Goal: Task Accomplishment & Management: Manage account settings

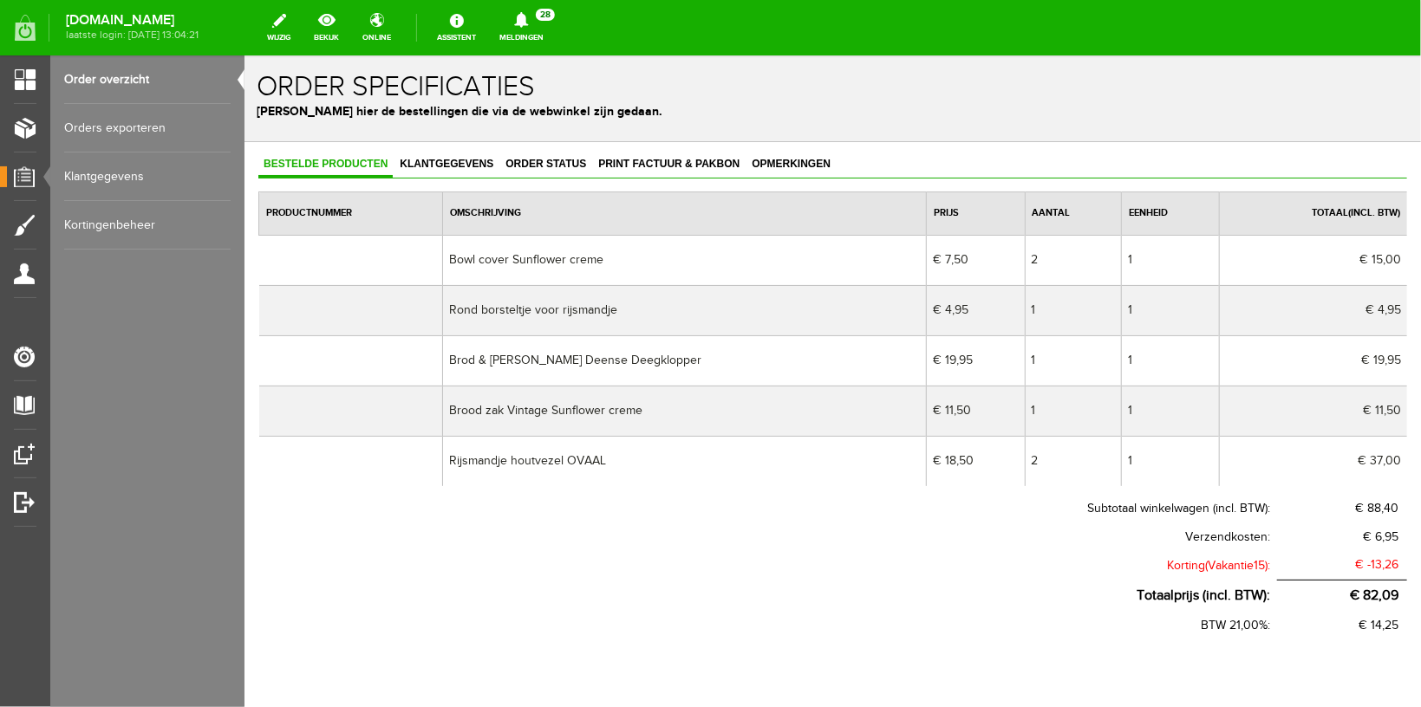
click at [535, 31] on link "Meldingen 28 Nieuwe orders Er is een nieuwe order( #4935 ) geplaatst door [PERS…" at bounding box center [521, 28] width 65 height 38
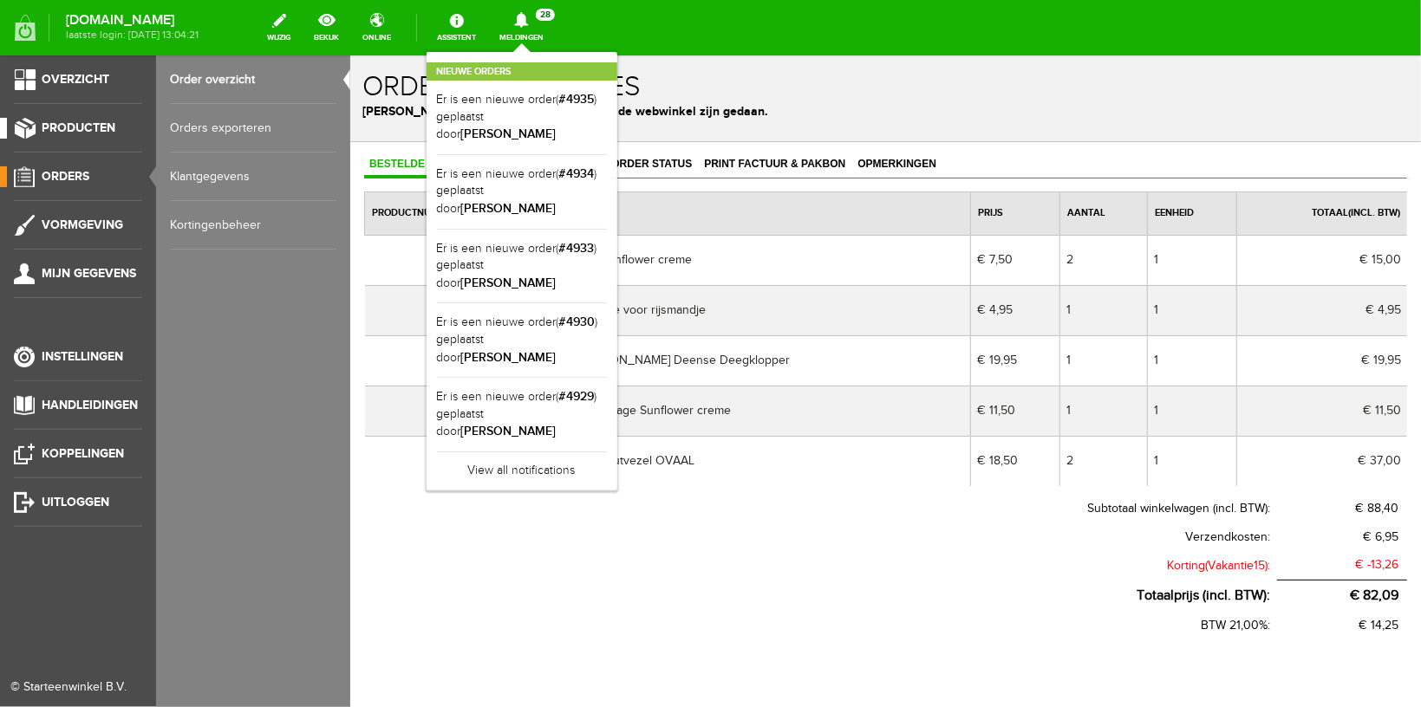
click at [105, 124] on span "Producten" at bounding box center [79, 127] width 74 height 15
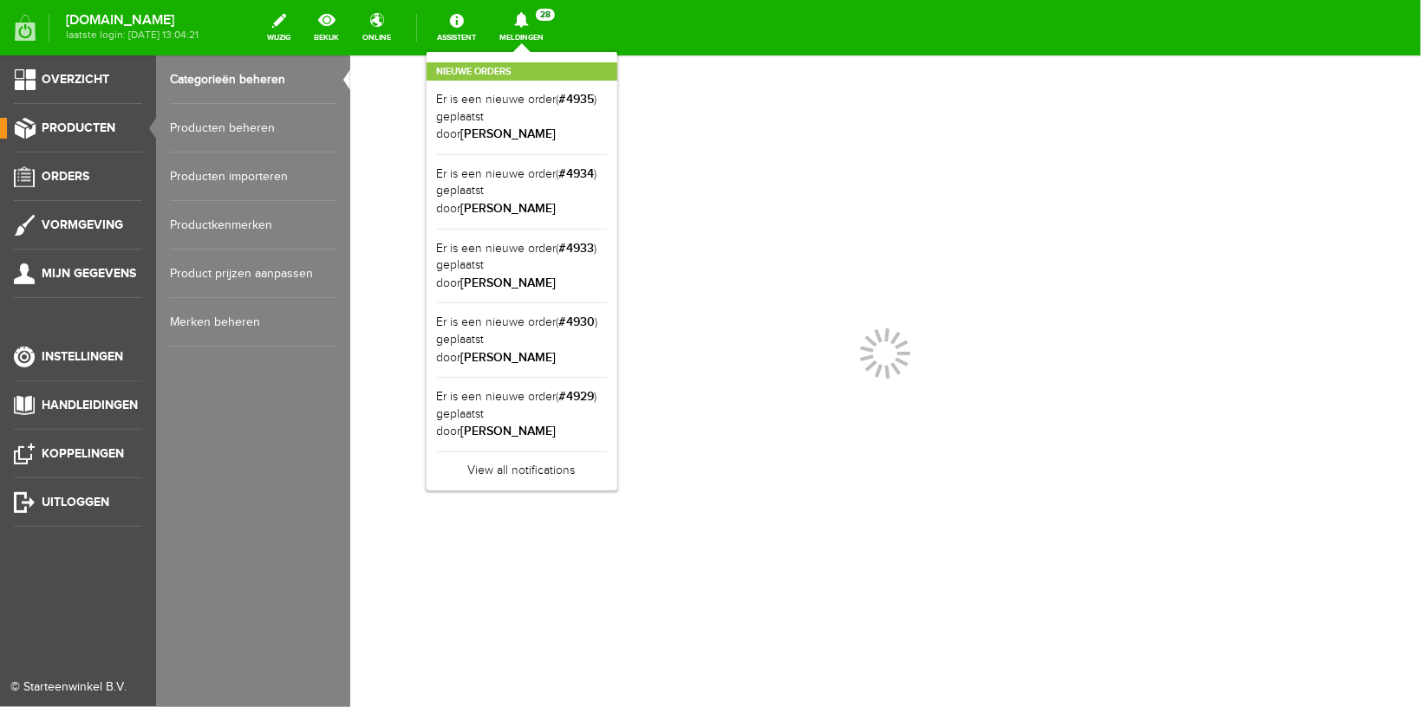
click at [221, 127] on link "Producten beheren" at bounding box center [253, 128] width 166 height 49
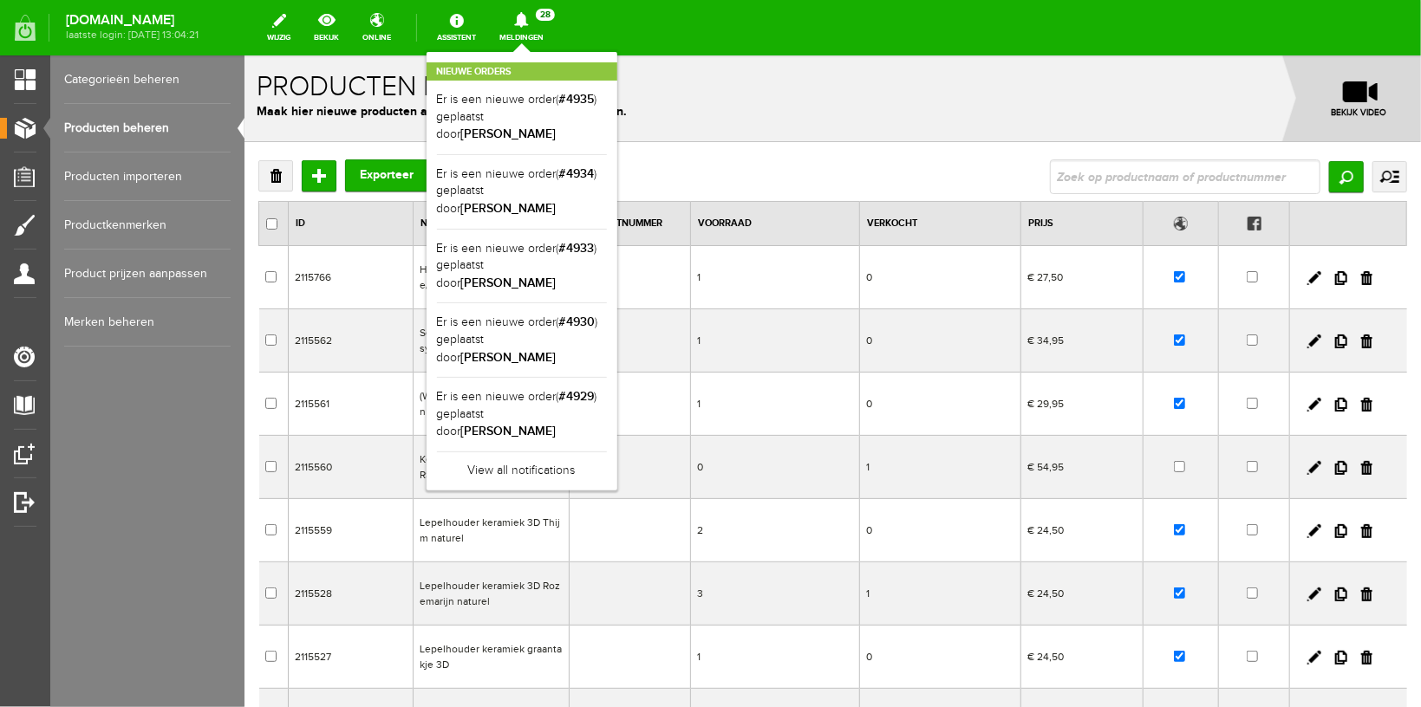
click at [542, 52] on div "Nieuwe orders Er is een nieuwe order( #4935 ) geplaatst door [PERSON_NAME] Er i…" at bounding box center [521, 271] width 191 height 439
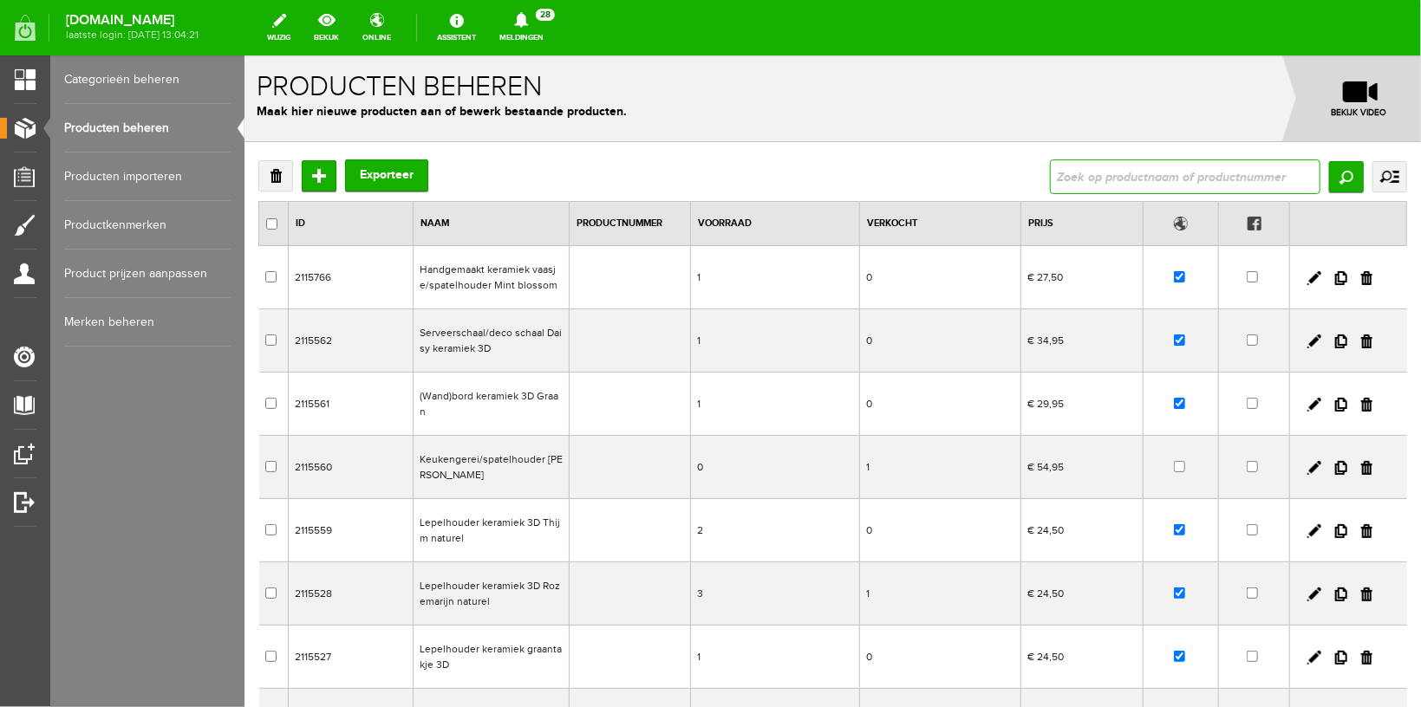
click at [1119, 182] on input "text" at bounding box center [1184, 176] width 270 height 35
type input "h"
type input "flanel"
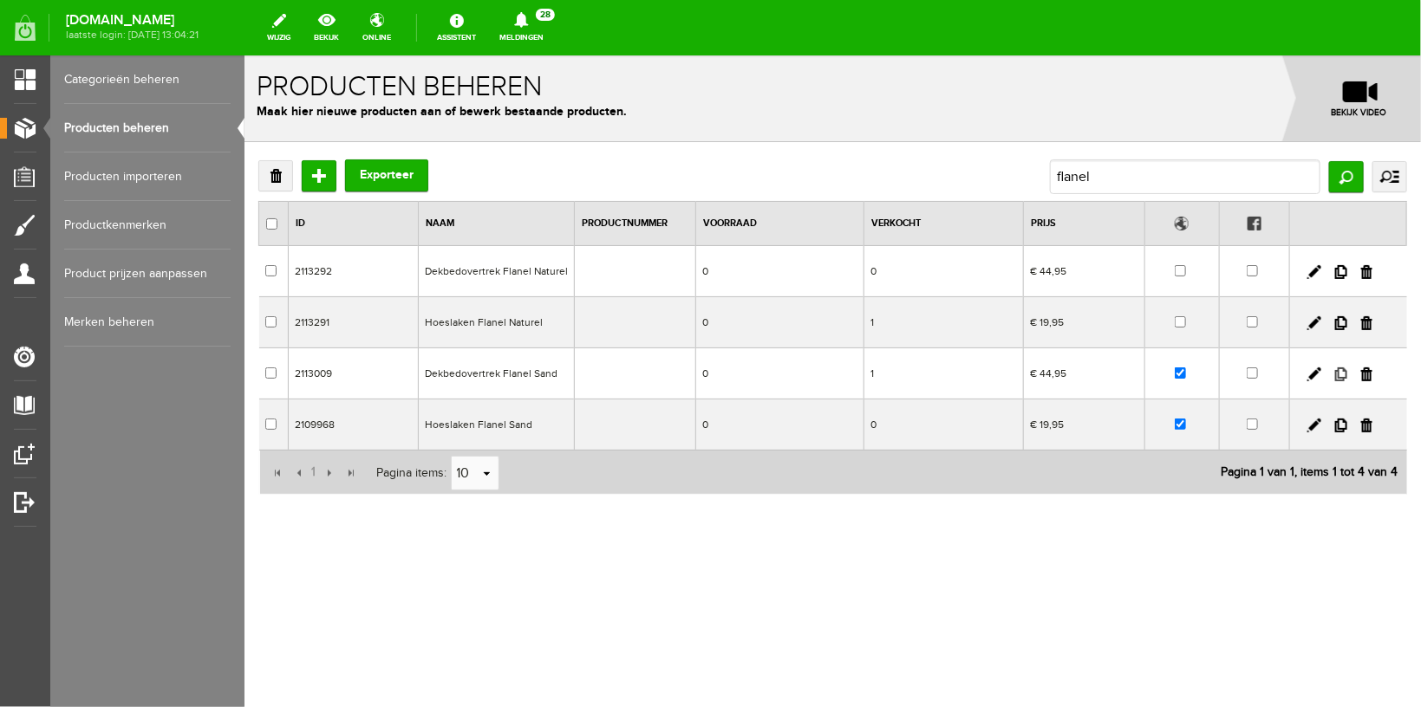
click at [1339, 373] on link at bounding box center [1340, 374] width 12 height 14
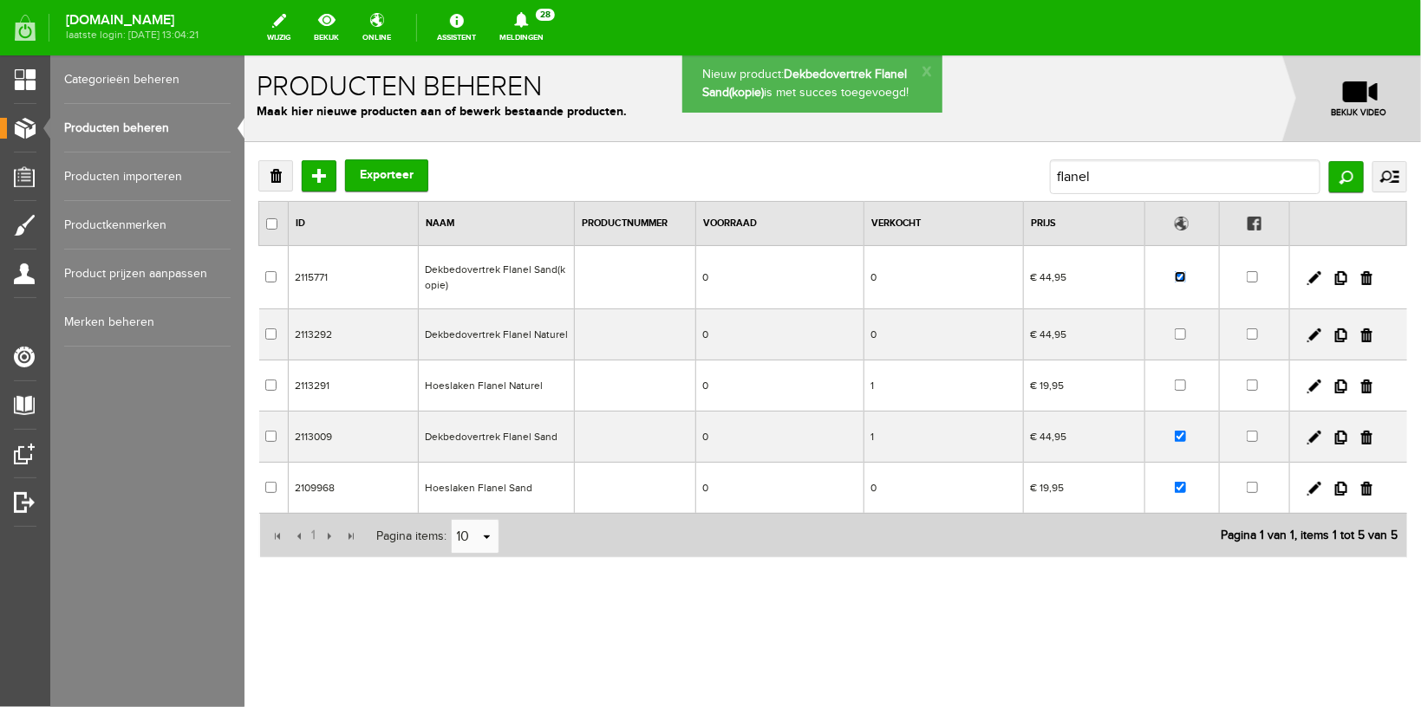
click at [1177, 276] on input "checkbox" at bounding box center [1179, 275] width 11 height 11
checkbox input "false"
click at [1312, 277] on link at bounding box center [1313, 277] width 14 height 14
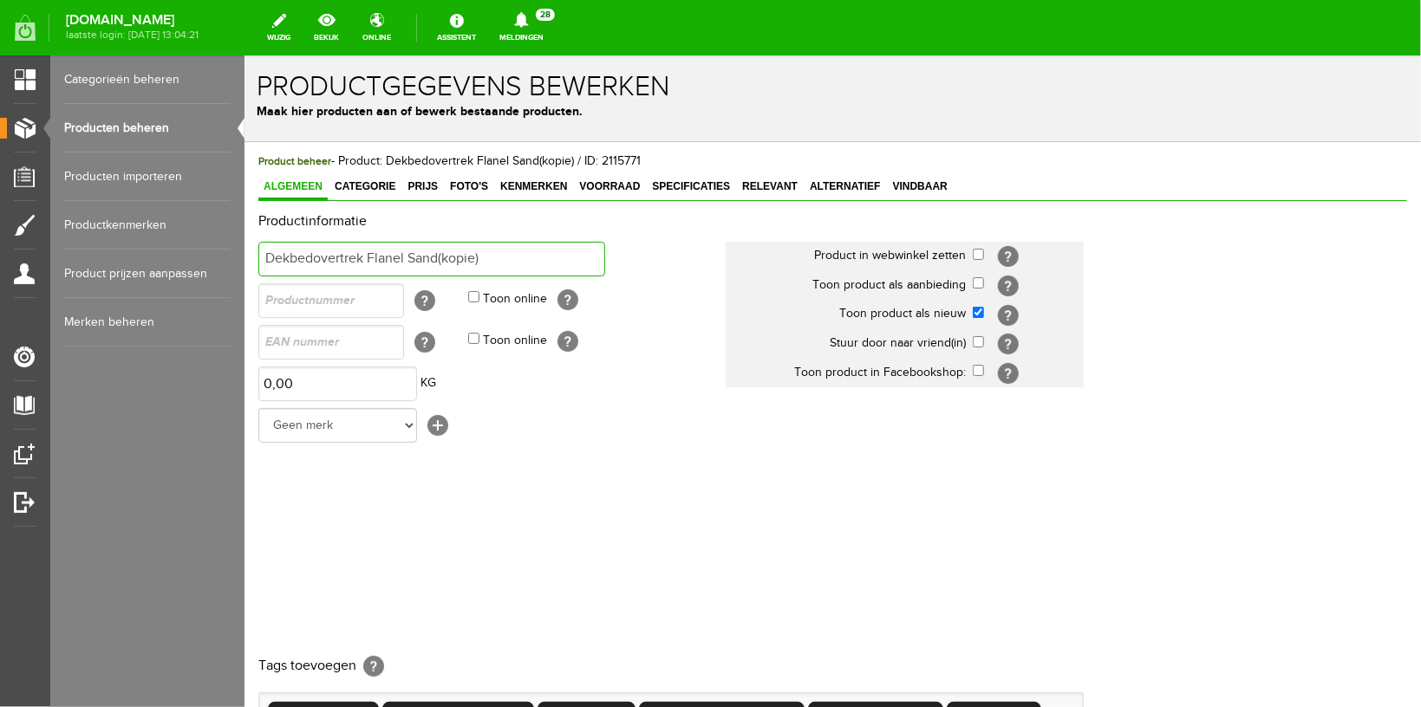
drag, startPoint x: 409, startPoint y: 255, endPoint x: 533, endPoint y: 259, distance: 124.0
click at [533, 259] on input "Dekbedovertrek Flanel Sand(kopie)" at bounding box center [430, 258] width 347 height 35
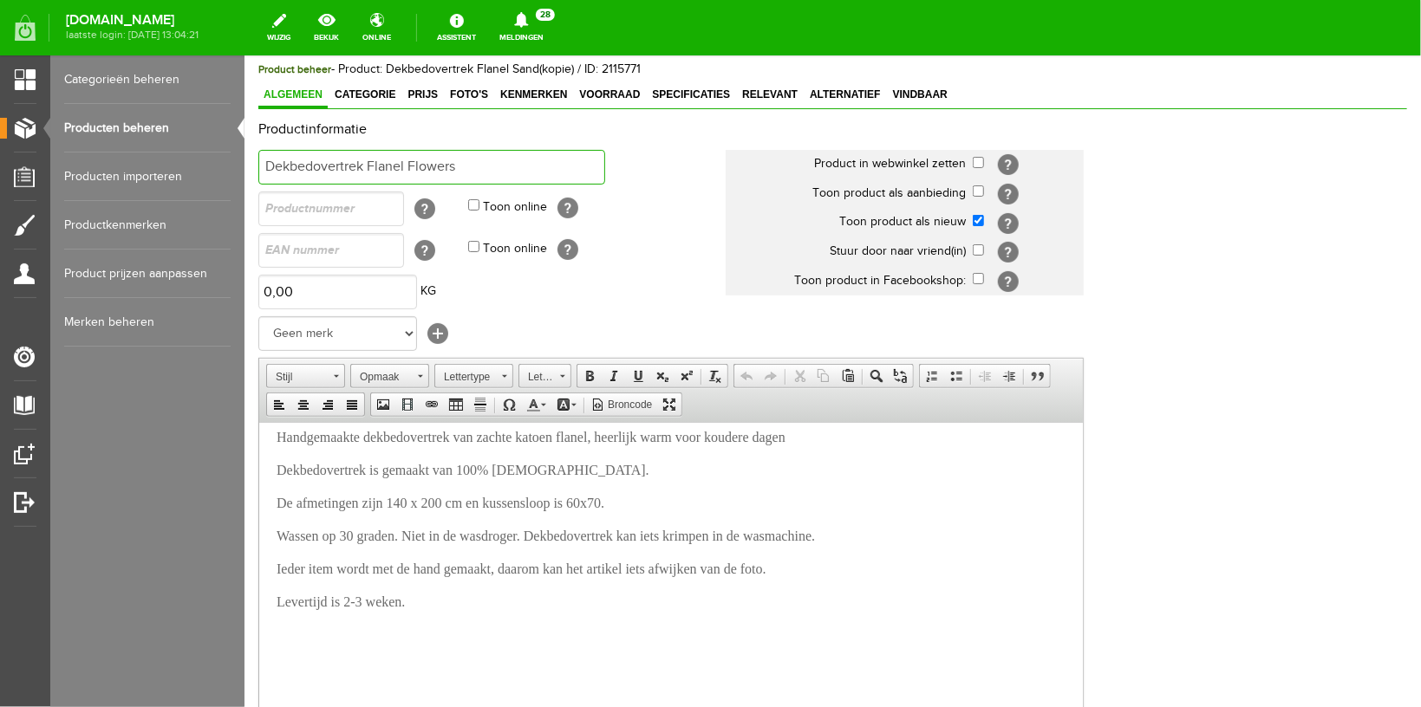
scroll to position [17, 0]
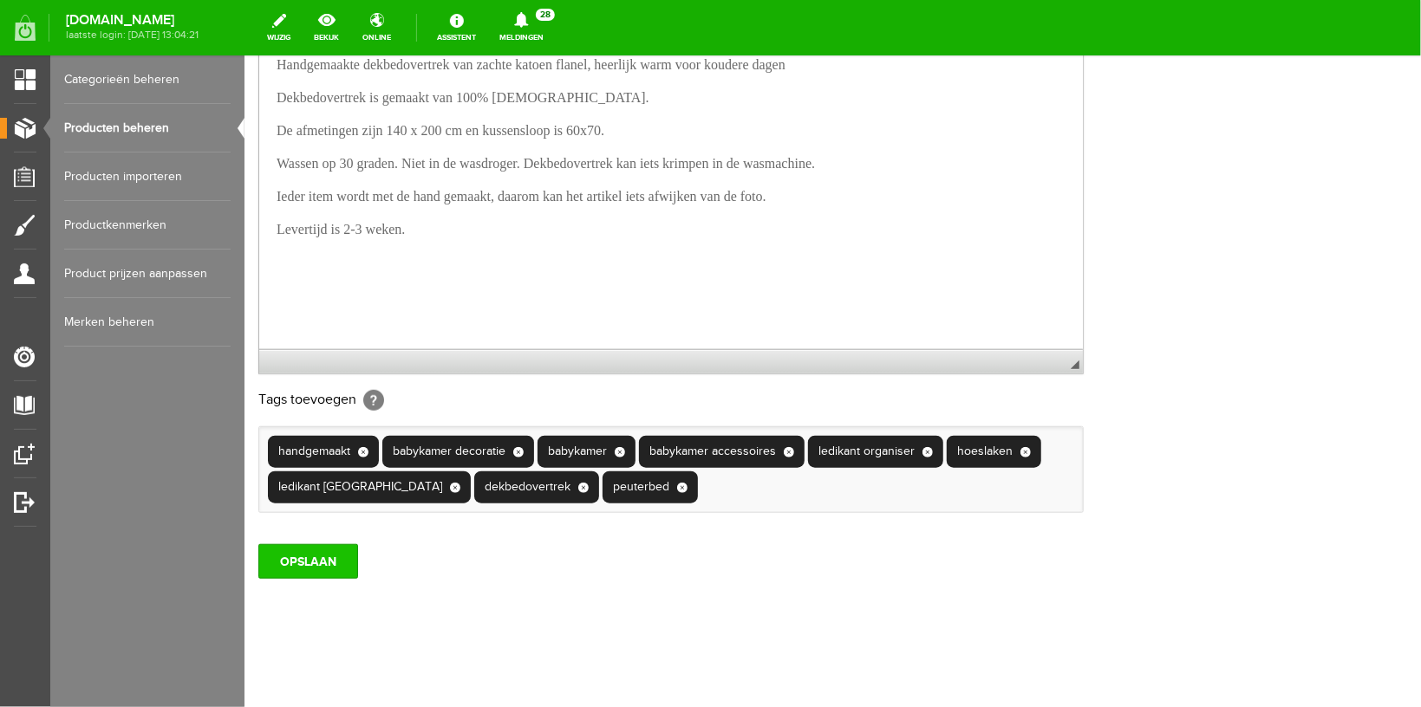
type input "Dekbedovertrek Flanel Flowers"
click at [311, 563] on input "OPSLAAN" at bounding box center [307, 560] width 100 height 35
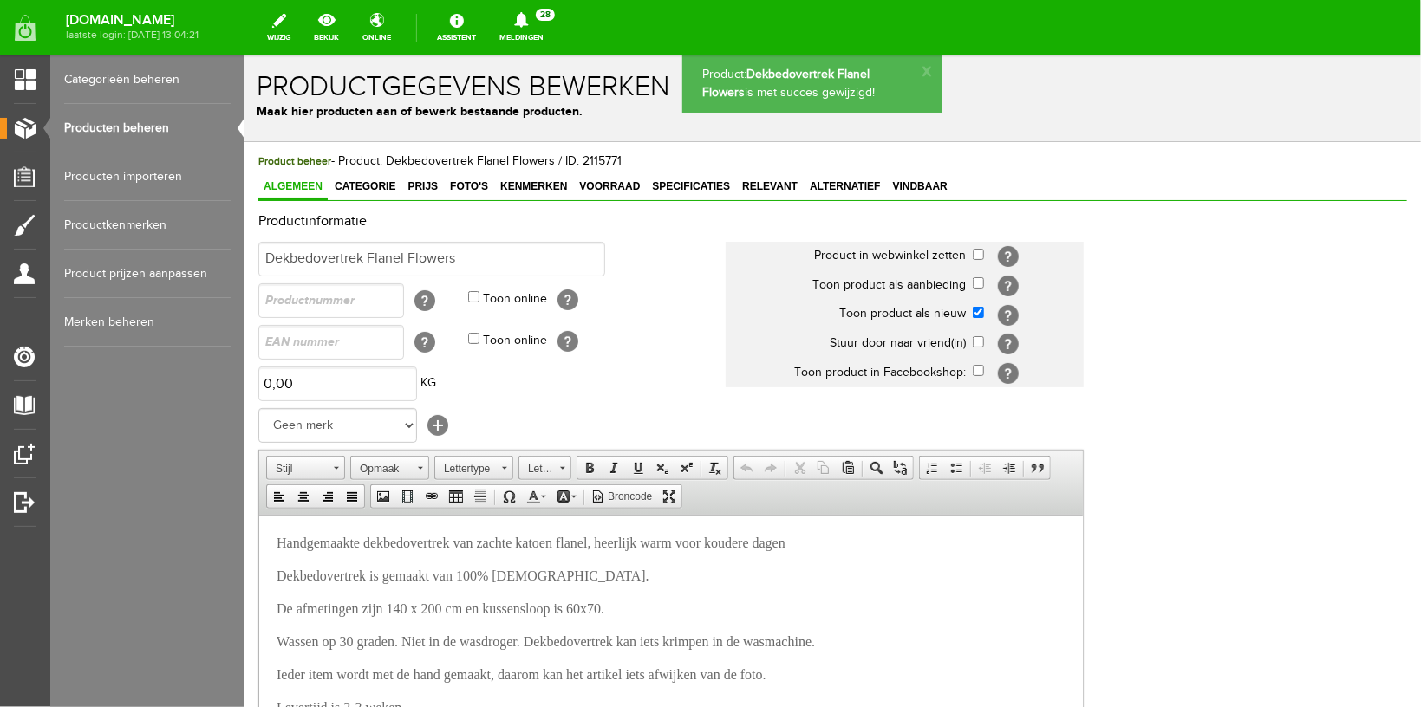
scroll to position [0, 0]
drag, startPoint x: 416, startPoint y: 186, endPoint x: 436, endPoint y: 211, distance: 32.1
click at [417, 186] on span "Prijs" at bounding box center [421, 185] width 41 height 12
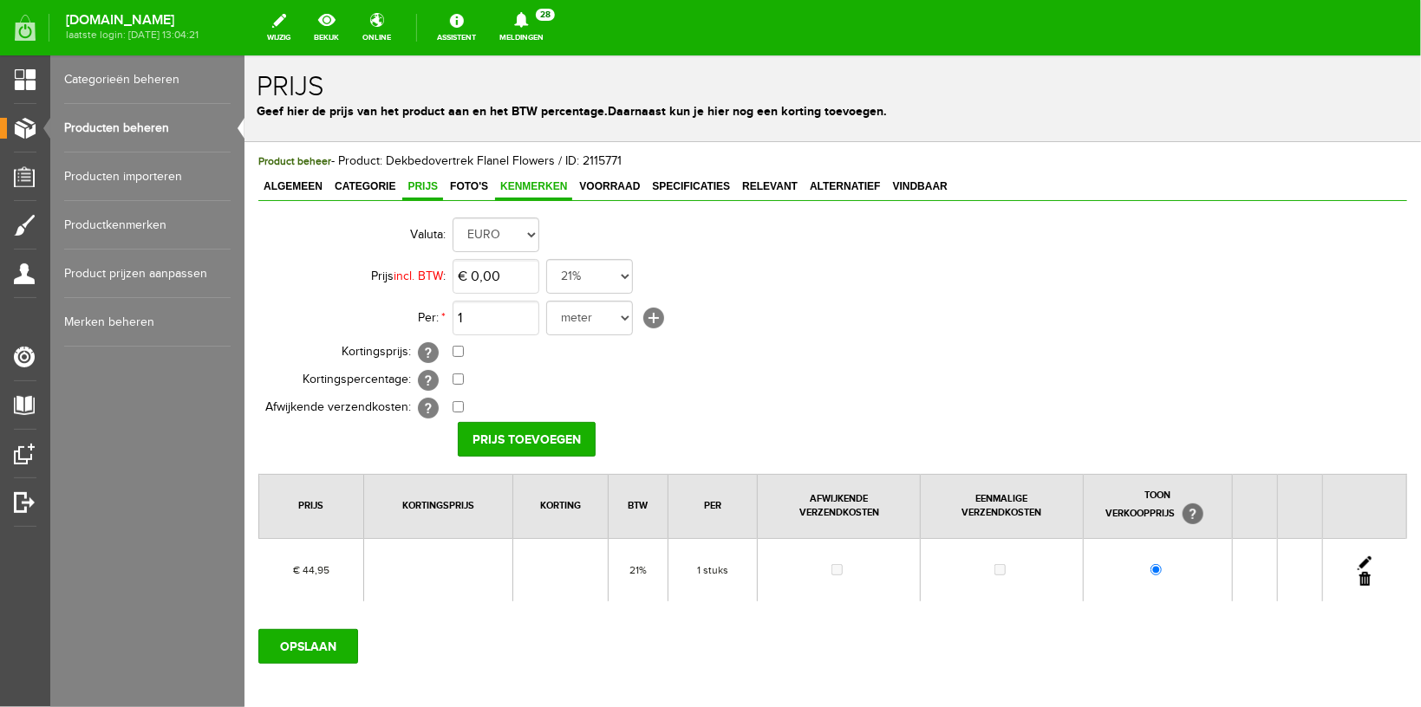
click at [540, 192] on link "Kenmerken" at bounding box center [532, 186] width 77 height 25
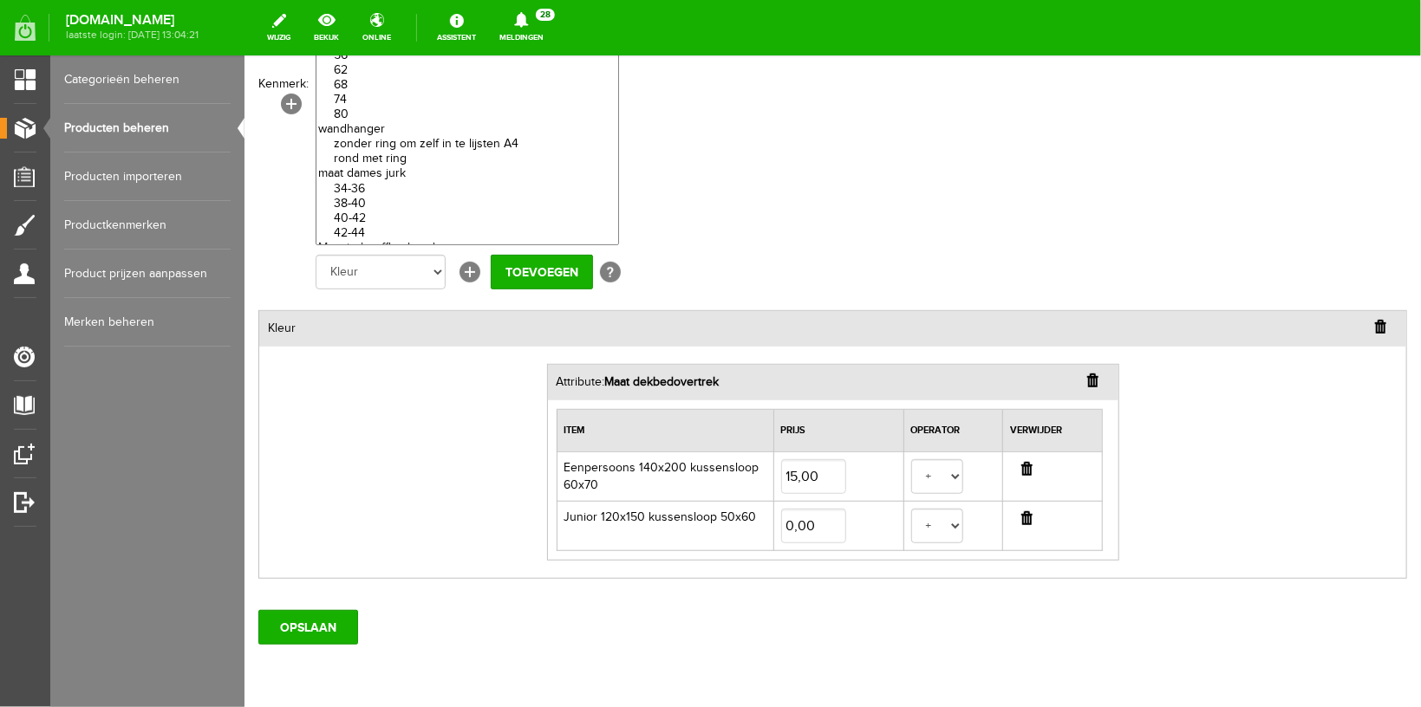
scroll to position [339, 0]
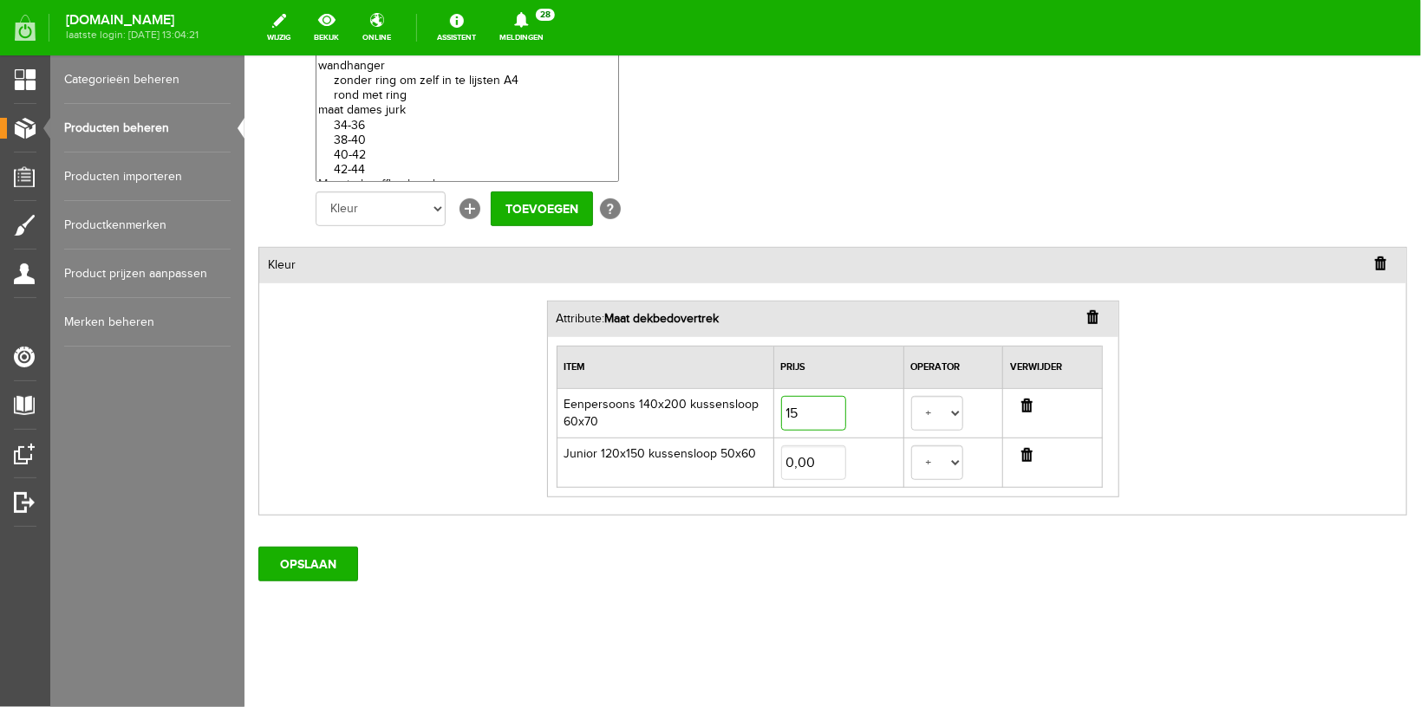
click at [782, 412] on input "15" at bounding box center [812, 412] width 65 height 35
click at [574, 604] on div "Product beheer - Product: Dekbedovertrek Flanel Flowers / ID: 2115771 Algemeen …" at bounding box center [832, 255] width 1176 height 907
click at [784, 413] on input "15" at bounding box center [812, 412] width 65 height 35
type input "17,00"
click at [342, 574] on input "OPSLAAN" at bounding box center [307, 563] width 100 height 35
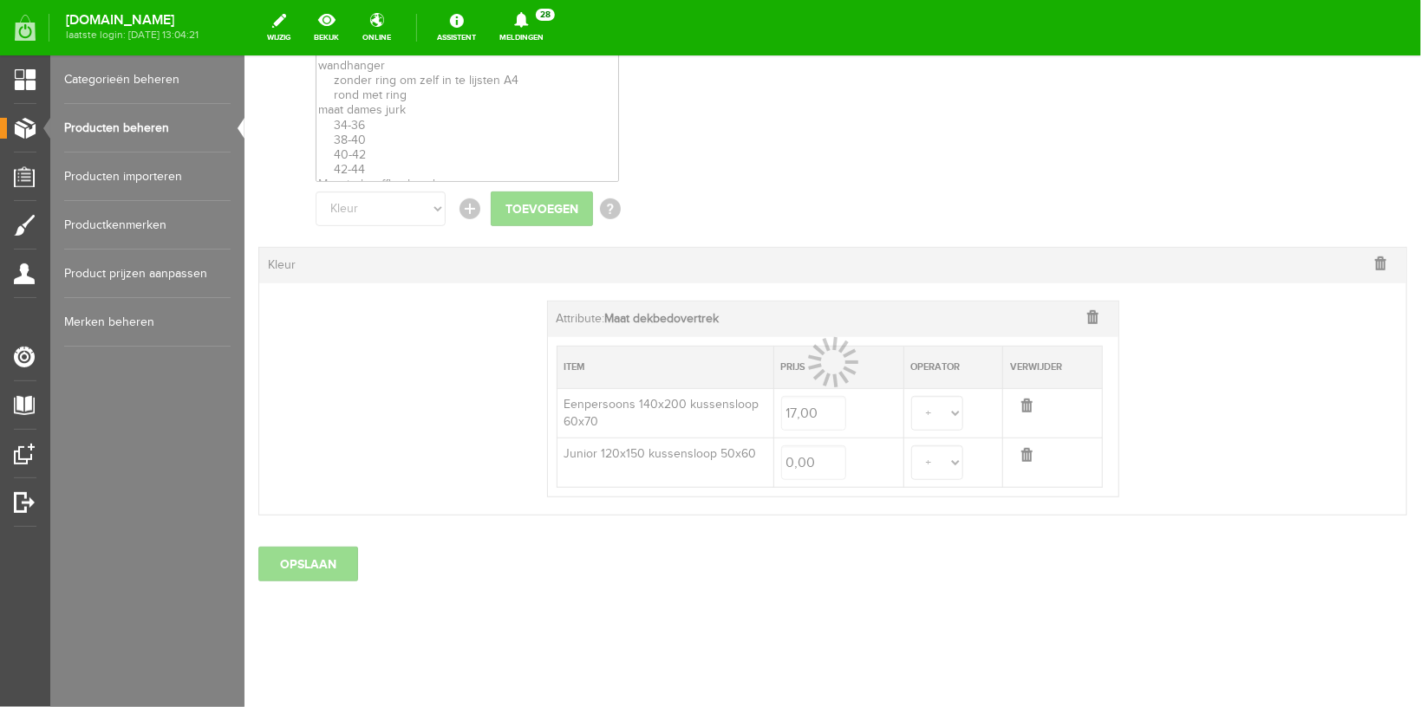
select select
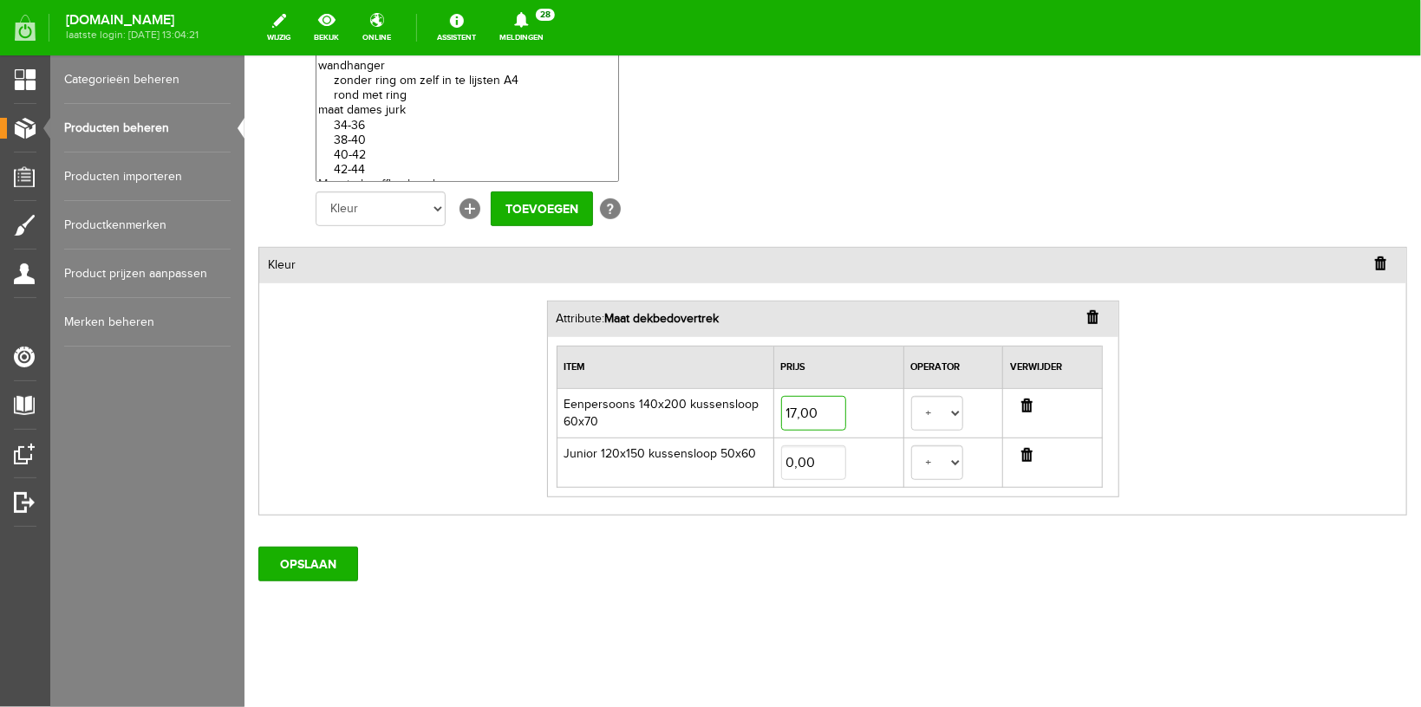
click at [786, 411] on input "17,00" at bounding box center [812, 412] width 65 height 35
type input "15,00"
click at [799, 568] on div "OPSLAAN" at bounding box center [831, 556] width 1148 height 49
click at [290, 560] on input "OPSLAAN" at bounding box center [307, 563] width 100 height 35
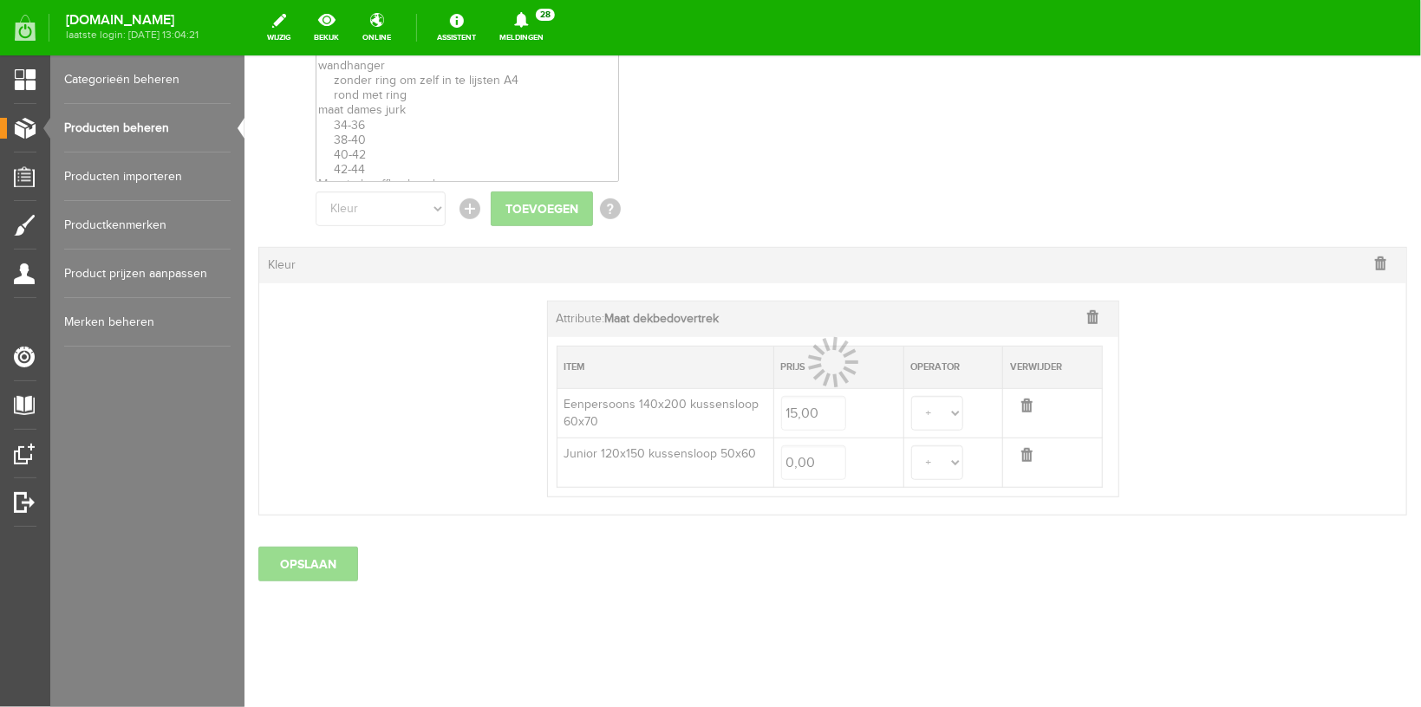
select select
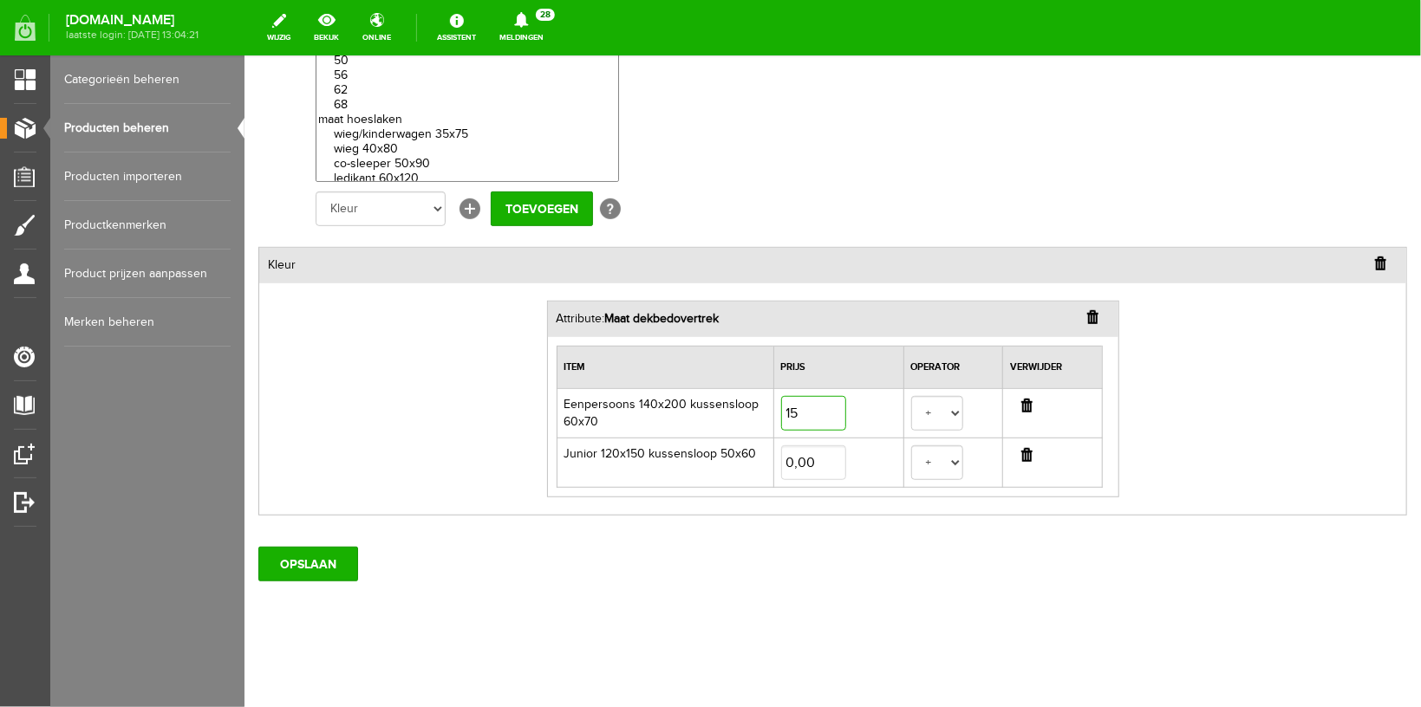
click at [784, 408] on input "15" at bounding box center [812, 412] width 65 height 35
click at [500, 570] on div "OPSLAAN" at bounding box center [831, 556] width 1148 height 49
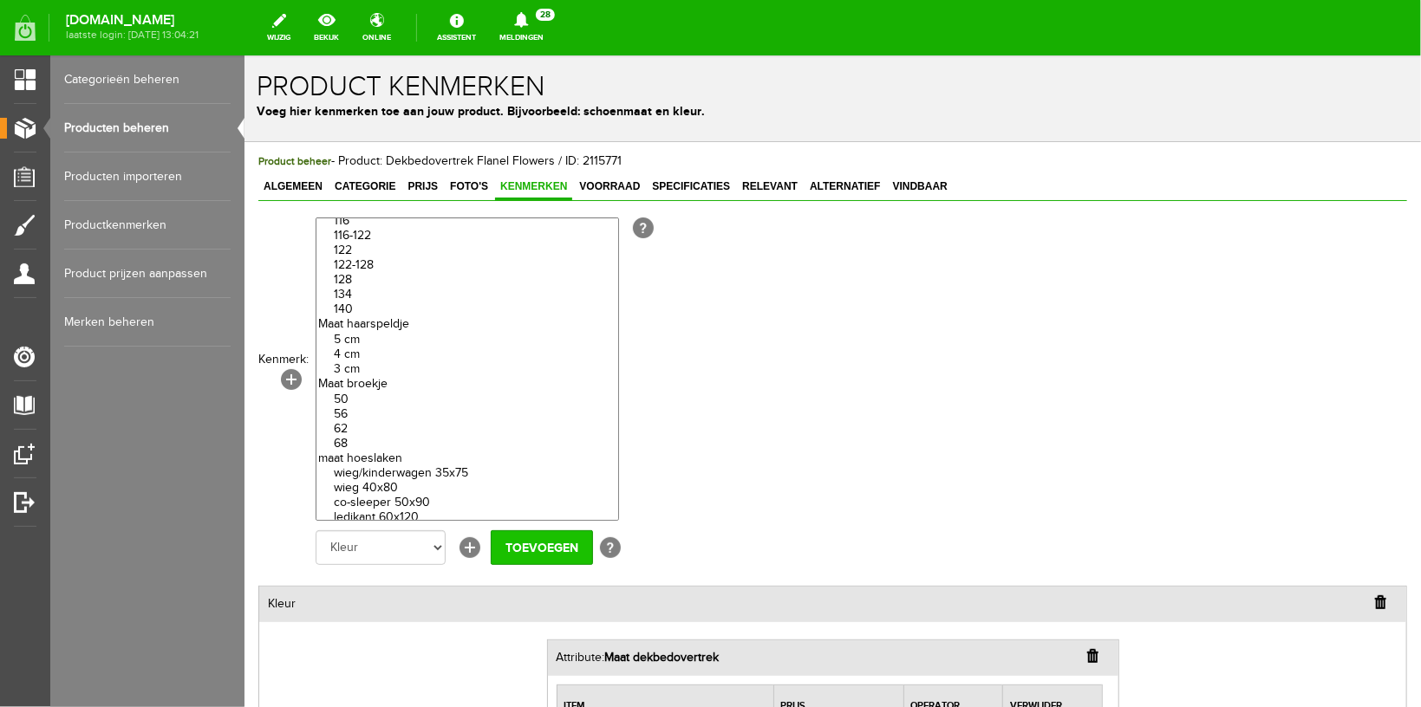
scroll to position [276, 0]
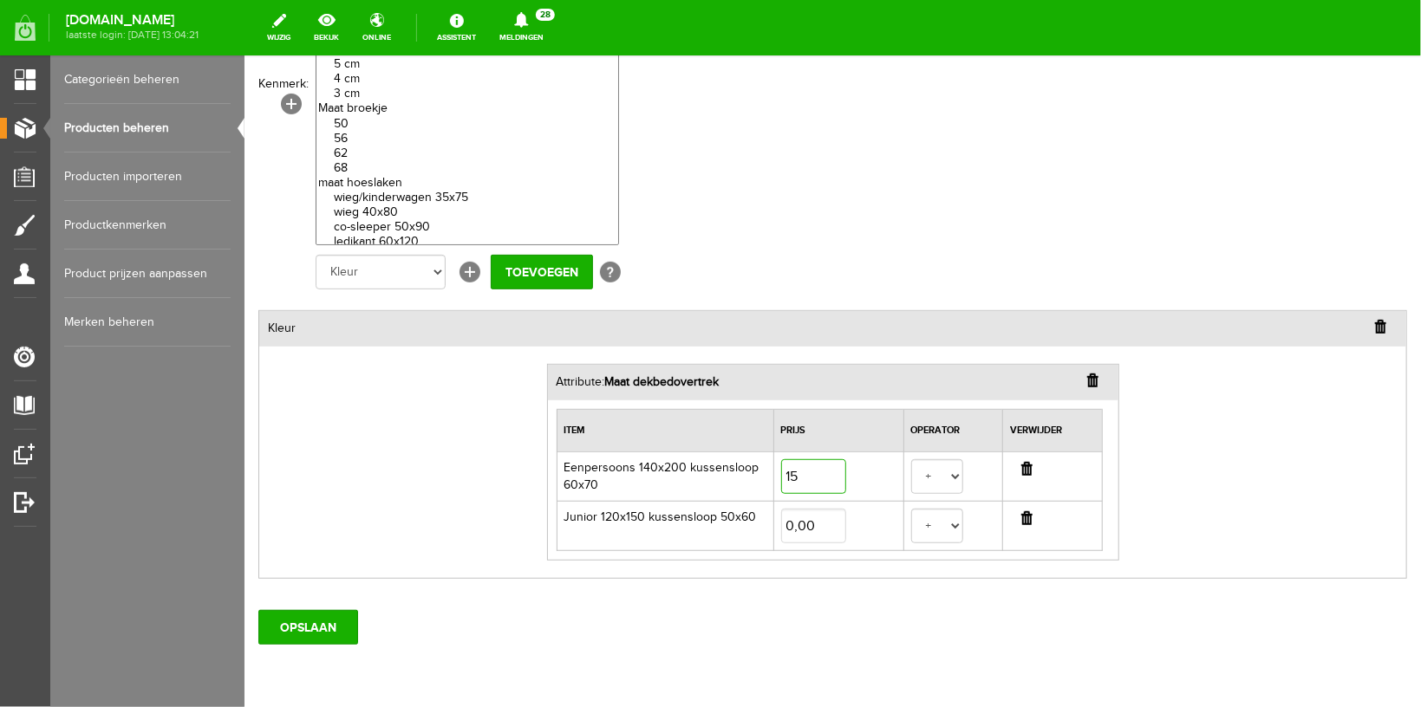
click at [785, 482] on input "15" at bounding box center [812, 476] width 65 height 35
type input "17,00"
click at [309, 618] on input "OPSLAAN" at bounding box center [307, 626] width 100 height 35
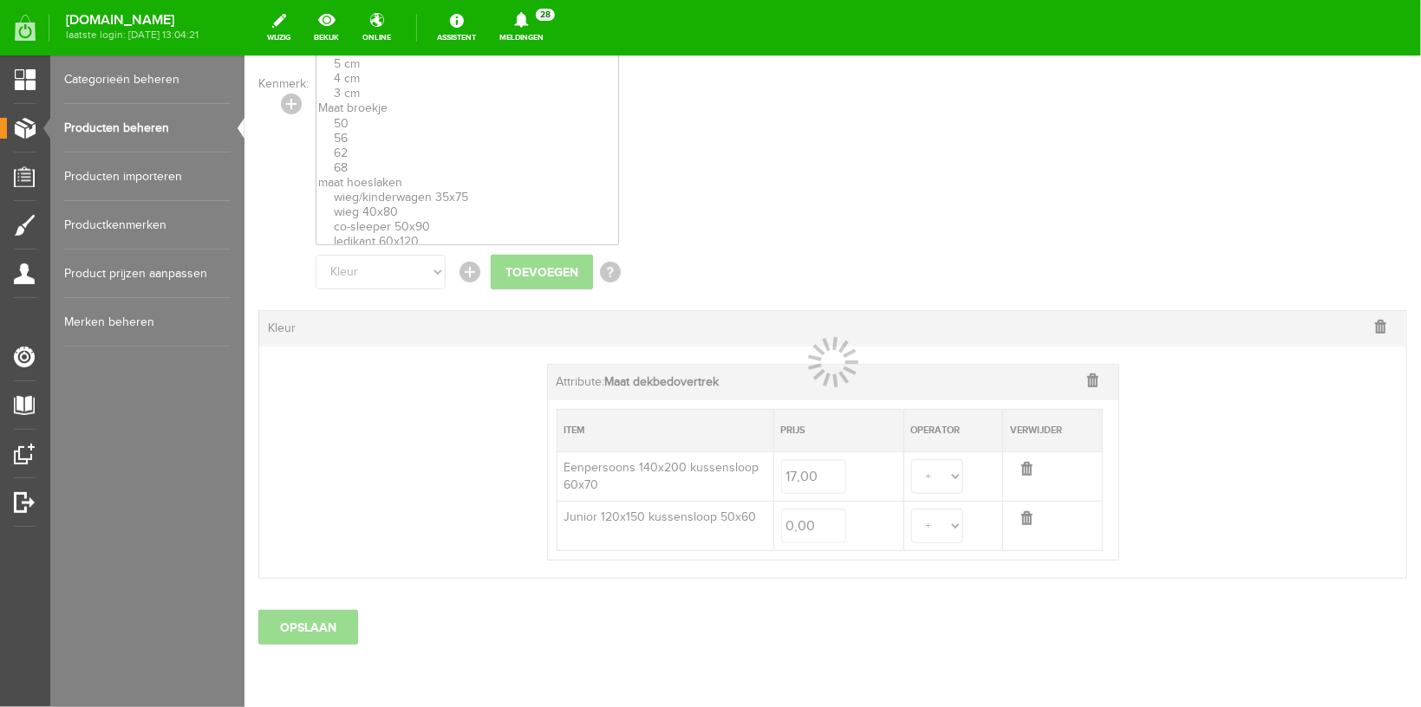
select select
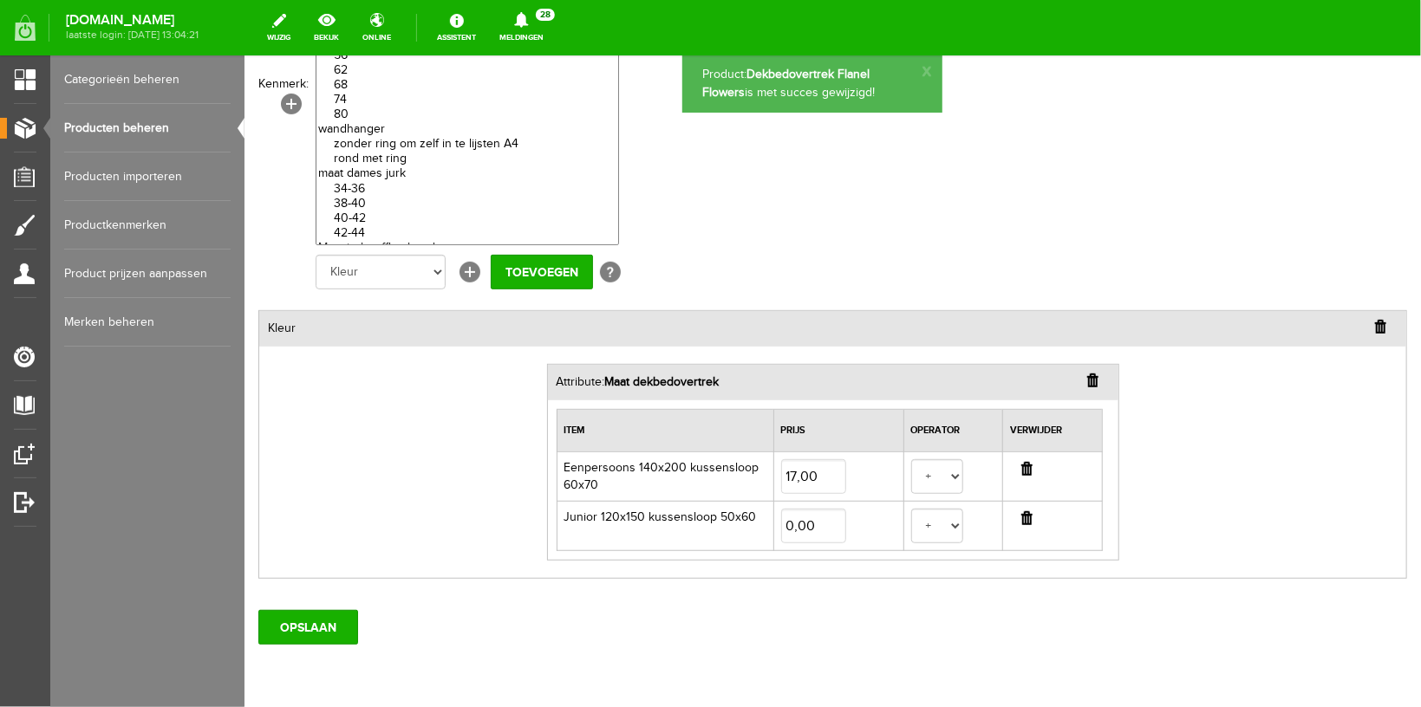
scroll to position [0, 0]
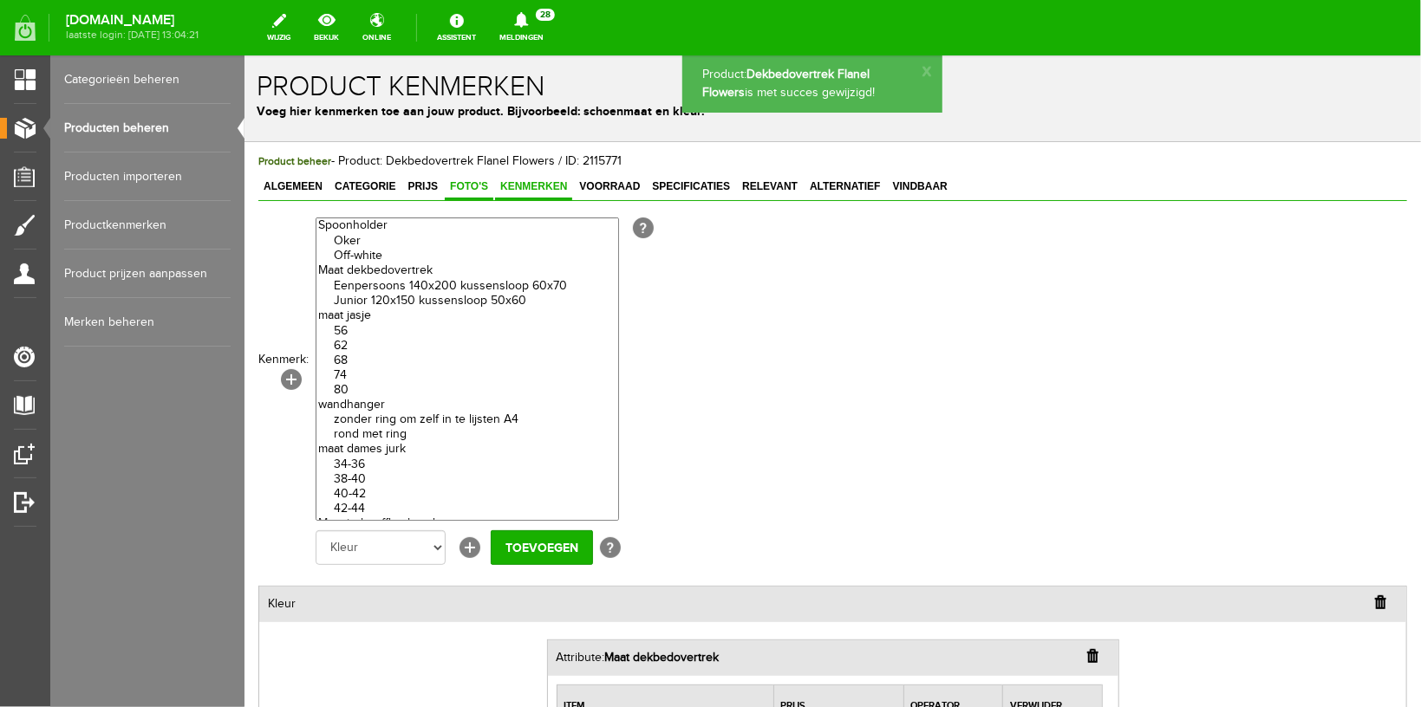
drag, startPoint x: 464, startPoint y: 186, endPoint x: 490, endPoint y: 195, distance: 27.4
click at [464, 187] on span "Foto's" at bounding box center [468, 185] width 49 height 12
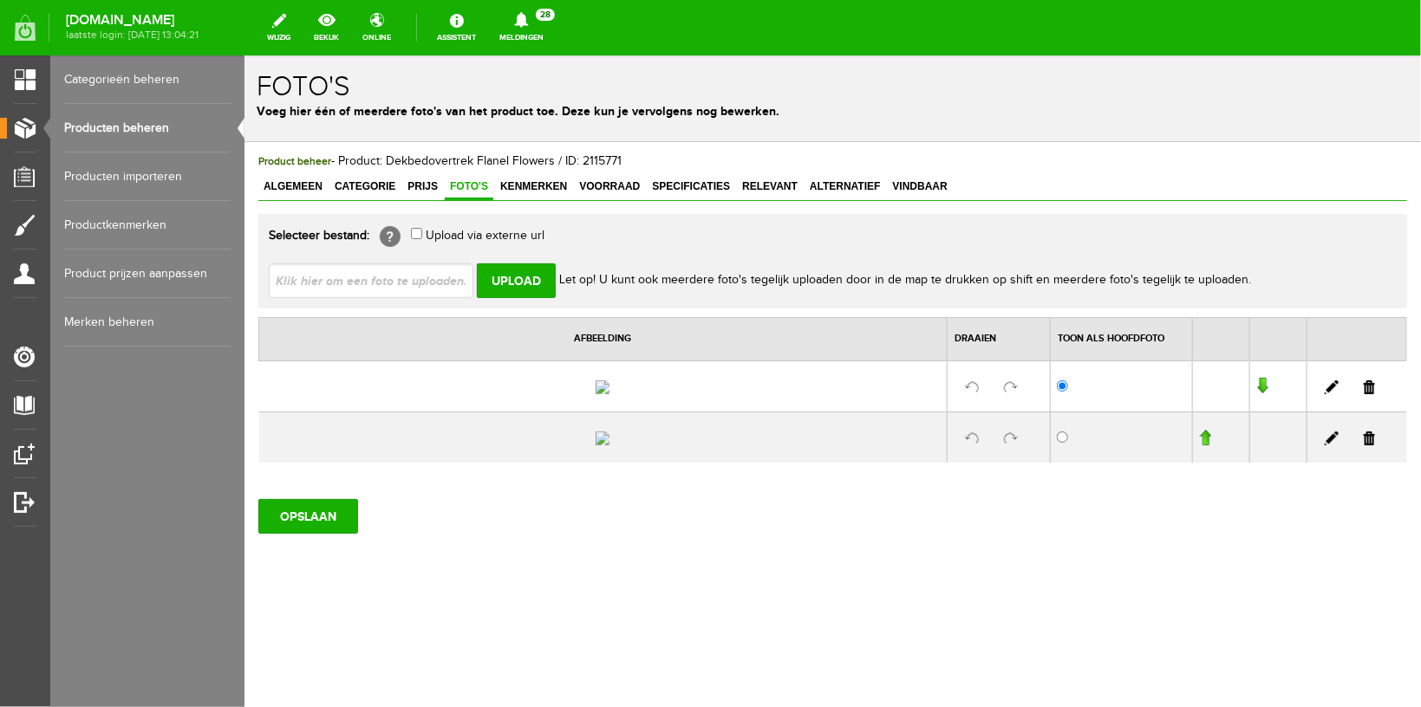
click at [1363, 394] on link at bounding box center [1368, 387] width 11 height 14
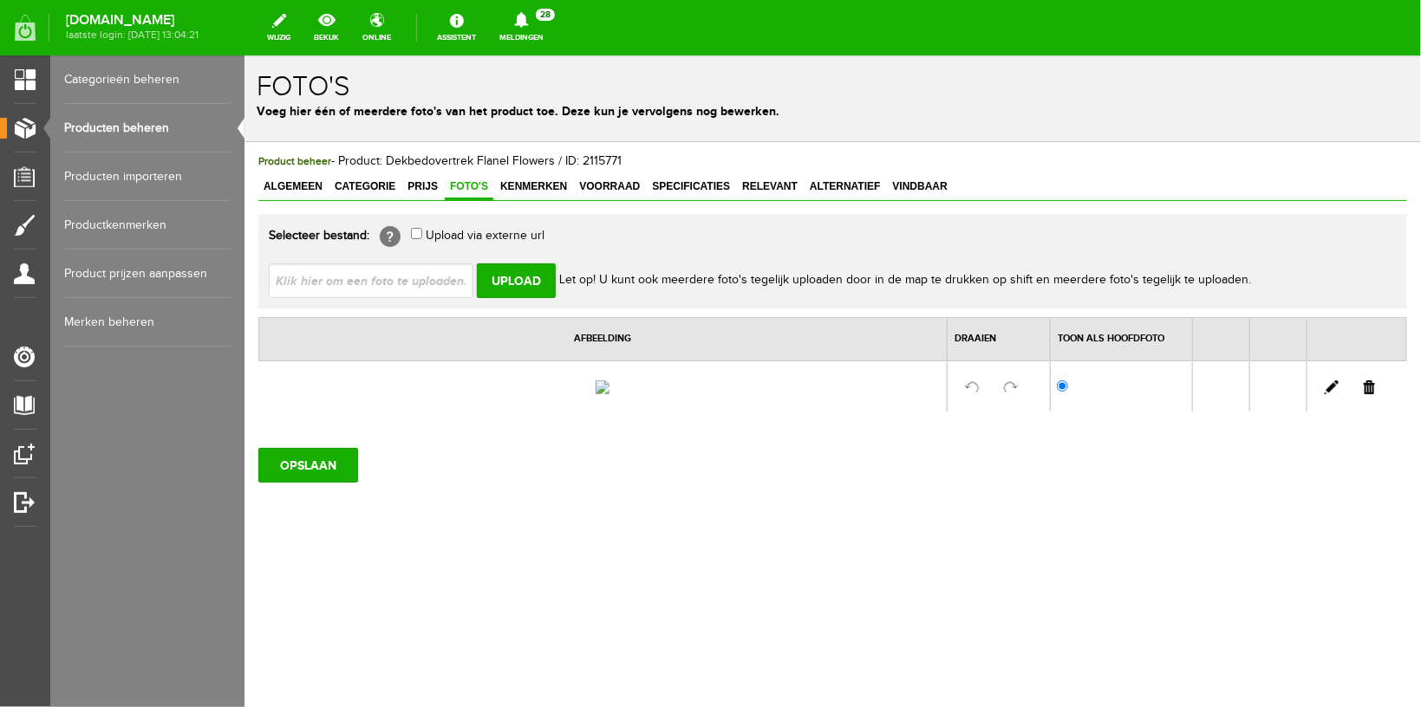
click at [1370, 394] on link at bounding box center [1368, 387] width 11 height 14
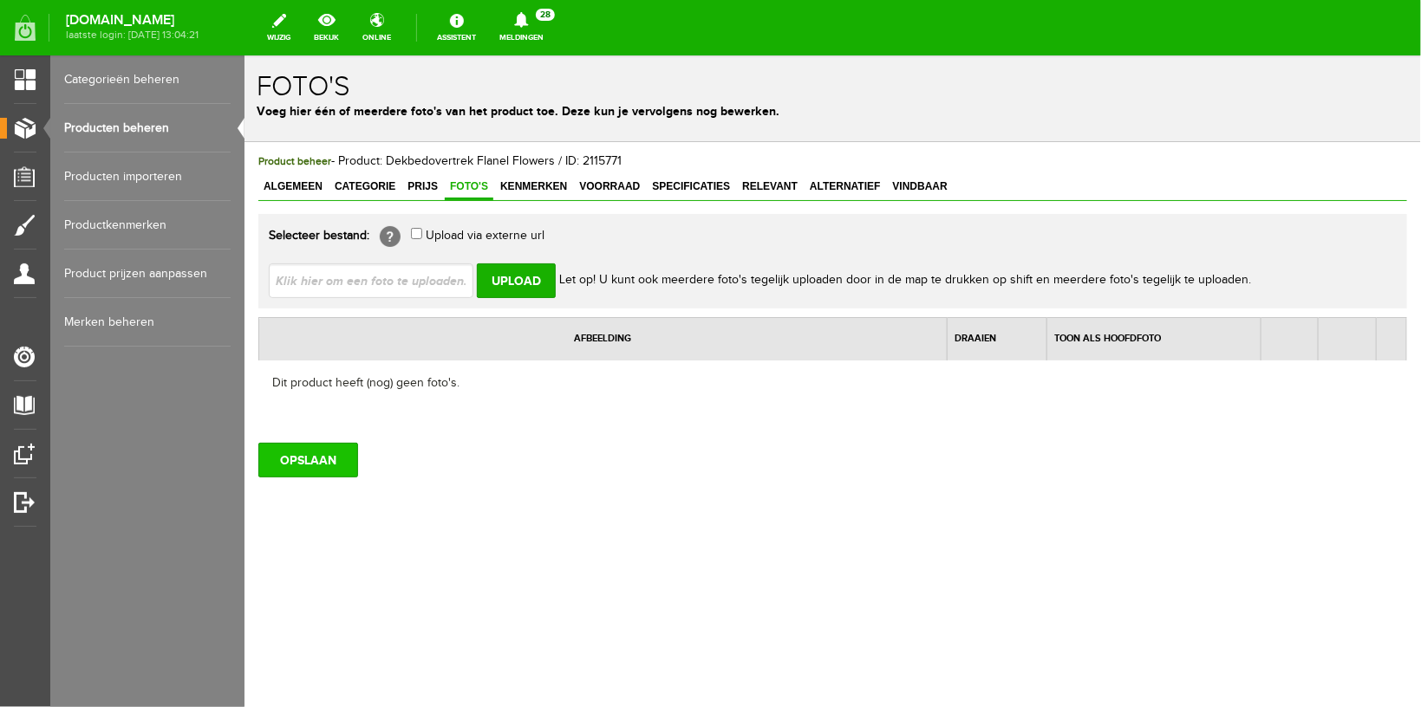
click at [309, 472] on input "OPSLAAN" at bounding box center [307, 459] width 100 height 35
click at [113, 121] on link "Producten beheren" at bounding box center [147, 128] width 166 height 49
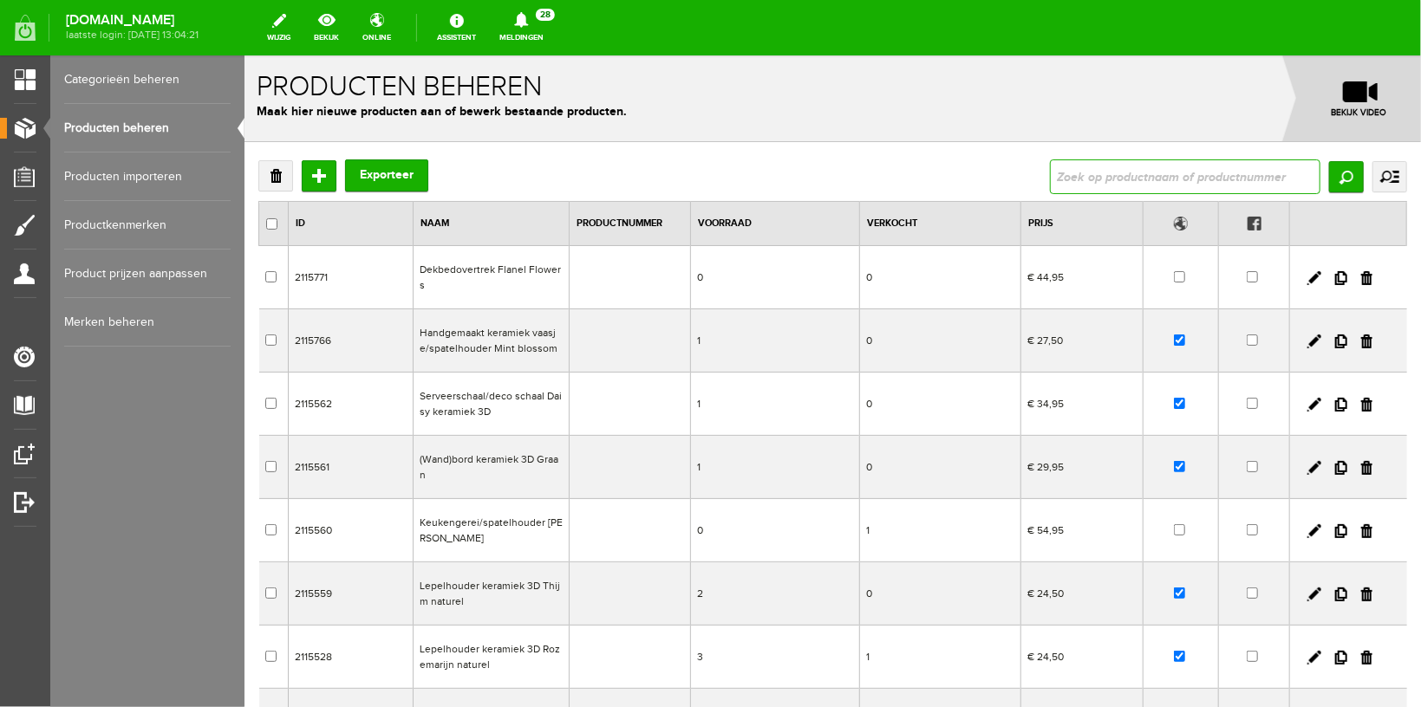
click at [1071, 181] on input "text" at bounding box center [1184, 176] width 270 height 35
type input "h"
type input "flanel"
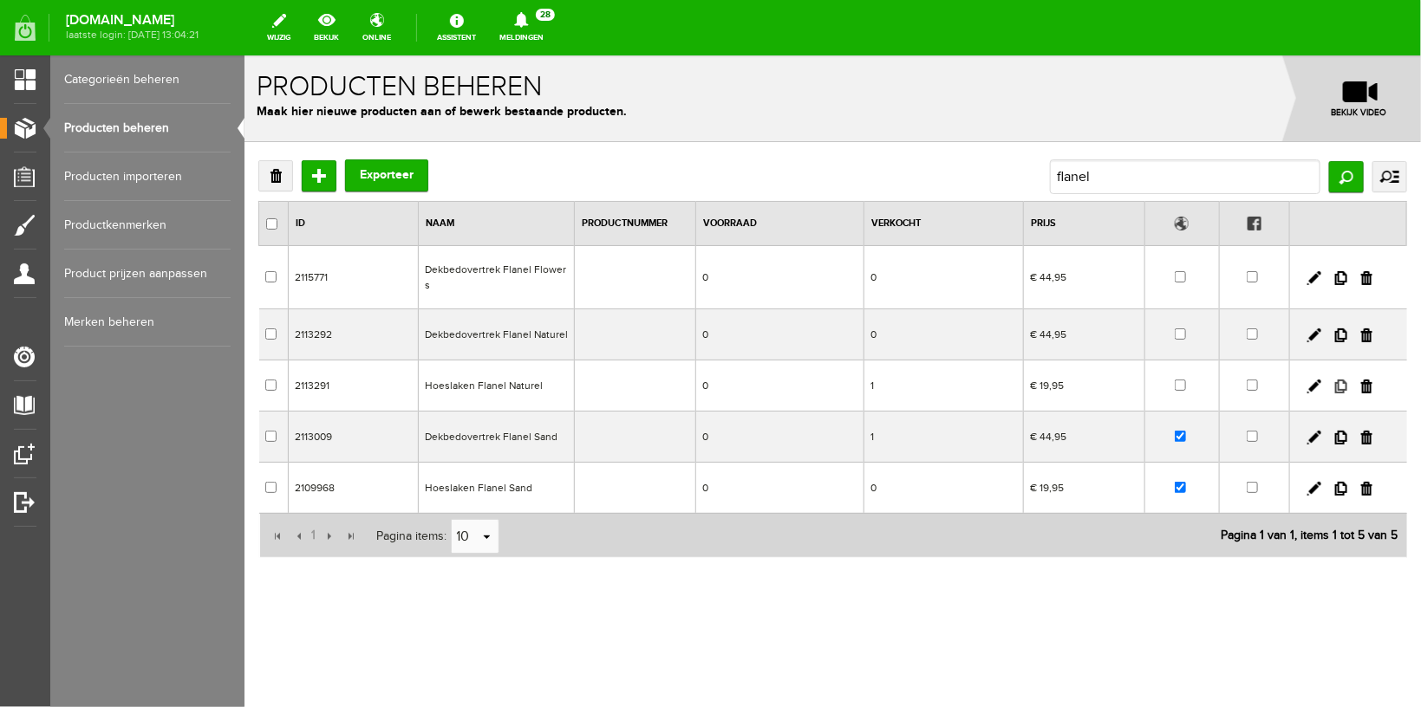
click at [1337, 379] on link at bounding box center [1340, 386] width 12 height 14
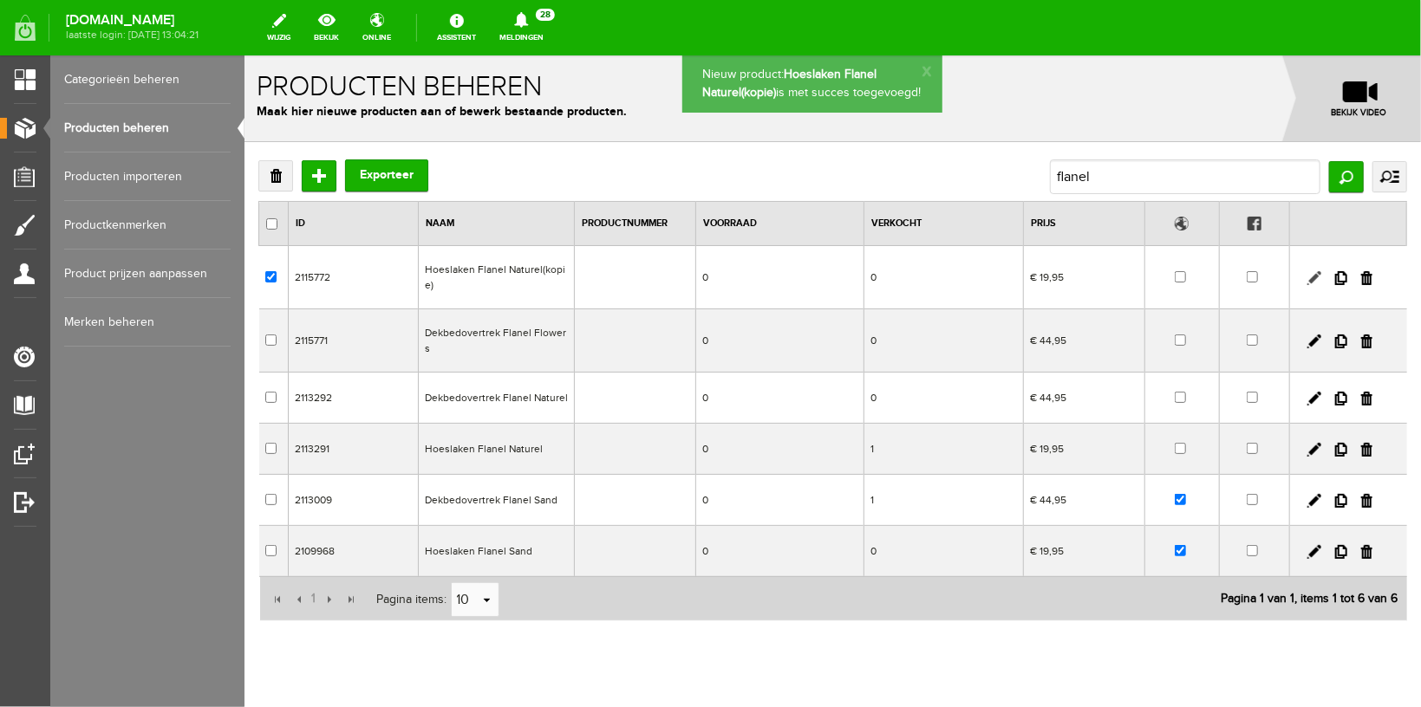
click at [1306, 278] on link at bounding box center [1313, 277] width 14 height 14
checkbox input "true"
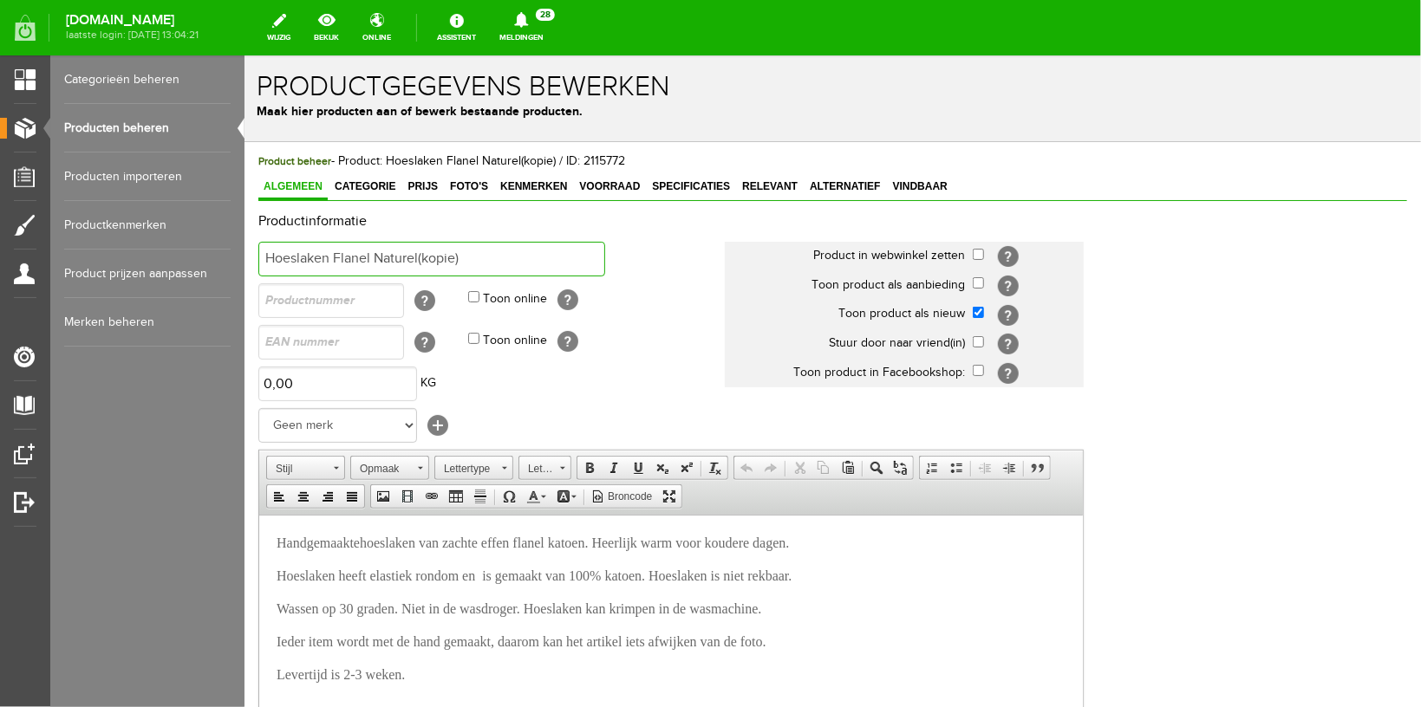
drag, startPoint x: 374, startPoint y: 253, endPoint x: 605, endPoint y: 261, distance: 231.6
click at [604, 261] on input "Hoeslaken Flanel Naturel(kopie)" at bounding box center [430, 258] width 347 height 35
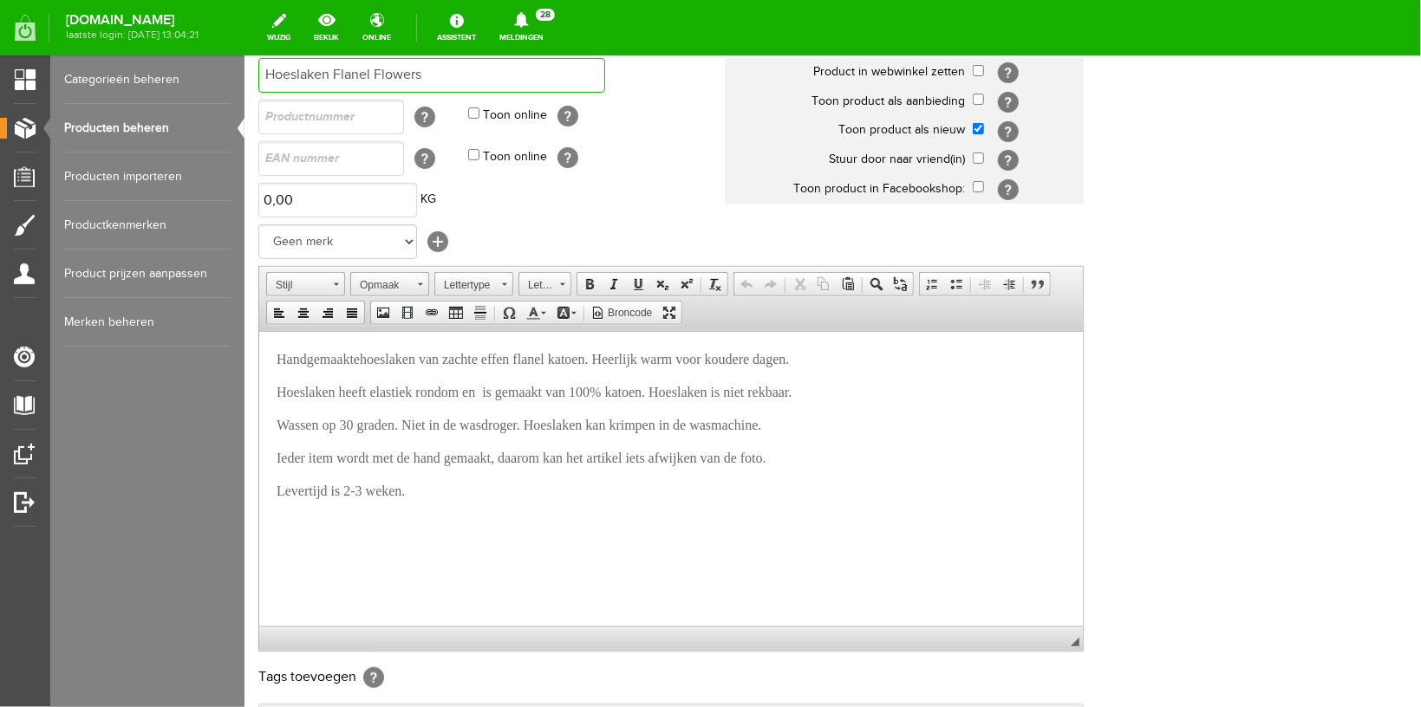
scroll to position [459, 0]
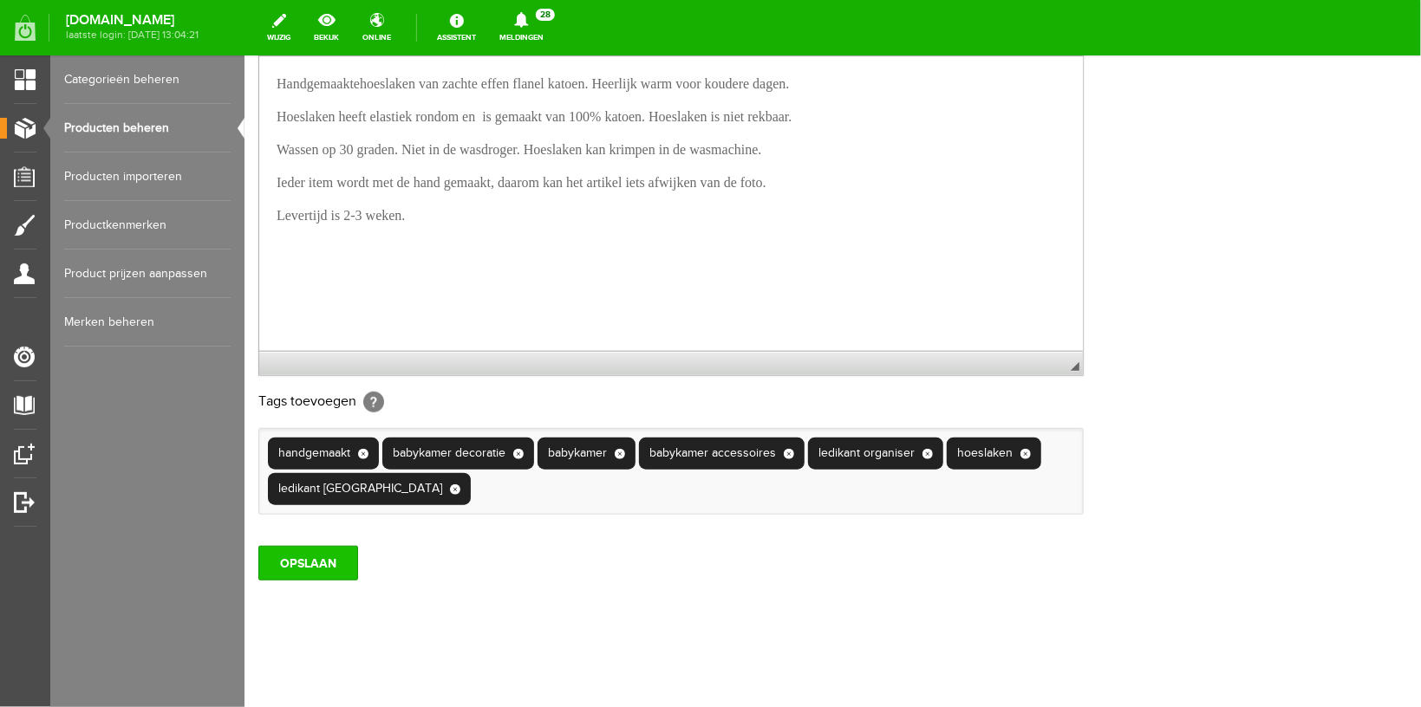
type input "Hoeslaken Flanel Flowers"
click at [317, 580] on input "OPSLAAN" at bounding box center [307, 562] width 100 height 35
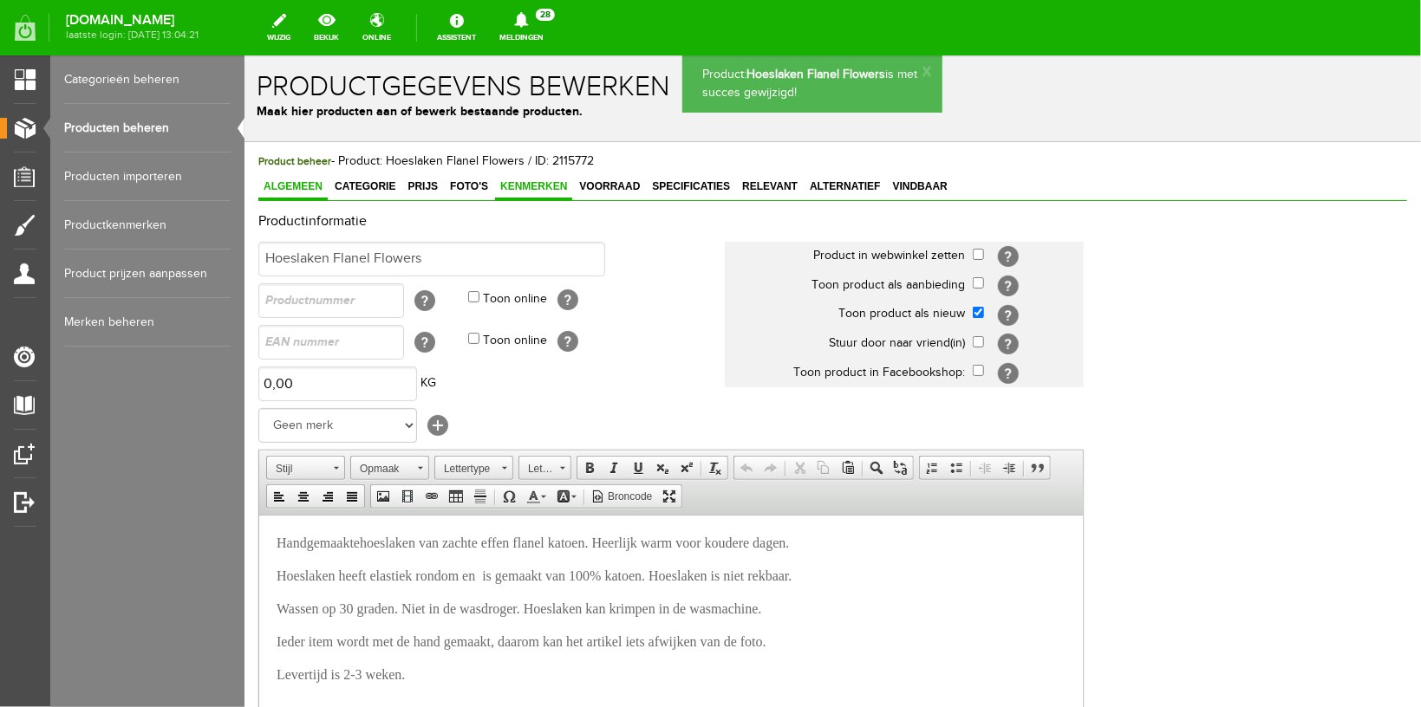
scroll to position [0, 0]
click at [526, 184] on span "Kenmerken" at bounding box center [532, 185] width 77 height 12
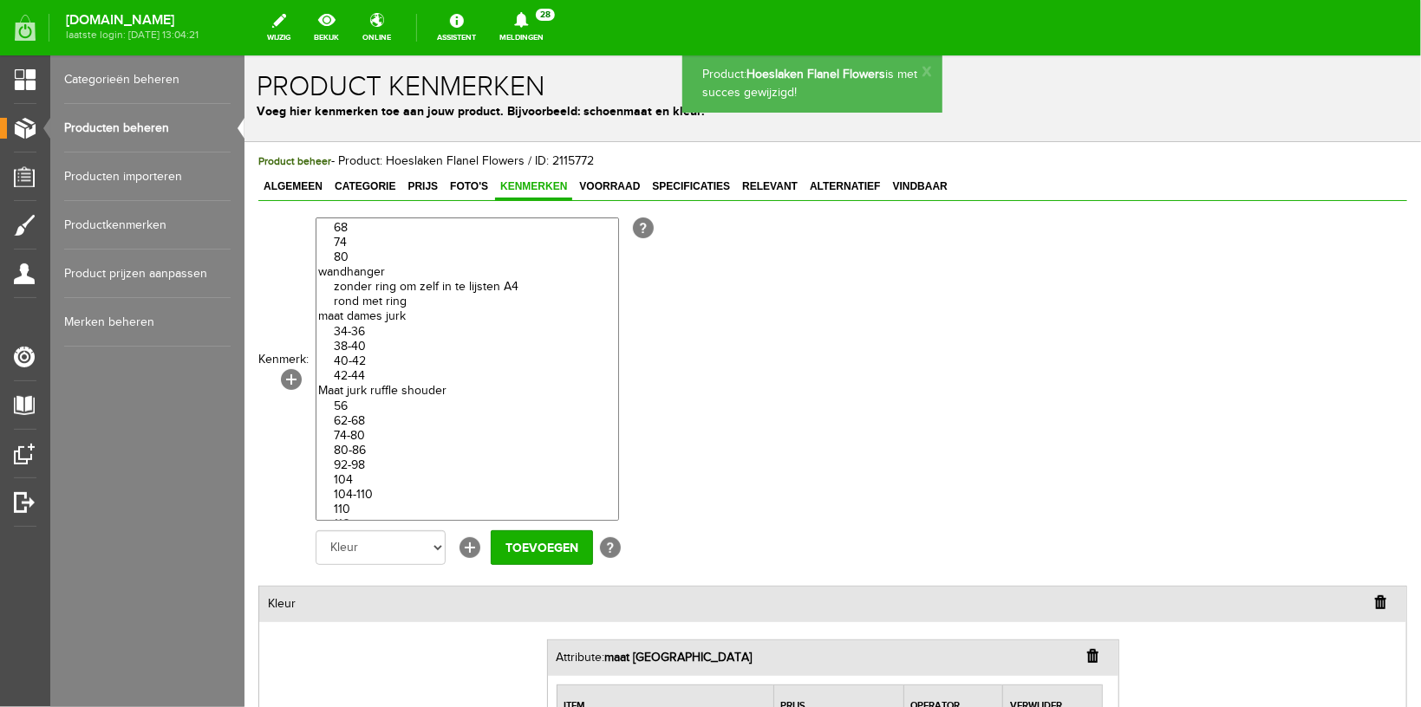
scroll to position [174, 0]
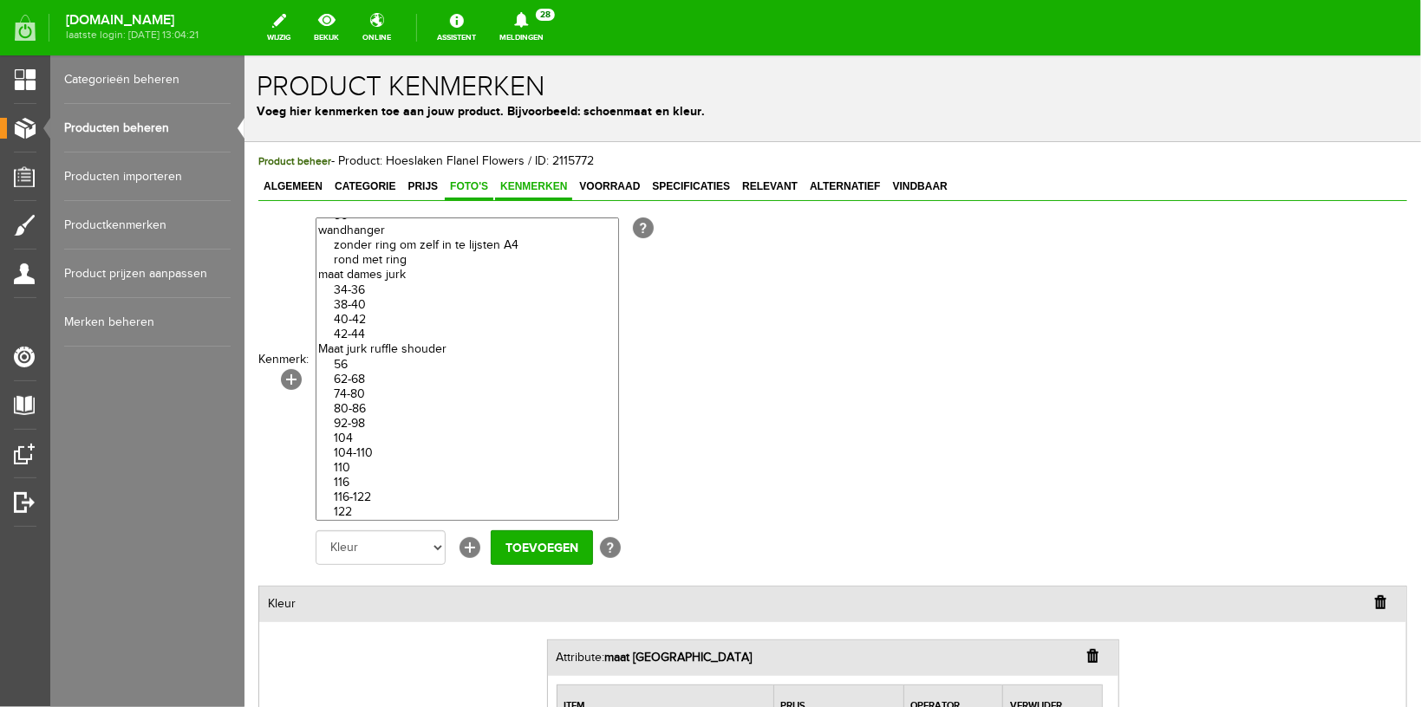
click at [453, 191] on span "Foto's" at bounding box center [468, 185] width 49 height 12
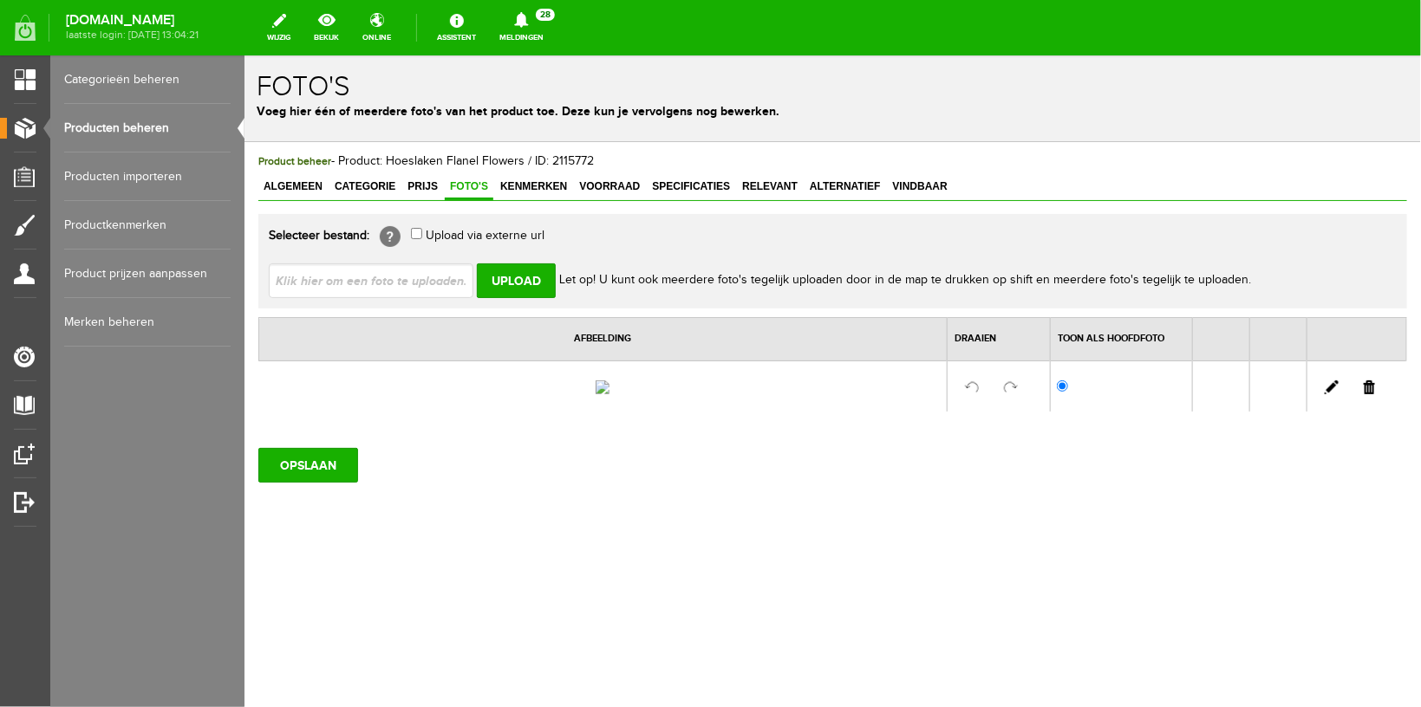
click at [1368, 394] on link at bounding box center [1368, 387] width 11 height 14
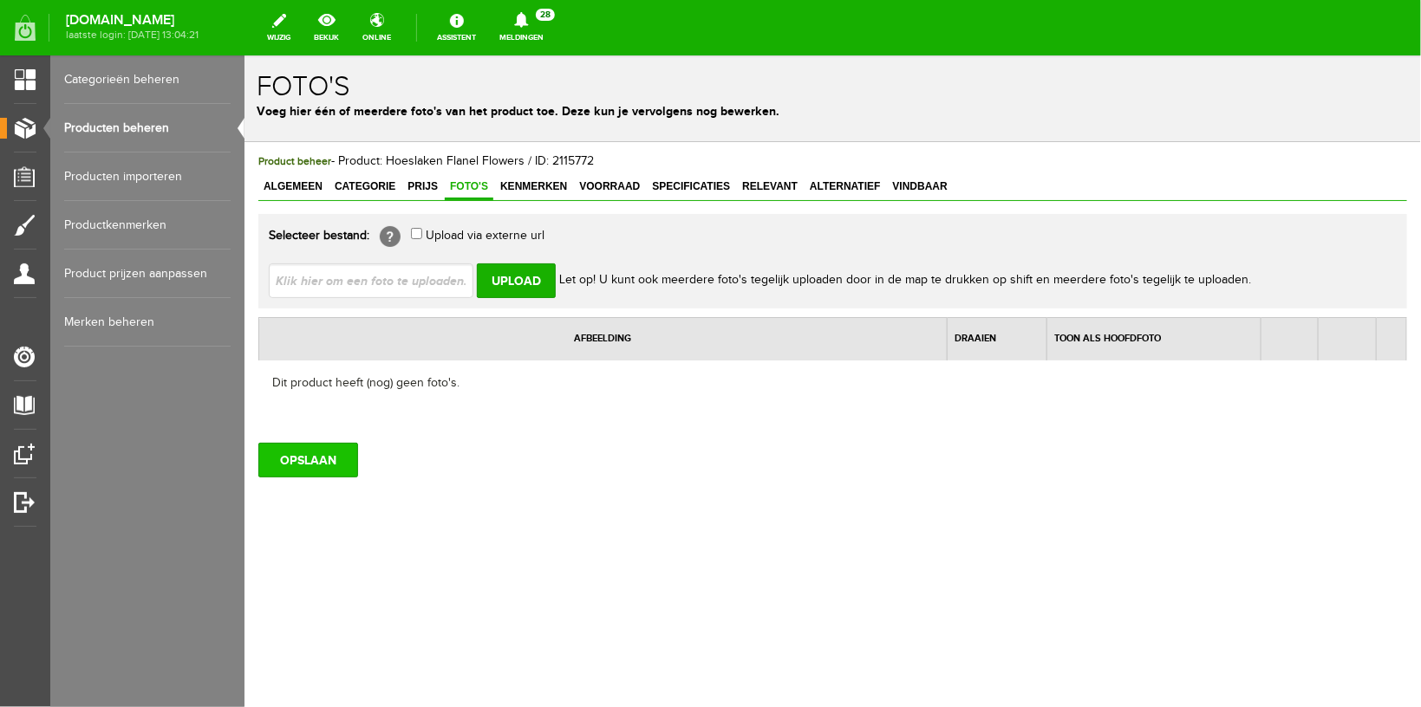
click at [298, 450] on input "OPSLAAN" at bounding box center [307, 459] width 100 height 35
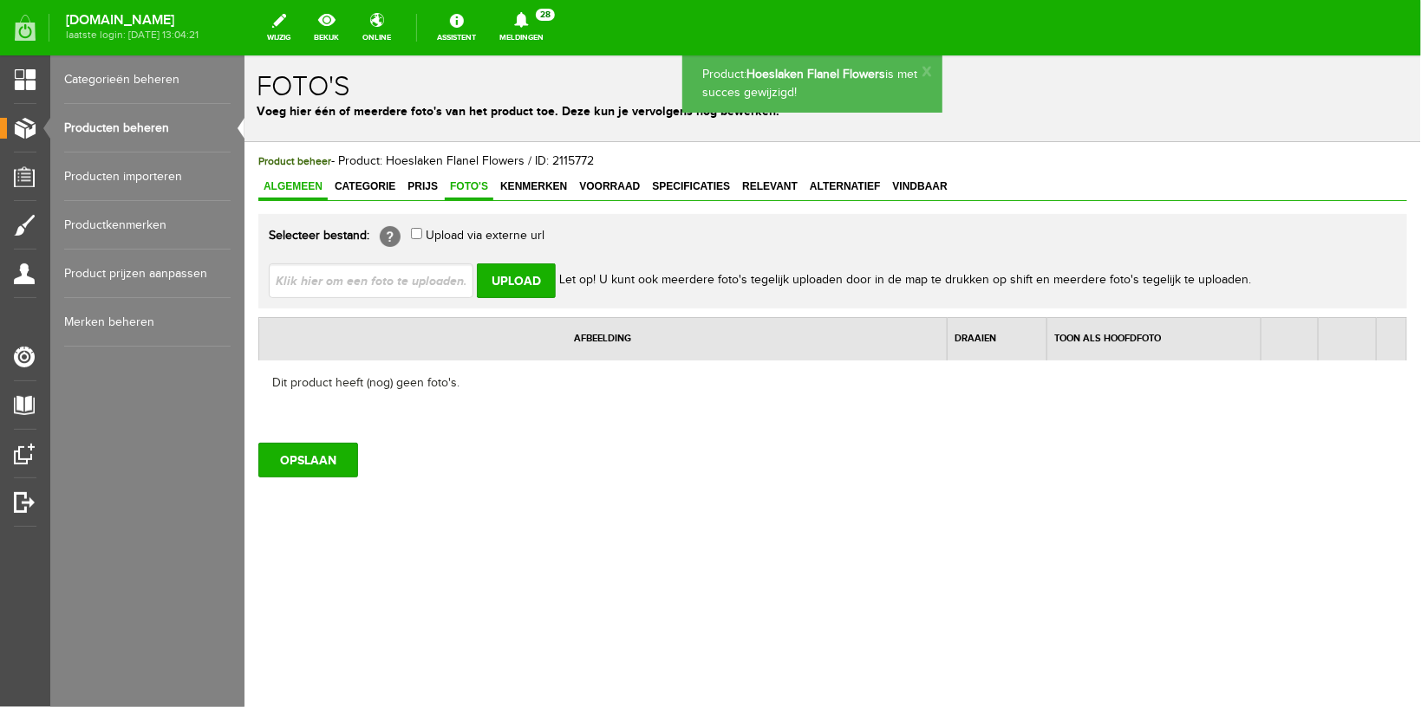
click at [304, 185] on span "Algemeen" at bounding box center [291, 185] width 69 height 12
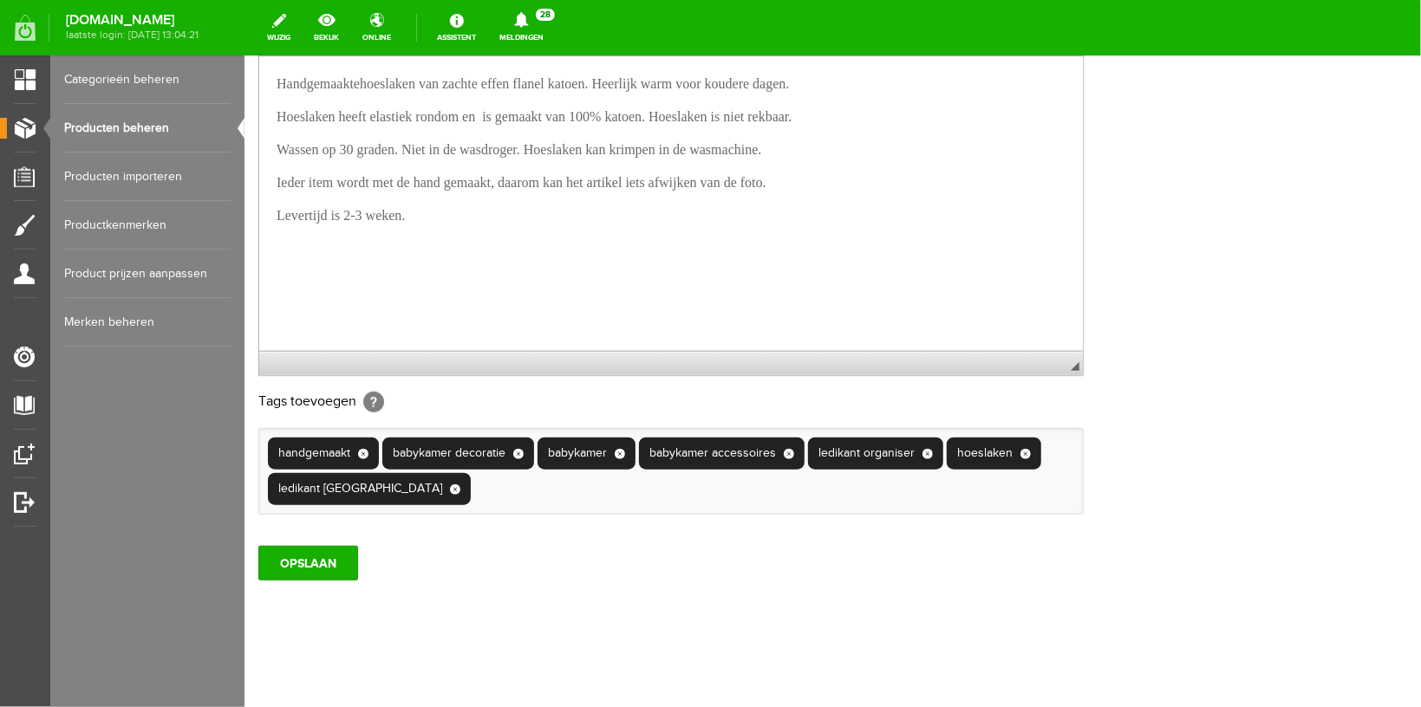
scroll to position [502, 0]
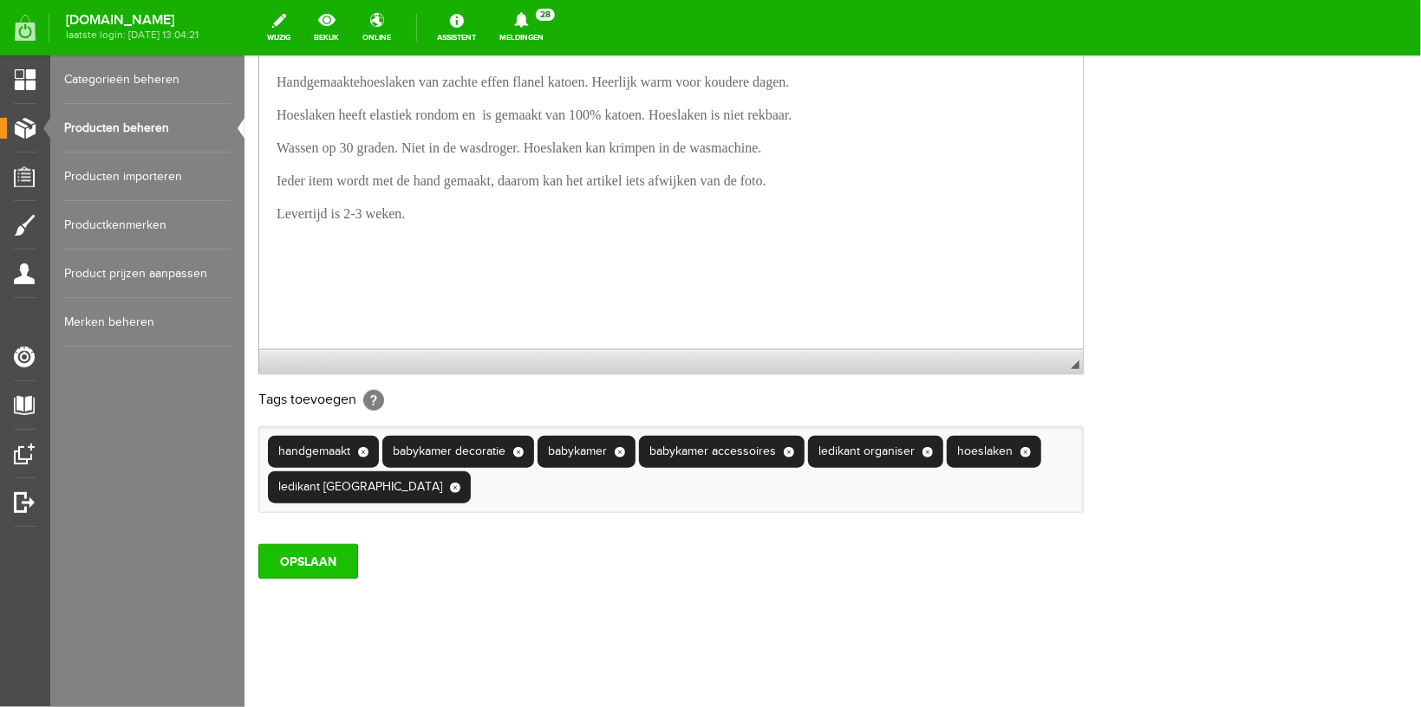
click at [344, 574] on input "OPSLAAN" at bounding box center [307, 560] width 100 height 35
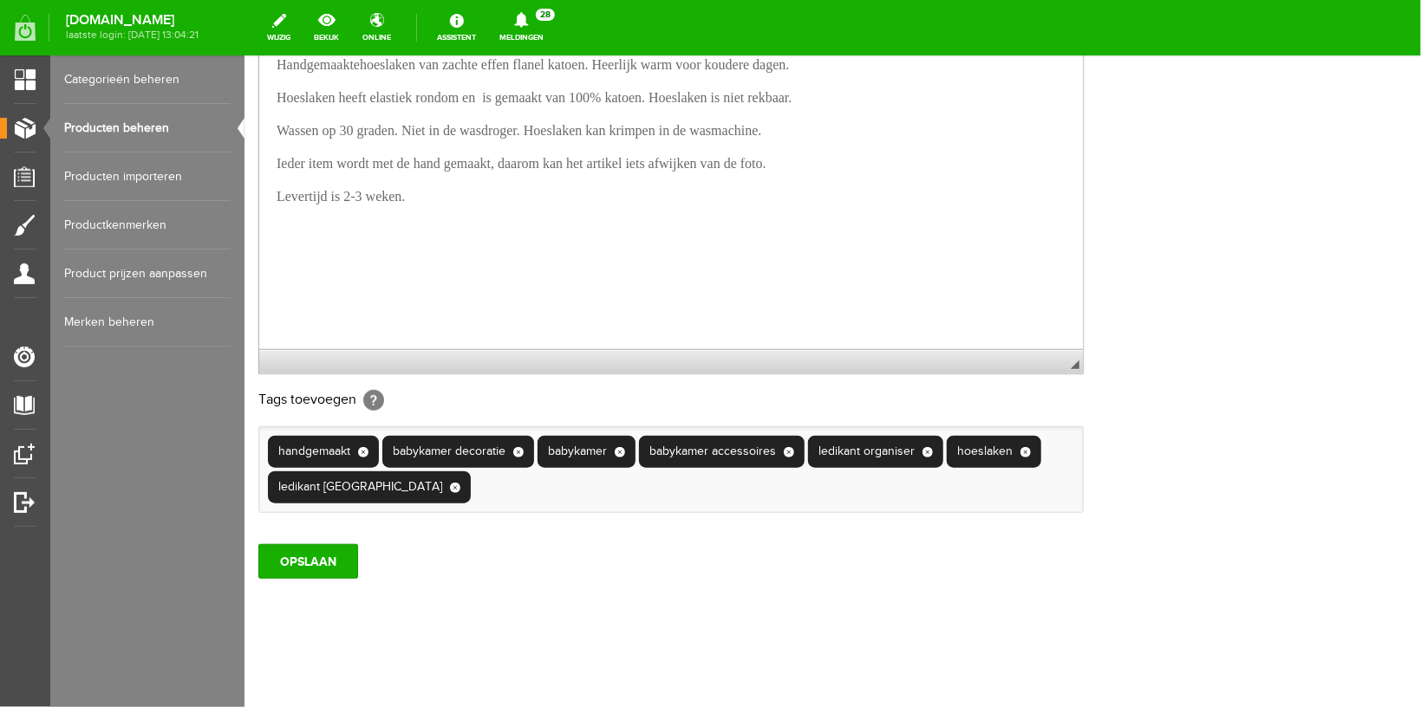
click at [113, 134] on link "Producten beheren" at bounding box center [147, 128] width 166 height 49
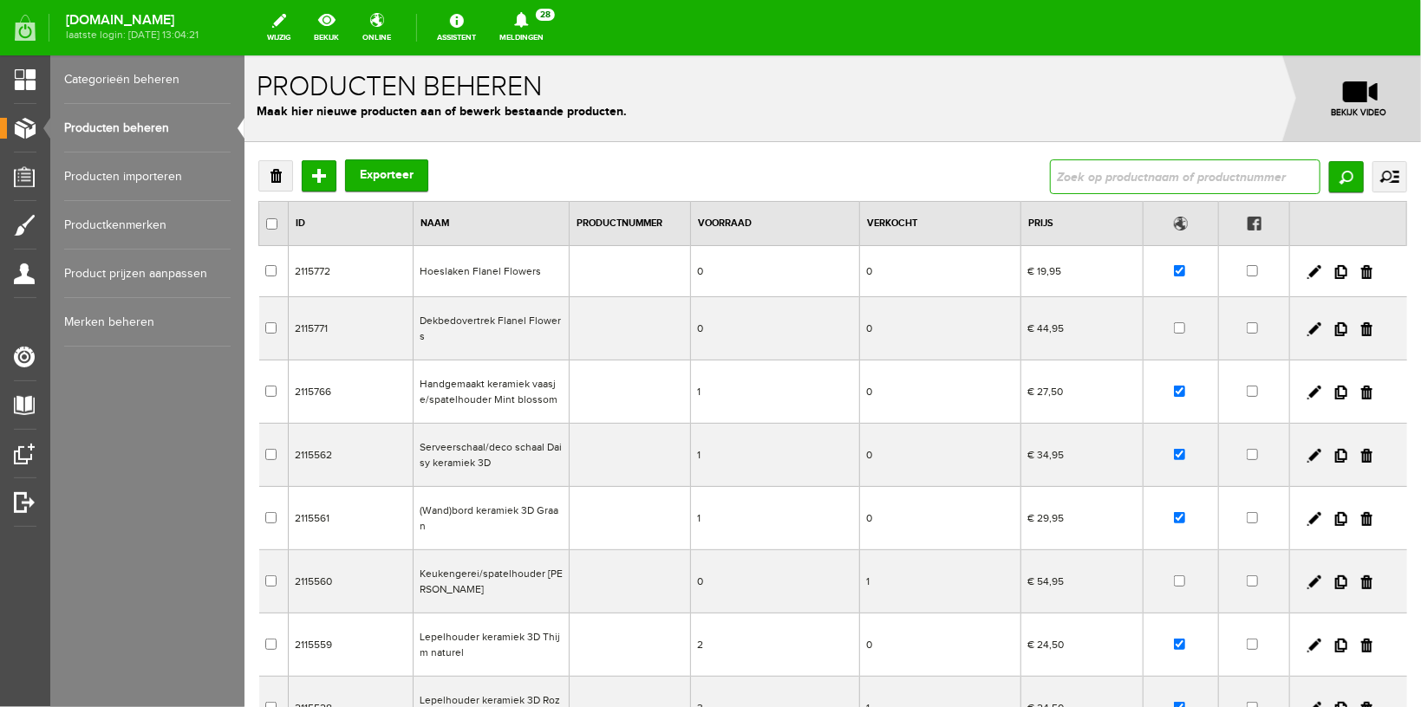
click at [1105, 185] on input "text" at bounding box center [1184, 176] width 270 height 35
type input "hoeslaken"
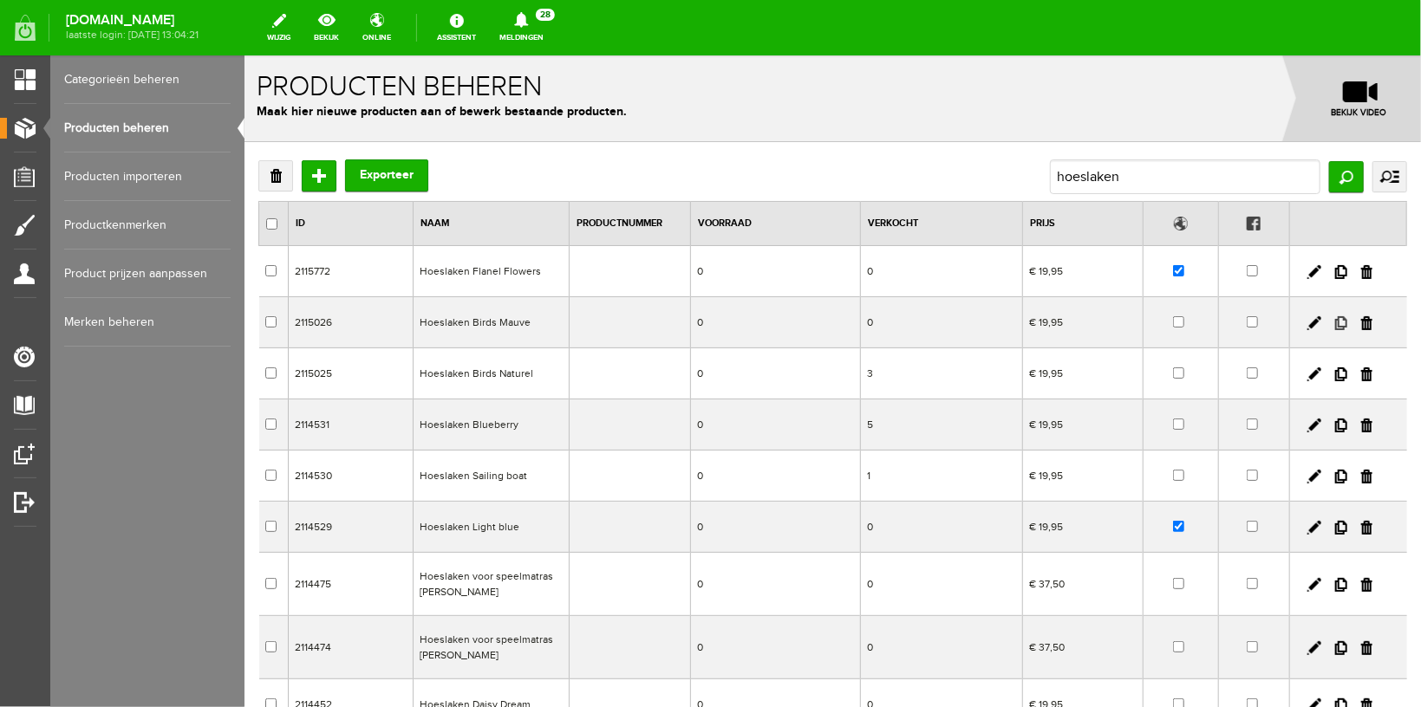
click at [1334, 323] on link at bounding box center [1340, 323] width 12 height 14
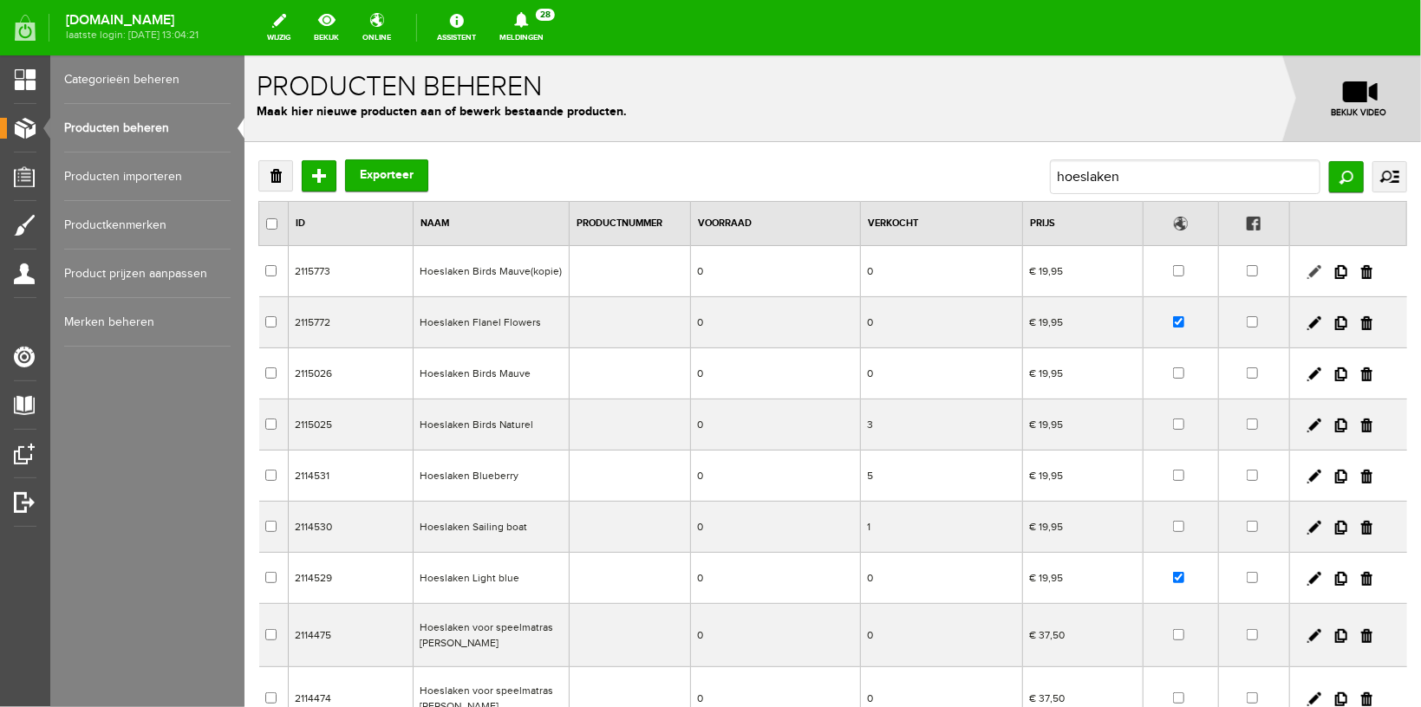
click at [1306, 272] on link at bounding box center [1313, 271] width 14 height 14
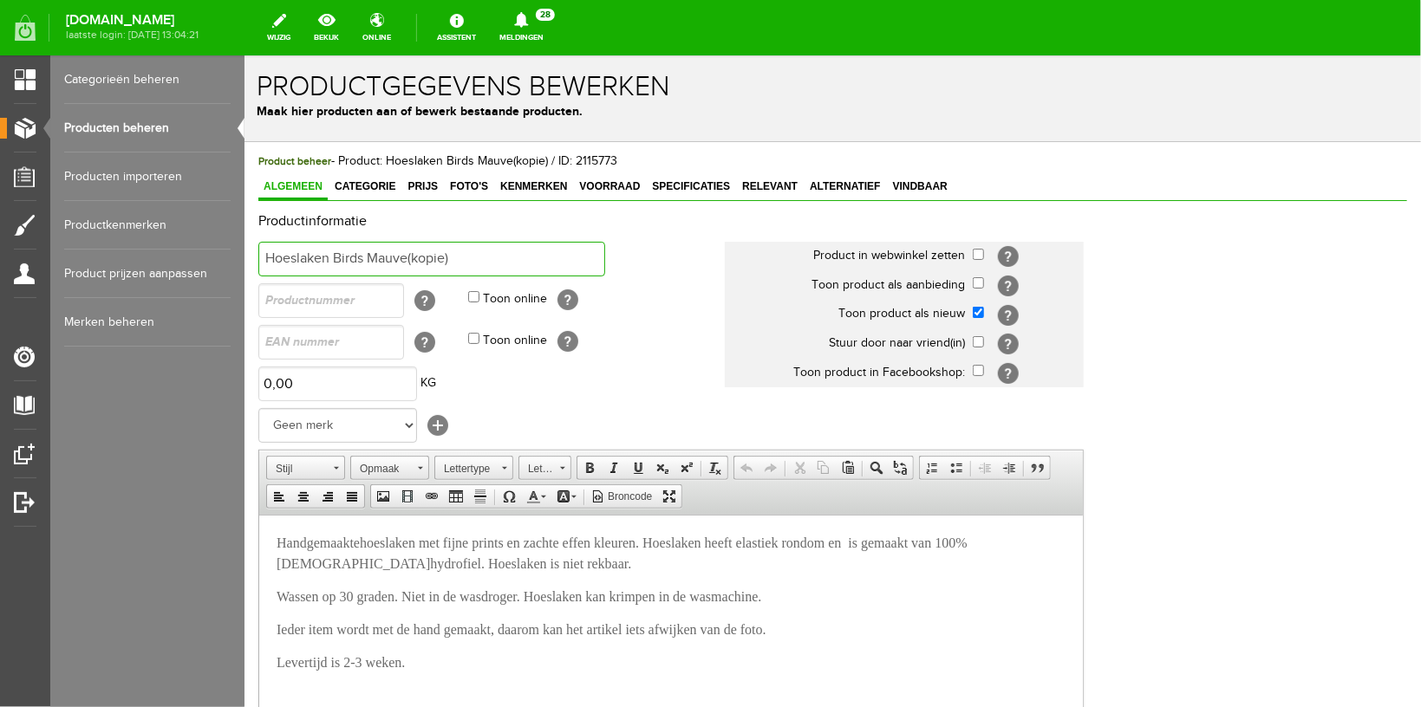
drag, startPoint x: 336, startPoint y: 255, endPoint x: 416, endPoint y: 252, distance: 79.8
click at [416, 252] on input "Hoeslaken Birds Mauve(kopie)" at bounding box center [430, 258] width 347 height 35
click at [342, 257] on input "Hoeslaken Birds Mauve(kopie)" at bounding box center [430, 258] width 347 height 35
drag, startPoint x: 333, startPoint y: 257, endPoint x: 365, endPoint y: 257, distance: 32.1
click at [365, 257] on input "Hoeslaken Birds Mauve(kopie)" at bounding box center [430, 258] width 347 height 35
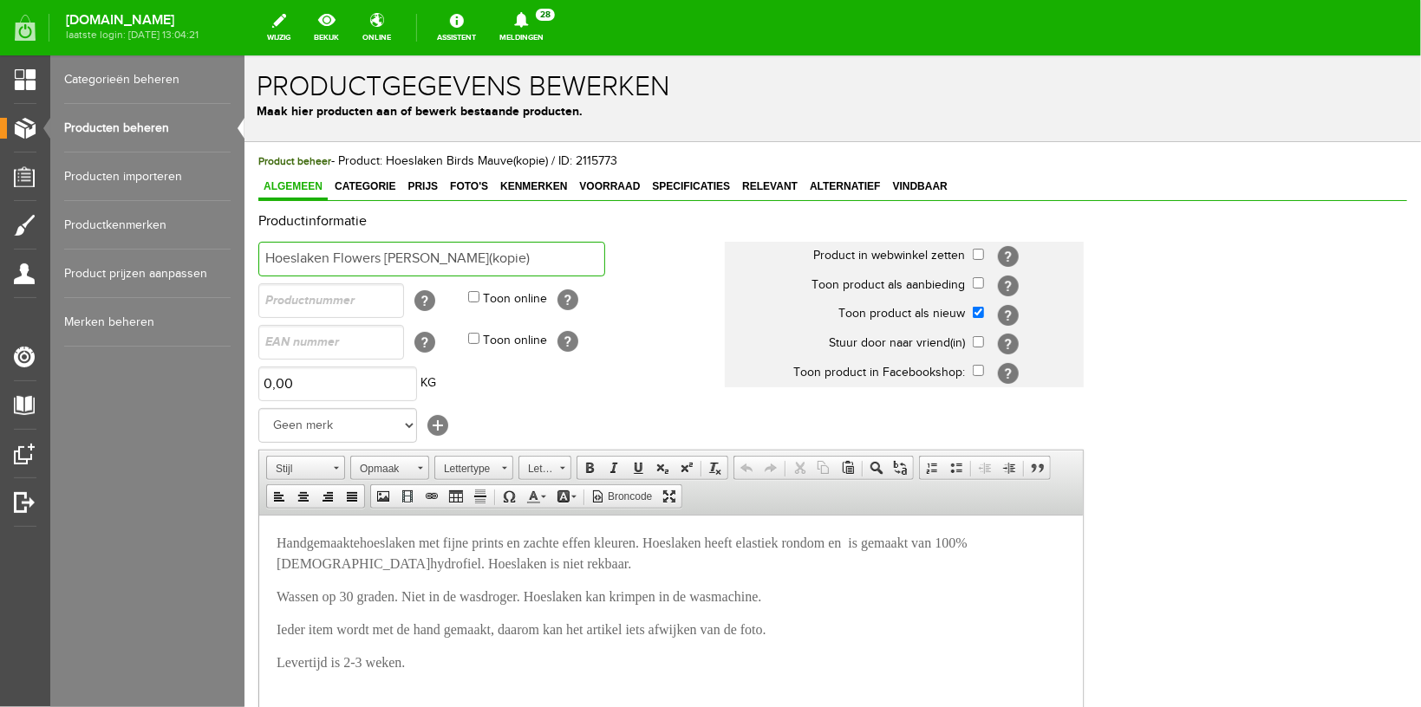
drag, startPoint x: 448, startPoint y: 258, endPoint x: 533, endPoint y: 257, distance: 84.9
click at [533, 257] on input "Hoeslaken Flowers [PERSON_NAME](kopie)" at bounding box center [430, 258] width 347 height 35
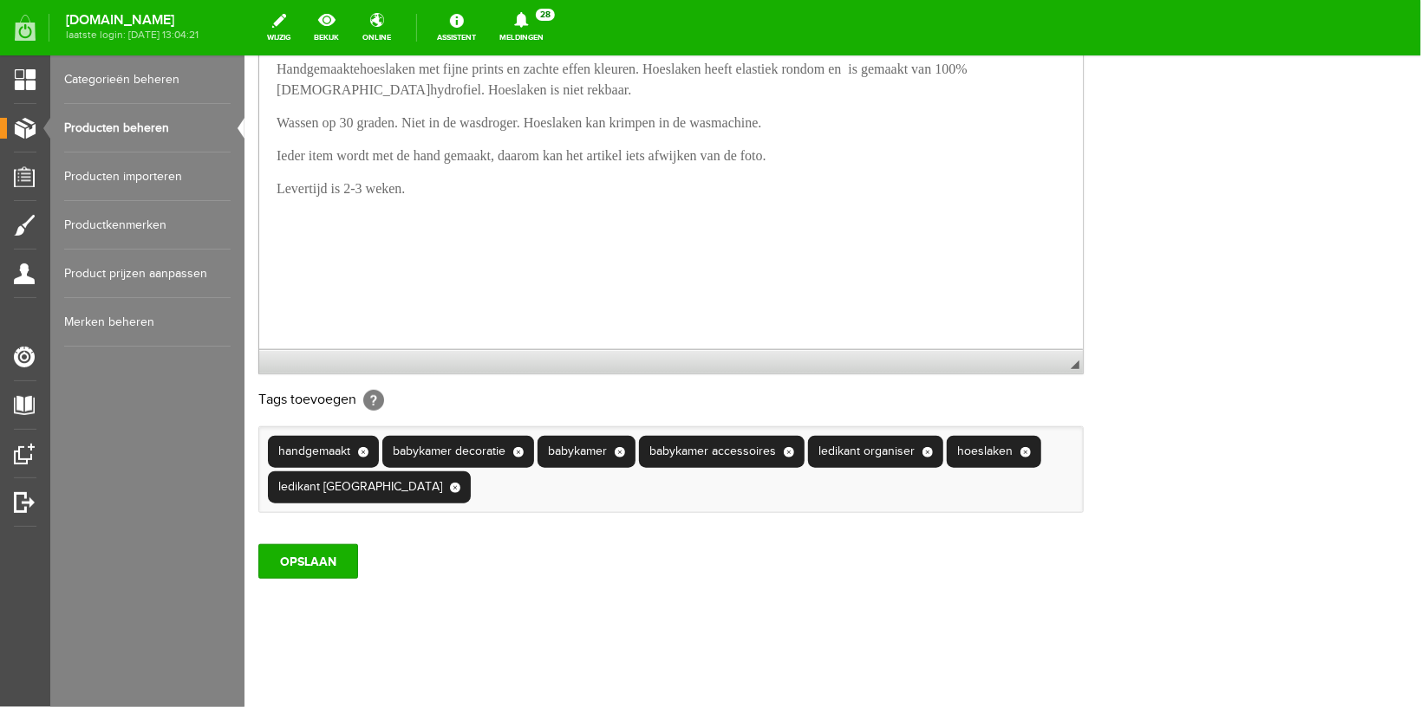
scroll to position [17, 0]
type input "Hoeslaken Flowers Lila Mauve"
click at [310, 567] on input "OPSLAAN" at bounding box center [307, 560] width 100 height 35
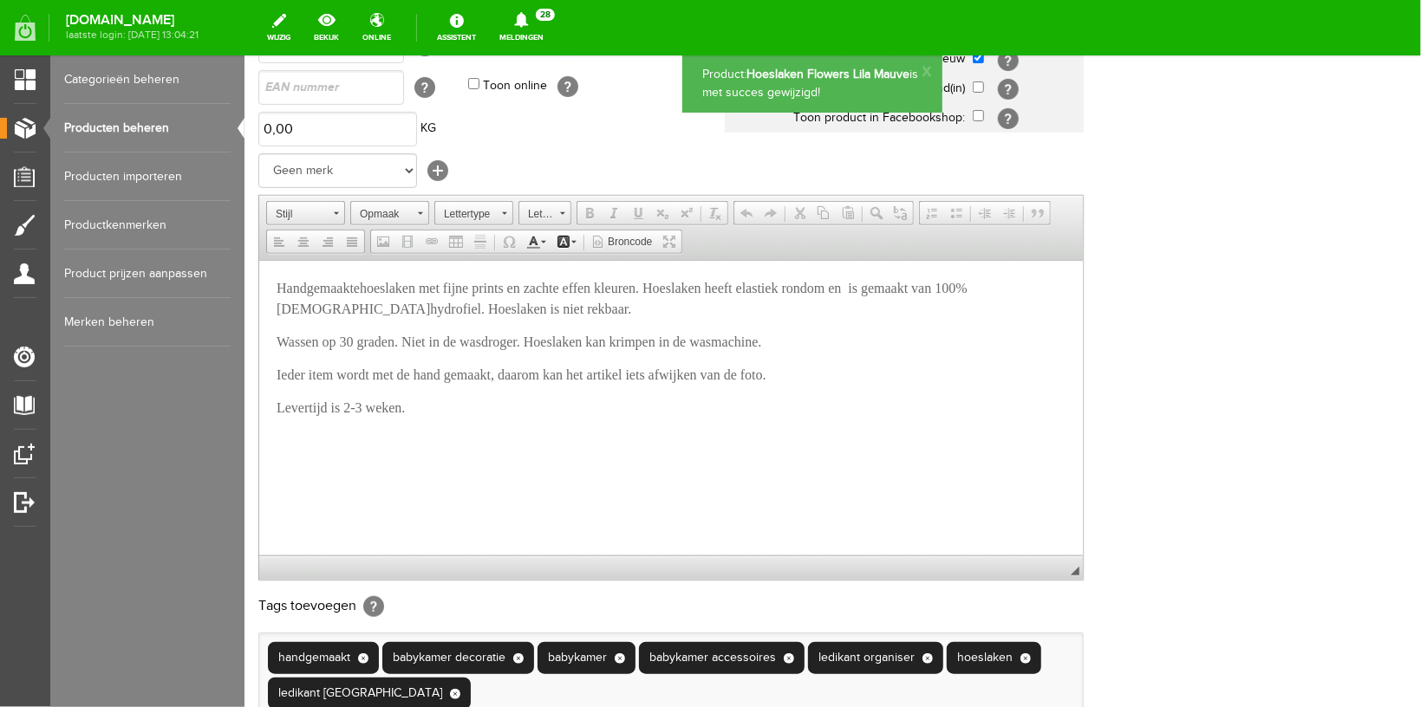
scroll to position [0, 0]
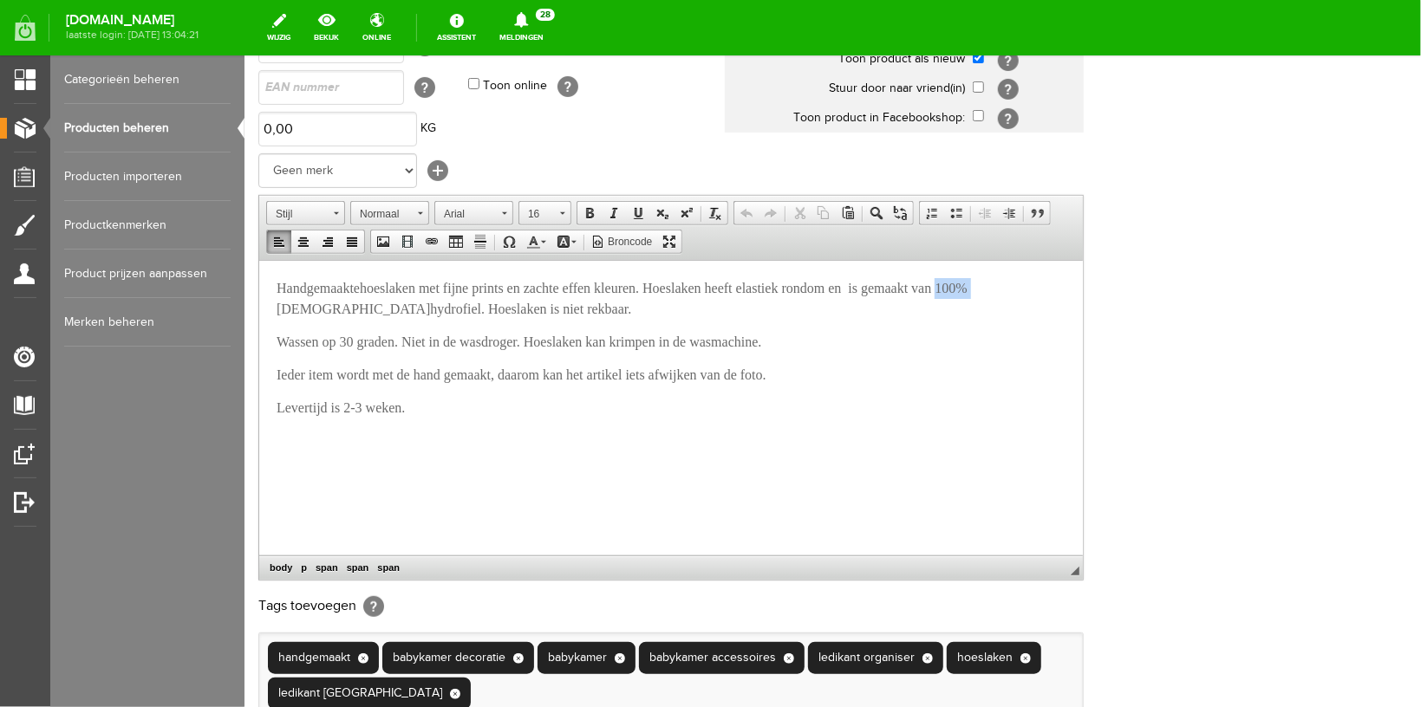
drag, startPoint x: 1003, startPoint y: 290, endPoint x: 1045, endPoint y: 288, distance: 42.6
click at [1045, 288] on p "Handgemaaktehoeslaken met fijne prints en zachte effen kleuren. Hoeslaken heeft…" at bounding box center [670, 298] width 789 height 42
drag, startPoint x: 279, startPoint y: 308, endPoint x: 331, endPoint y: 306, distance: 52.0
click at [331, 306] on span "hydrofiel. Hoeslaken is niet rekbaar." at bounding box center [651, 298] width 750 height 36
drag, startPoint x: 448, startPoint y: 308, endPoint x: 489, endPoint y: 308, distance: 40.7
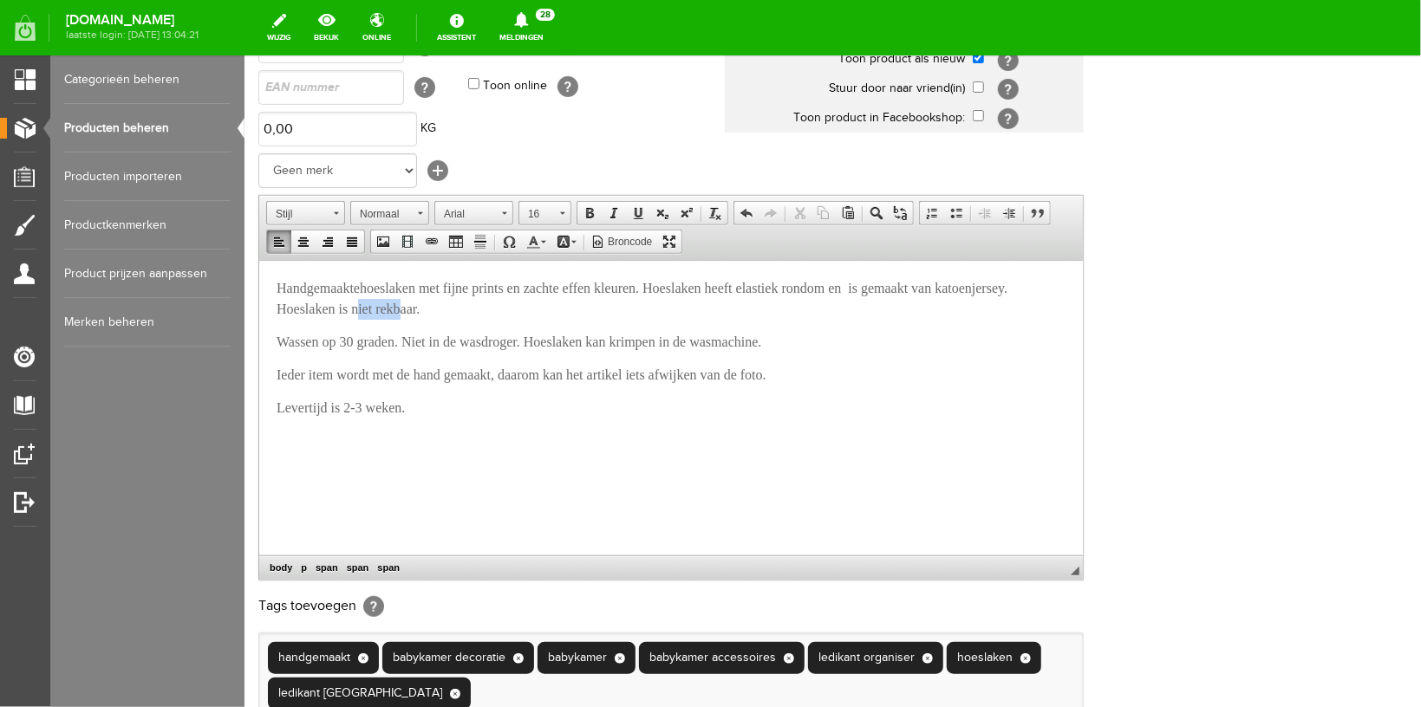
click at [489, 308] on span "jersey. Hoeslaken is niet rekbaar." at bounding box center [641, 298] width 731 height 36
drag, startPoint x: 371, startPoint y: 308, endPoint x: 550, endPoint y: 309, distance: 179.4
click at [550, 309] on p "Handgemaaktehoeslaken met fijne prints en zachte effen kleuren. Hoeslaken heeft…" at bounding box center [670, 298] width 789 height 42
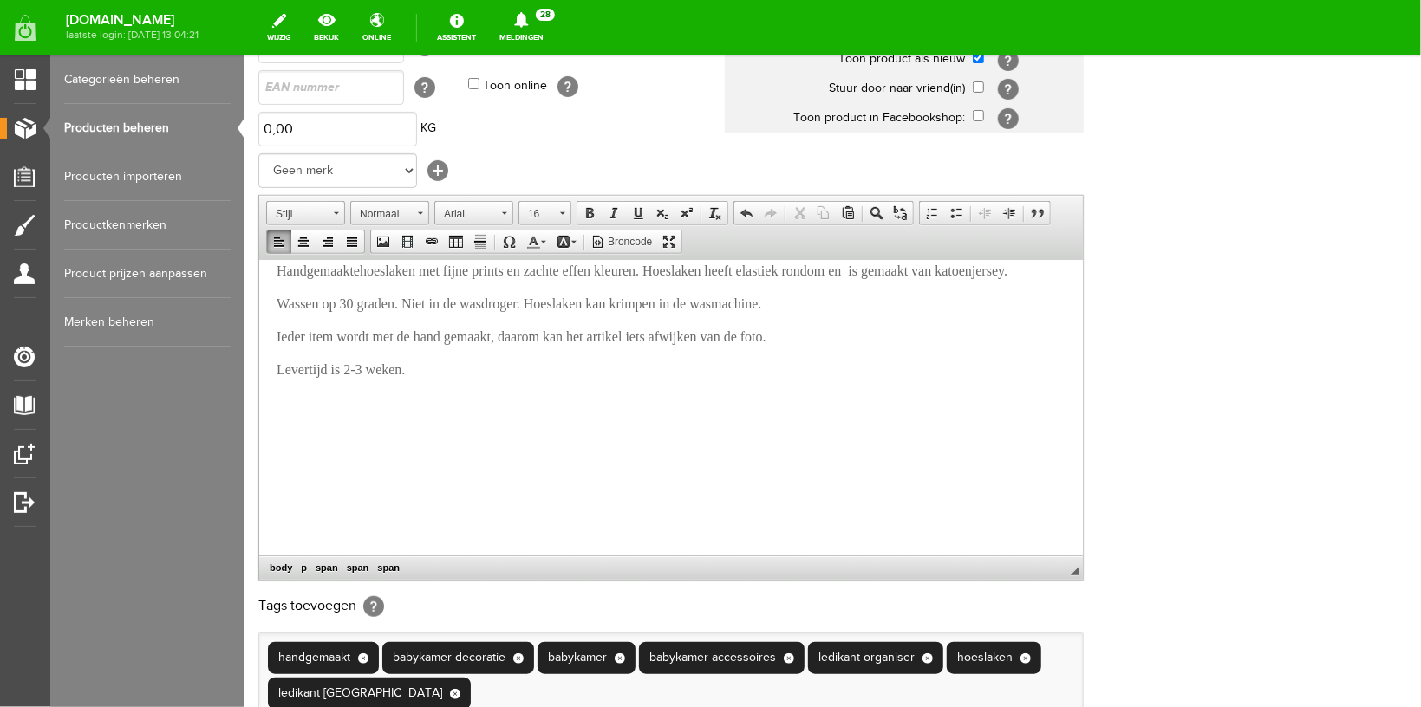
scroll to position [502, 0]
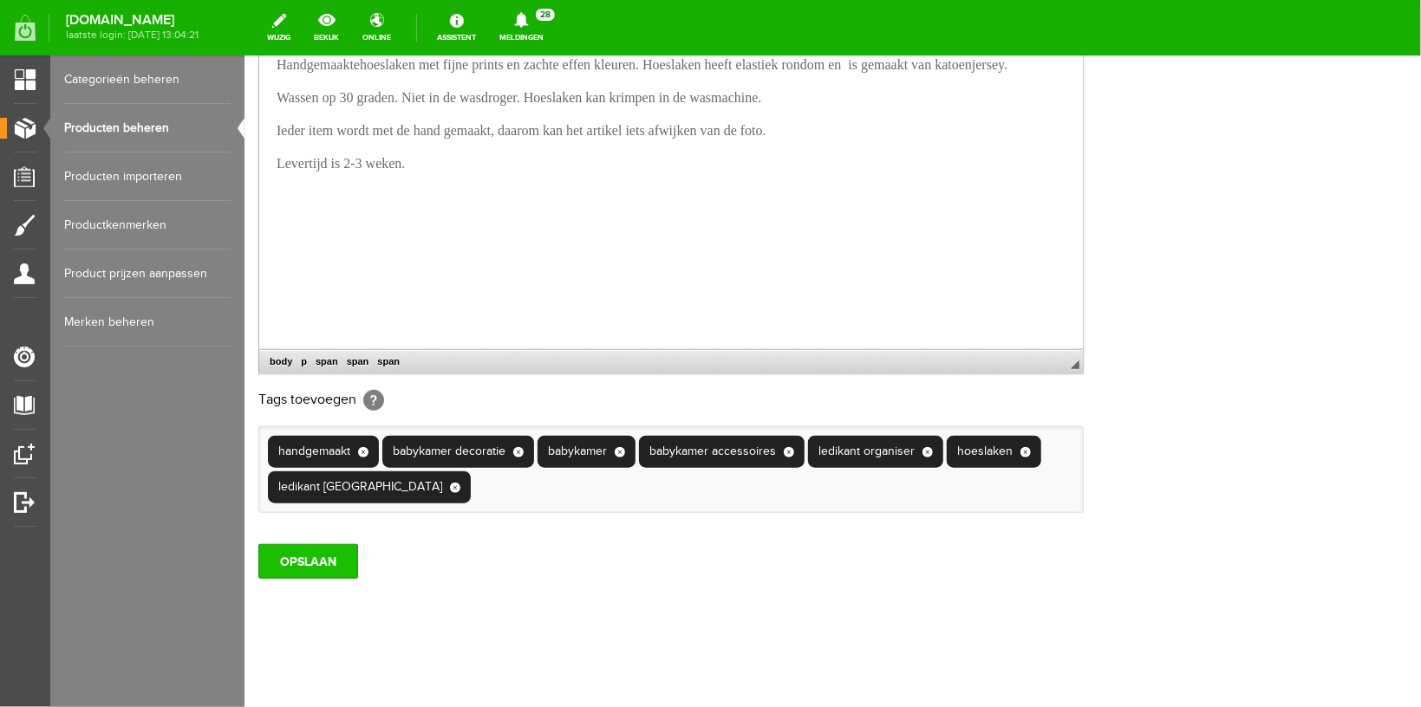
click at [262, 560] on input "OPSLAAN" at bounding box center [307, 560] width 100 height 35
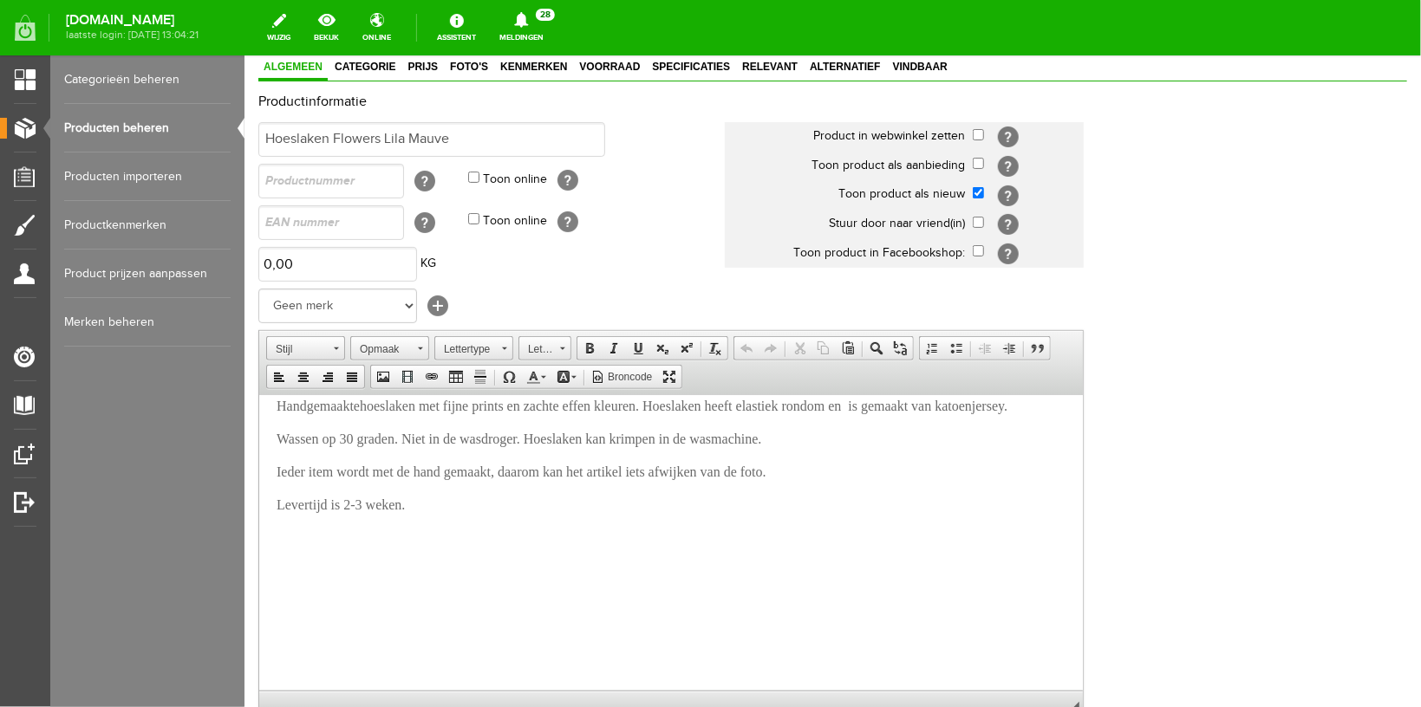
scroll to position [0, 0]
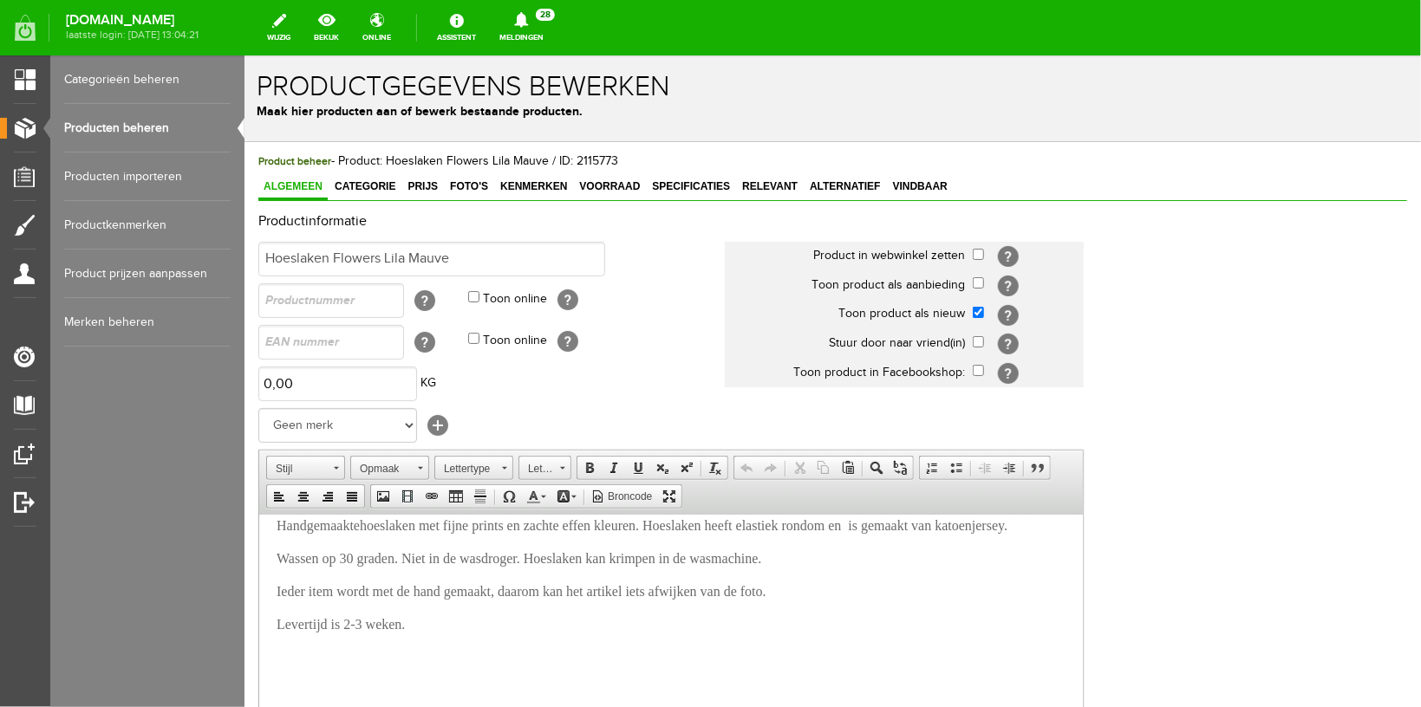
click at [104, 124] on link "Producten beheren" at bounding box center [147, 128] width 166 height 49
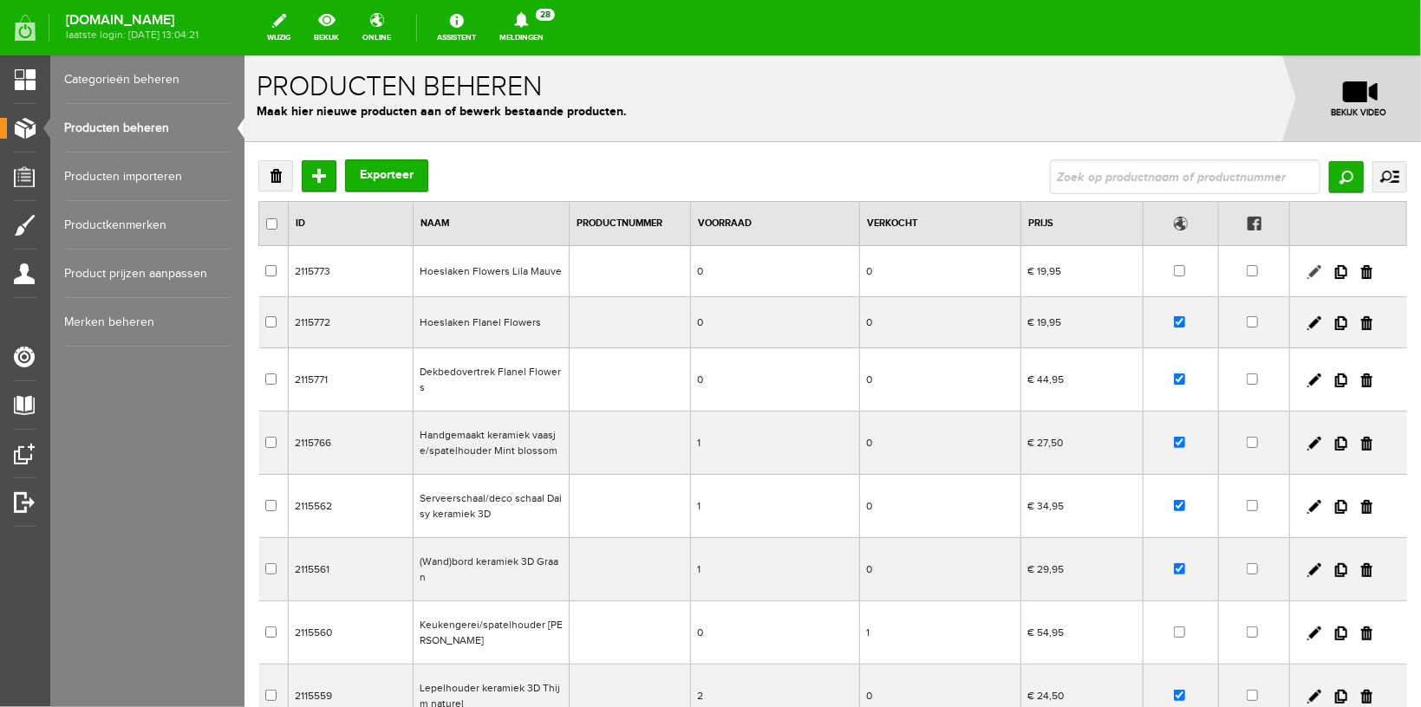
click at [1306, 266] on link at bounding box center [1313, 271] width 14 height 14
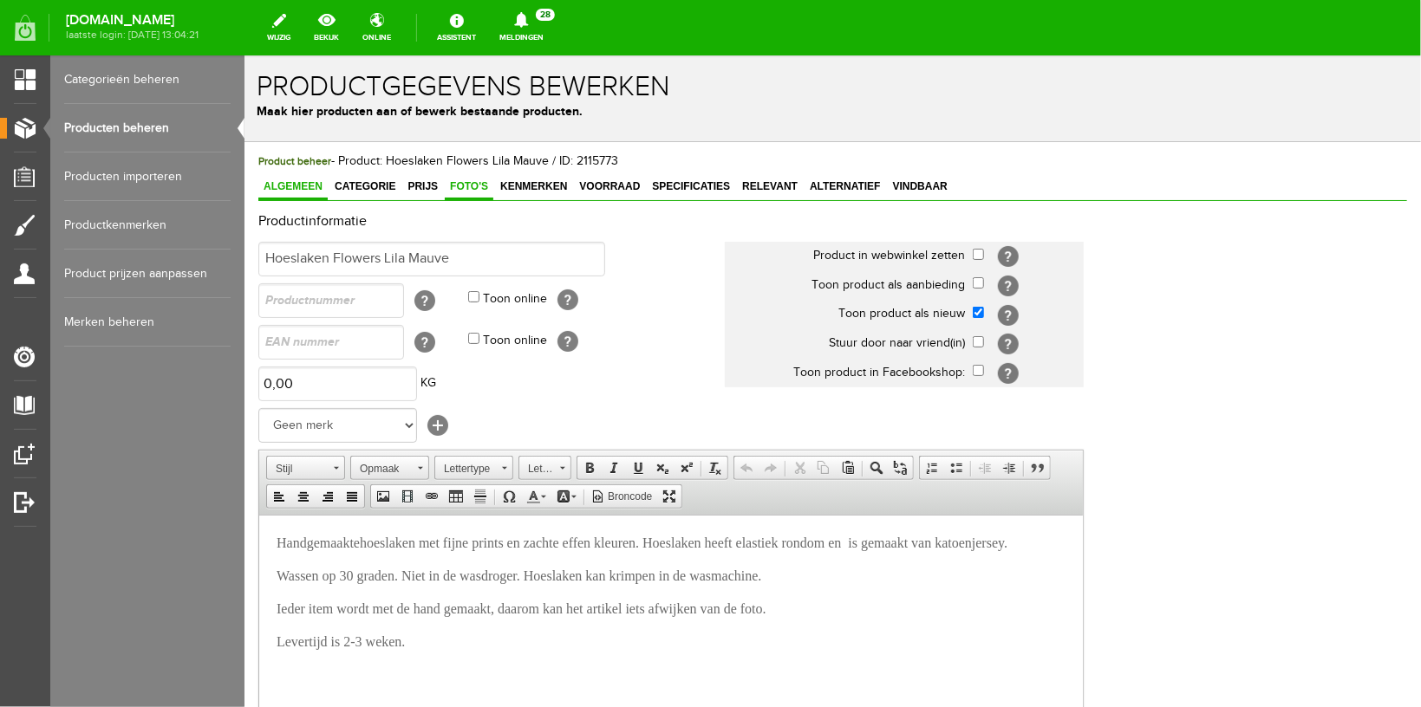
click at [468, 180] on span "Foto's" at bounding box center [468, 185] width 49 height 12
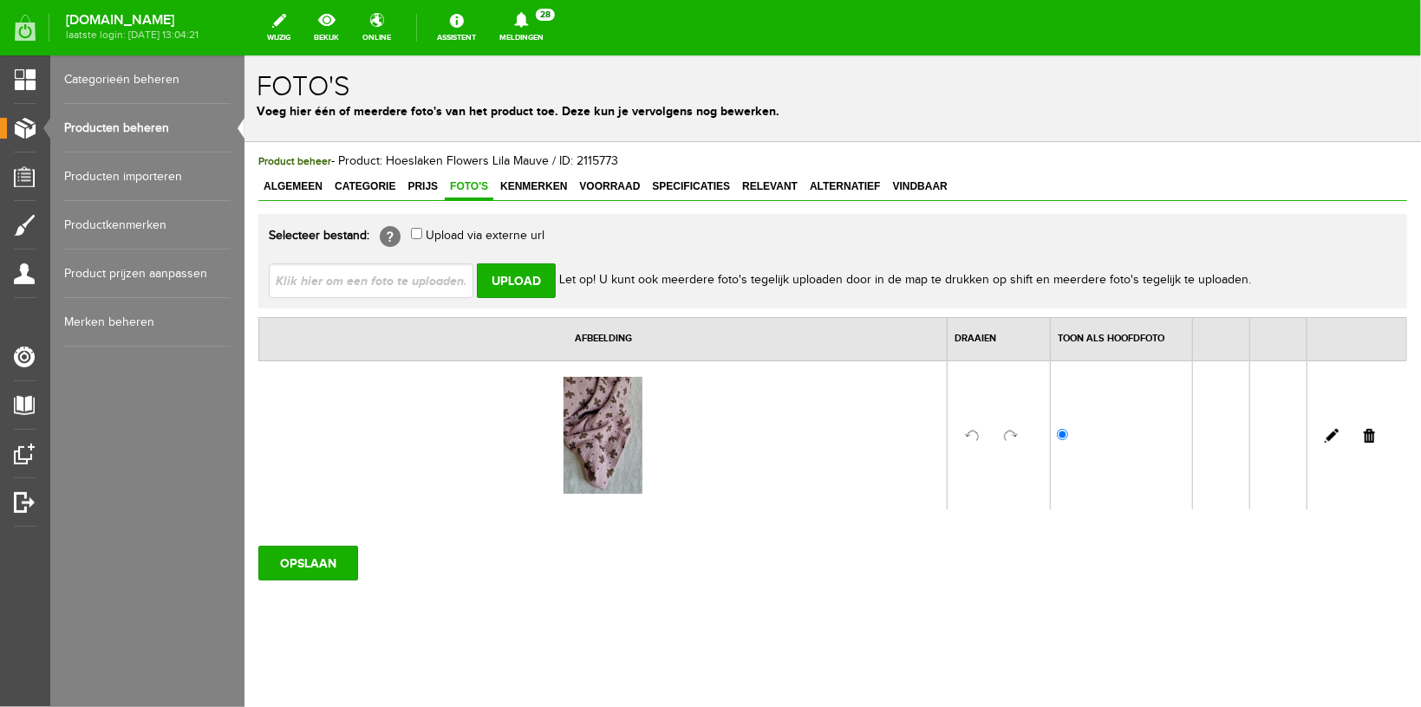
click at [1366, 433] on link at bounding box center [1368, 435] width 11 height 14
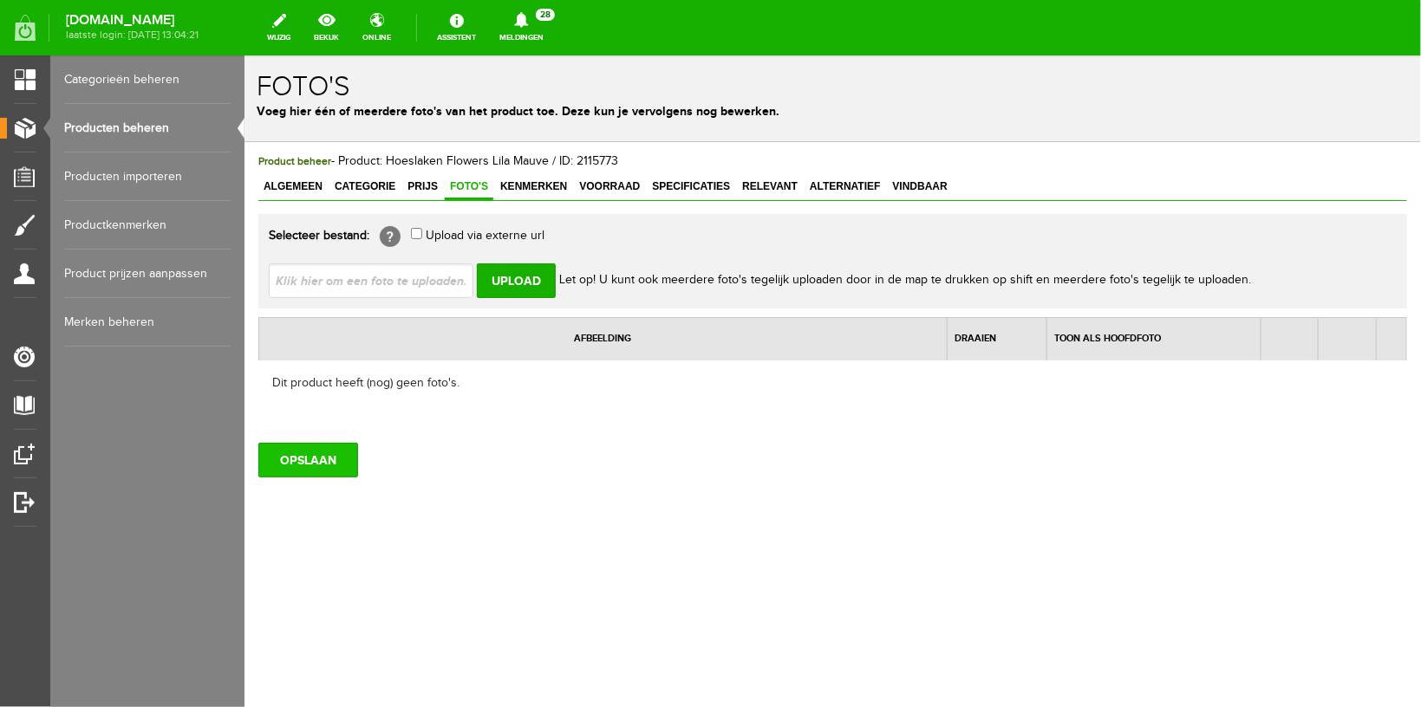
click at [302, 452] on input "OPSLAAN" at bounding box center [307, 459] width 100 height 35
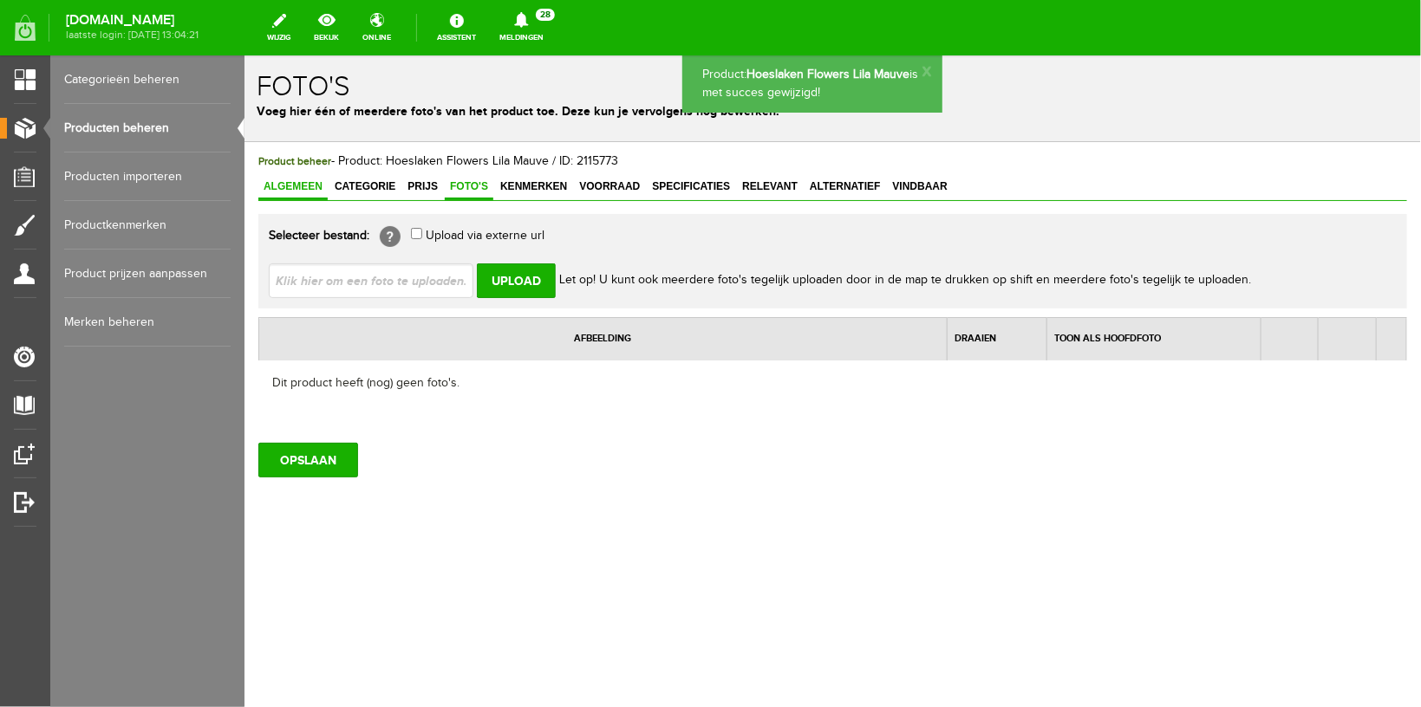
click at [293, 181] on span "Algemeen" at bounding box center [291, 185] width 69 height 12
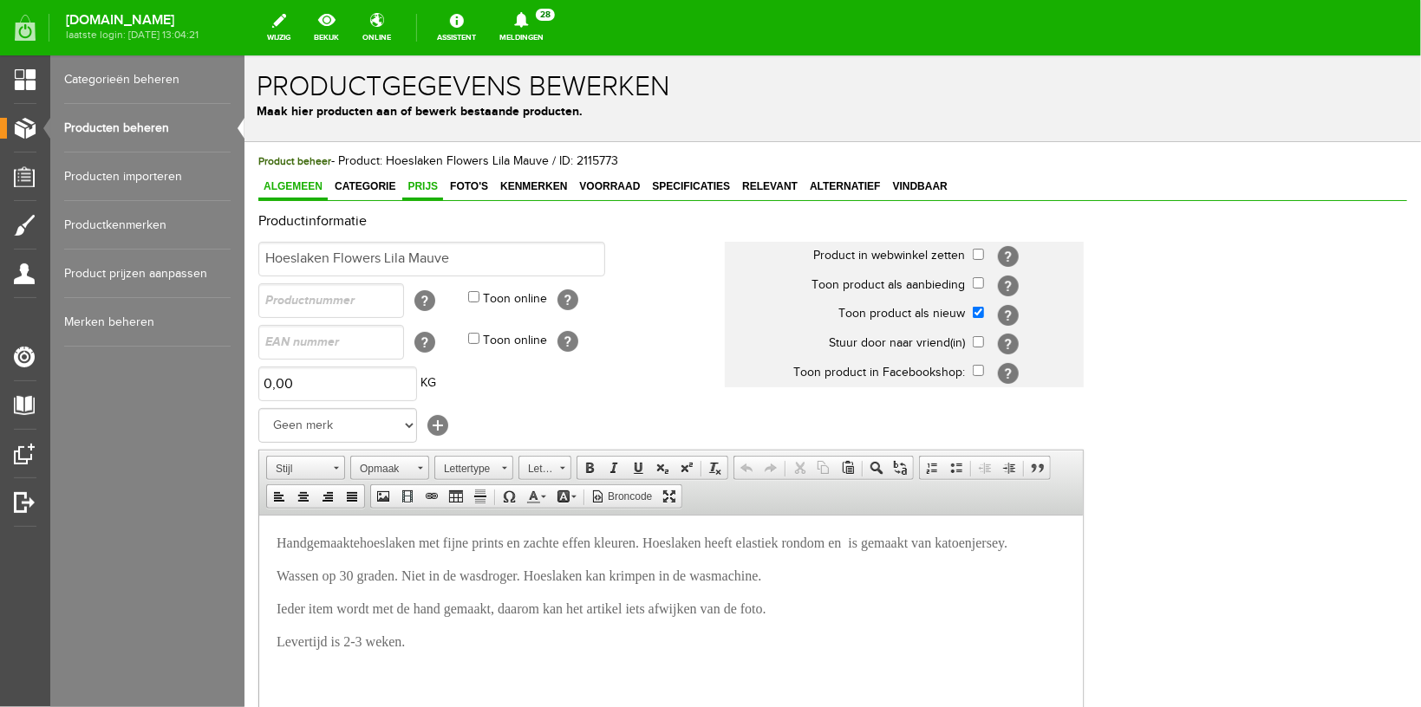
click at [412, 184] on span "Prijs" at bounding box center [421, 185] width 41 height 12
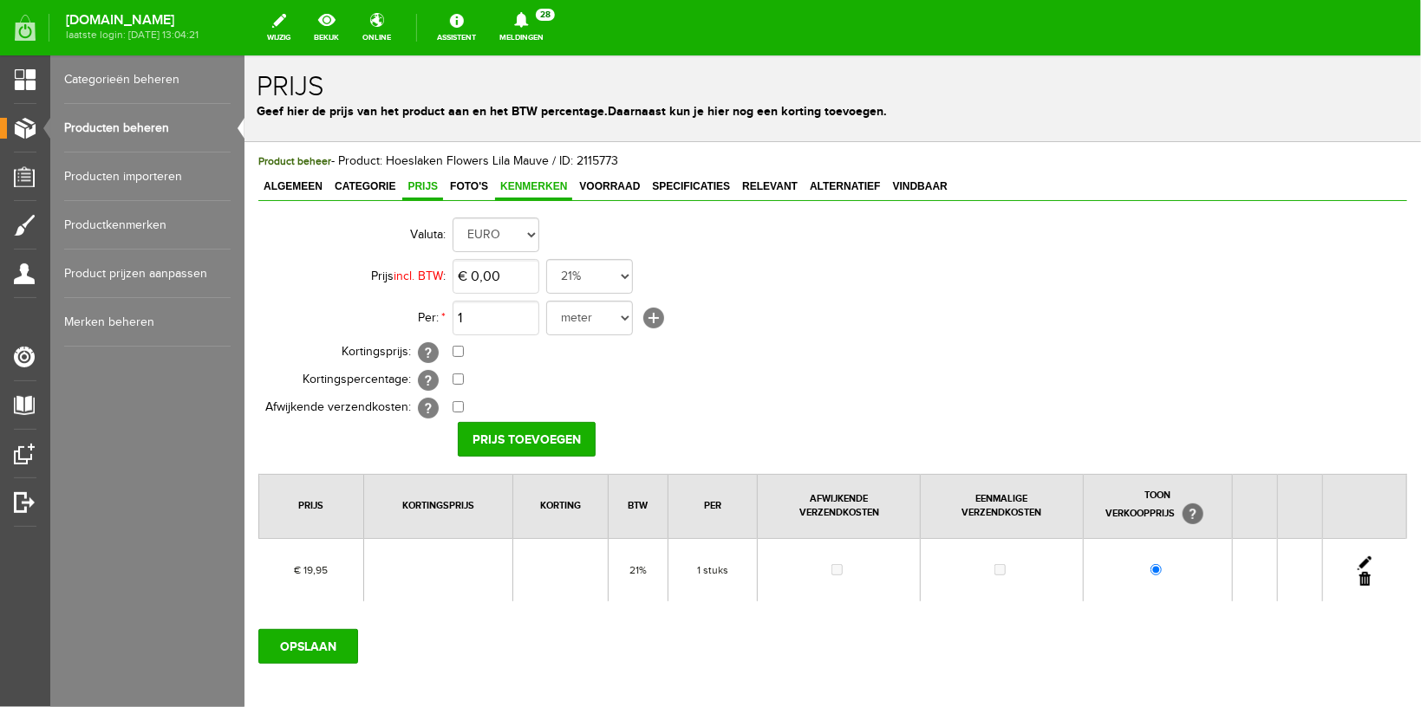
click at [521, 191] on span "Kenmerken" at bounding box center [532, 185] width 77 height 12
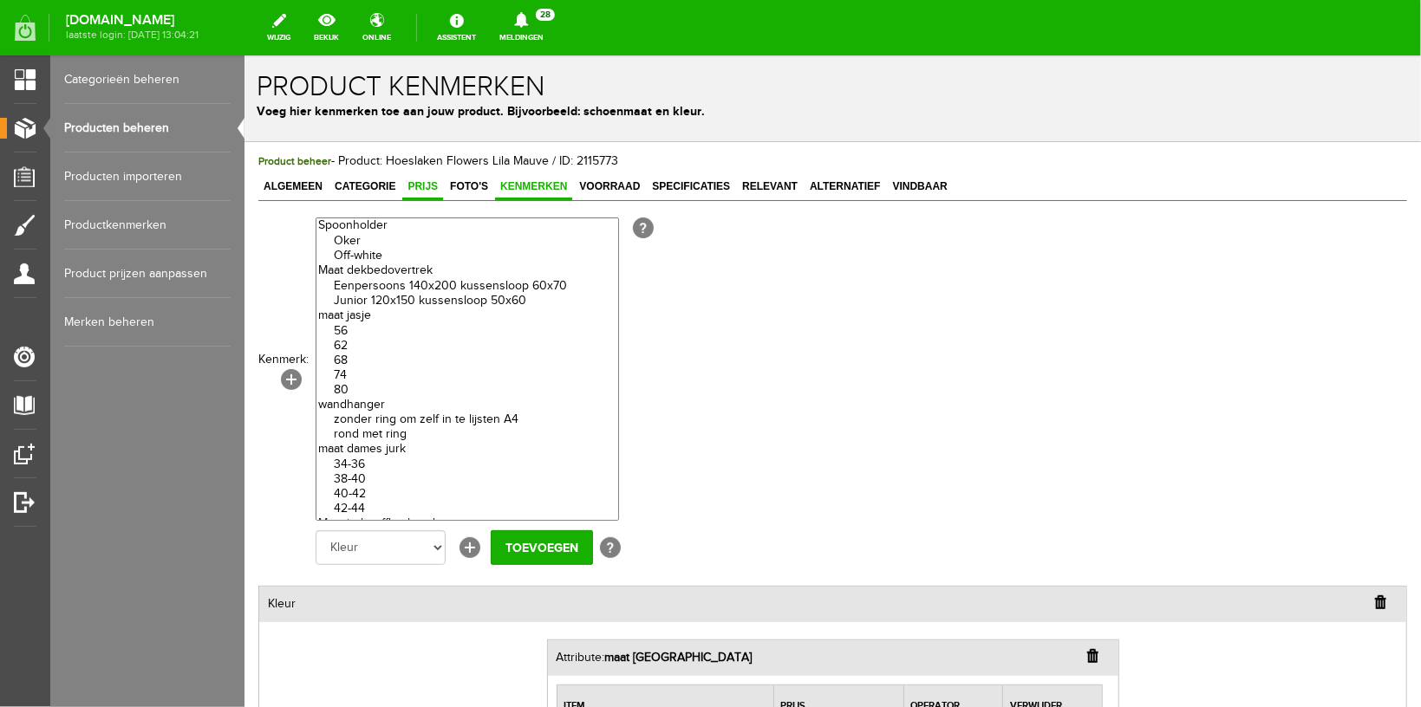
click at [433, 190] on span "Prijs" at bounding box center [421, 185] width 41 height 12
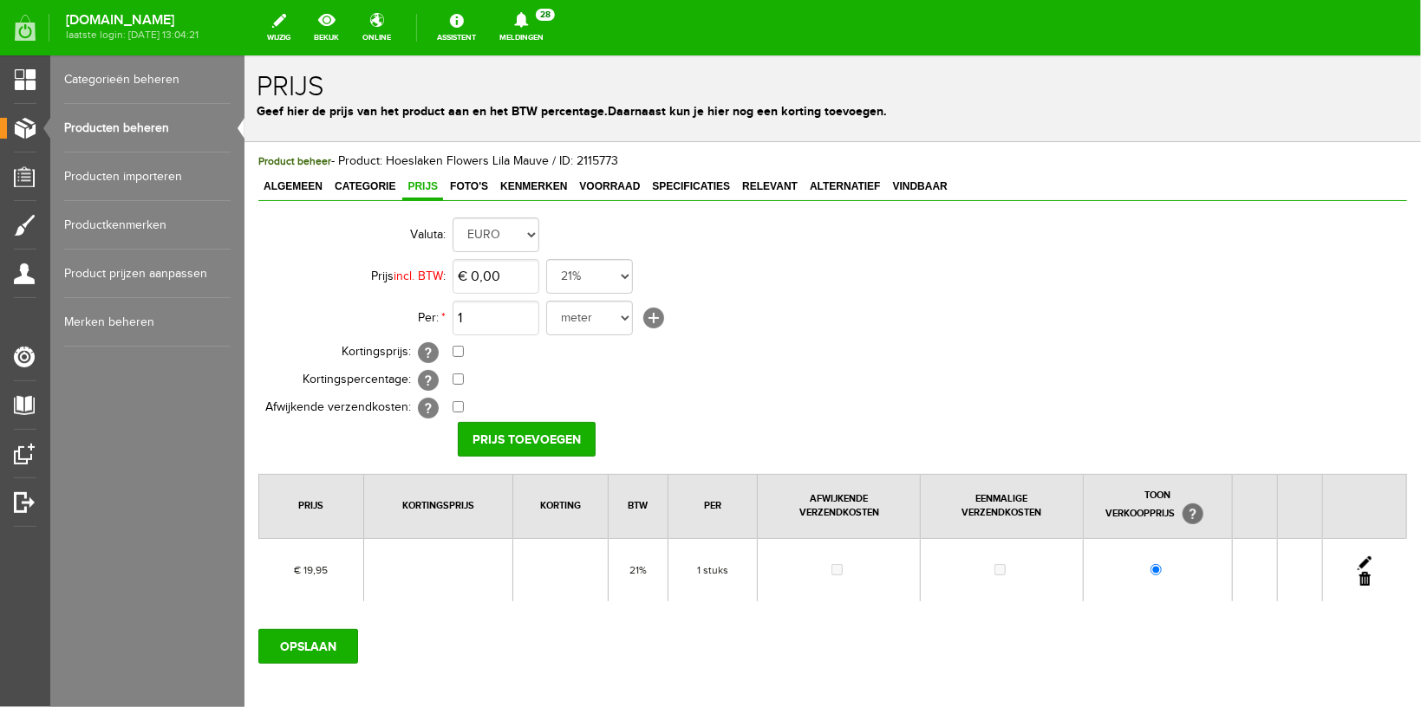
click at [1357, 560] on link at bounding box center [1364, 563] width 14 height 14
click at [476, 277] on input "€ 19,95" at bounding box center [495, 275] width 87 height 35
type input "€ 19,95"
click at [285, 187] on span "Algemeen" at bounding box center [291, 185] width 69 height 12
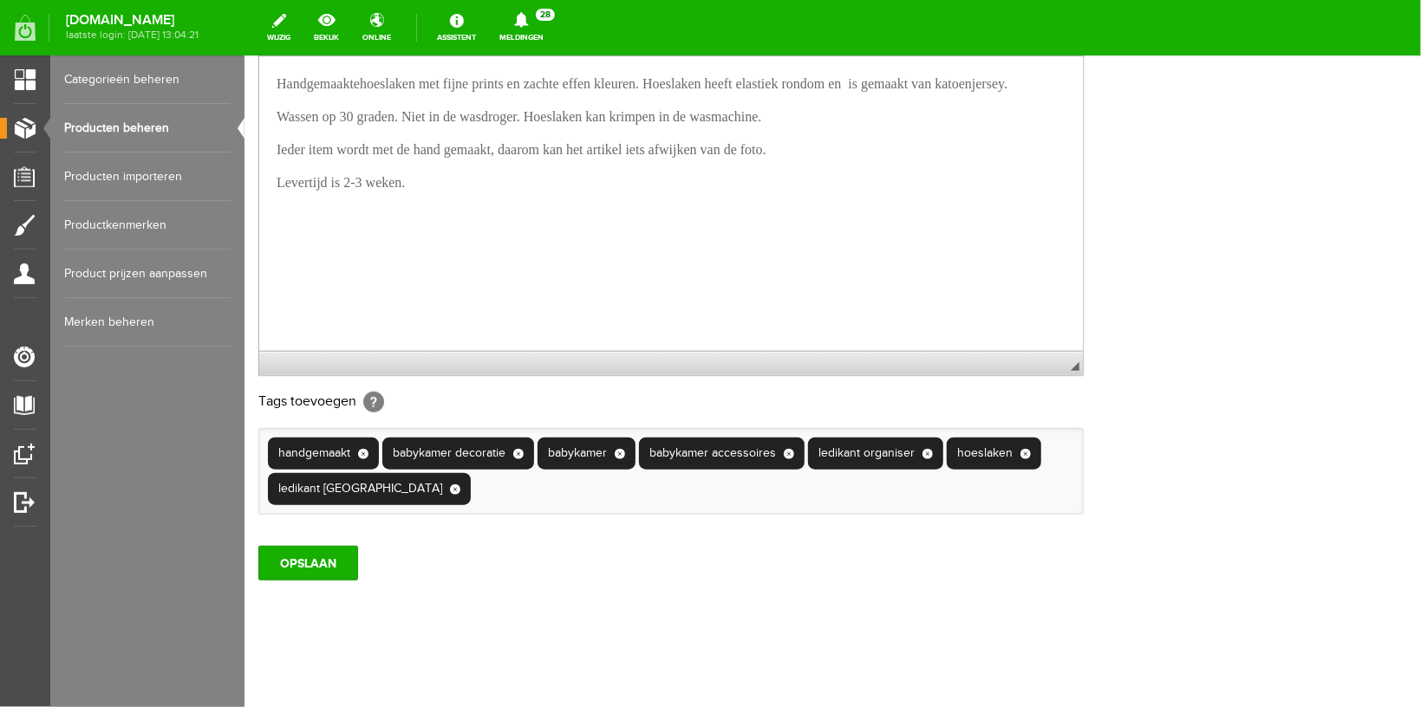
scroll to position [502, 0]
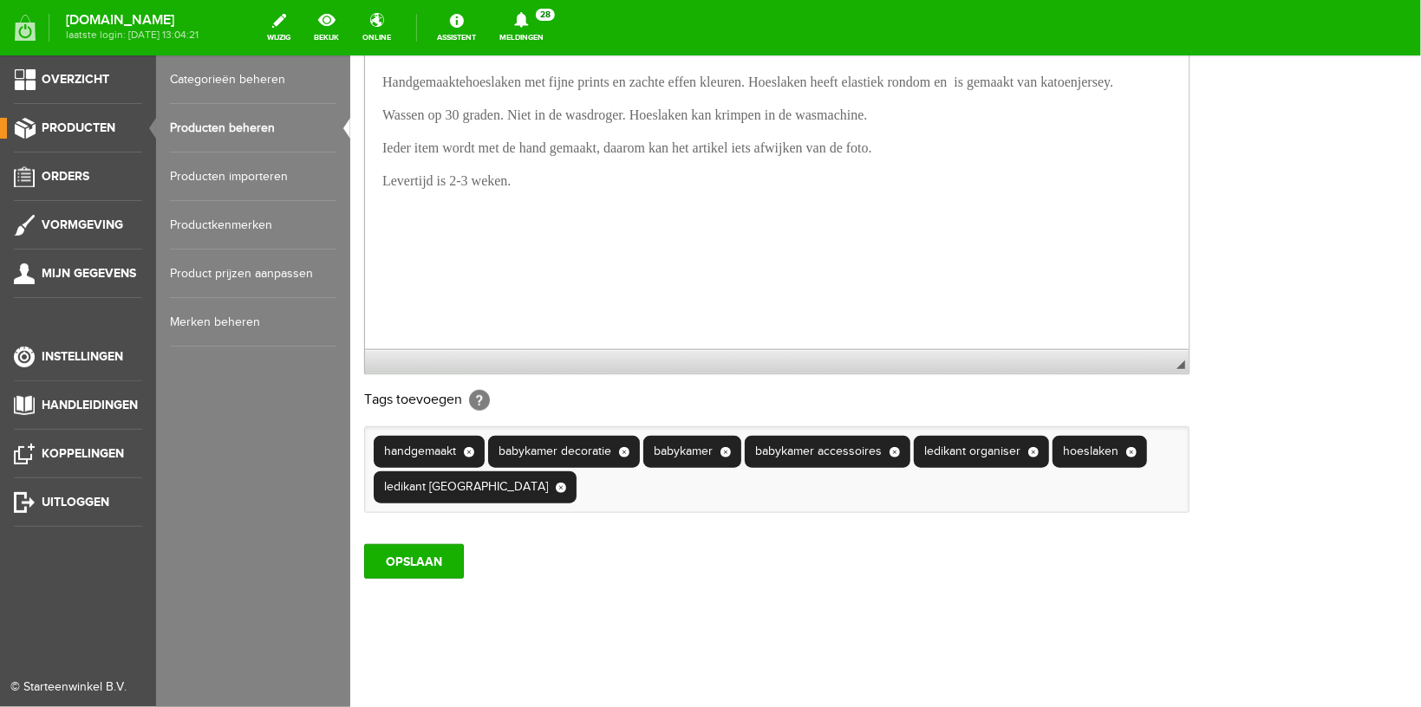
drag, startPoint x: 213, startPoint y: 128, endPoint x: 263, endPoint y: 400, distance: 276.6
click at [213, 128] on link "Producten beheren" at bounding box center [253, 128] width 166 height 49
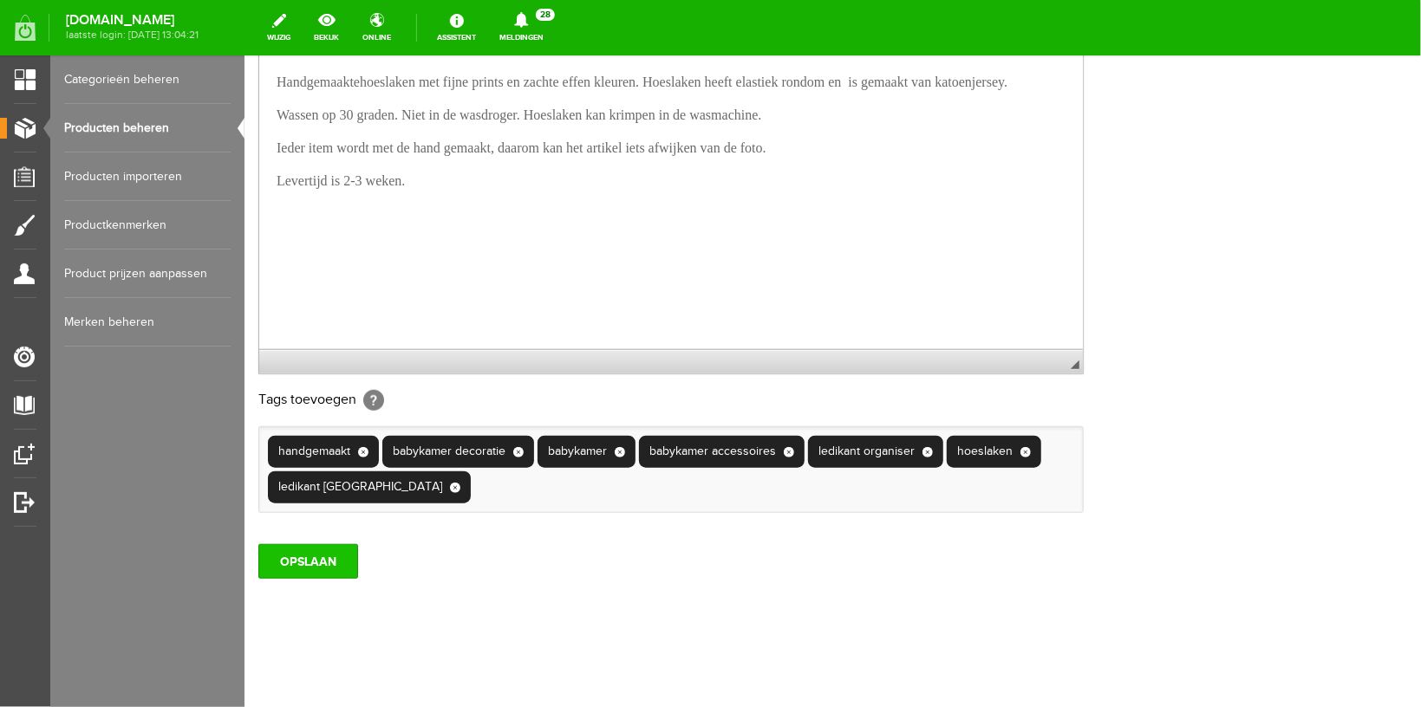
click at [284, 548] on input "OPSLAAN" at bounding box center [307, 560] width 100 height 35
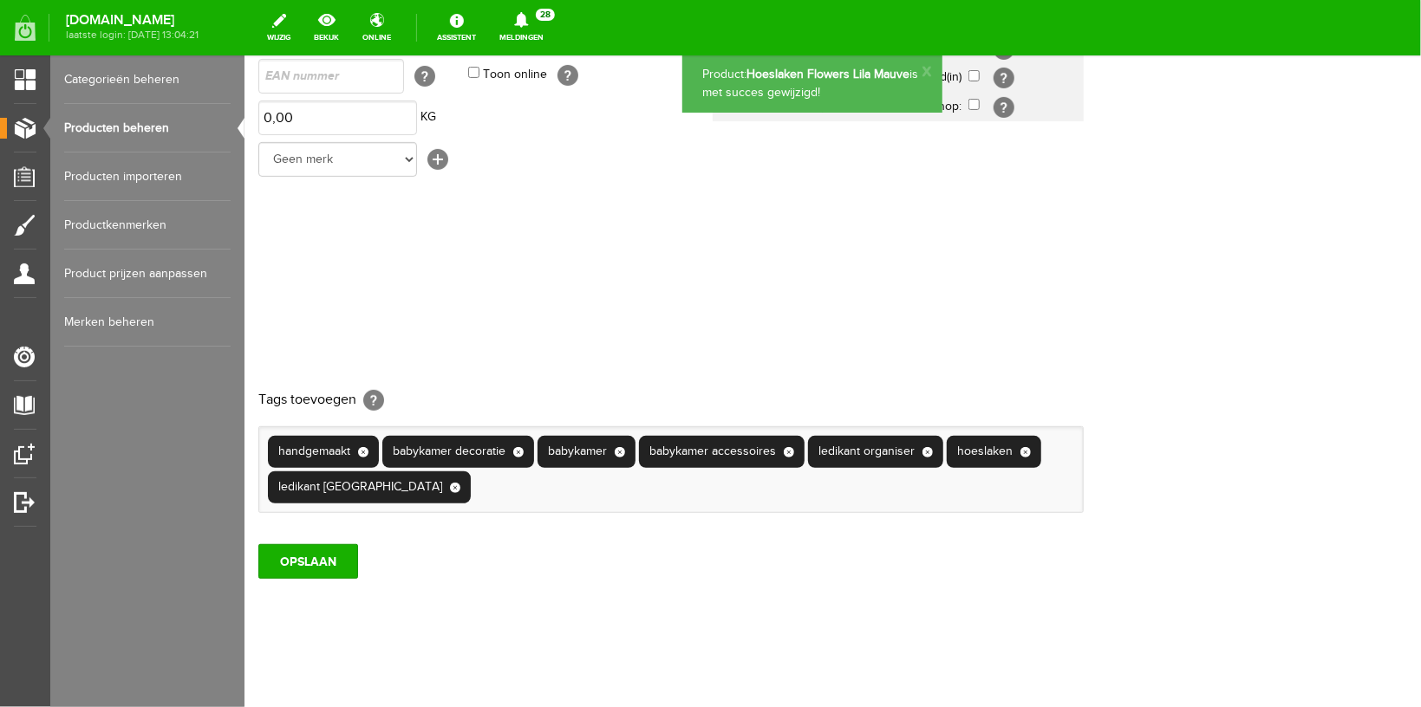
click at [140, 116] on link "Producten beheren" at bounding box center [147, 128] width 166 height 49
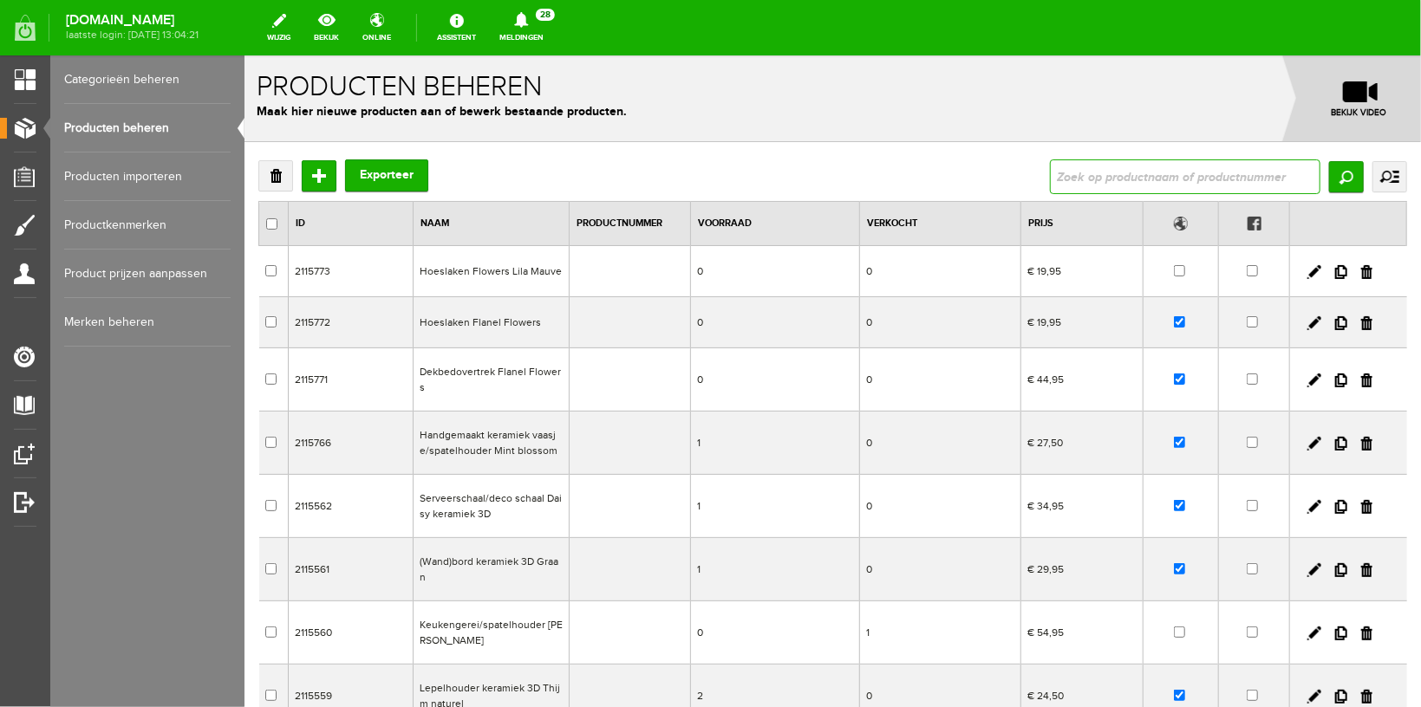
click at [1065, 176] on input "text" at bounding box center [1184, 176] width 270 height 35
type input "aankleed"
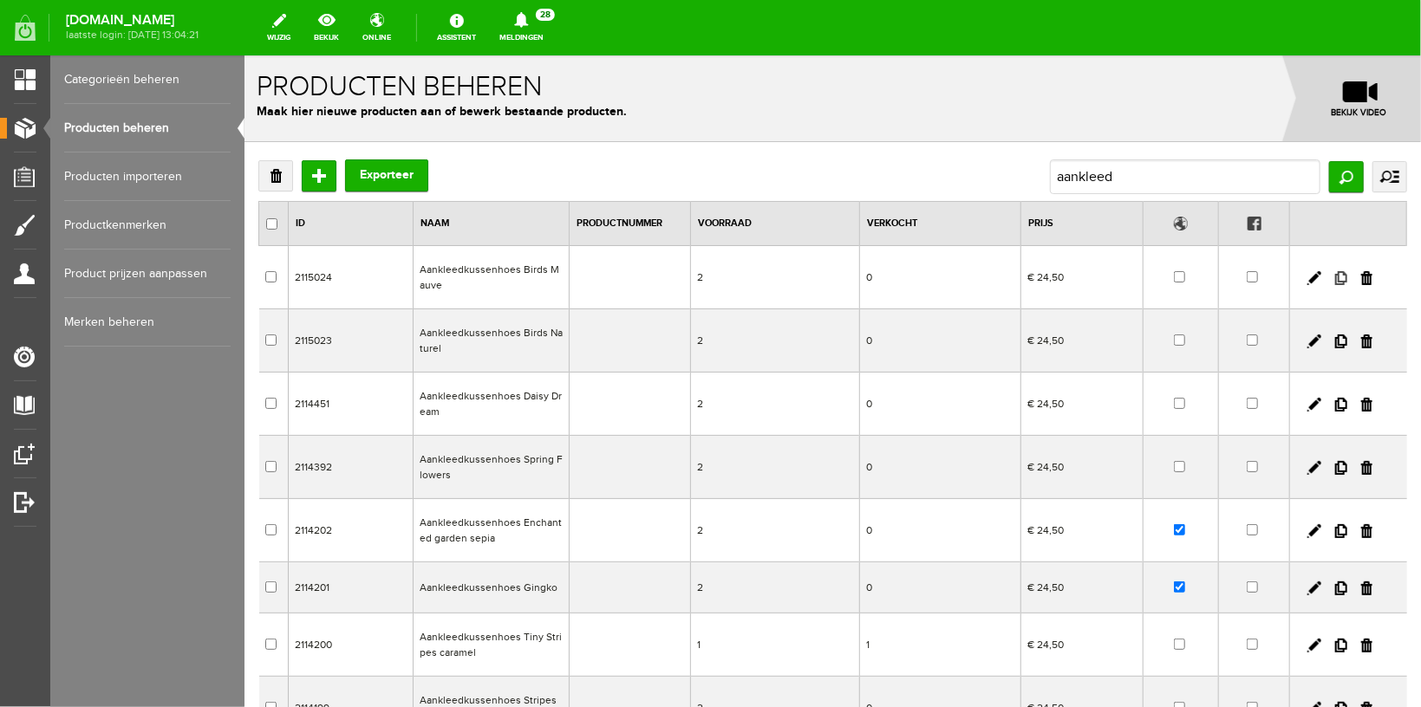
click at [1334, 282] on link at bounding box center [1340, 277] width 12 height 14
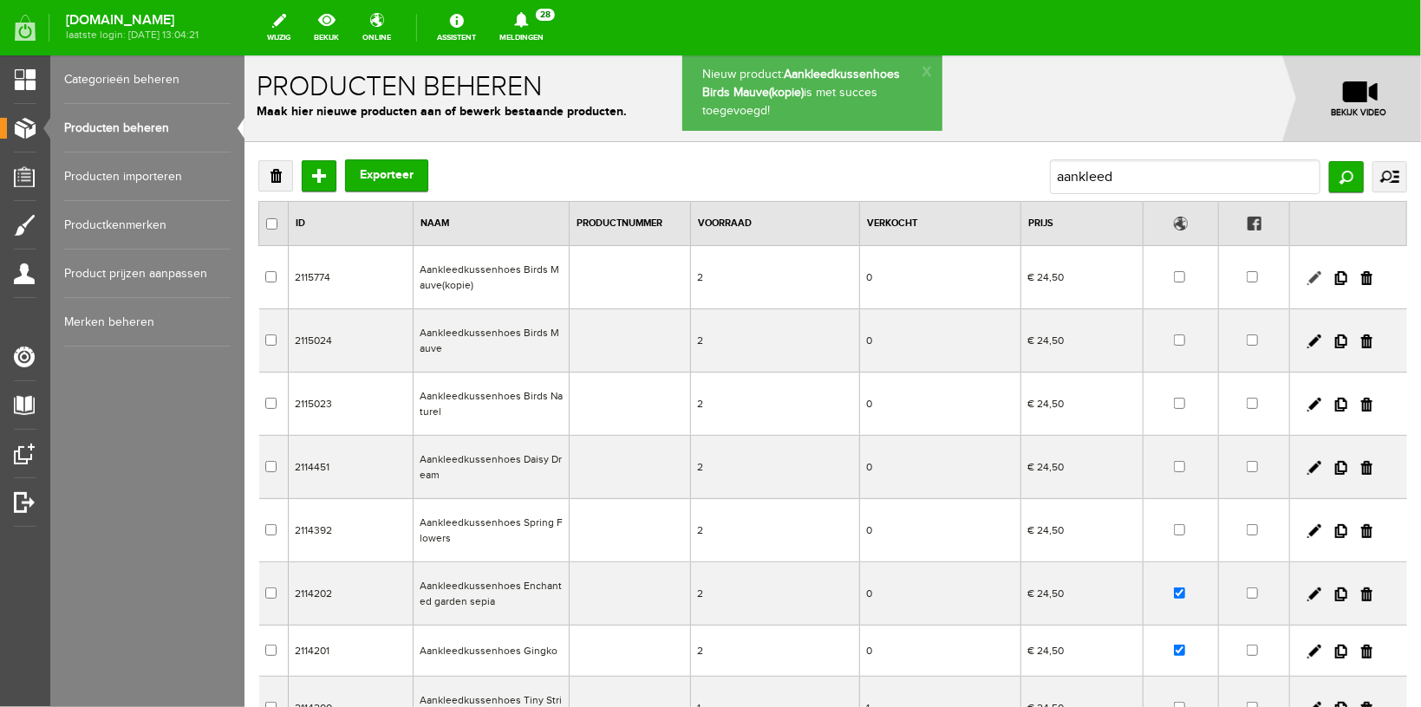
click at [1306, 274] on link at bounding box center [1313, 277] width 14 height 14
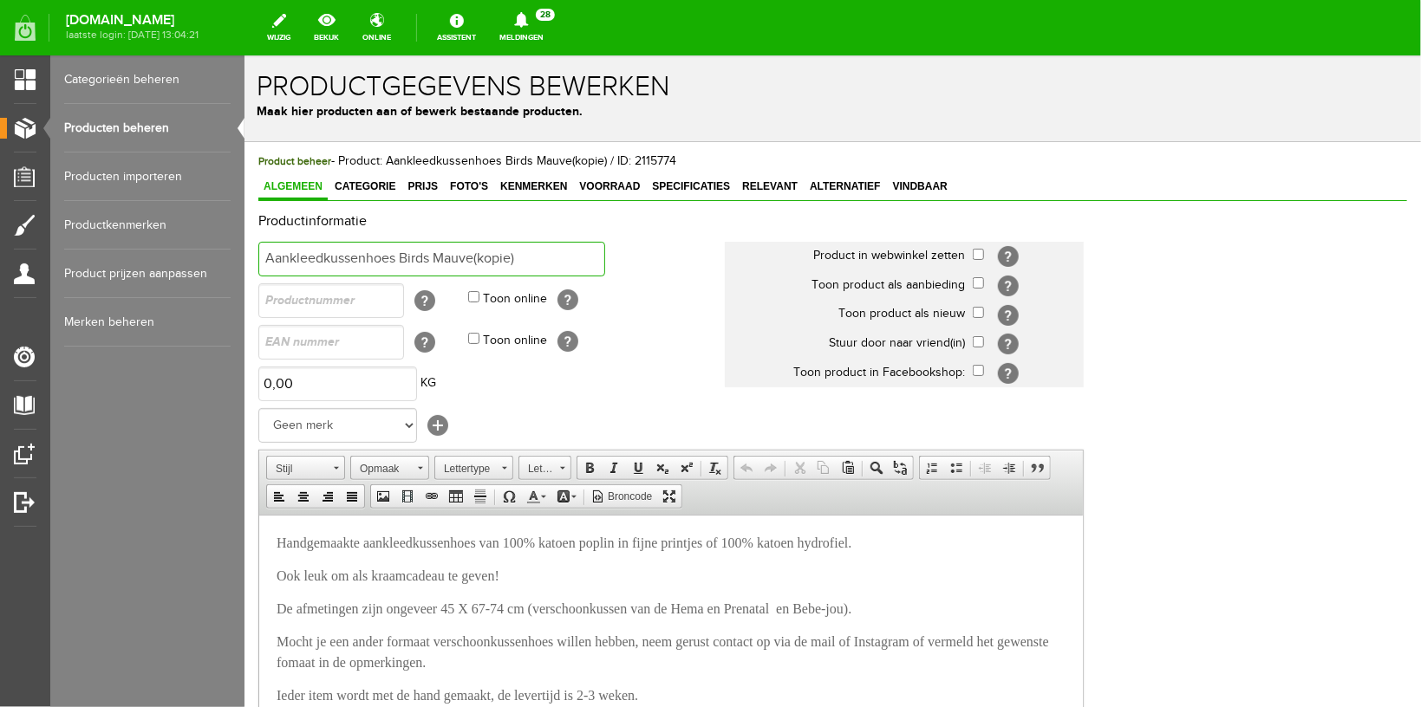
drag, startPoint x: 396, startPoint y: 253, endPoint x: 428, endPoint y: 258, distance: 32.5
click at [428, 258] on input "Aankleedkussenhoes Birds Mauve(kopie)" at bounding box center [430, 258] width 347 height 35
drag, startPoint x: 560, startPoint y: 258, endPoint x: 516, endPoint y: 257, distance: 44.2
click at [516, 257] on input "Aankleedkussenhoes Flowers [PERSON_NAME](kopie)" at bounding box center [430, 258] width 347 height 35
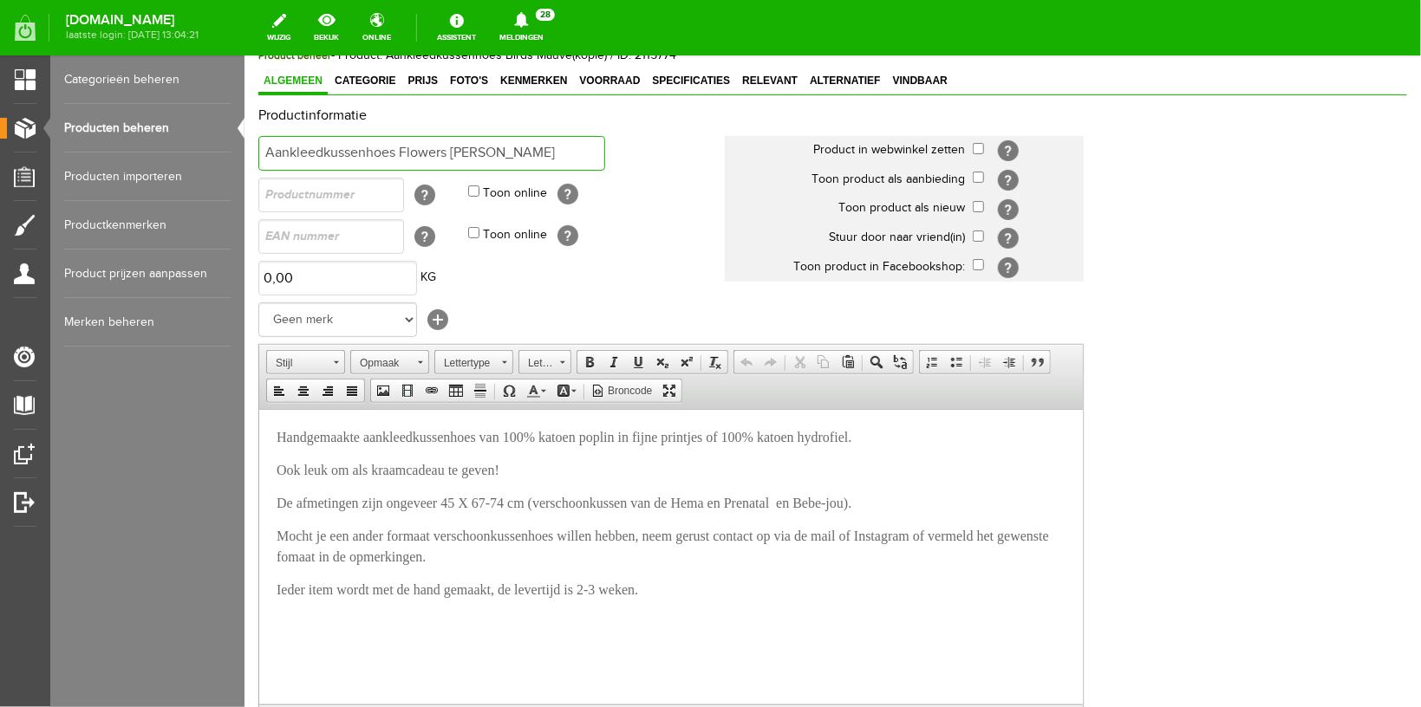
scroll to position [184, 0]
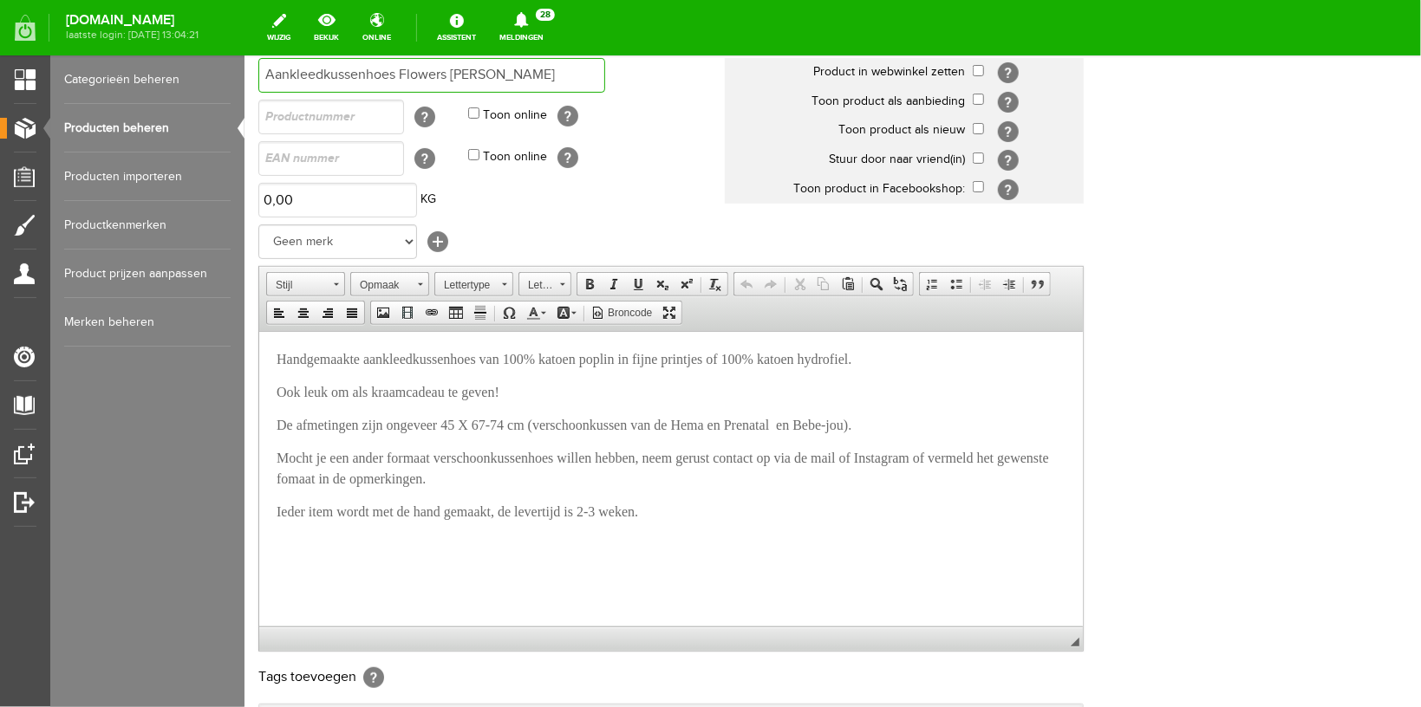
type input "Aankleedkussenhoes Flowers [PERSON_NAME]"
drag, startPoint x: 530, startPoint y: 359, endPoint x: 577, endPoint y: 367, distance: 47.5
click at [648, 361] on span "Handgemaakte aankleedkussenhoes van 100% katoen poplin in fijne printjes of 100…" at bounding box center [563, 358] width 575 height 15
click at [572, 366] on span "Handgemaakte aankleedkussenhoes van 100% katoen poplin in fijne printjes of 100…" at bounding box center [563, 358] width 575 height 15
click at [555, 355] on span "Handgemaakte aankleedkussenhoes van 100% katoen poplin in fijne printjes of 100…" at bounding box center [563, 358] width 575 height 15
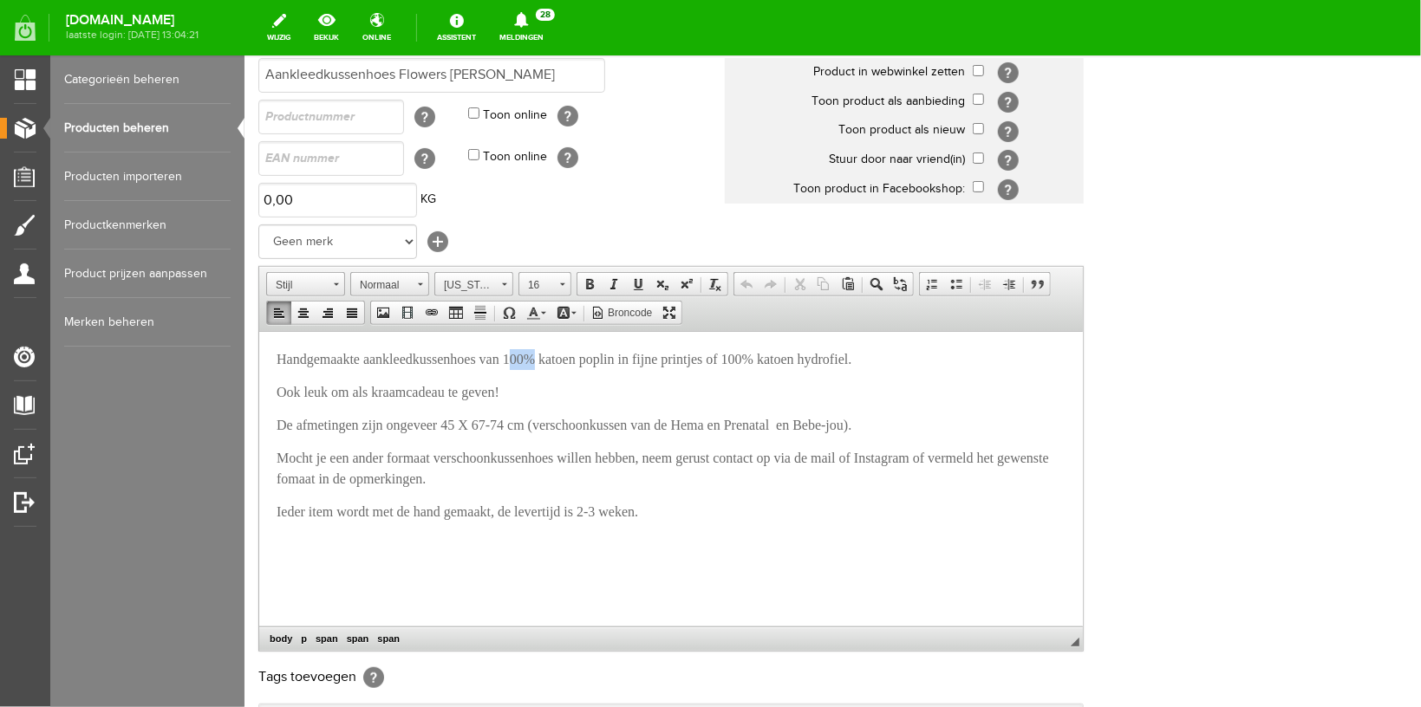
drag, startPoint x: 531, startPoint y: 356, endPoint x: 560, endPoint y: 357, distance: 28.6
click at [560, 357] on span "Handgemaakte aankleedkussenhoes van 100% katoen poplin in fijne printjes of 100…" at bounding box center [563, 358] width 575 height 15
drag, startPoint x: 609, startPoint y: 361, endPoint x: 654, endPoint y: 359, distance: 45.1
click at [654, 359] on span "Handgemaakte aankleedkussenhoes van jersey katoen poplin in fijne printjes of 1…" at bounding box center [564, 358] width 576 height 15
drag, startPoint x: 709, startPoint y: 357, endPoint x: 856, endPoint y: 357, distance: 147.4
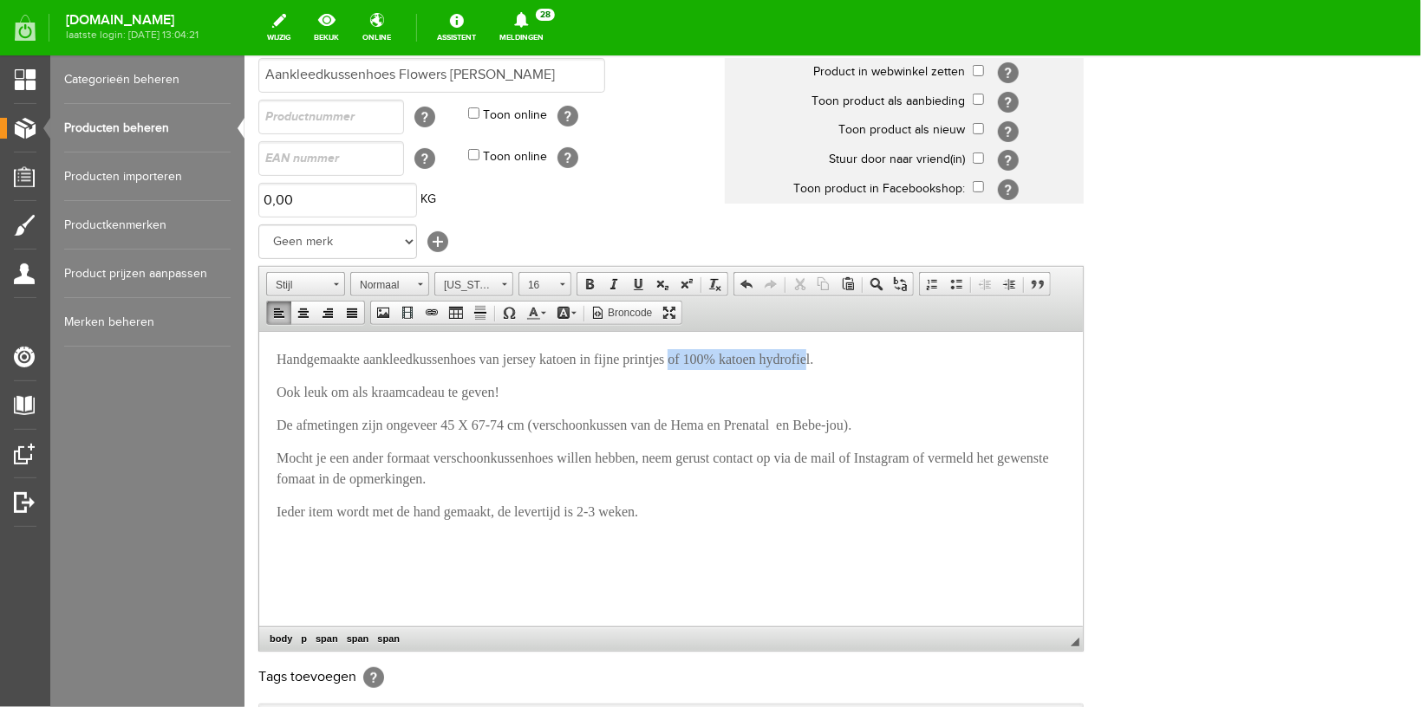
click at [812, 357] on span "Handgemaakte aankleedkussenhoes van jersey katoen in fijne printjes of 100% kat…" at bounding box center [544, 358] width 537 height 15
click at [609, 423] on span "De afmetingen zijn ongeveer 45 X 67-74 cm (verschoonkussen van de Hema en Prena…" at bounding box center [563, 424] width 575 height 15
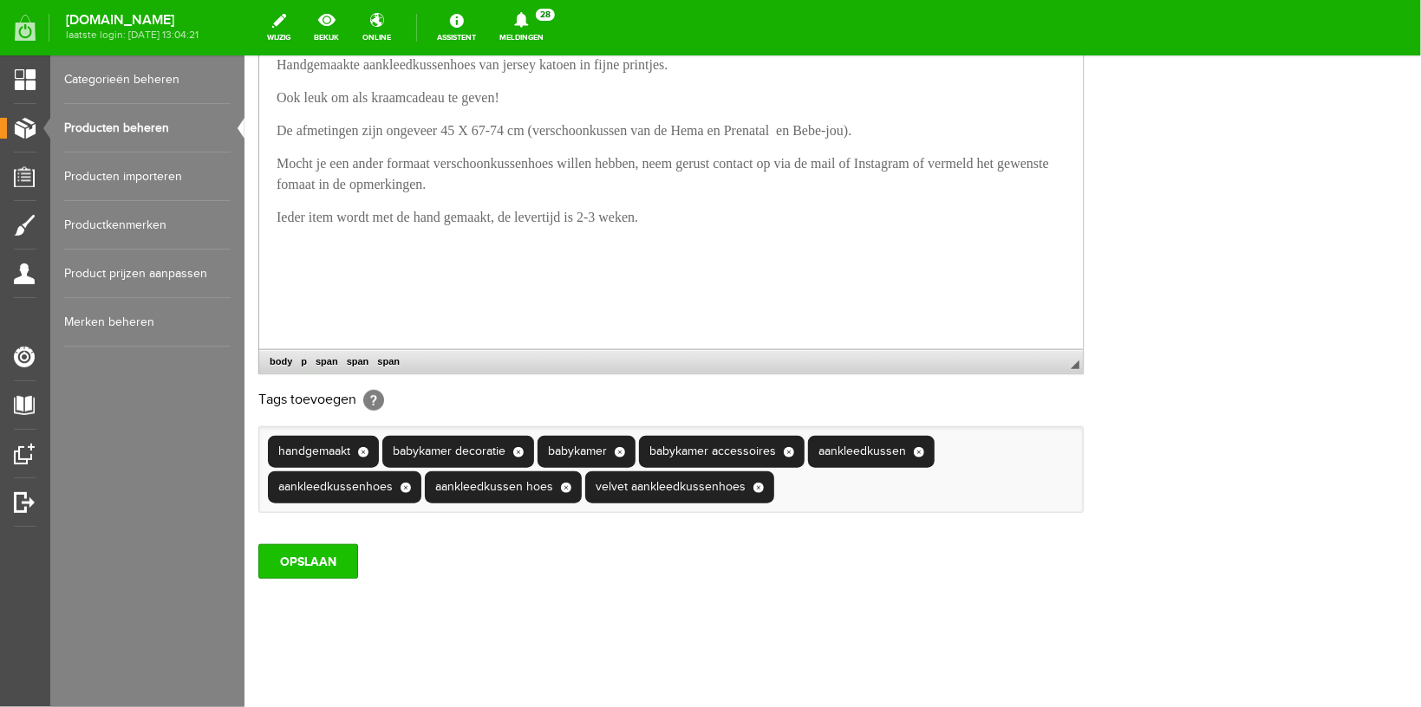
scroll to position [502, 0]
click at [303, 556] on input "OPSLAAN" at bounding box center [307, 560] width 100 height 35
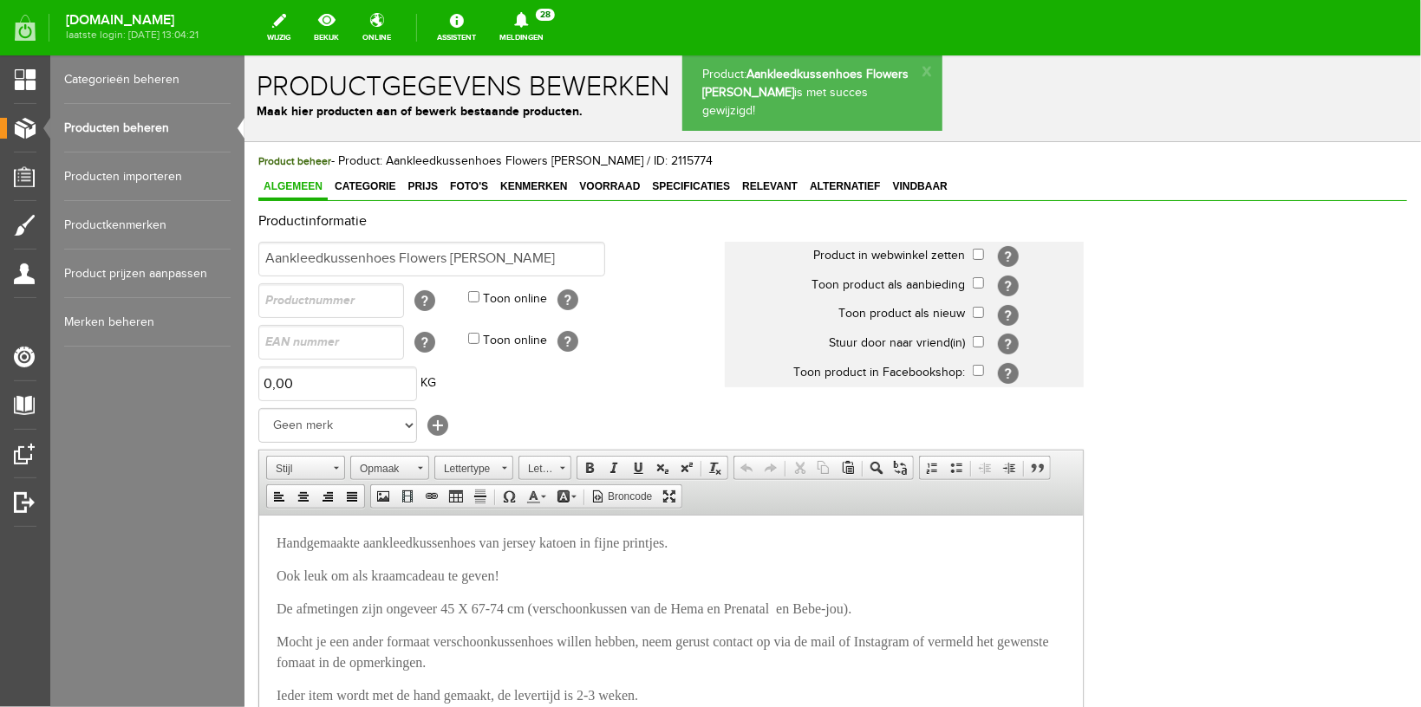
scroll to position [0, 0]
click at [357, 192] on link "Categorie" at bounding box center [364, 186] width 71 height 25
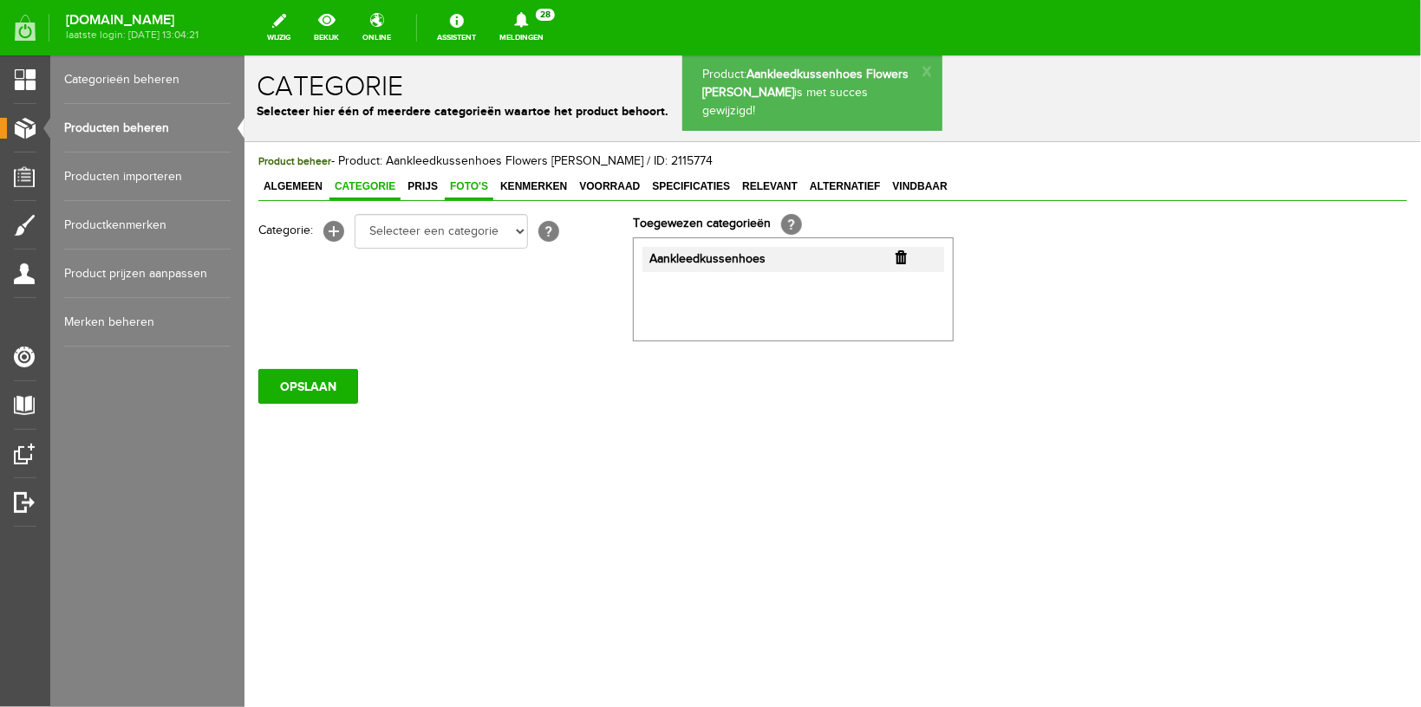
click at [451, 192] on link "Foto's" at bounding box center [468, 186] width 49 height 25
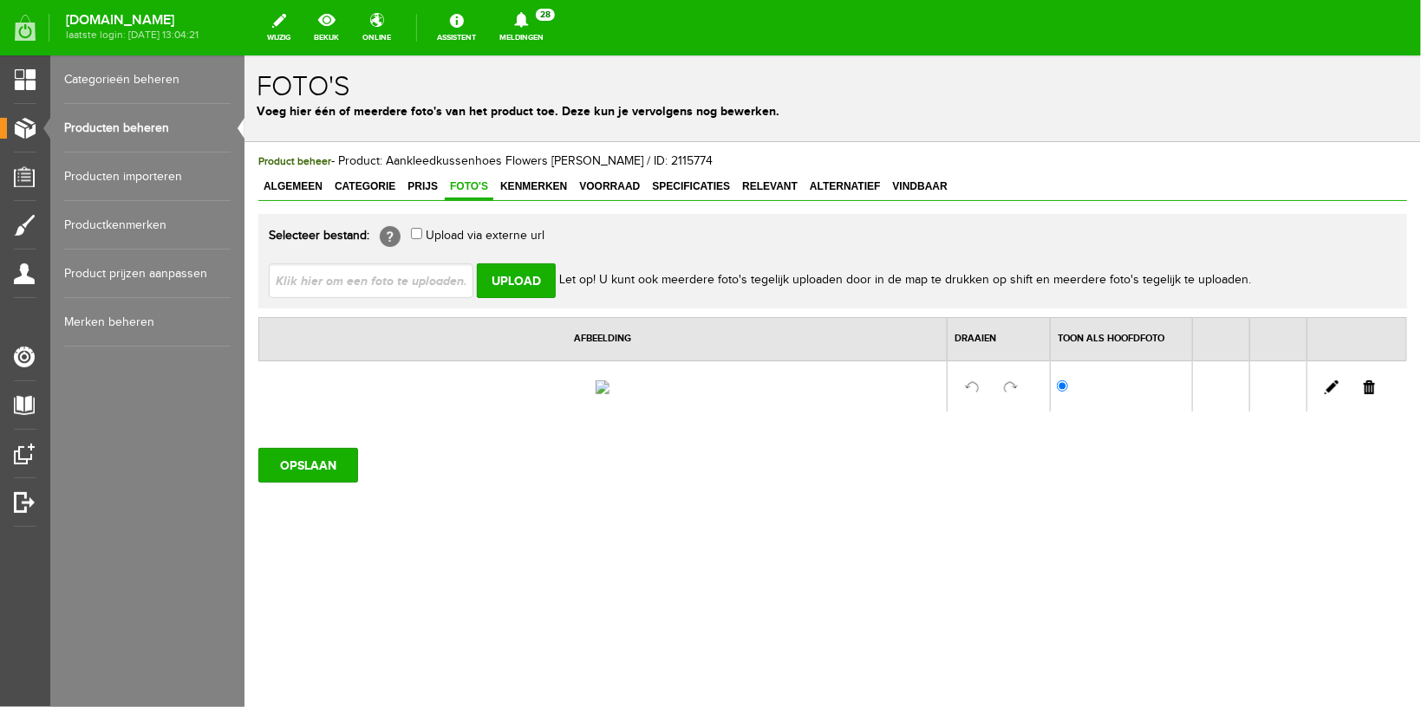
click at [1370, 394] on link at bounding box center [1368, 387] width 11 height 14
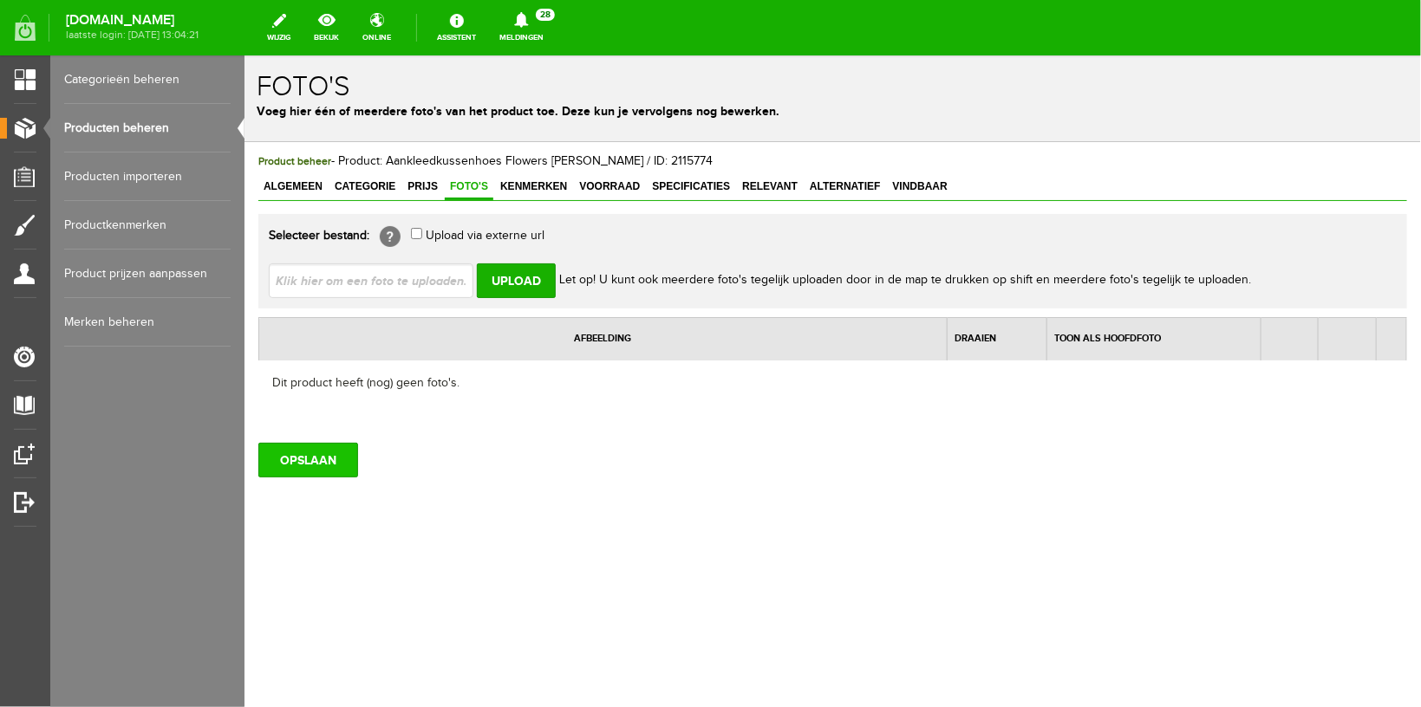
click at [312, 468] on input "OPSLAAN" at bounding box center [307, 459] width 100 height 35
click at [330, 454] on input "OPSLAAN" at bounding box center [307, 459] width 100 height 35
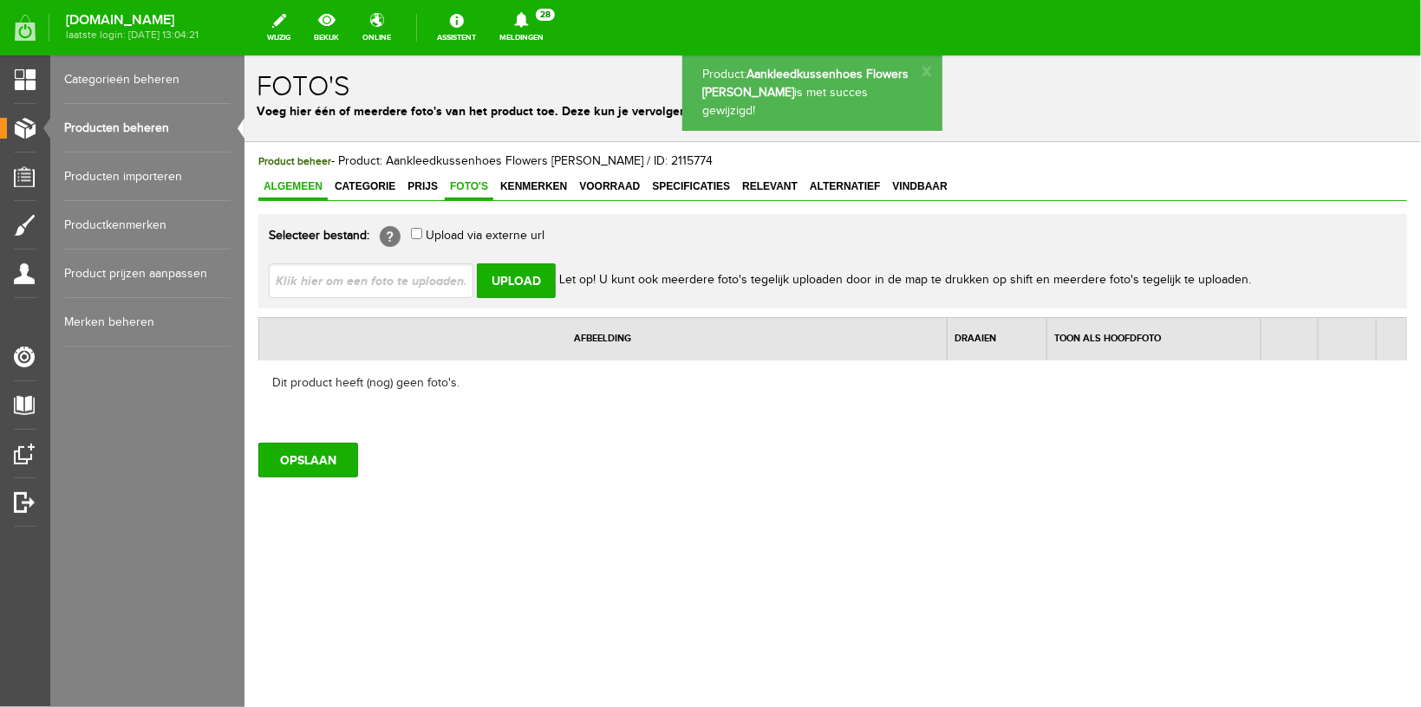
click at [271, 190] on span "Algemeen" at bounding box center [291, 185] width 69 height 12
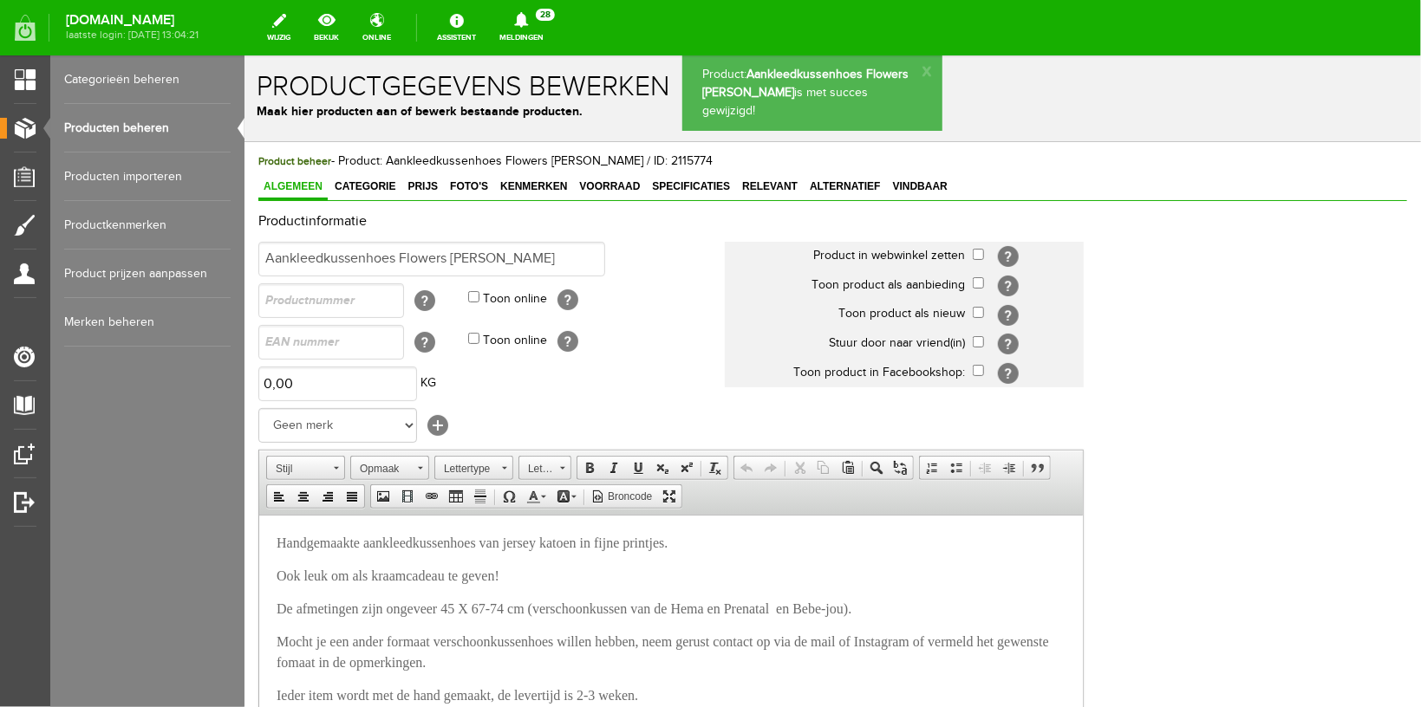
click at [113, 121] on link "Producten beheren" at bounding box center [147, 128] width 166 height 49
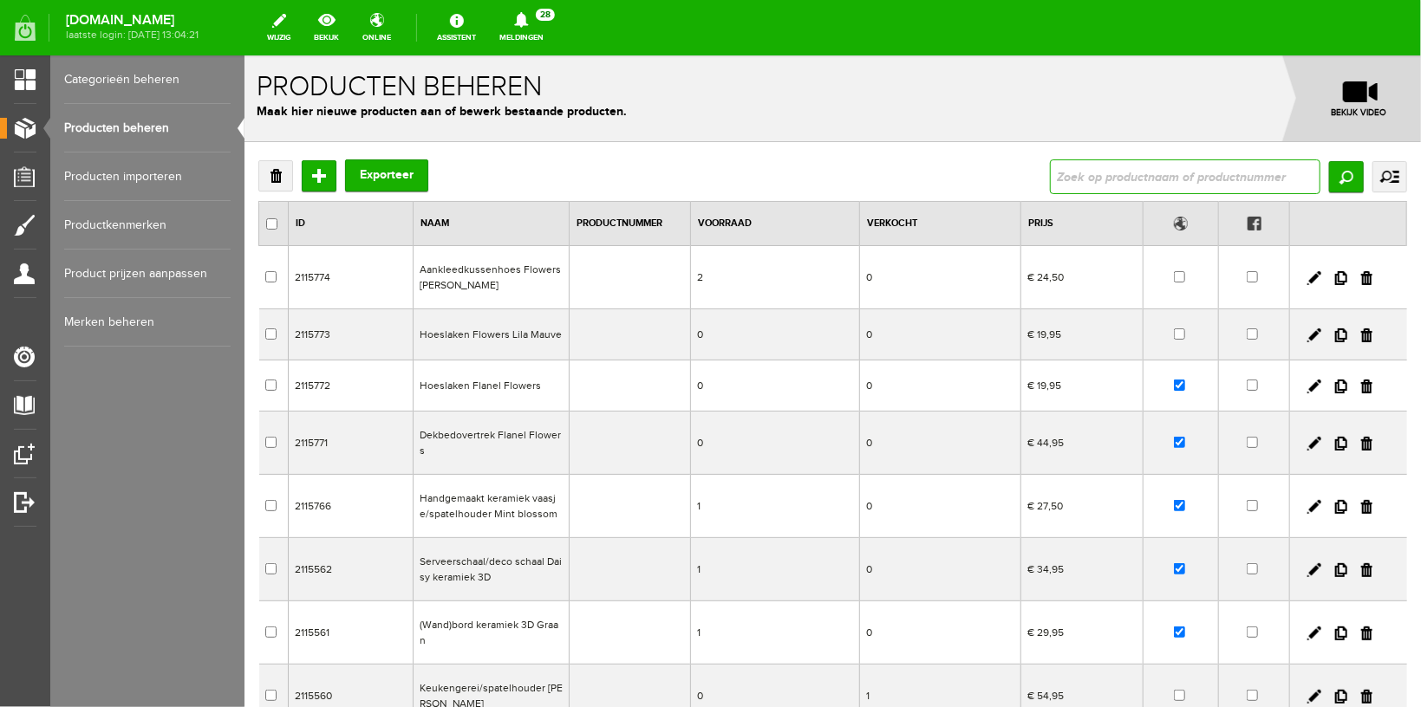
click at [1207, 172] on input "text" at bounding box center [1184, 176] width 270 height 35
type input "omslagdoek"
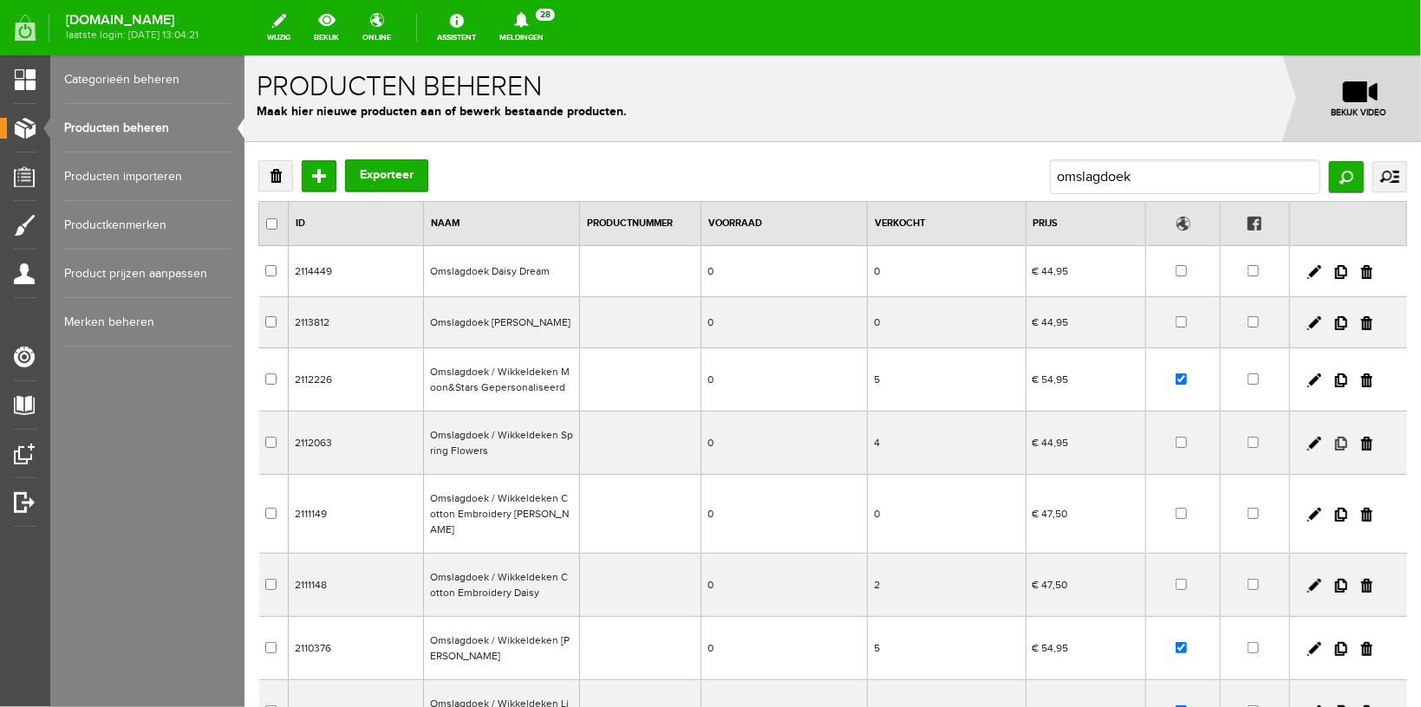
click at [1334, 441] on link at bounding box center [1340, 443] width 12 height 14
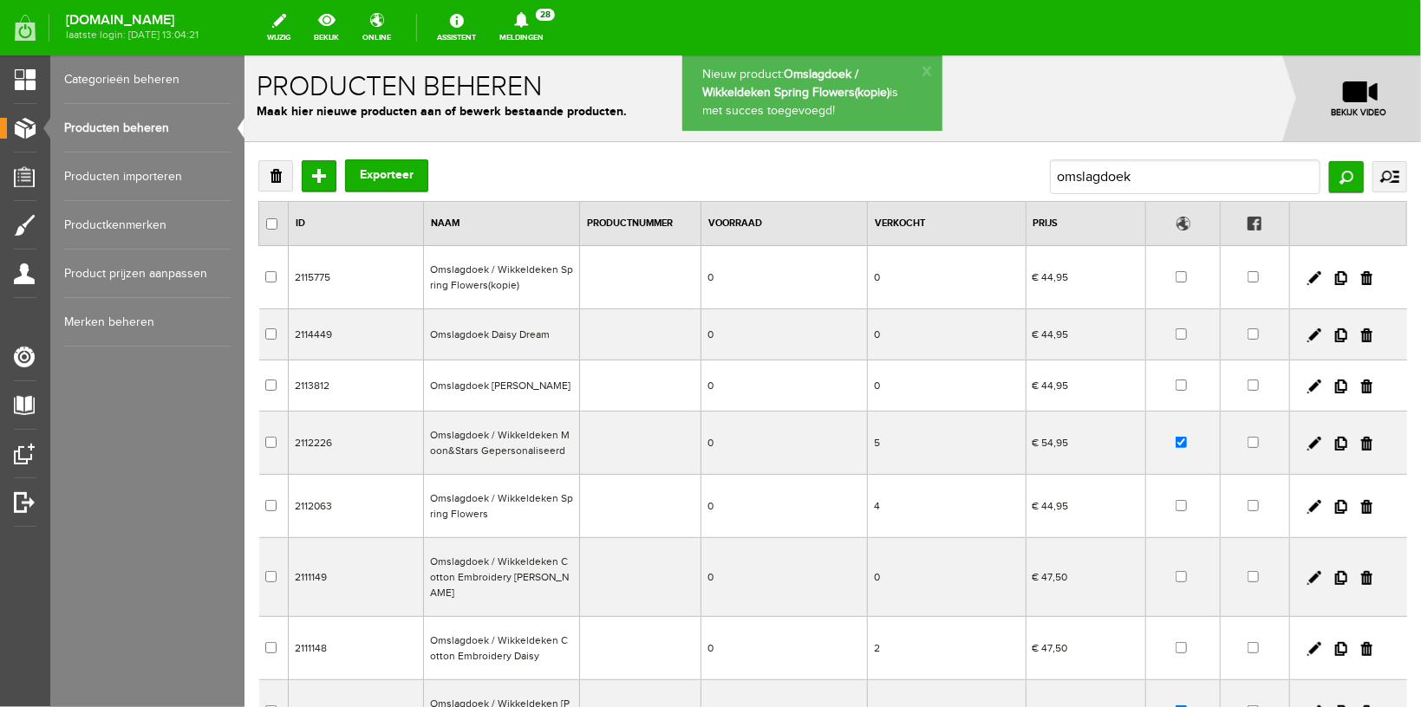
click at [1289, 279] on td at bounding box center [1347, 276] width 117 height 63
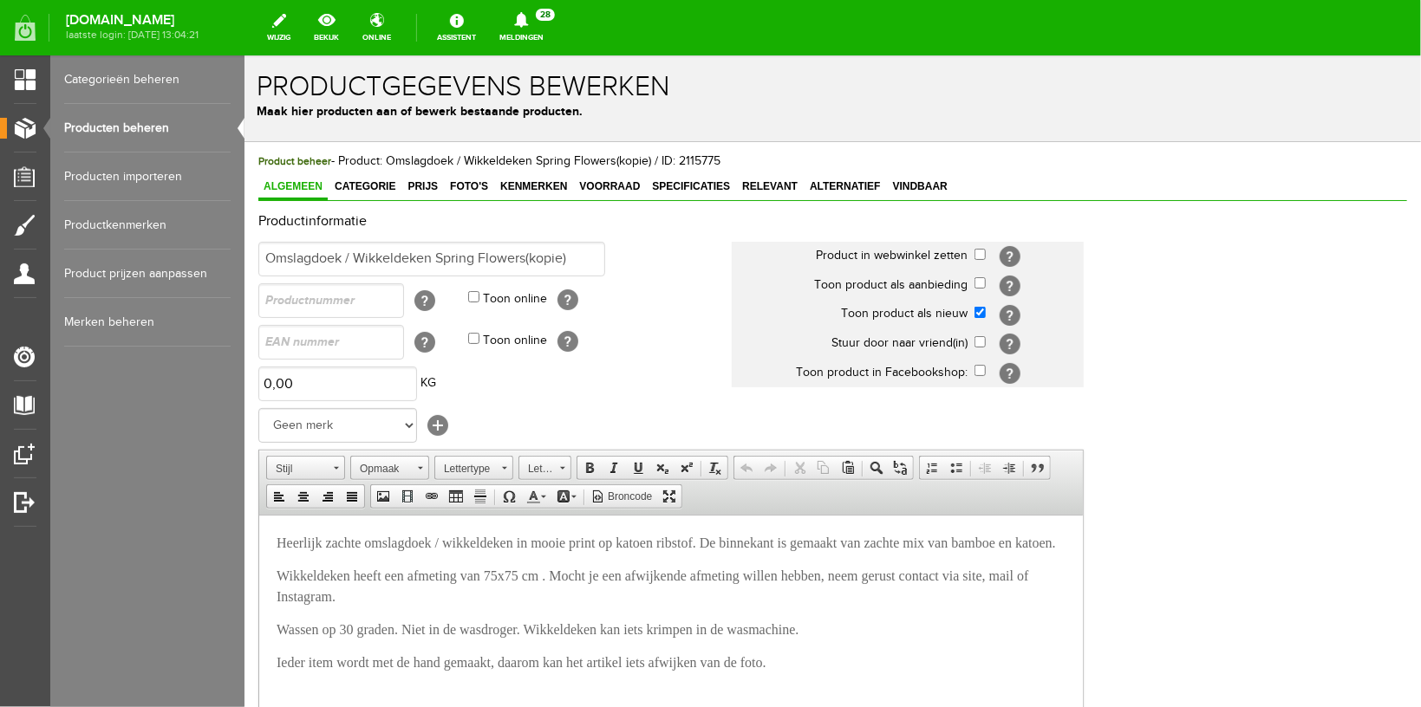
drag, startPoint x: 438, startPoint y: 256, endPoint x: 584, endPoint y: 256, distance: 146.5
click at [584, 256] on input "Omslagdoek / Wikkeldeken Spring Flowers(kopie)" at bounding box center [430, 258] width 347 height 35
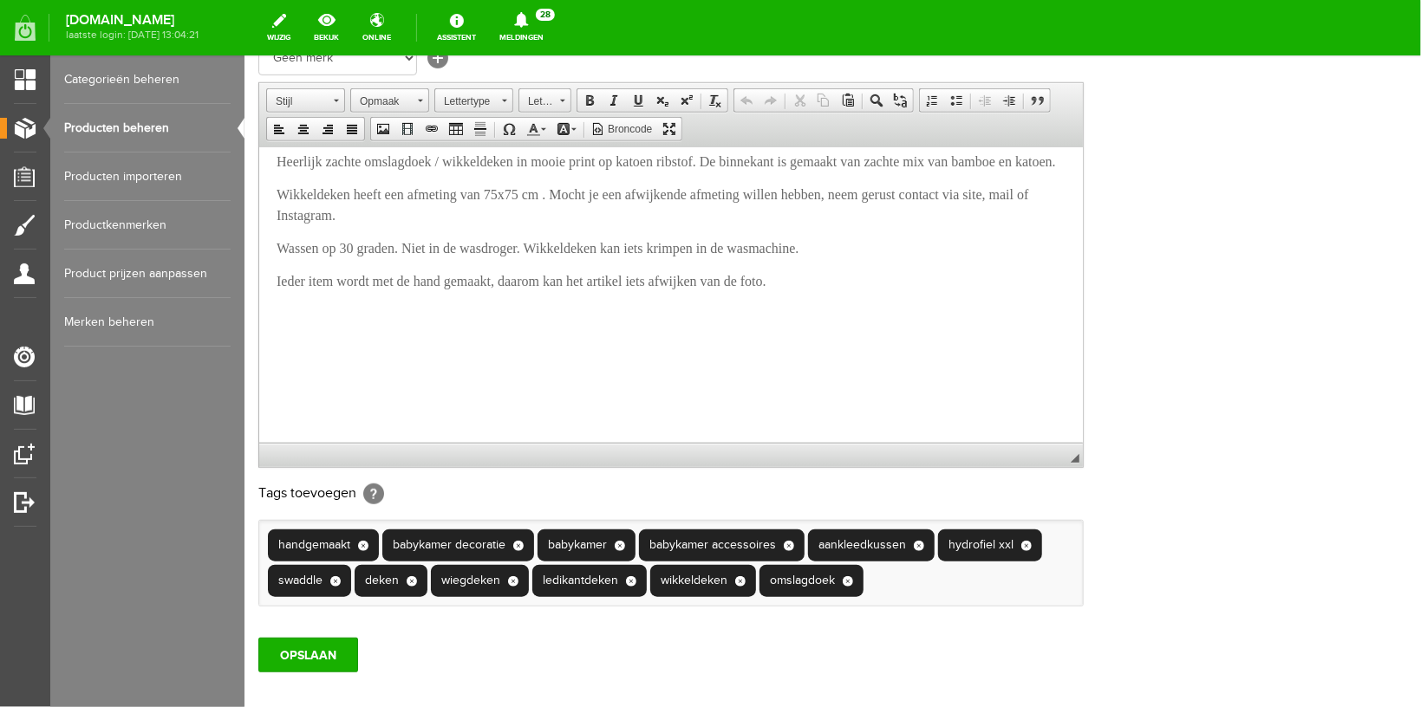
scroll to position [17, 0]
type input "Omslagdoek / Wikkeldeken Flowers [PERSON_NAME]"
click at [330, 672] on input "OPSLAAN" at bounding box center [307, 654] width 100 height 35
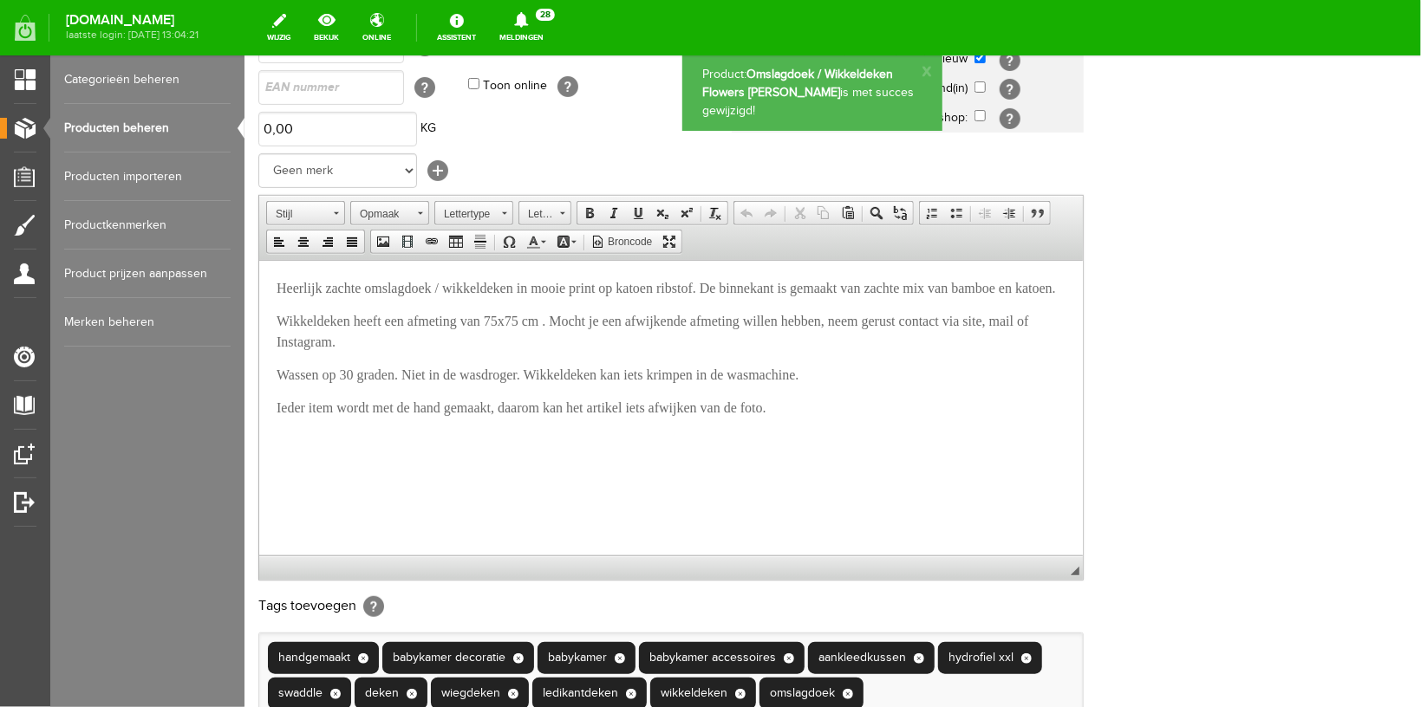
scroll to position [0, 0]
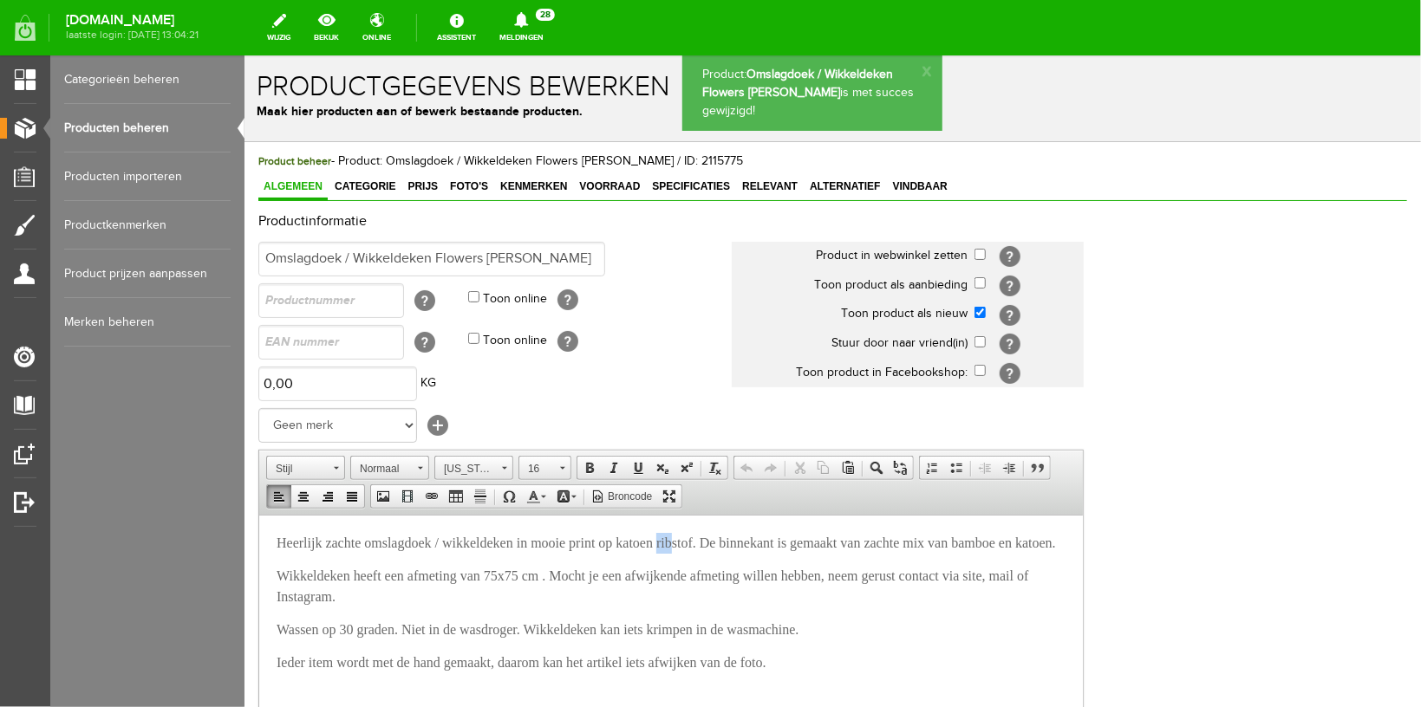
drag, startPoint x: 693, startPoint y: 543, endPoint x: 707, endPoint y: 542, distance: 14.8
click at [707, 542] on span "Heerlijk zachte omslagdoek / wikkeldeken in mooie print op katoen ribstof. De b…" at bounding box center [665, 542] width 779 height 15
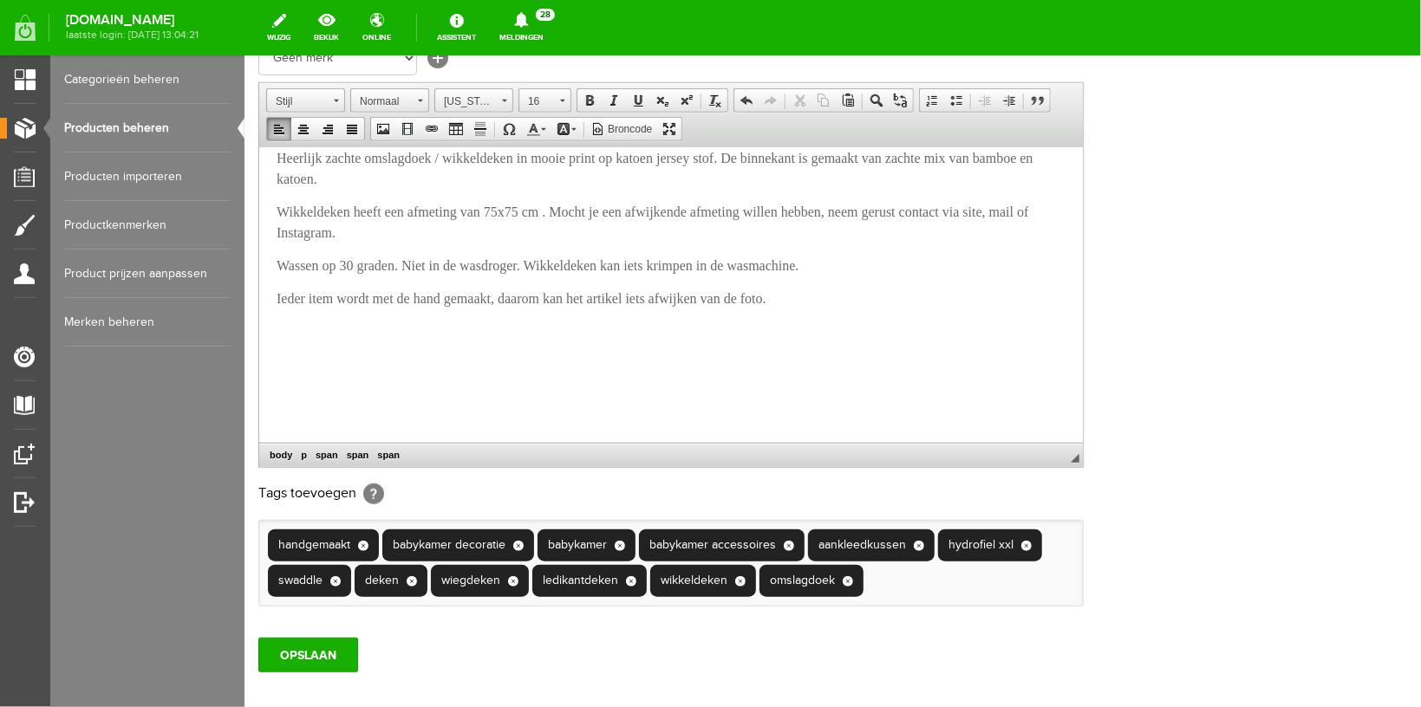
scroll to position [502, 0]
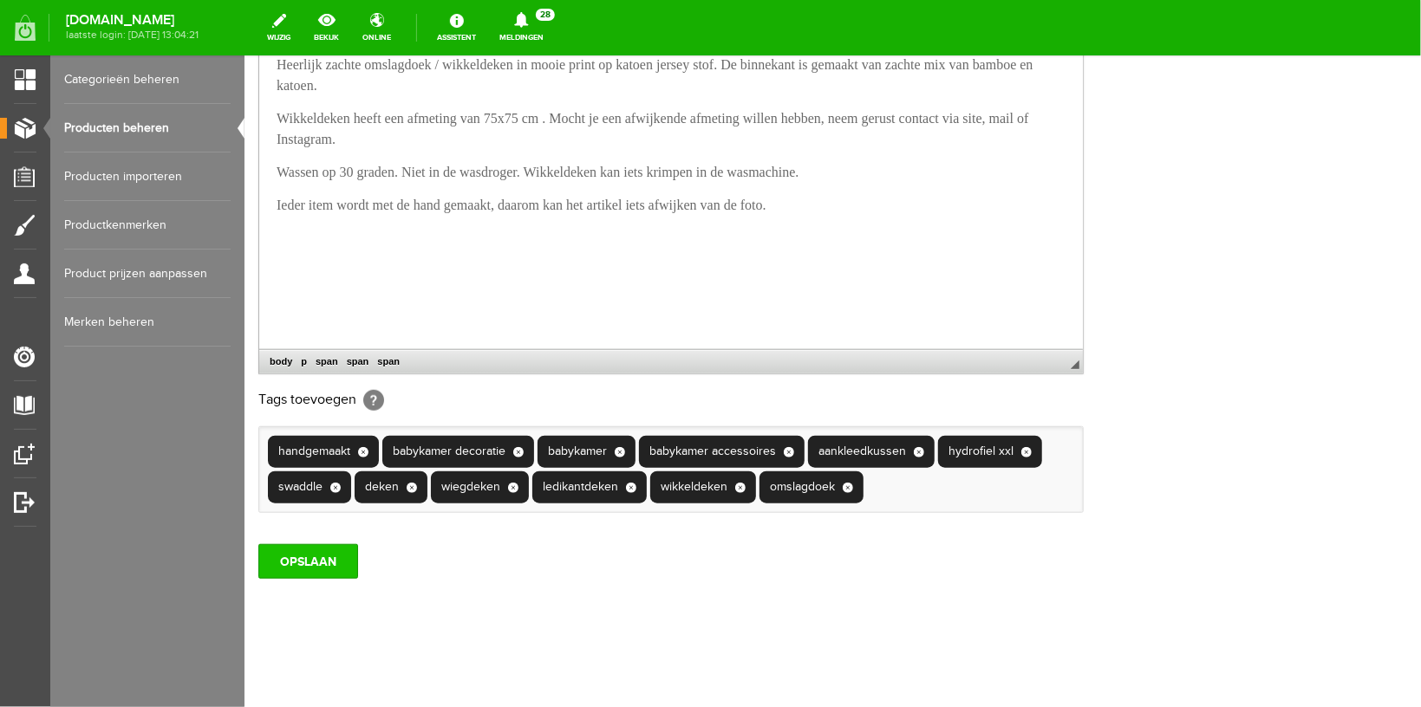
click at [308, 563] on input "OPSLAAN" at bounding box center [307, 560] width 100 height 35
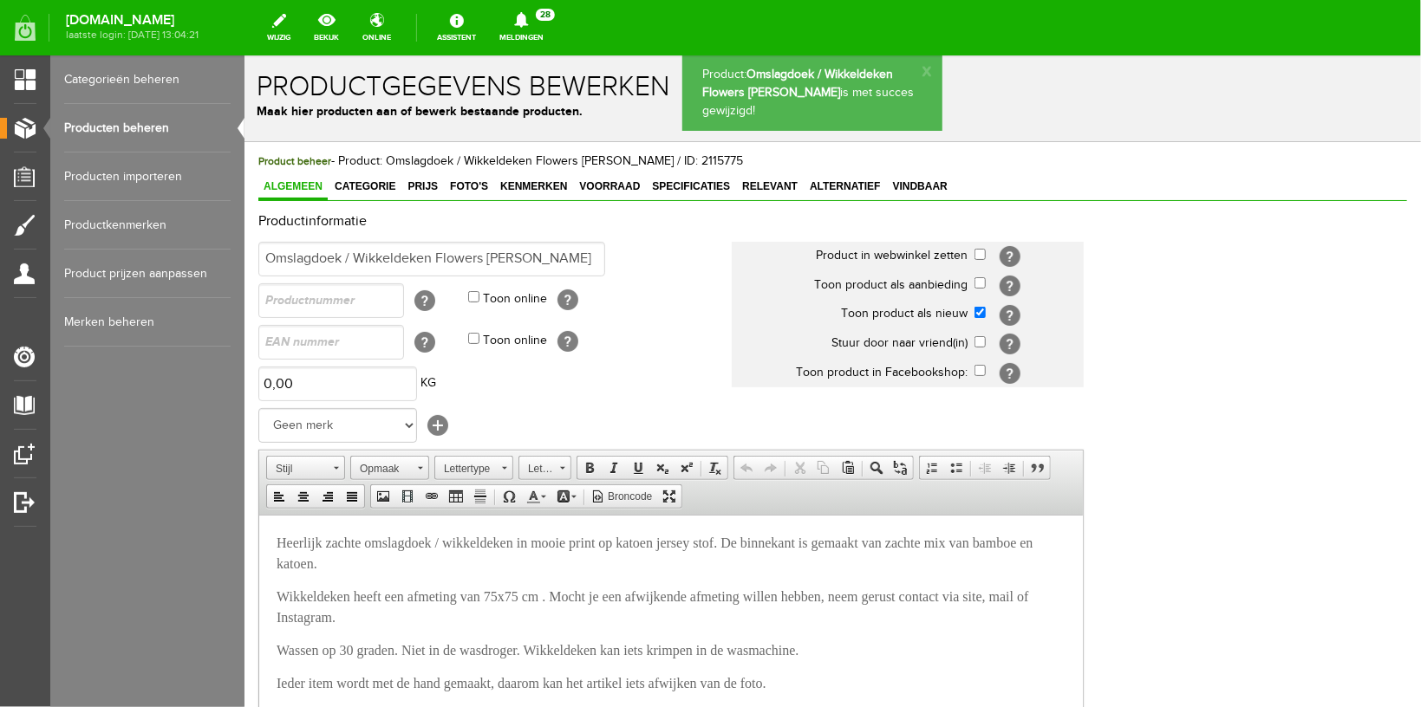
scroll to position [0, 0]
click at [462, 189] on span "Foto's" at bounding box center [468, 185] width 49 height 12
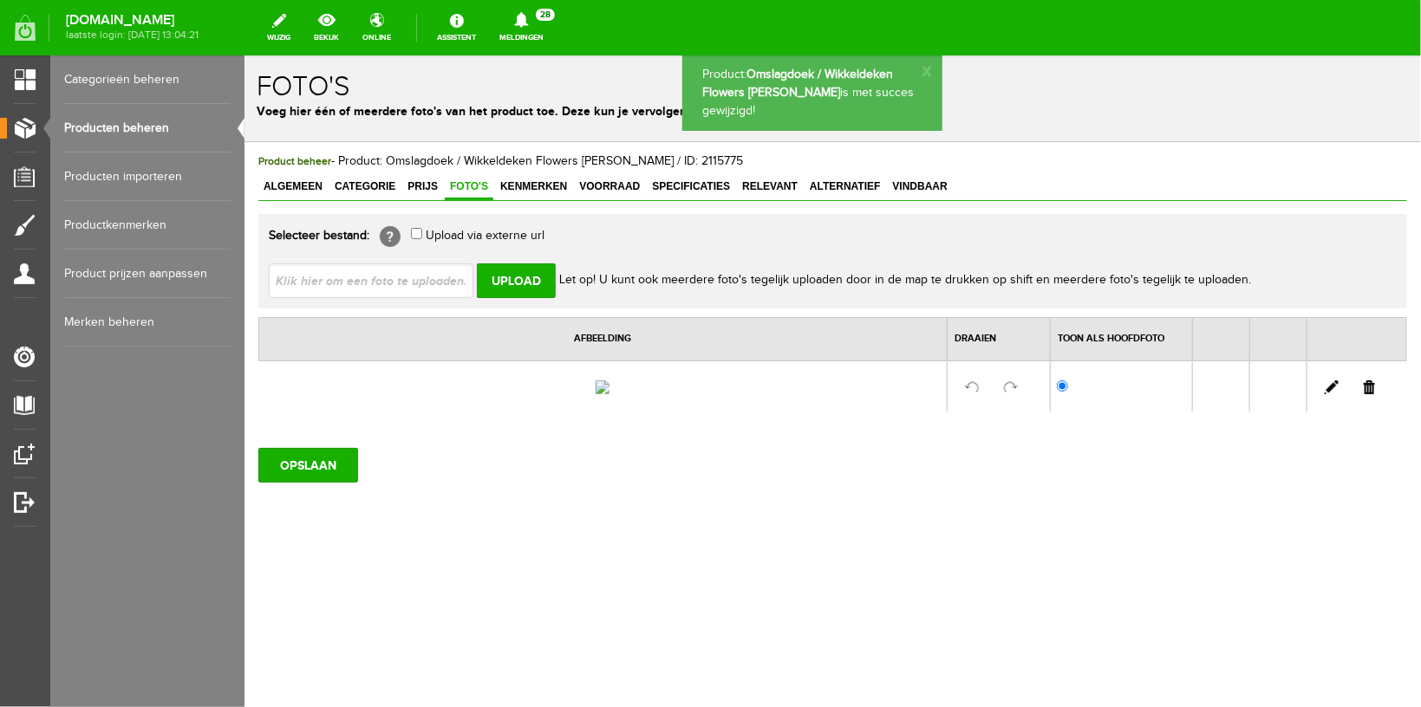
click at [1371, 394] on link at bounding box center [1368, 387] width 11 height 14
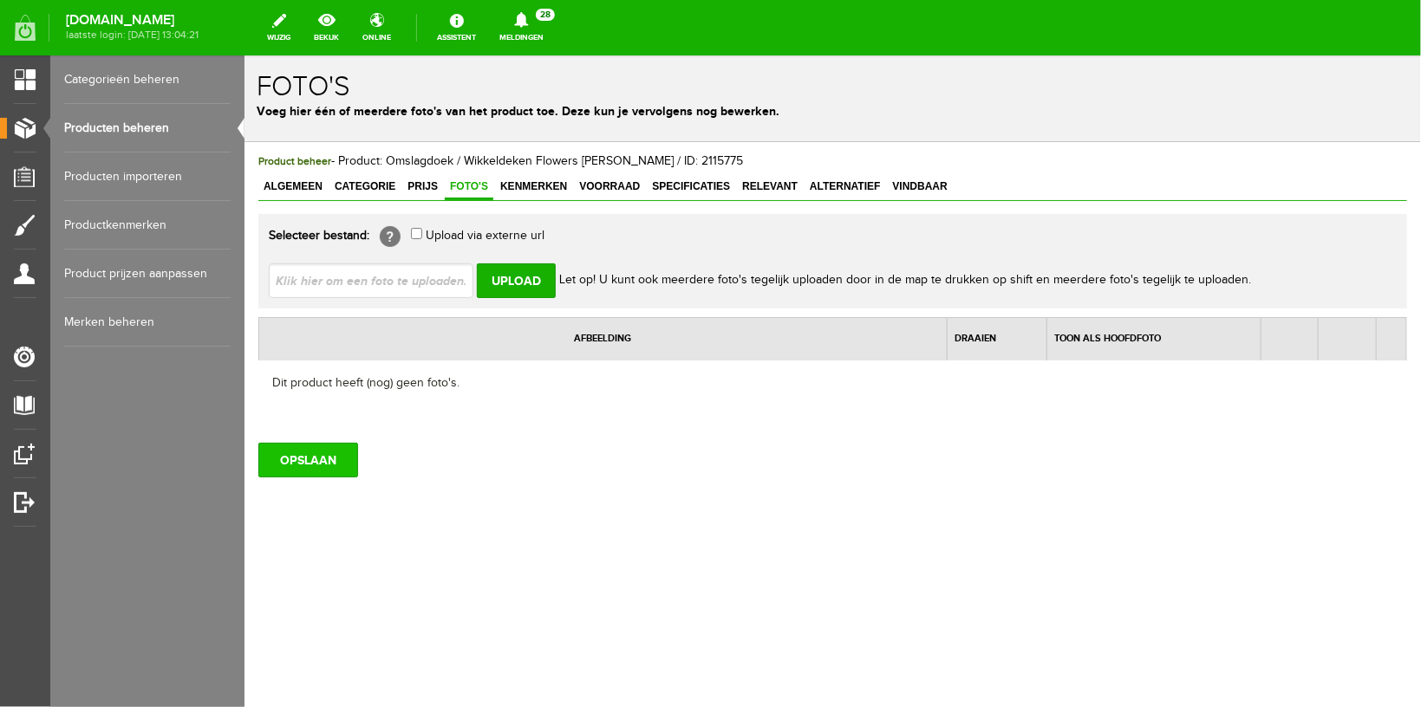
click at [290, 454] on input "OPSLAAN" at bounding box center [307, 459] width 100 height 35
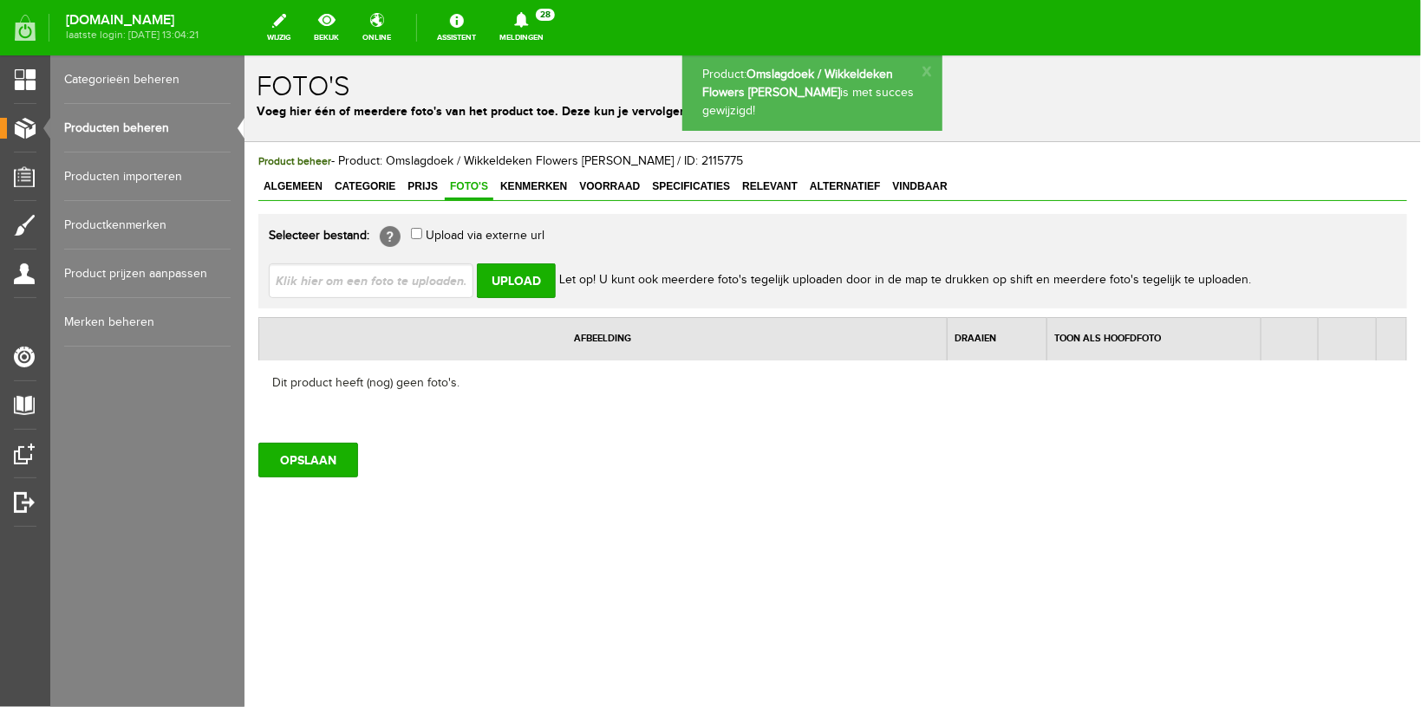
click at [116, 134] on link "Producten beheren" at bounding box center [147, 128] width 166 height 49
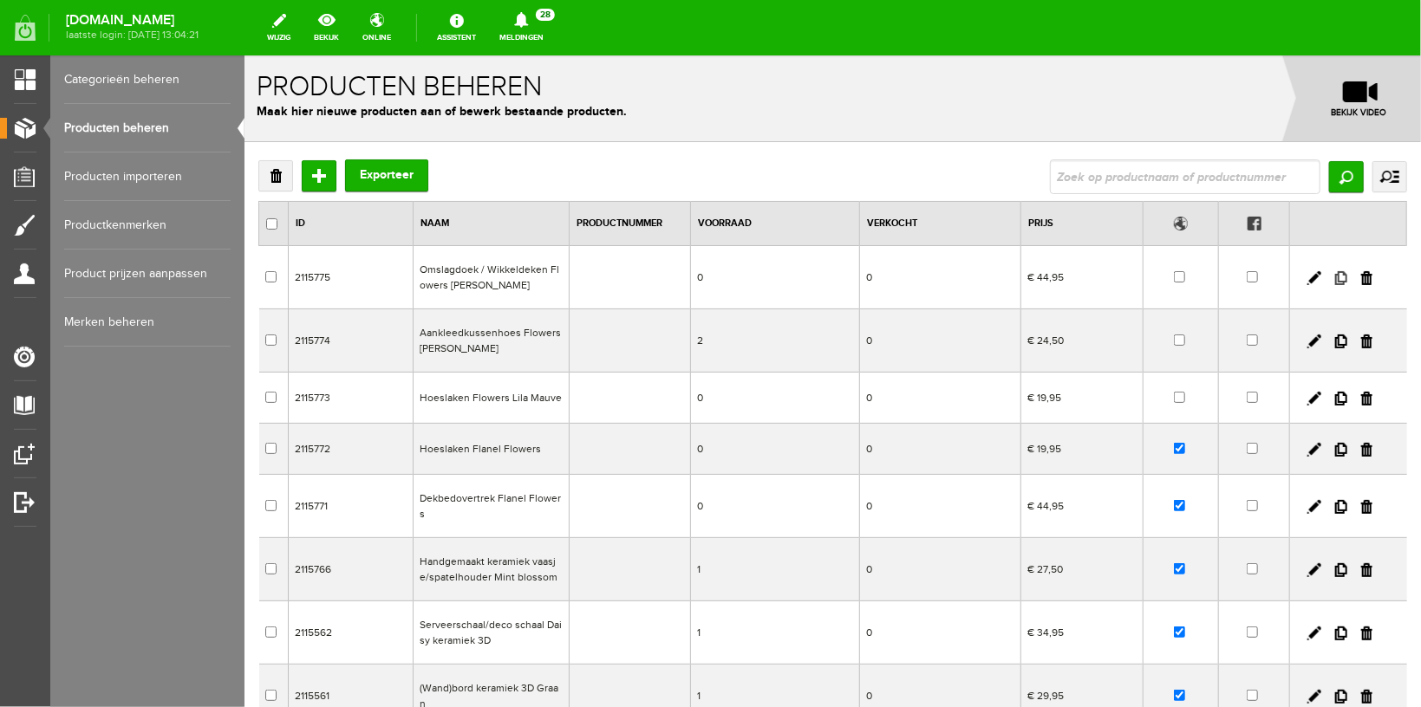
click at [1334, 275] on link at bounding box center [1340, 277] width 12 height 14
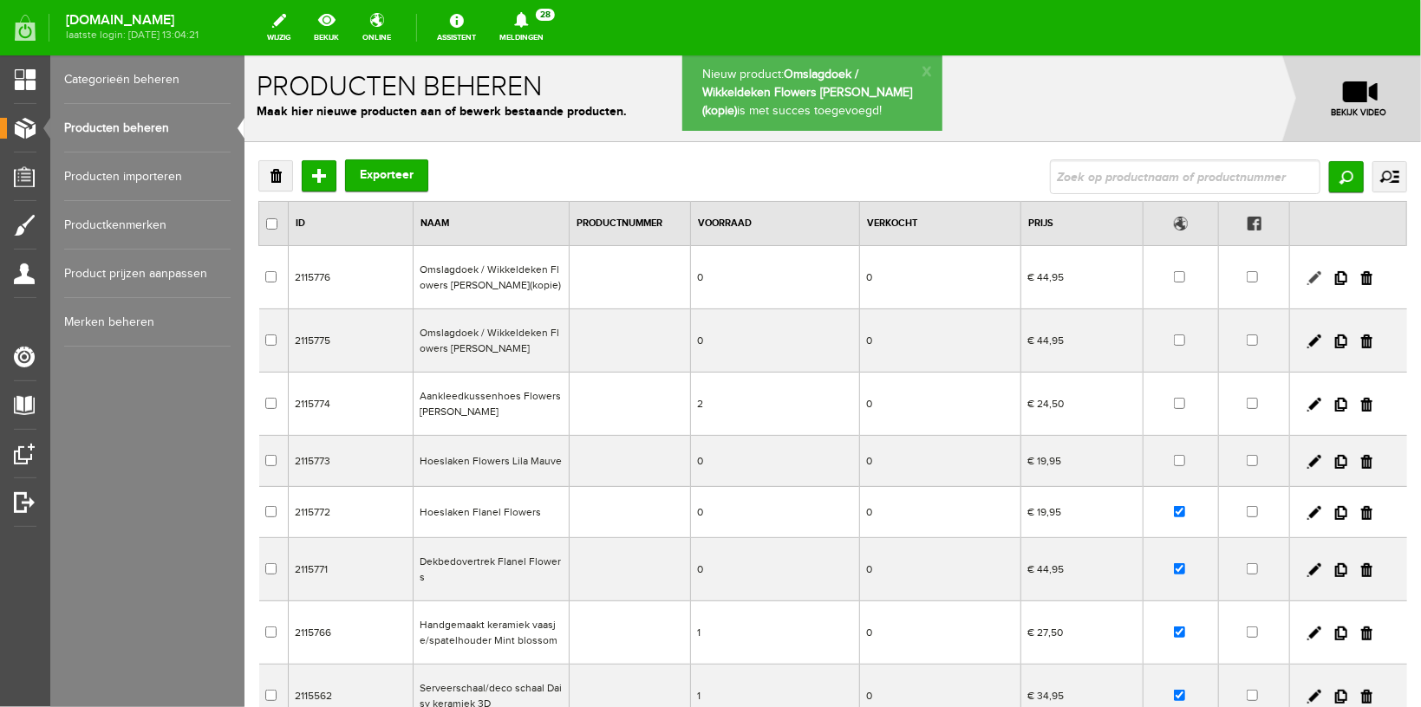
click at [1306, 277] on link at bounding box center [1313, 277] width 14 height 14
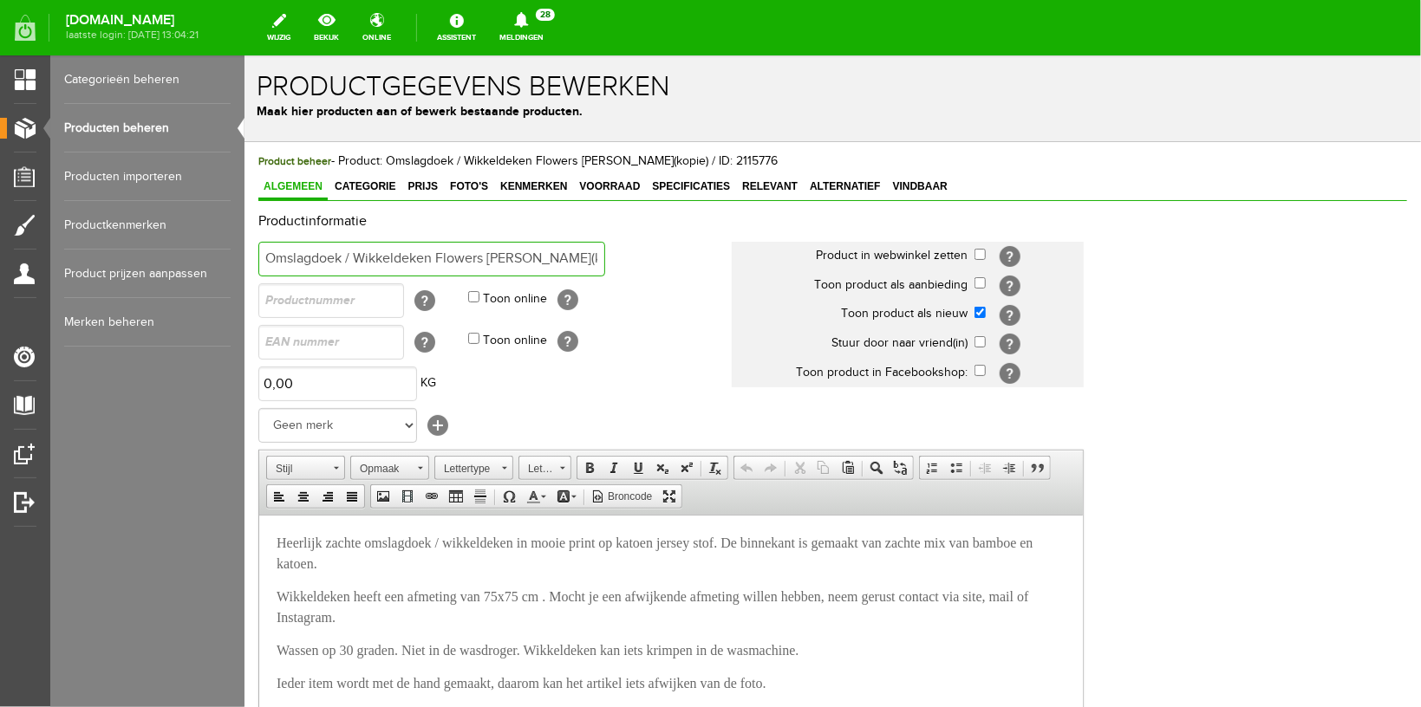
click at [434, 258] on input "Omslagdoek / Wikkeldeken Flowers [PERSON_NAME](kopie)" at bounding box center [430, 258] width 347 height 35
drag, startPoint x: 525, startPoint y: 259, endPoint x: 741, endPoint y: 257, distance: 215.8
click at [604, 257] on input "Omslagdoek / Wikkeldeken Flanel Flowers [PERSON_NAME](kopie)" at bounding box center [430, 258] width 347 height 35
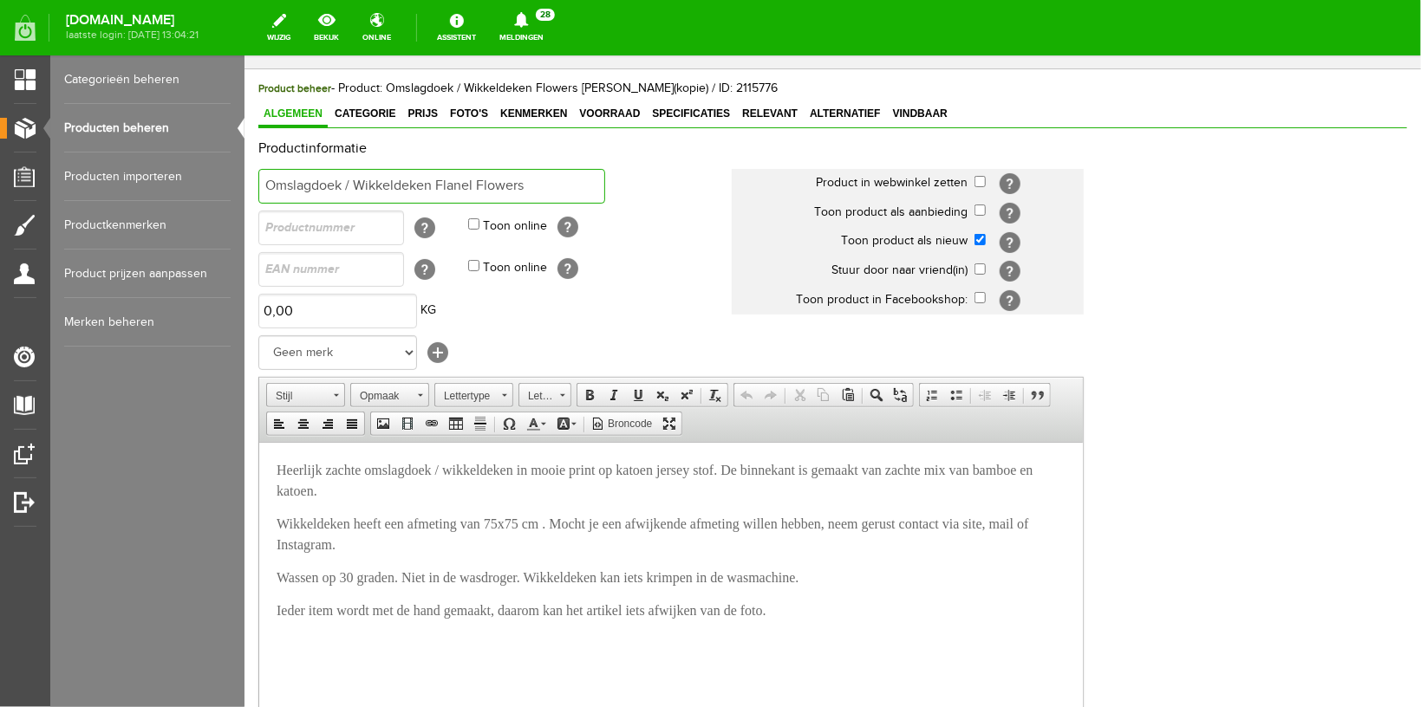
scroll to position [92, 0]
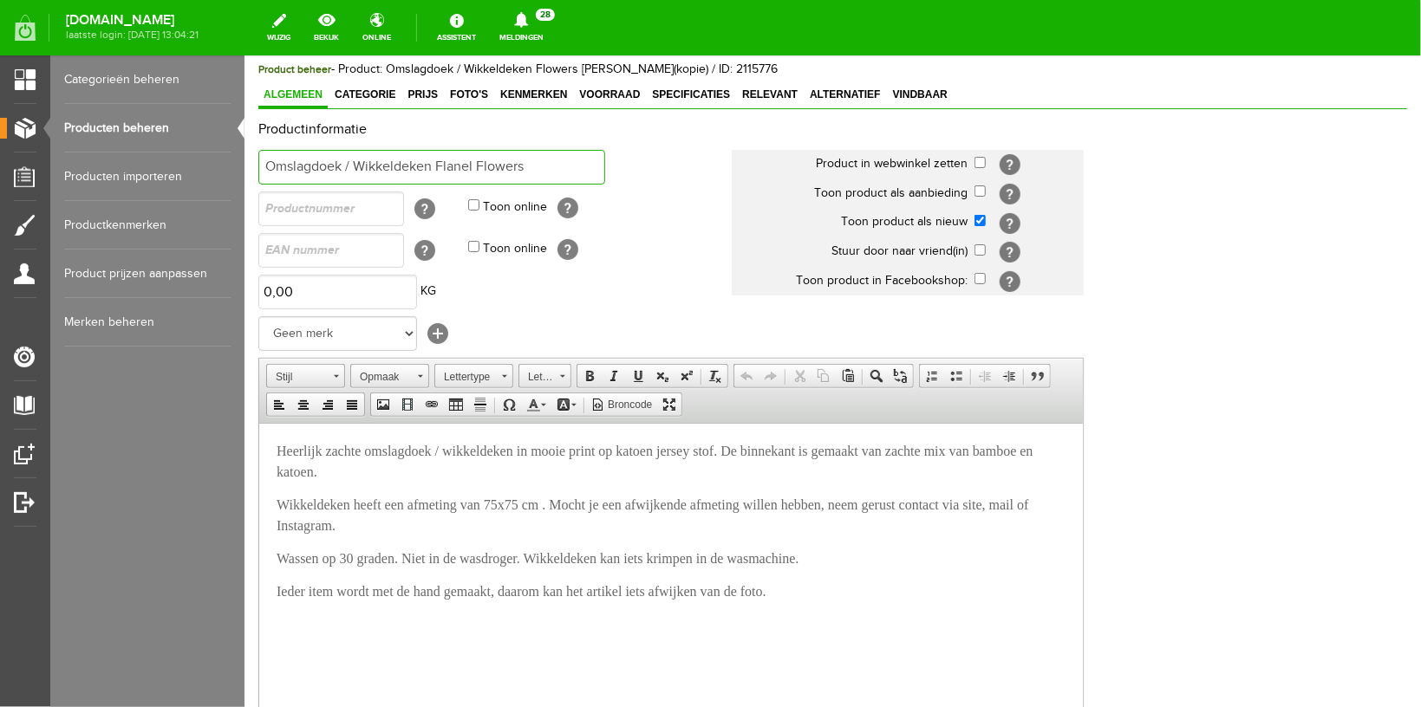
type input "Omslagdoek / Wikkeldeken Flanel Flowers"
click at [647, 451] on span "Heerlijk zachte omslagdoek / wikkeldeken in mooie print op katoen jersey stof. …" at bounding box center [654, 461] width 757 height 36
drag, startPoint x: 765, startPoint y: 452, endPoint x: 827, endPoint y: 449, distance: 62.5
click at [827, 449] on span "Heerlijk zachte omslagdoek / wikkeldeken in mooie print op zahte flanel katoen …" at bounding box center [656, 461] width 760 height 36
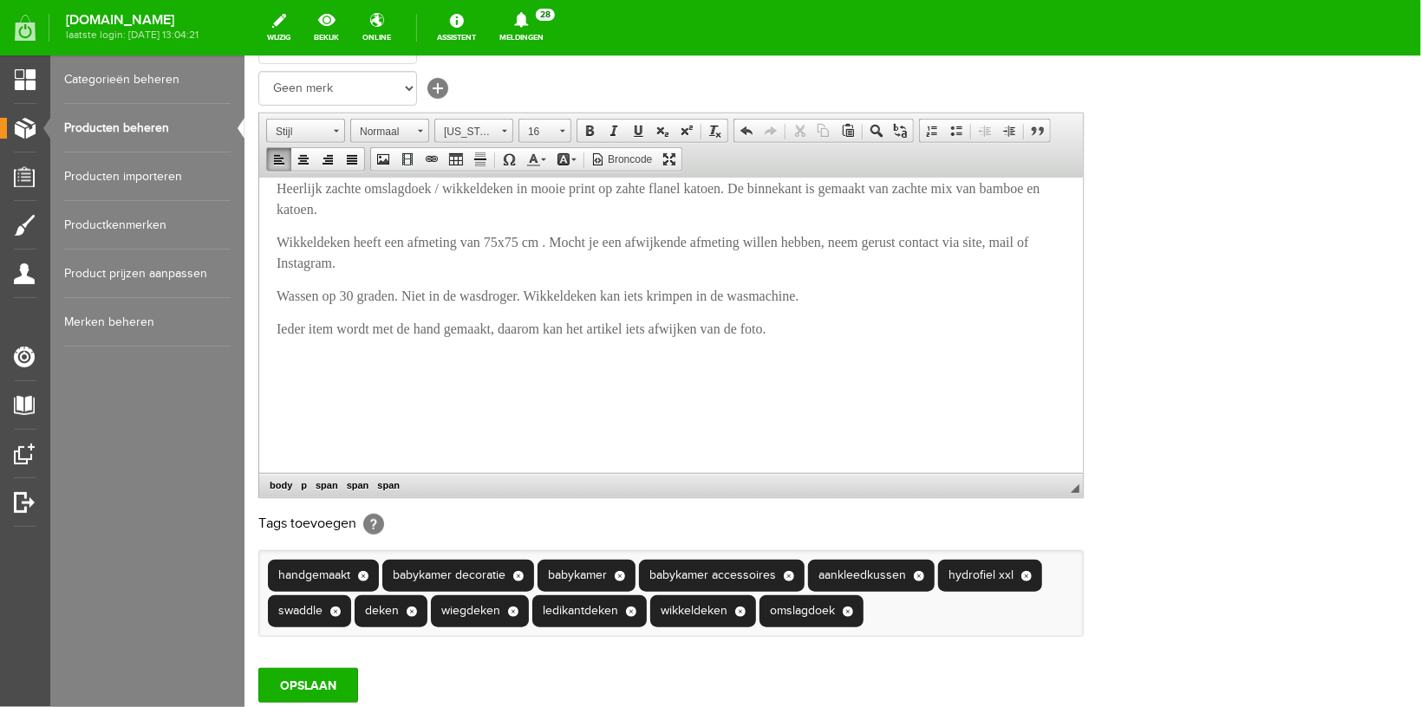
scroll to position [368, 0]
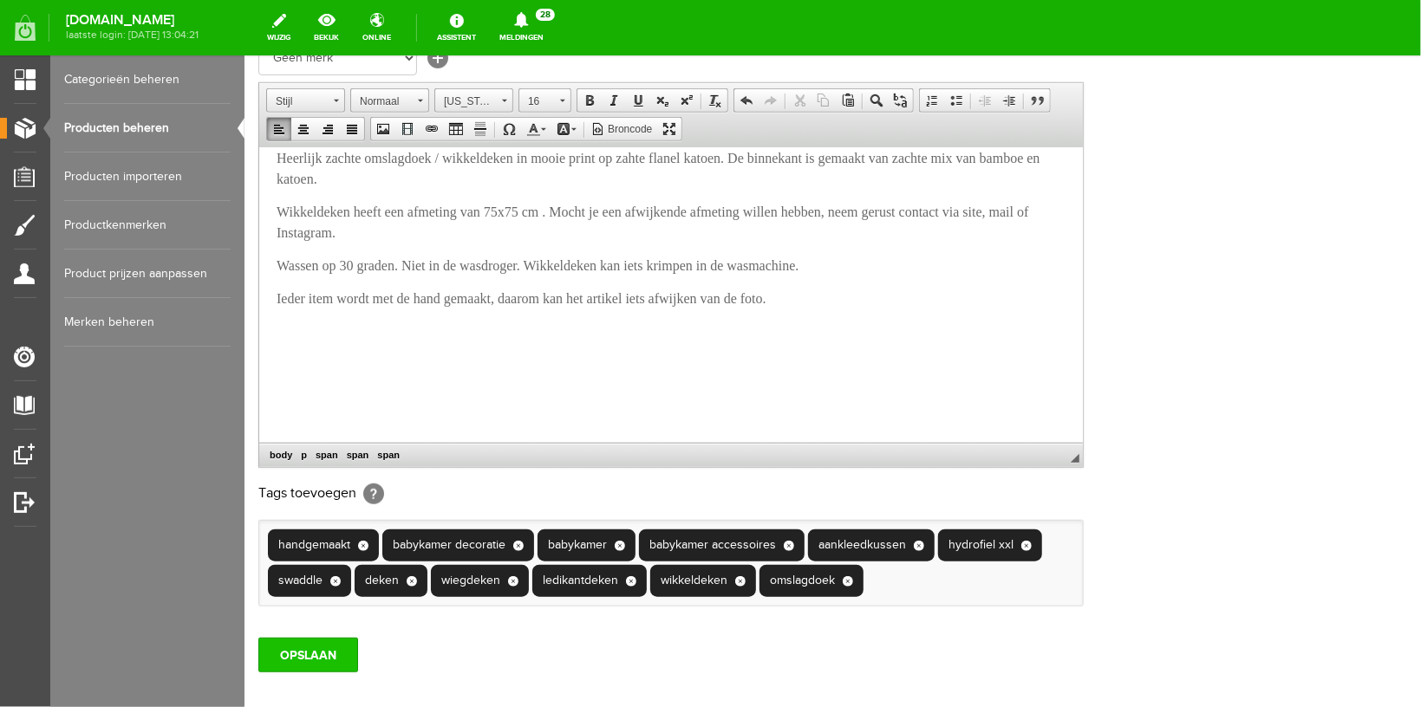
click at [285, 672] on input "OPSLAAN" at bounding box center [307, 654] width 100 height 35
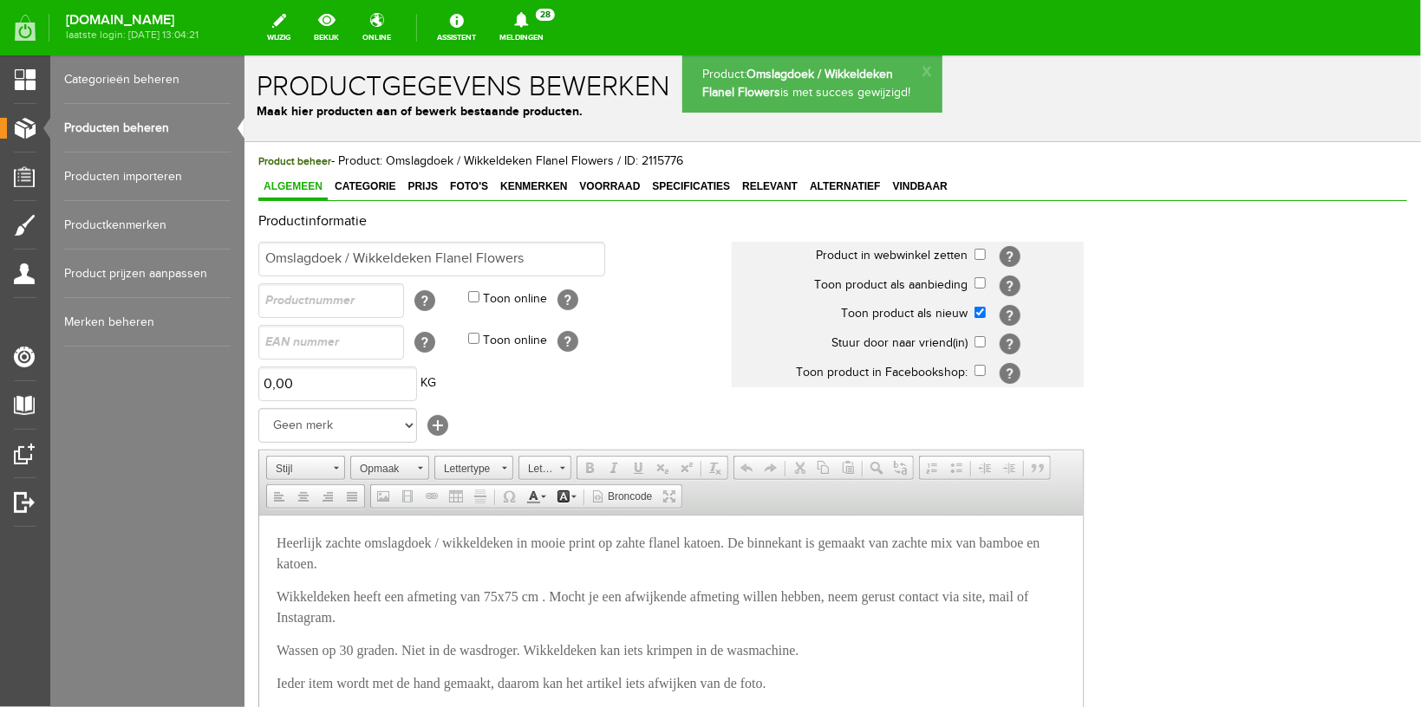
scroll to position [0, 0]
click at [450, 186] on span "Foto's" at bounding box center [468, 185] width 49 height 12
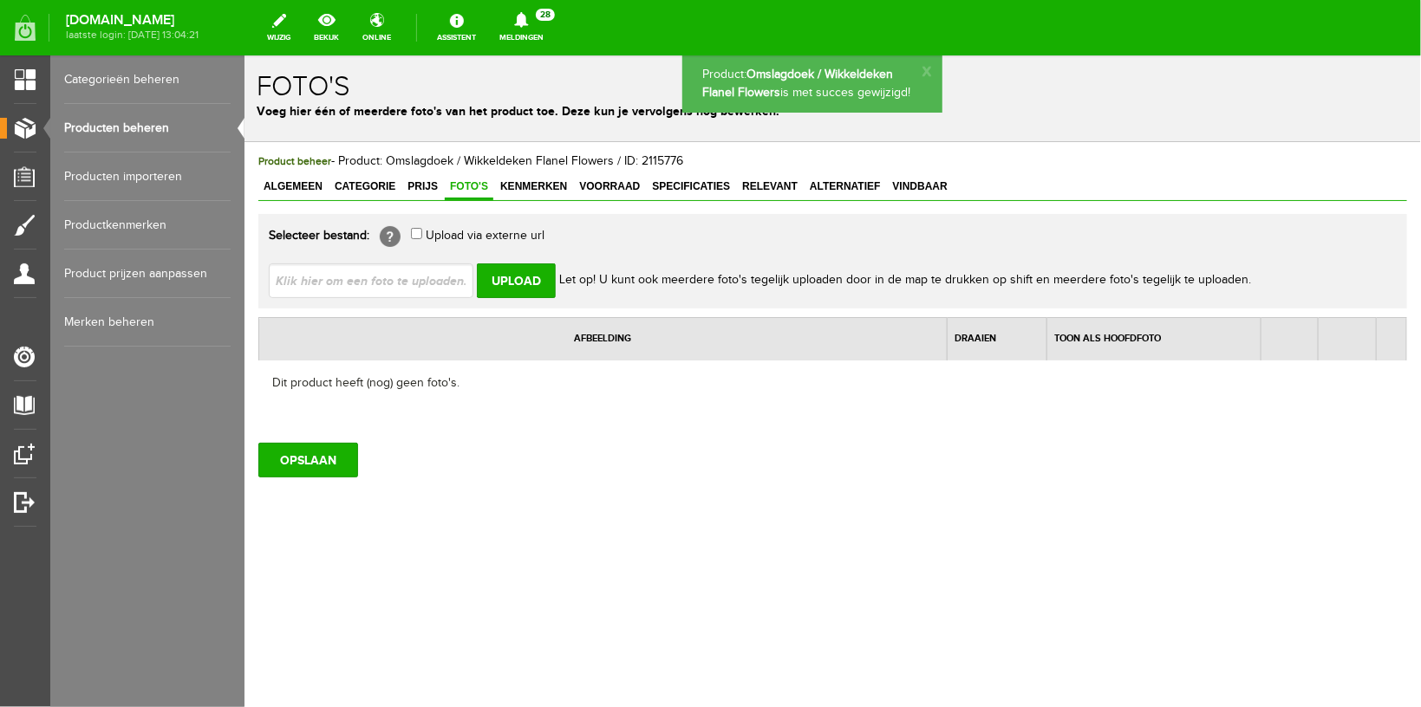
click at [103, 118] on link "Producten beheren" at bounding box center [147, 128] width 166 height 49
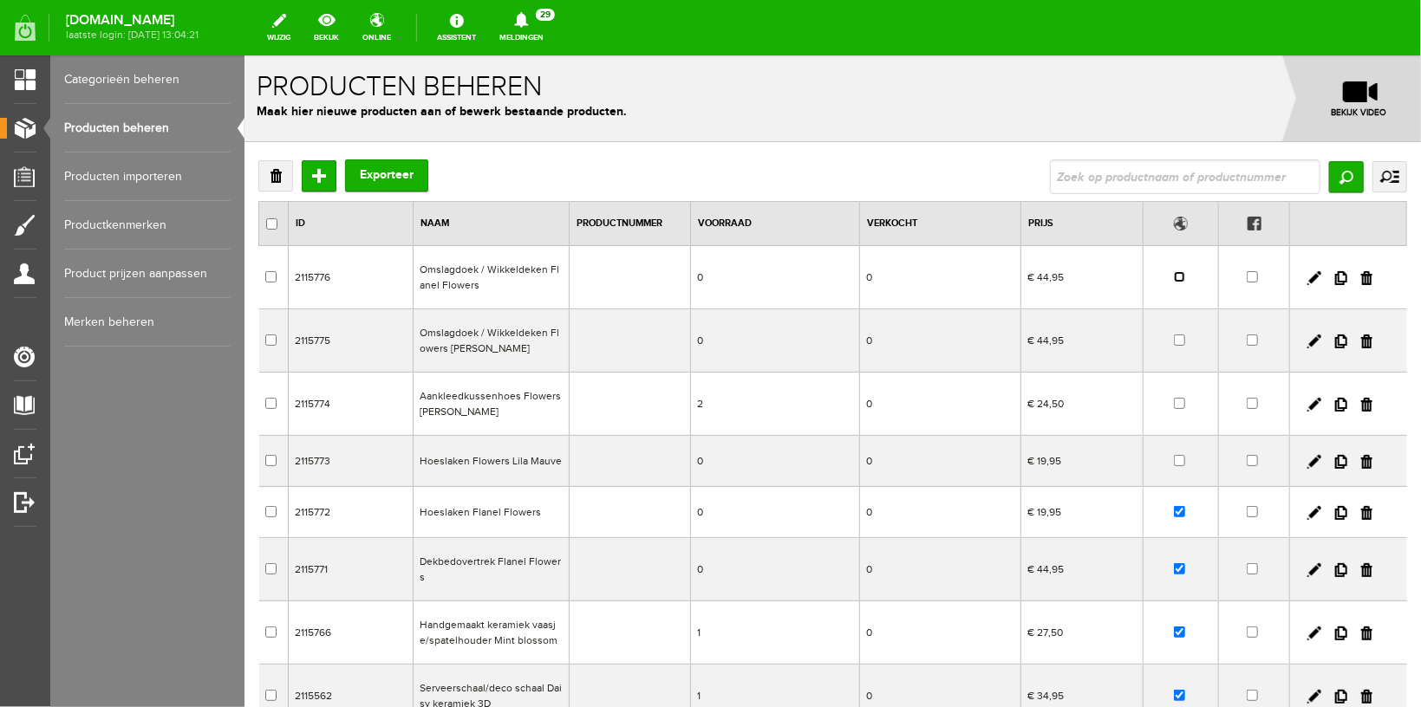
click at [1173, 278] on input "checkbox" at bounding box center [1178, 275] width 11 height 11
checkbox input "true"
drag, startPoint x: 1298, startPoint y: 277, endPoint x: 1282, endPoint y: 277, distance: 15.6
click at [1306, 277] on link at bounding box center [1313, 277] width 14 height 14
checkbox input "true"
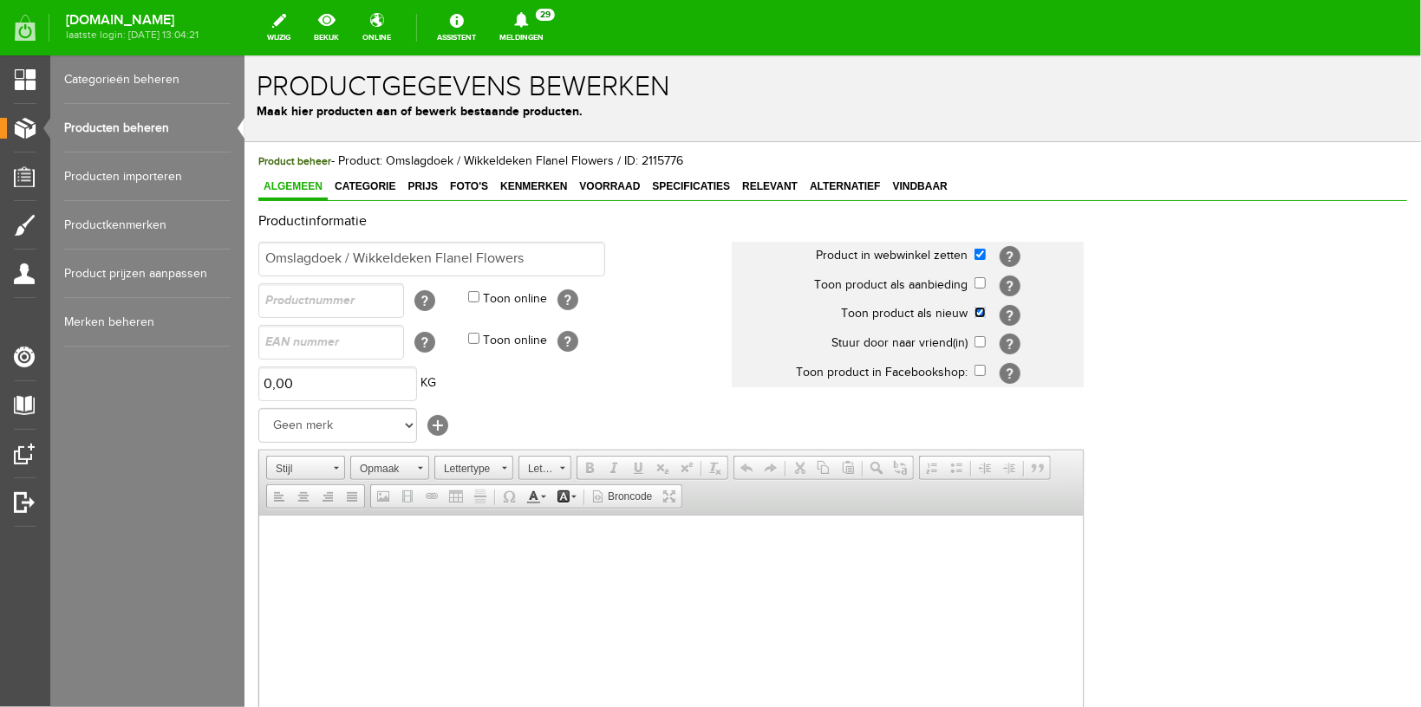
click at [974, 311] on input "checkbox" at bounding box center [978, 311] width 11 height 11
checkbox input "false"
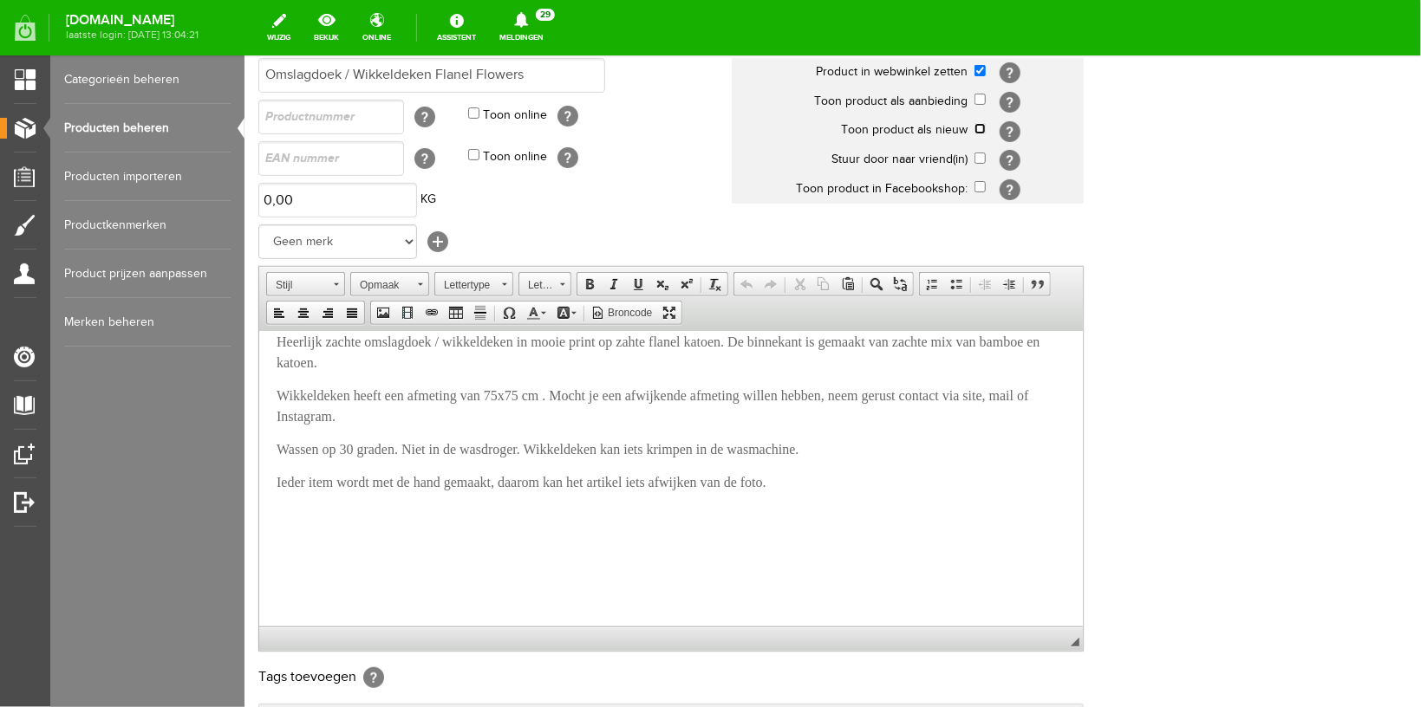
scroll to position [502, 0]
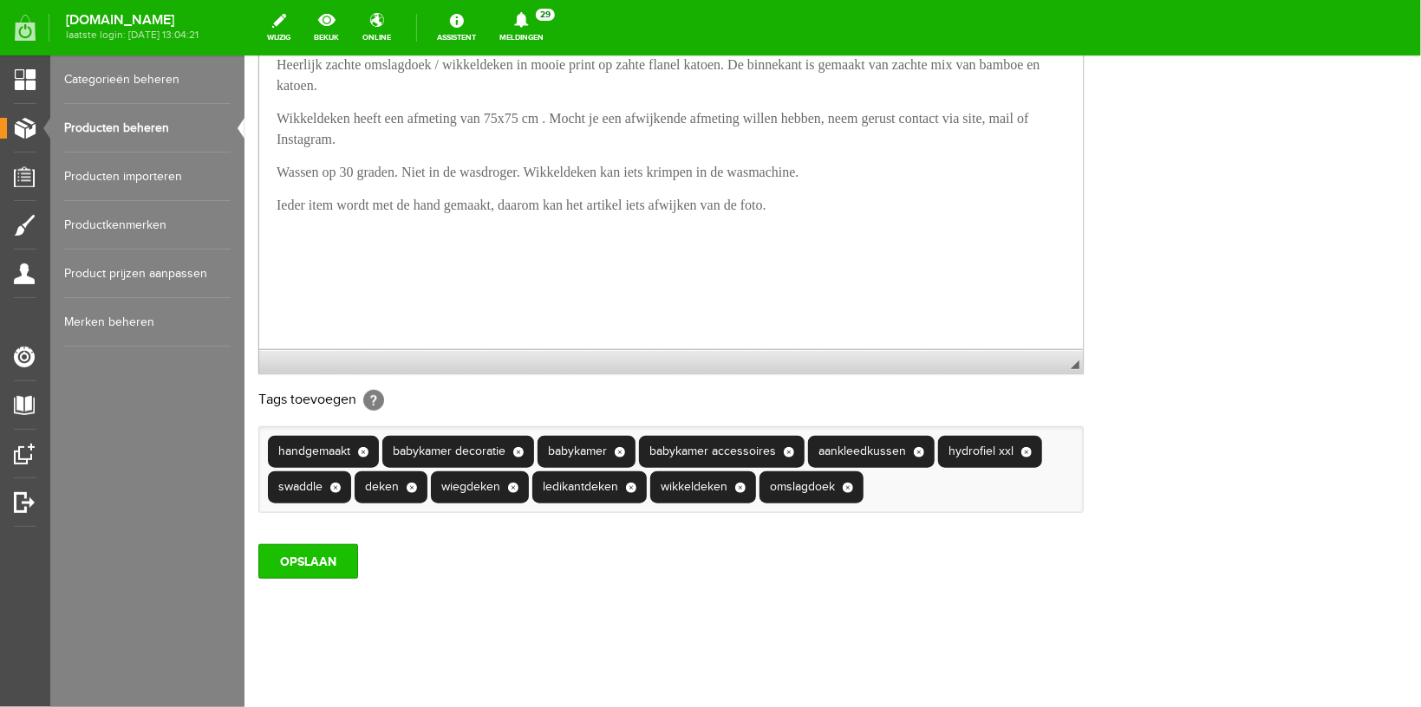
click at [270, 559] on input "OPSLAAN" at bounding box center [307, 560] width 100 height 35
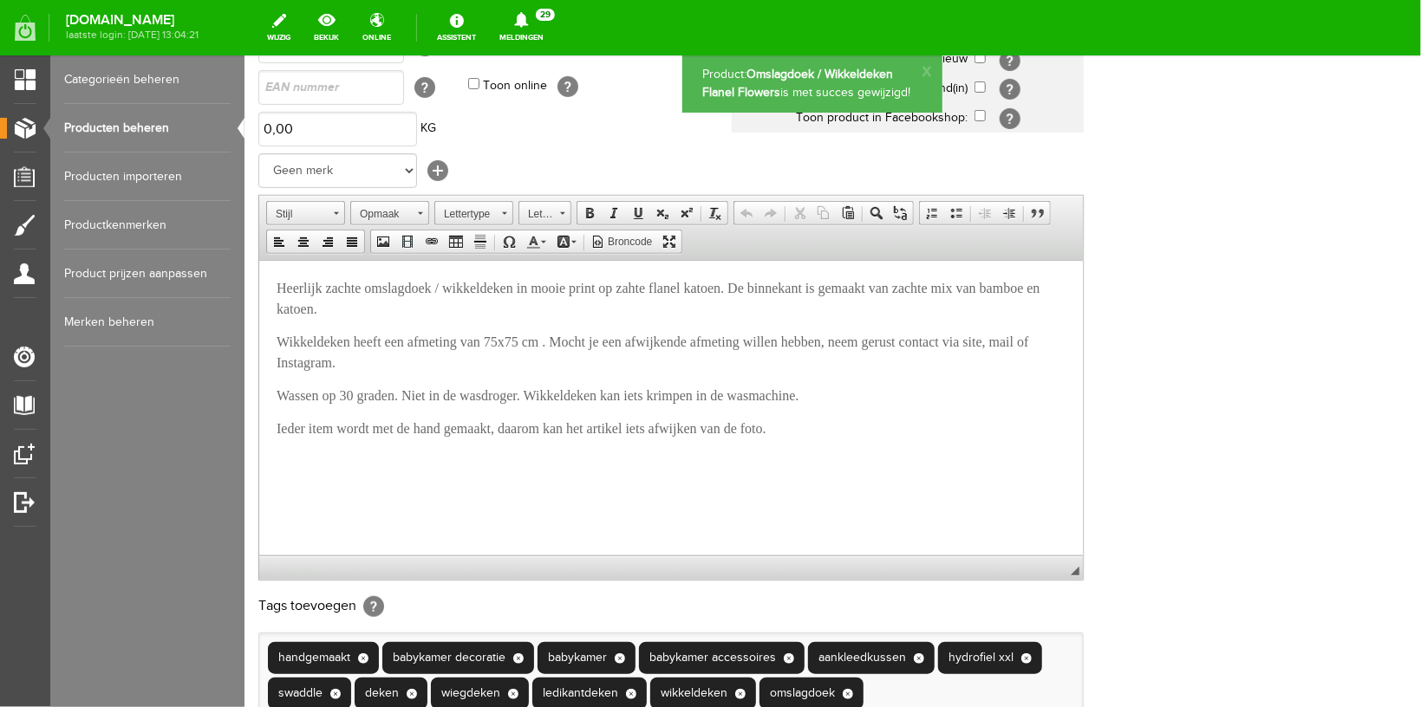
scroll to position [0, 0]
click at [134, 128] on link "Producten beheren" at bounding box center [147, 128] width 166 height 49
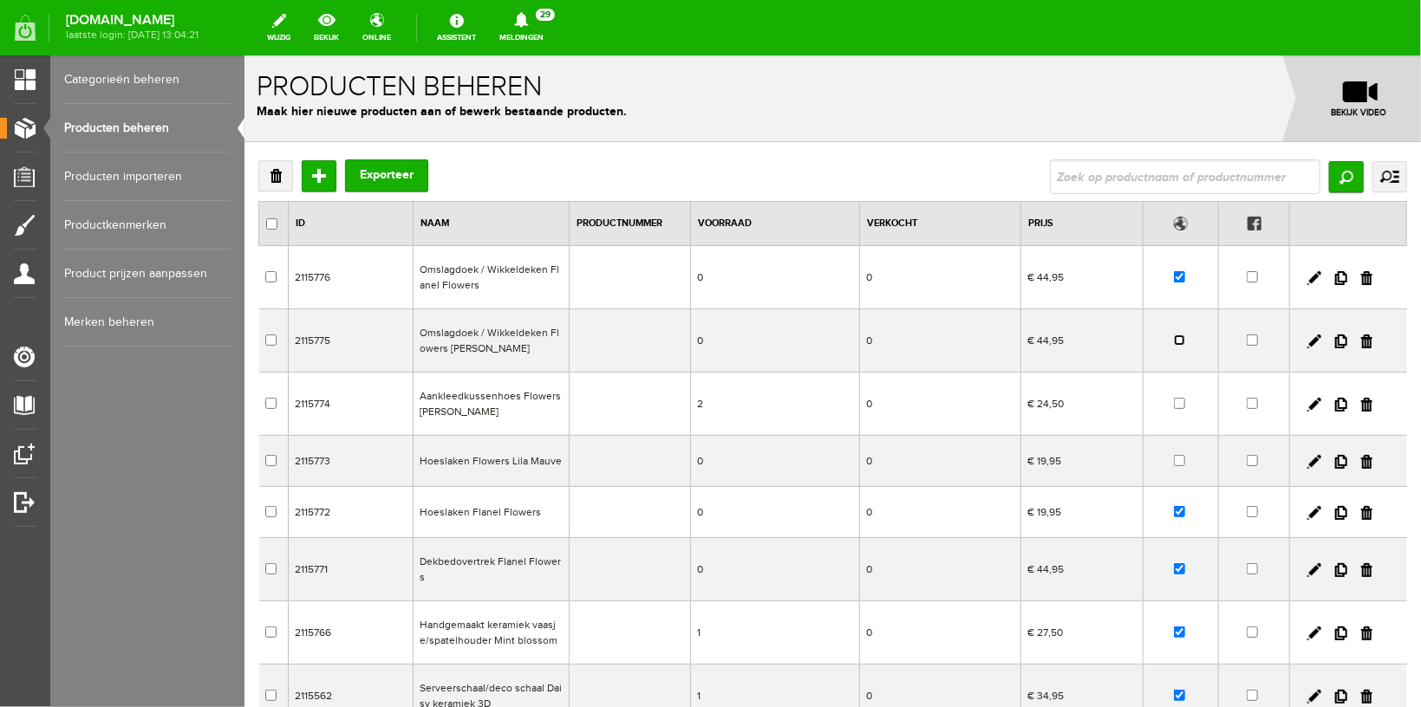
click at [1173, 336] on input "checkbox" at bounding box center [1178, 339] width 11 height 11
checkbox input "true"
click at [1173, 408] on input "checkbox" at bounding box center [1178, 402] width 11 height 11
checkbox input "true"
click at [1173, 459] on input "checkbox" at bounding box center [1178, 459] width 11 height 11
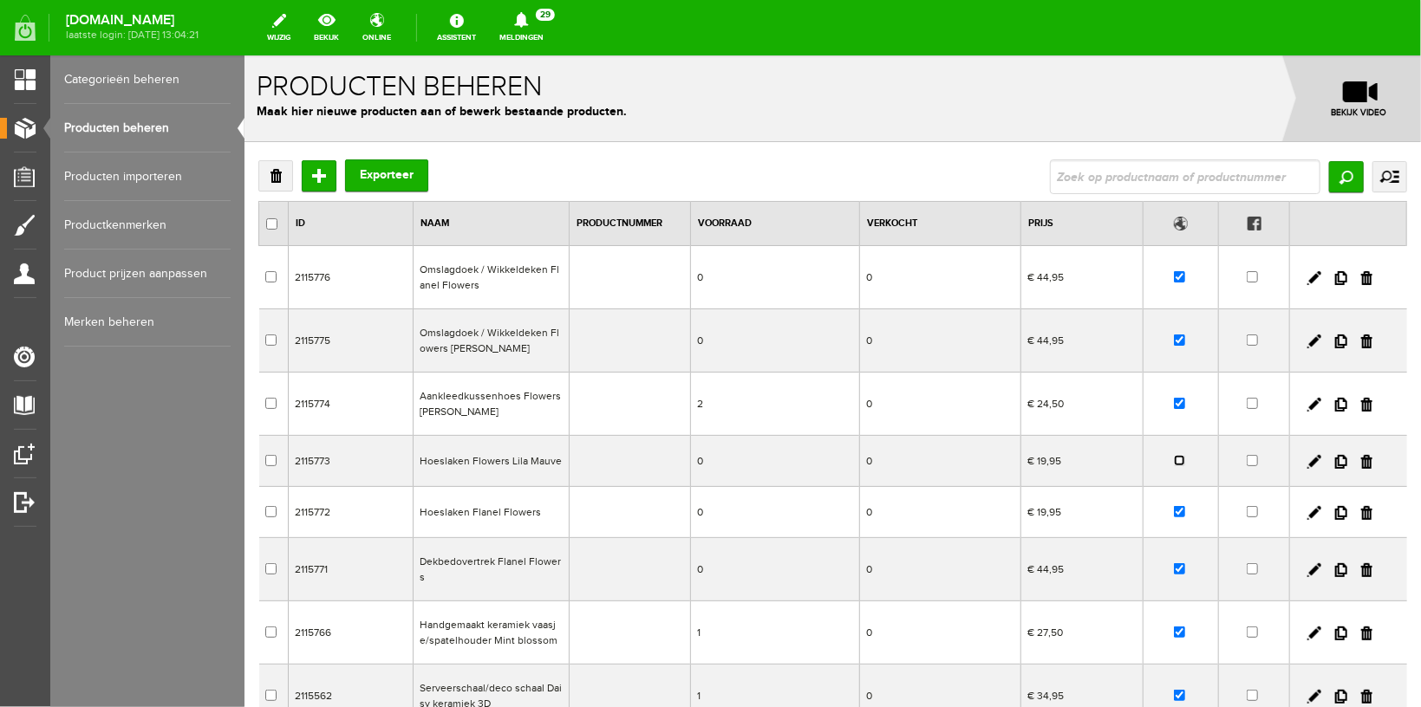
checkbox input "true"
click at [1306, 405] on link at bounding box center [1313, 404] width 14 height 14
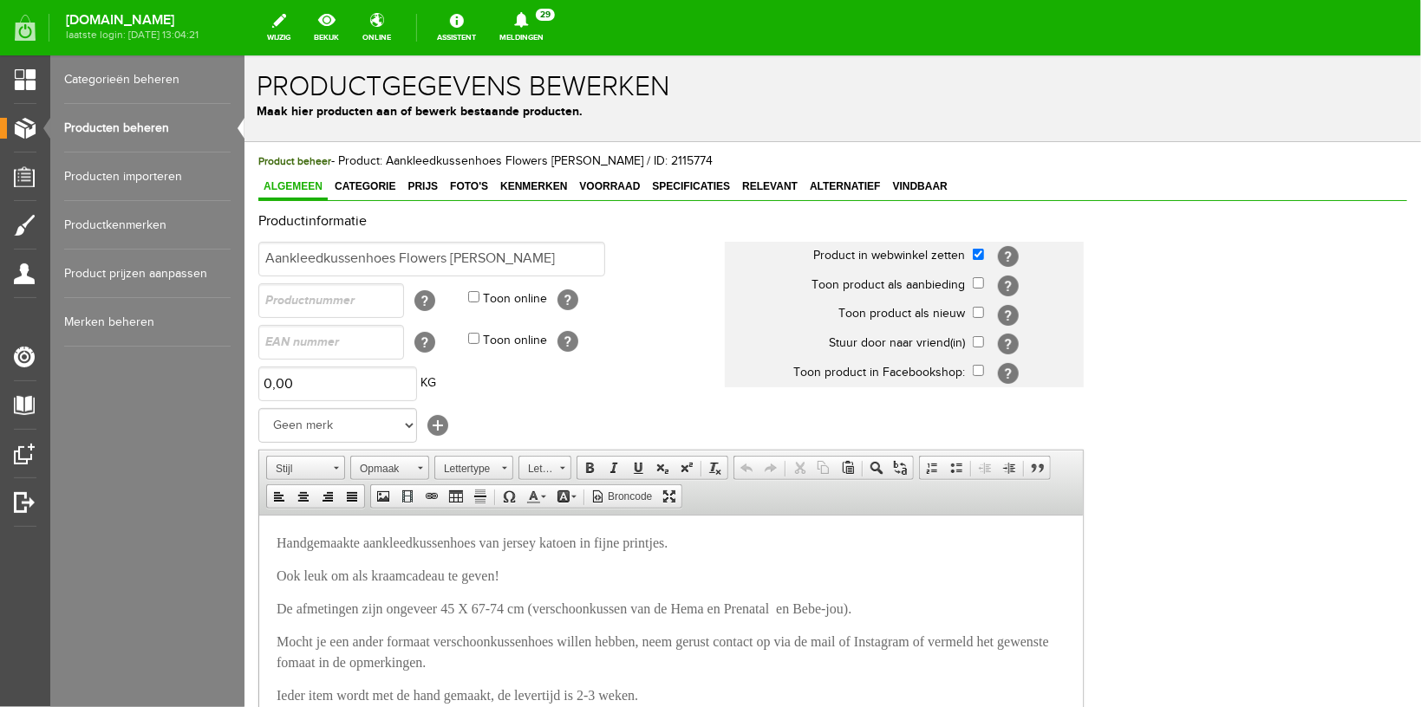
click at [115, 118] on link "Producten beheren" at bounding box center [147, 128] width 166 height 49
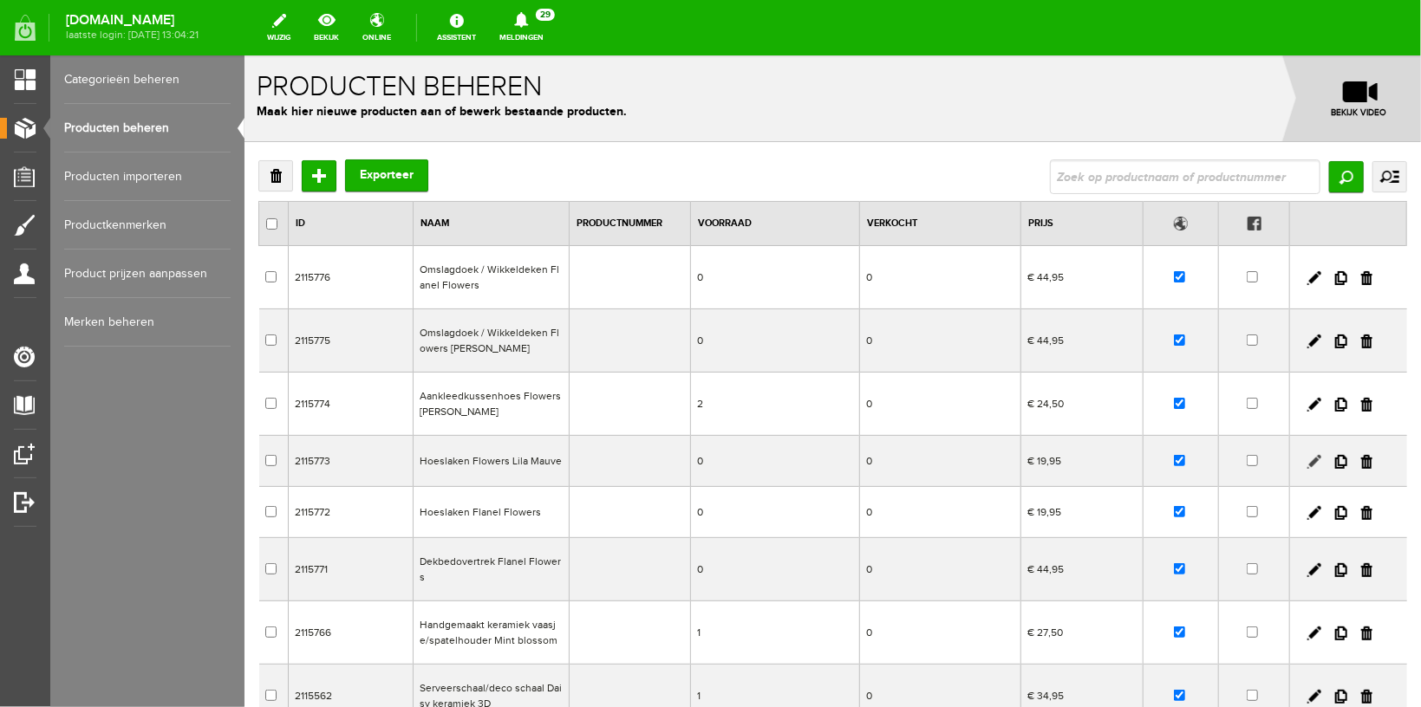
click at [1306, 458] on link at bounding box center [1313, 461] width 14 height 14
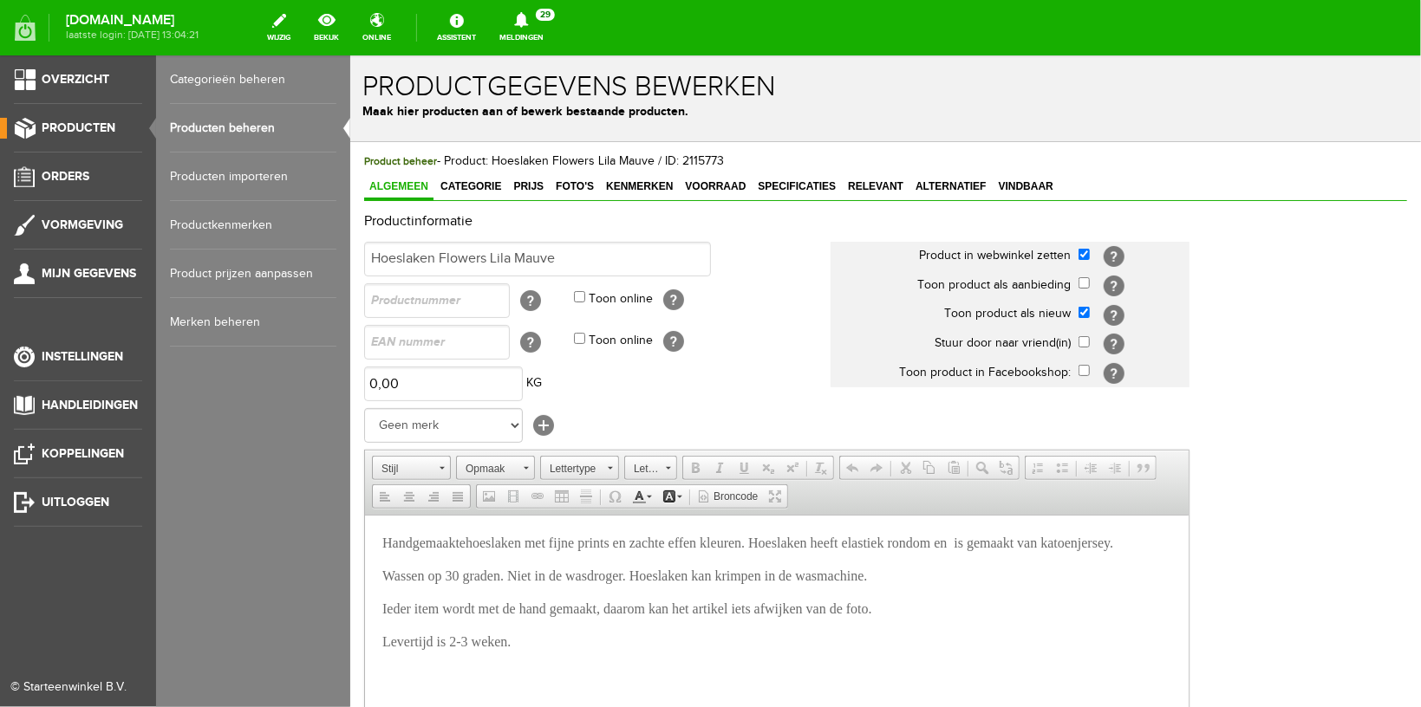
click at [123, 130] on link "Producten" at bounding box center [71, 128] width 142 height 21
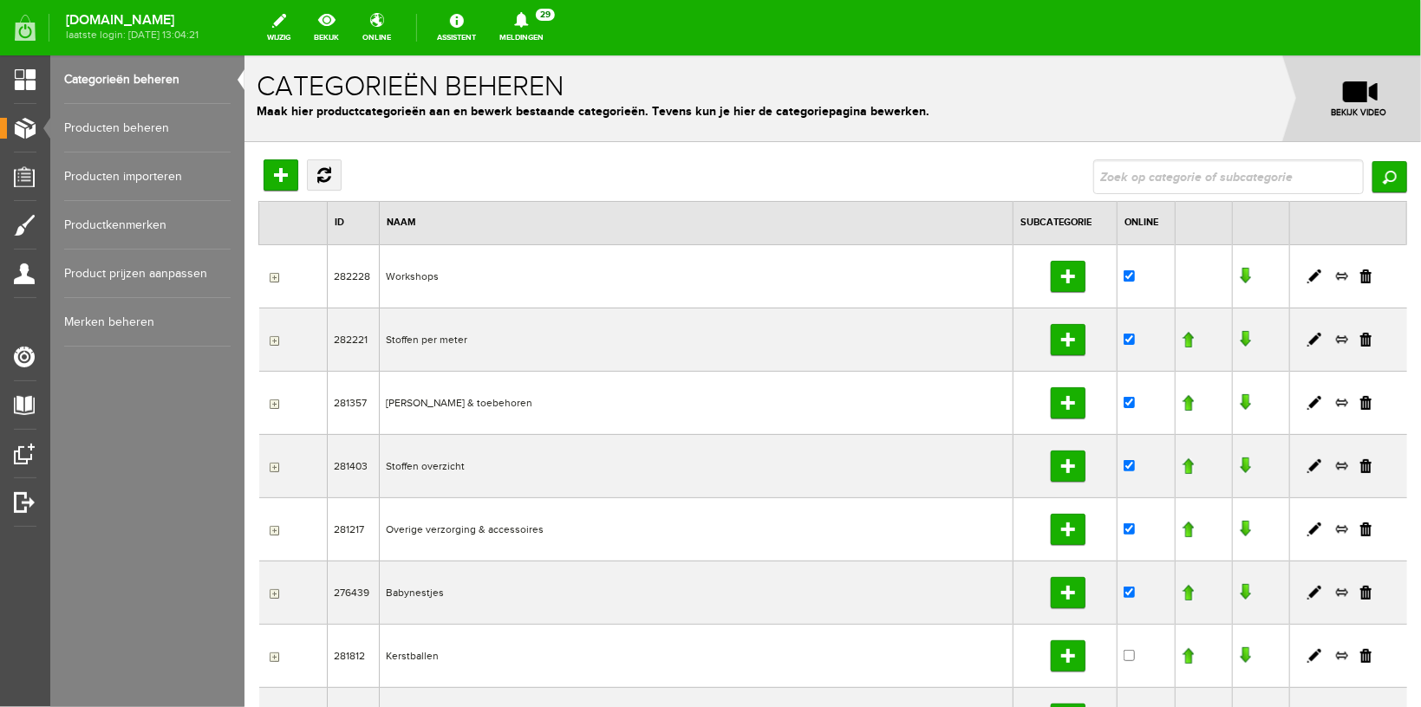
click at [105, 134] on link "Producten beheren" at bounding box center [147, 128] width 166 height 49
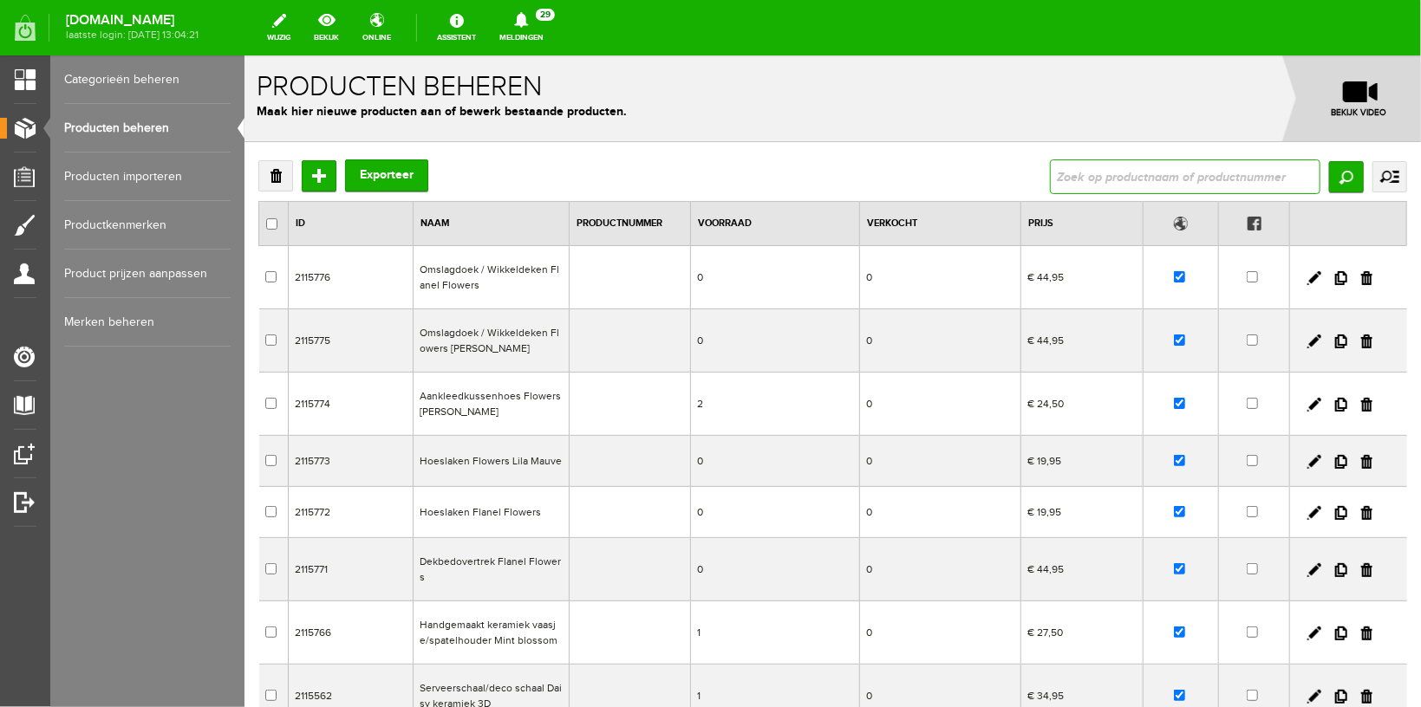
click at [1072, 181] on input "text" at bounding box center [1184, 176] width 270 height 35
type input "omsag"
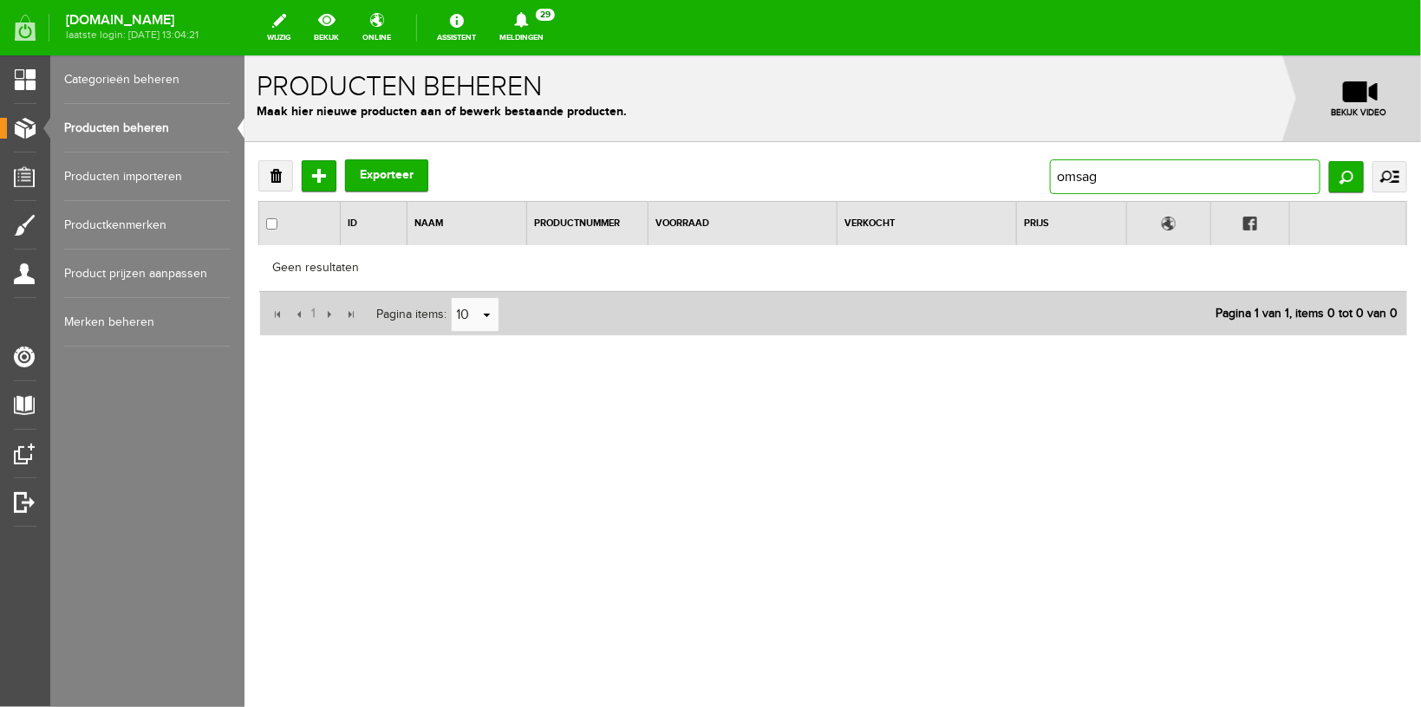
click at [1082, 167] on input "omsag" at bounding box center [1184, 176] width 270 height 35
type input "omslag"
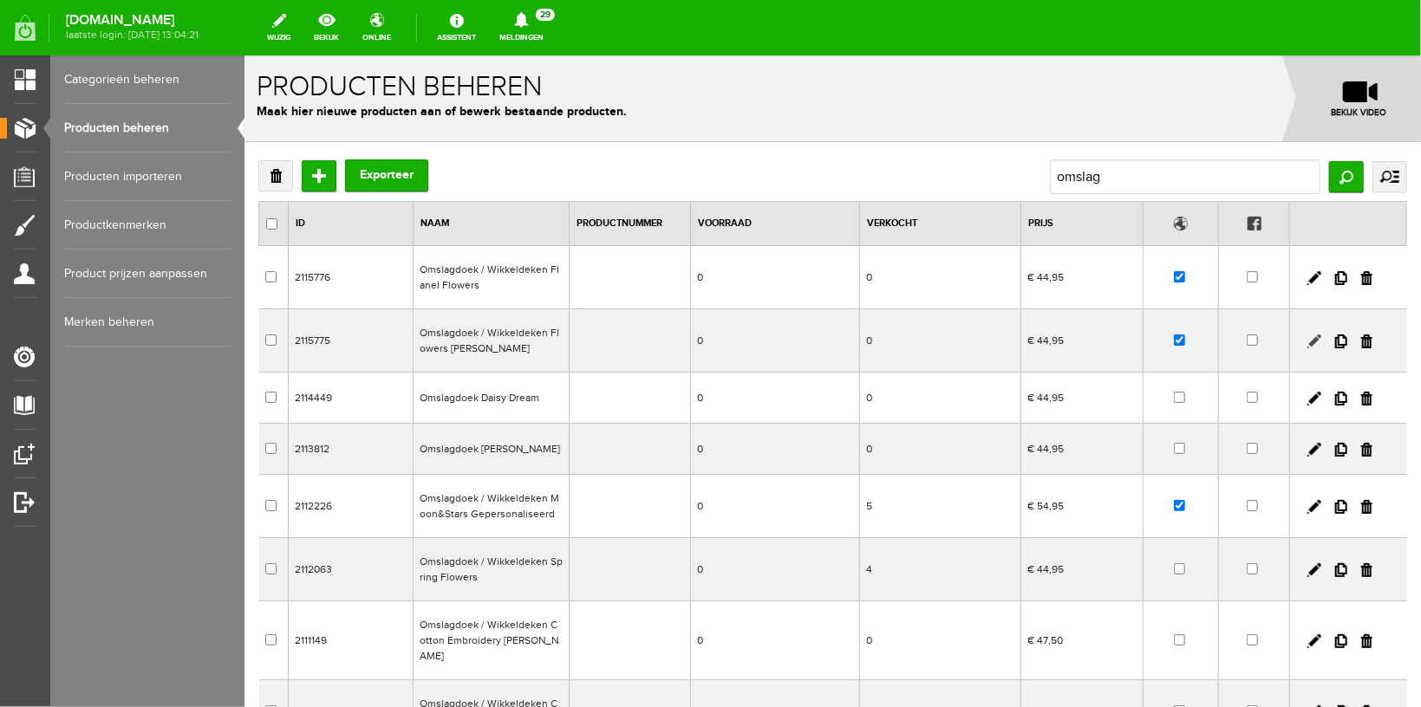
click at [1306, 346] on link at bounding box center [1313, 341] width 14 height 14
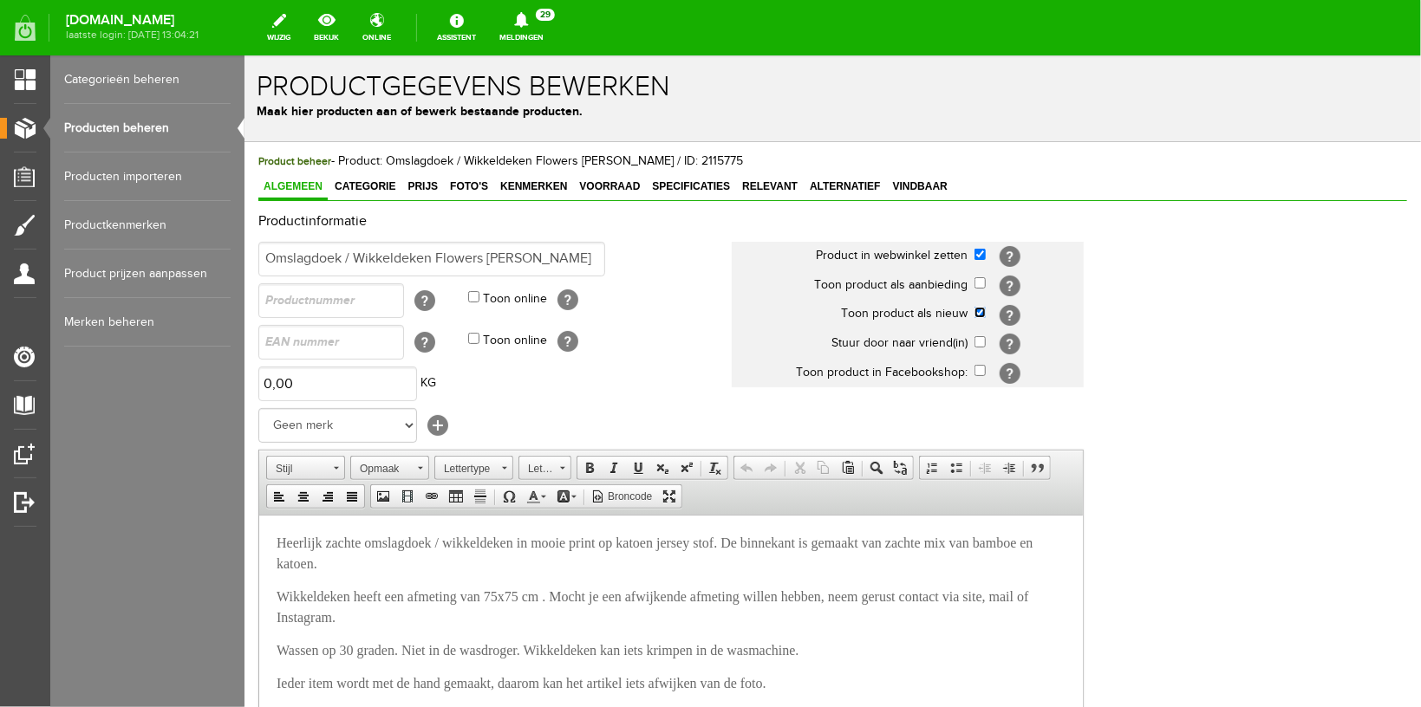
click at [979, 308] on input "checkbox" at bounding box center [978, 311] width 11 height 11
checkbox input "false"
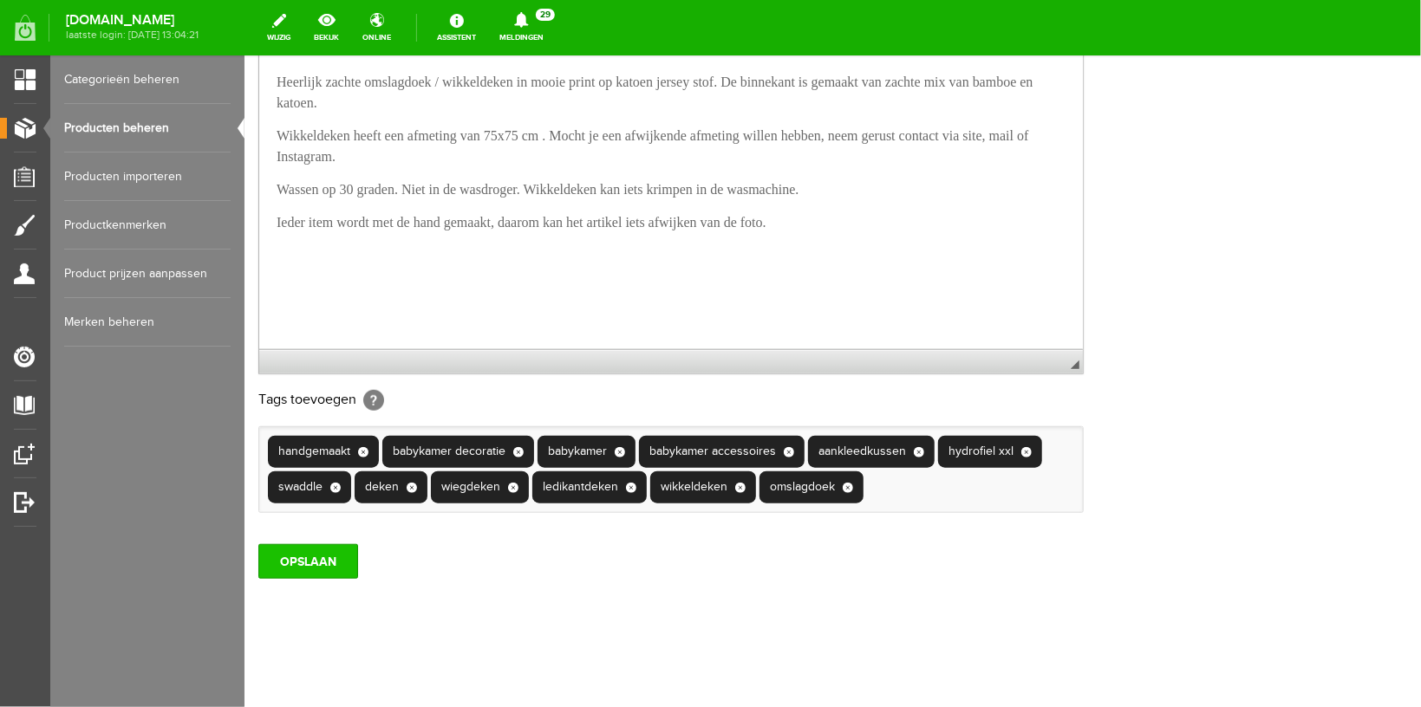
click at [290, 551] on input "OPSLAAN" at bounding box center [307, 560] width 100 height 35
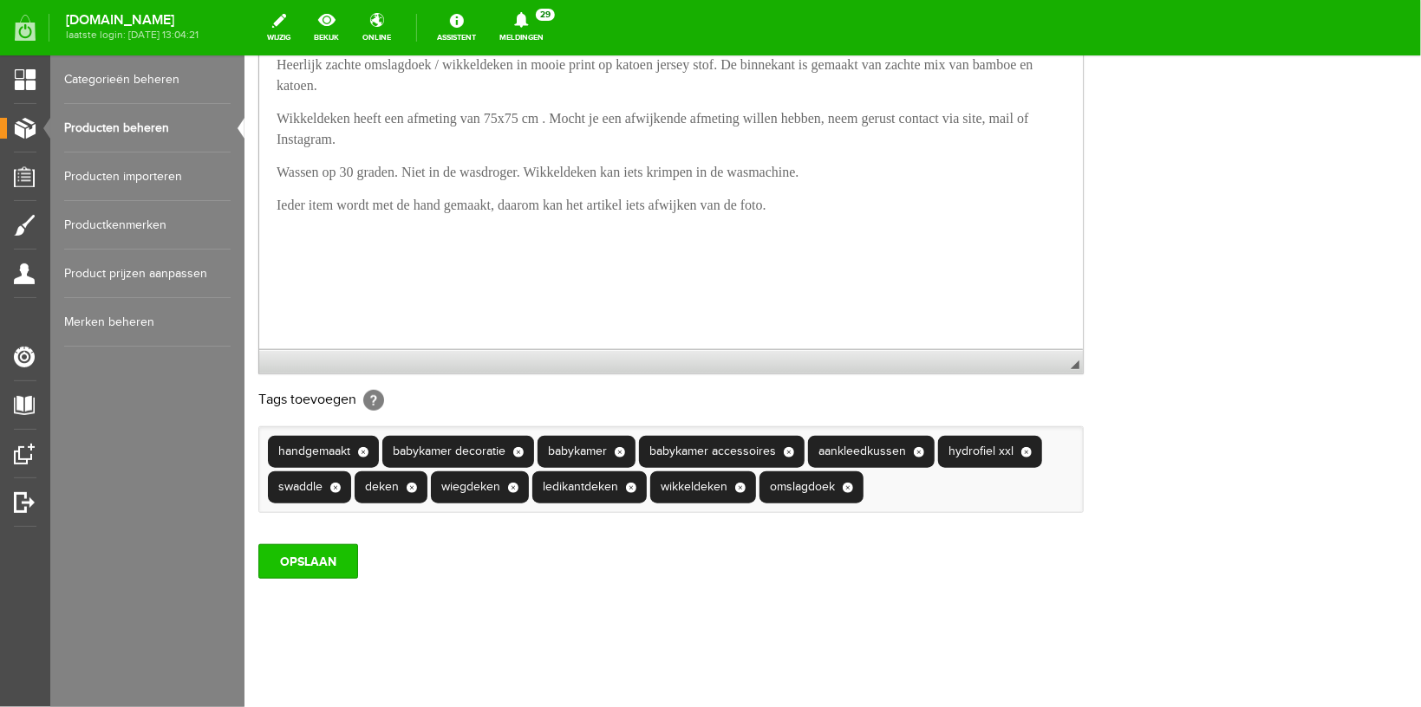
click at [311, 565] on input "OPSLAAN" at bounding box center [307, 560] width 100 height 35
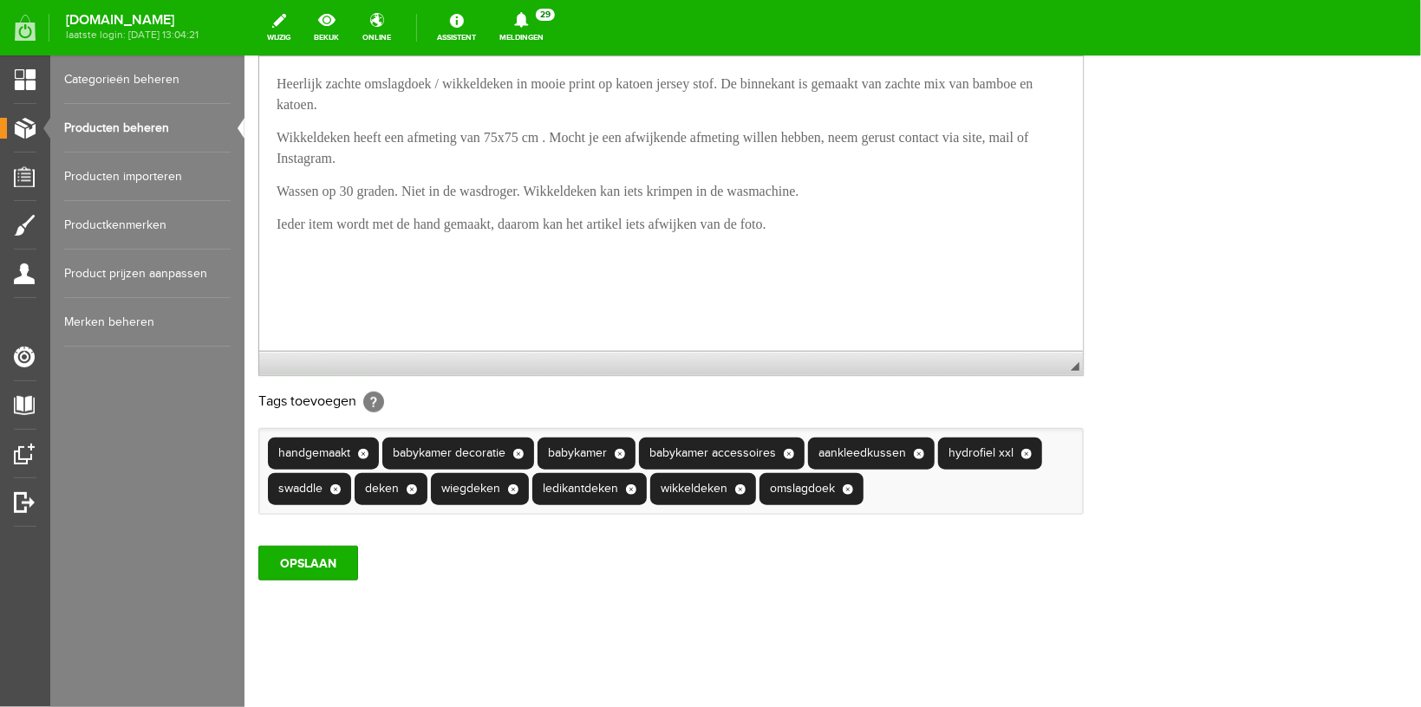
scroll to position [17, 0]
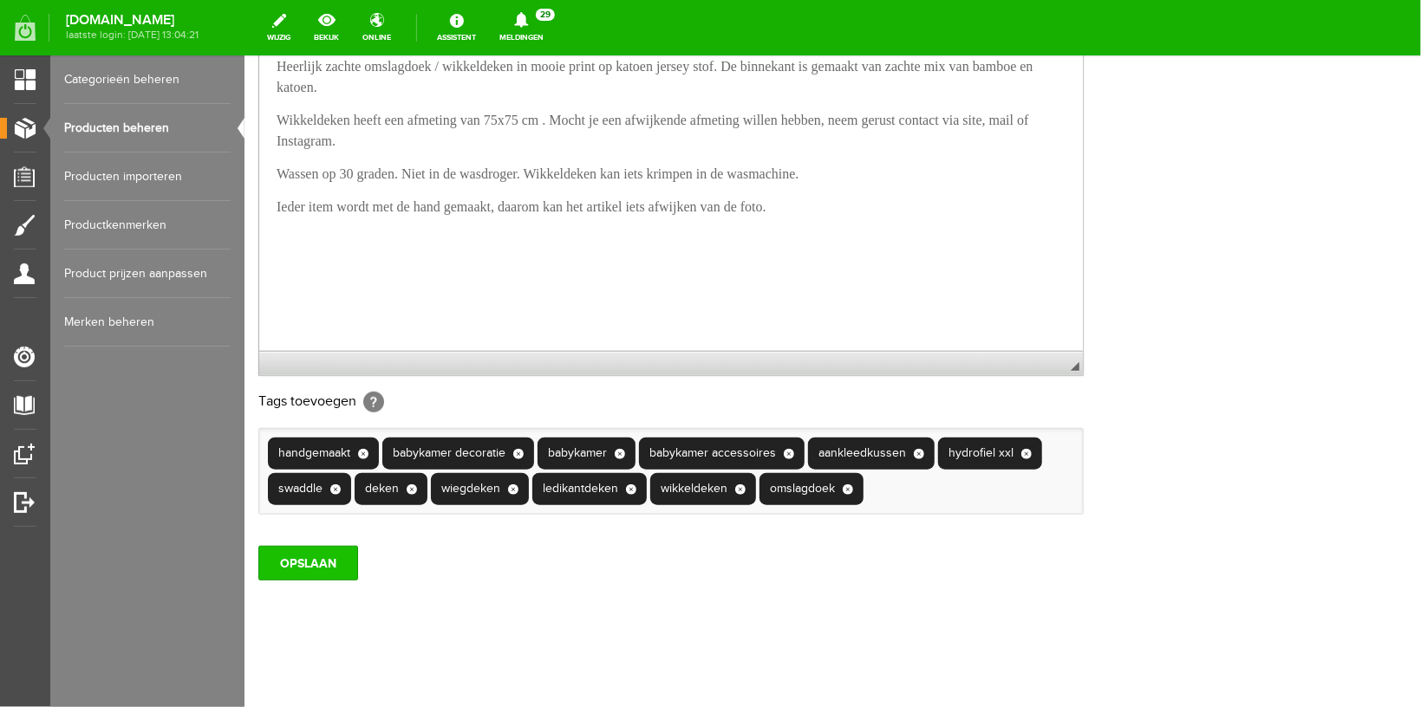
click at [327, 580] on input "OPSLAAN" at bounding box center [307, 562] width 100 height 35
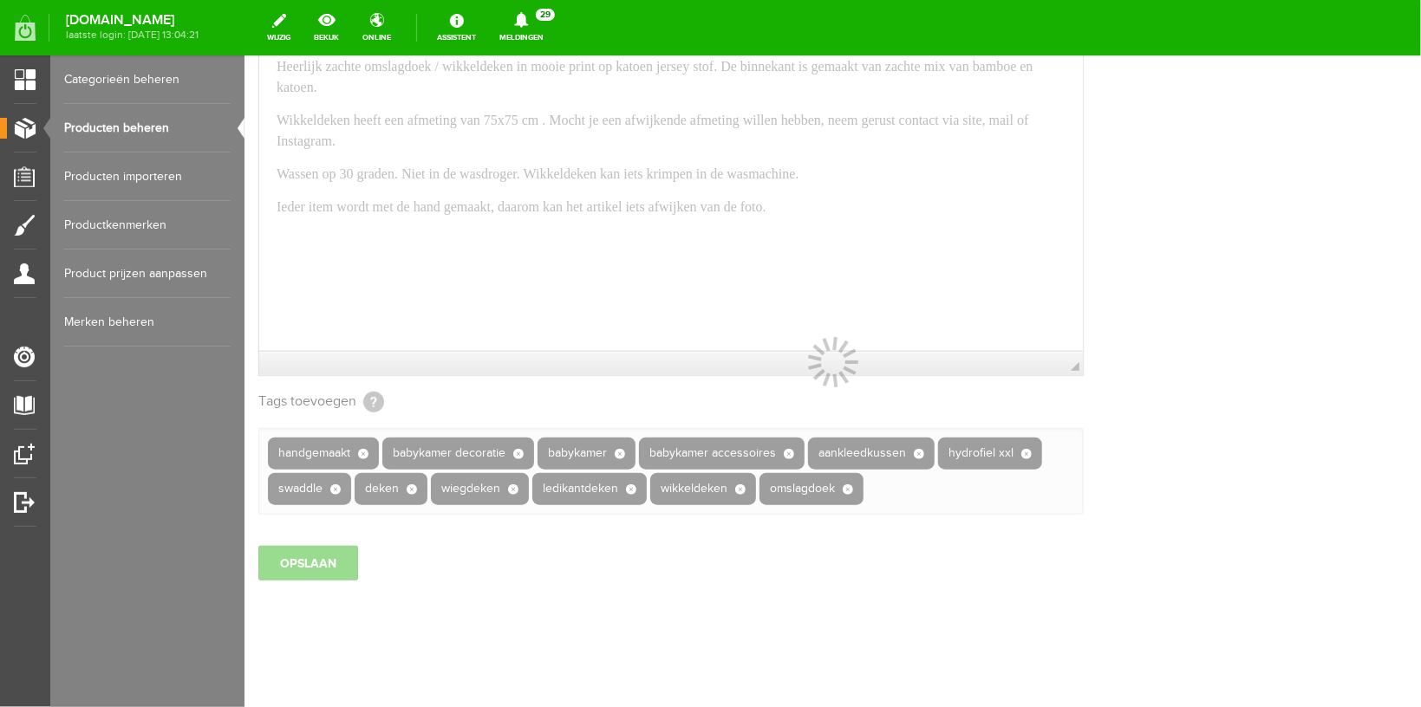
click at [122, 115] on link "Producten beheren" at bounding box center [147, 128] width 166 height 49
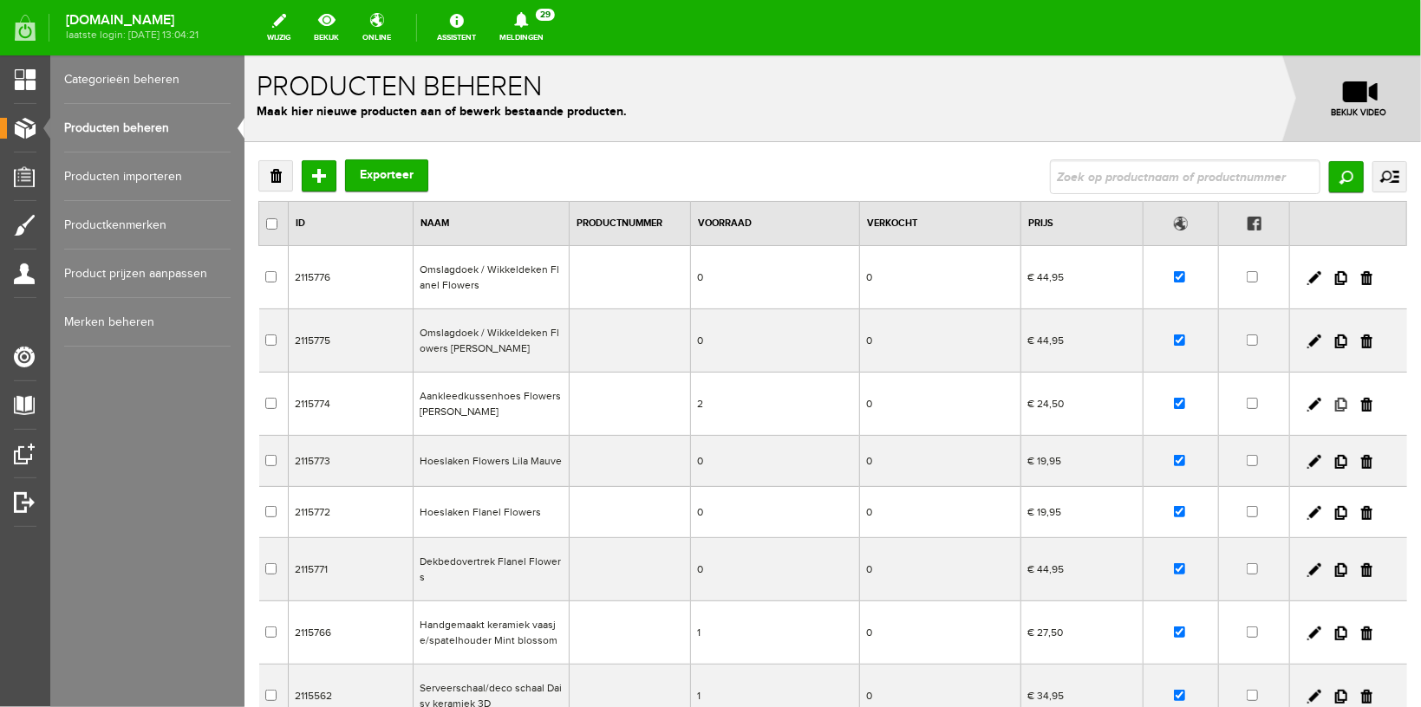
click at [1334, 405] on link at bounding box center [1340, 404] width 12 height 14
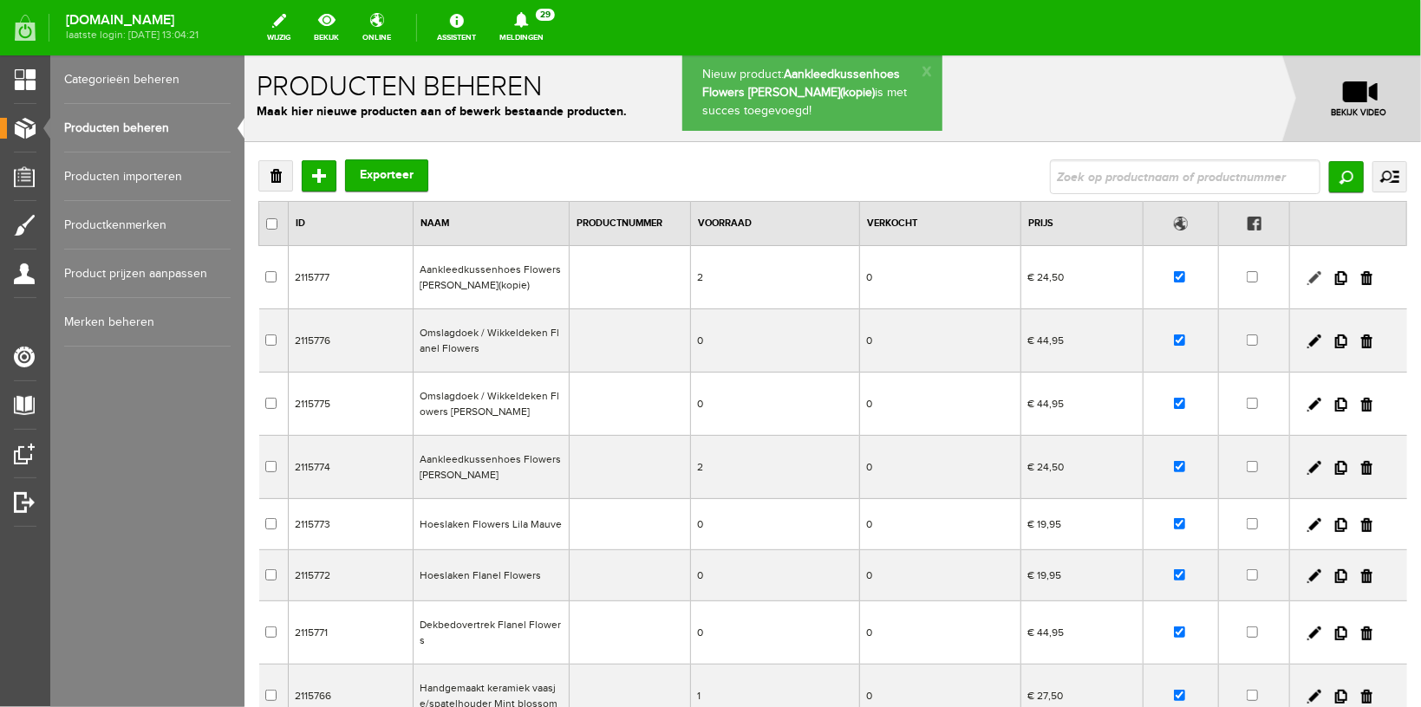
click at [1306, 278] on link at bounding box center [1313, 277] width 14 height 14
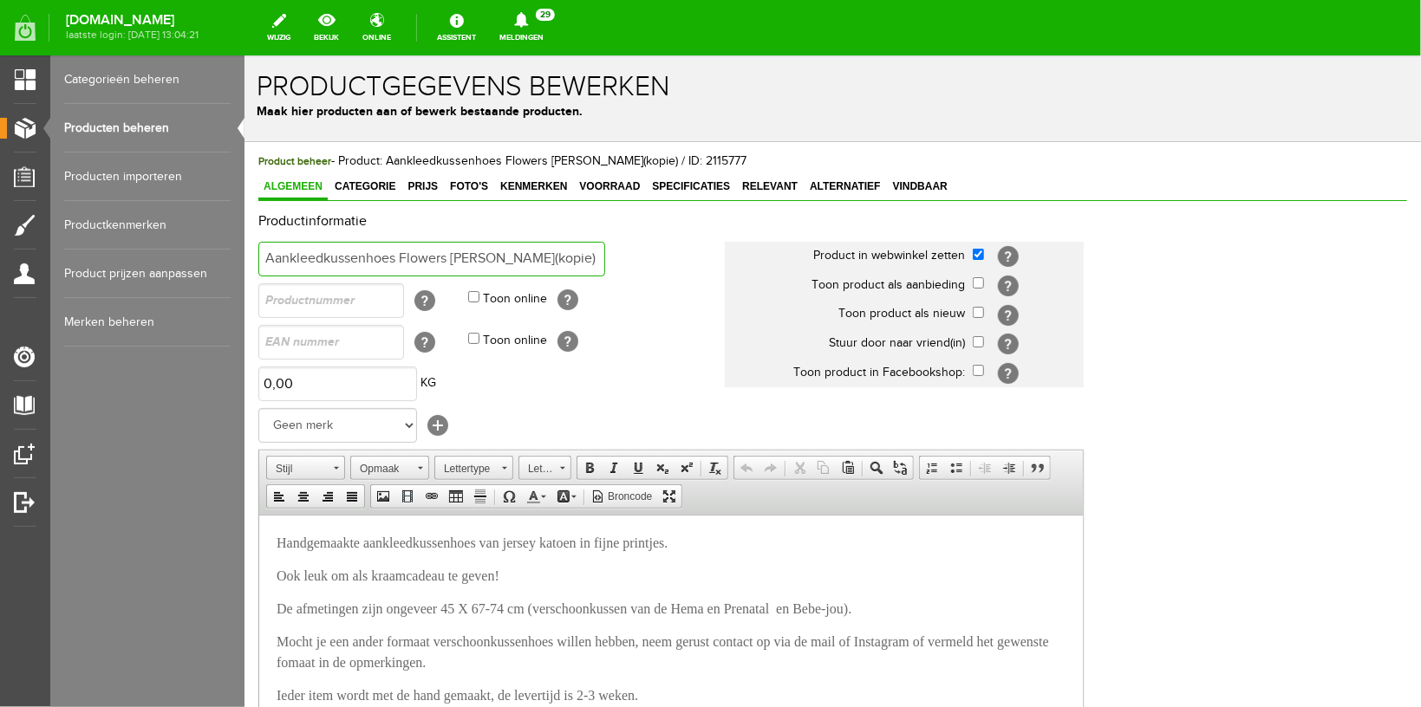
drag, startPoint x: 398, startPoint y: 251, endPoint x: 574, endPoint y: 251, distance: 176.0
click at [574, 251] on input "Aankleedkussenhoes Flowers [PERSON_NAME](kopie)" at bounding box center [430, 258] width 347 height 35
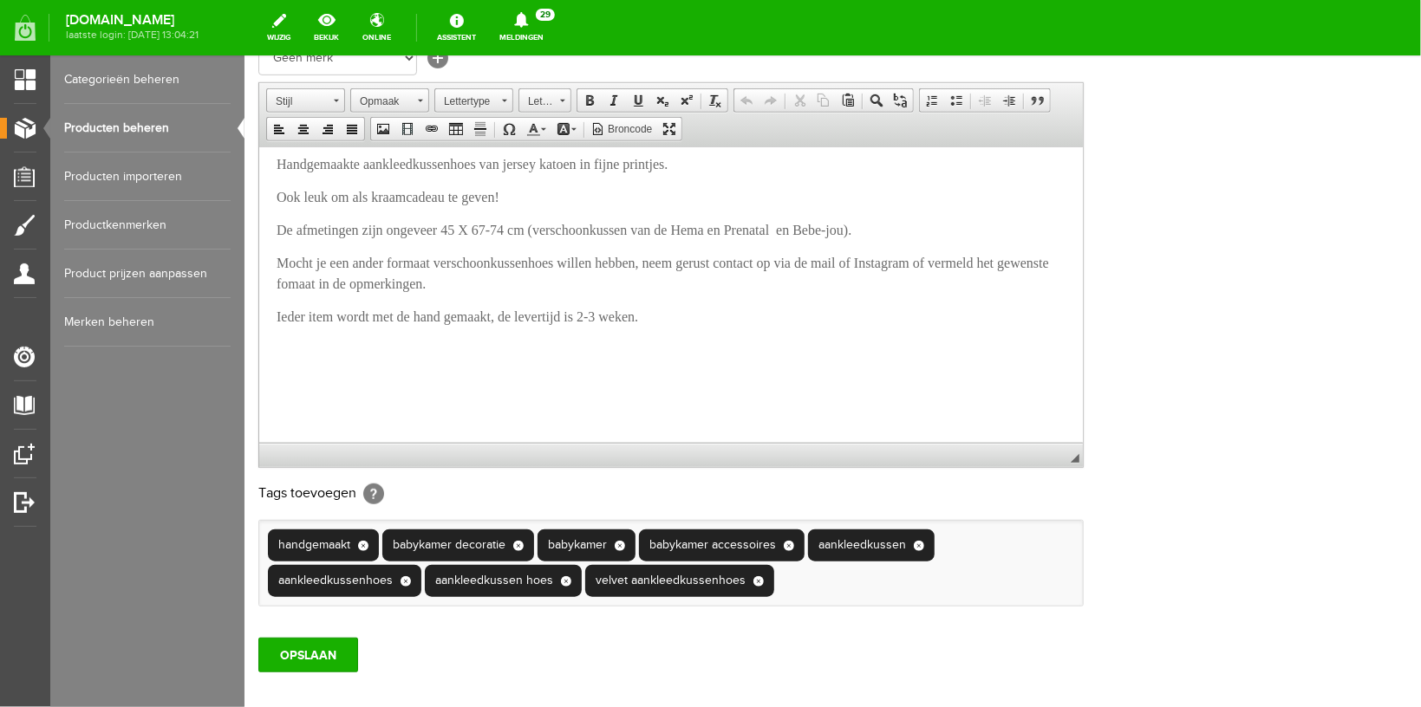
scroll to position [17, 0]
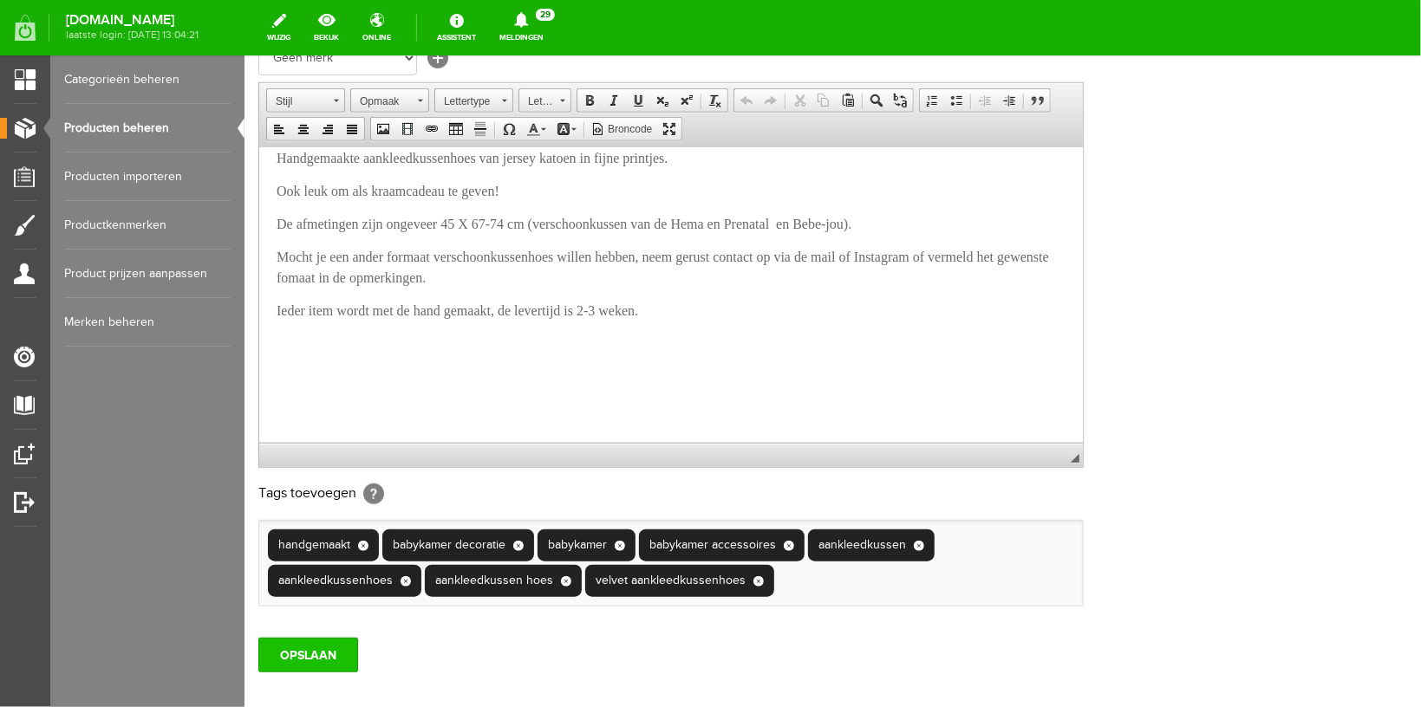
type input "Aankleedkussenhoes Flowers Flanel"
click at [309, 672] on input "OPSLAAN" at bounding box center [307, 654] width 100 height 35
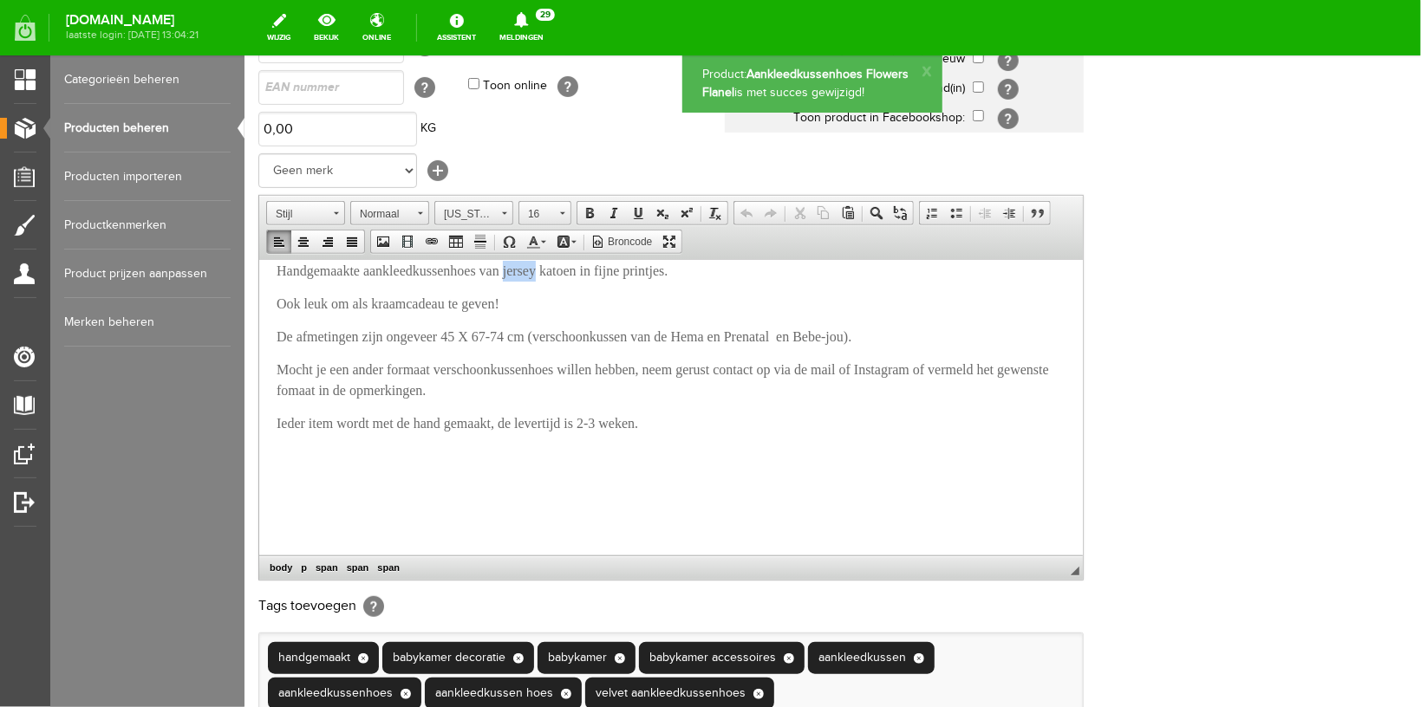
drag, startPoint x: 526, startPoint y: 269, endPoint x: 563, endPoint y: 269, distance: 37.3
click at [563, 269] on span "Handgemaakte aankleedkussenhoes van jersey katoen in fijne printjes." at bounding box center [471, 270] width 391 height 15
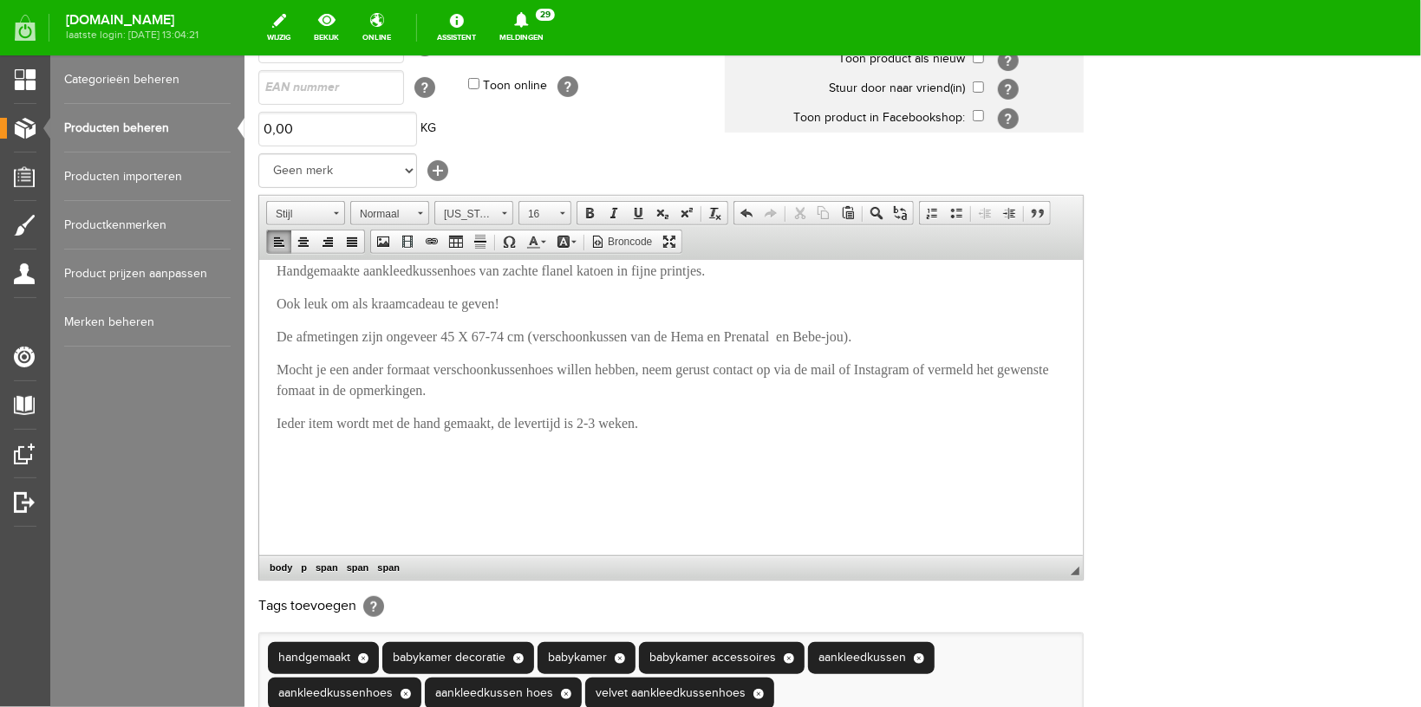
scroll to position [502, 0]
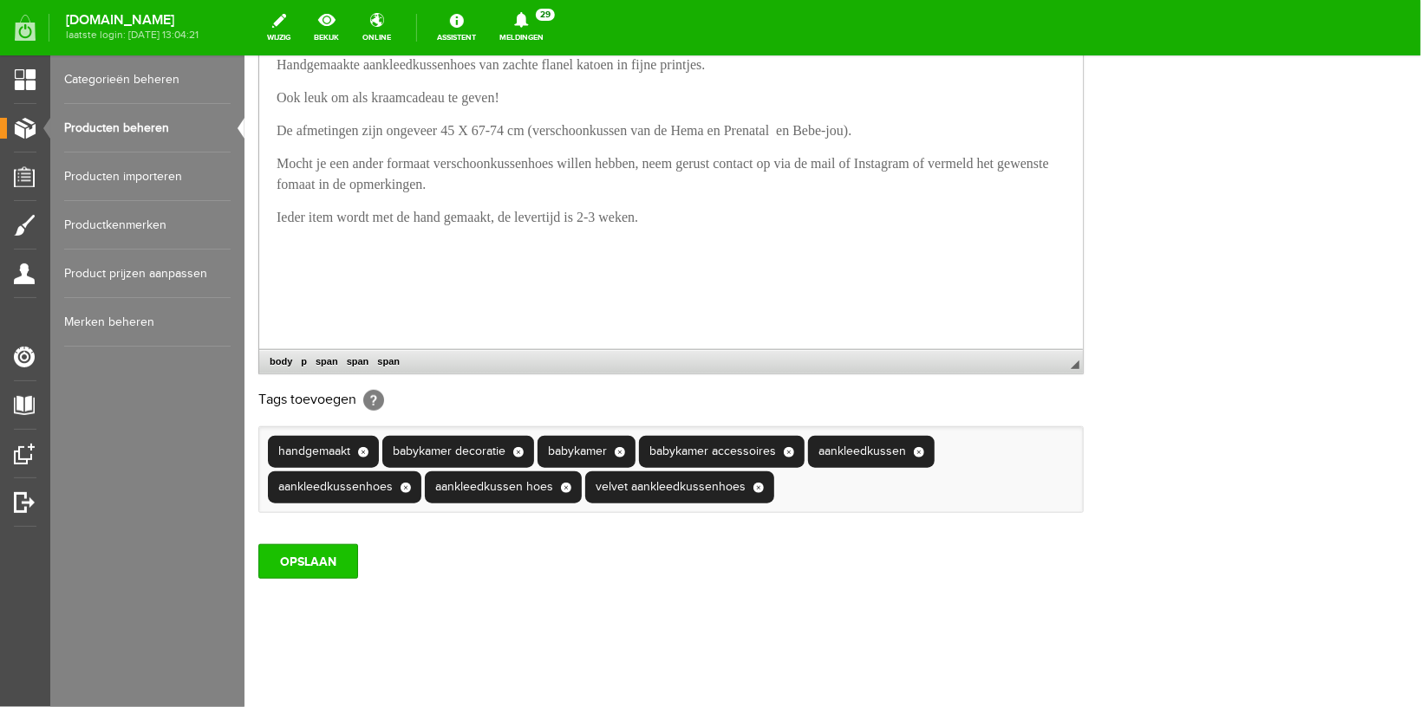
click at [304, 563] on input "OPSLAAN" at bounding box center [307, 560] width 100 height 35
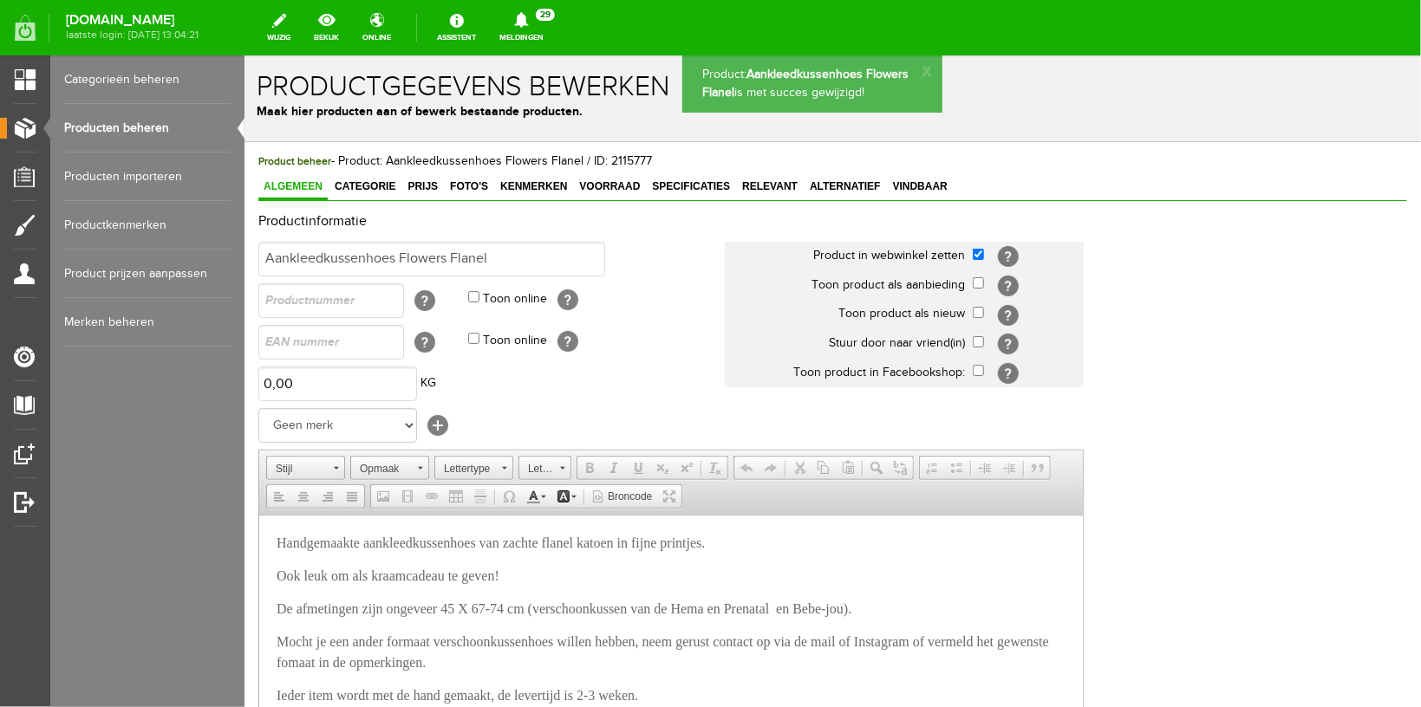
scroll to position [0, 0]
click at [476, 186] on span "Foto's" at bounding box center [468, 185] width 49 height 12
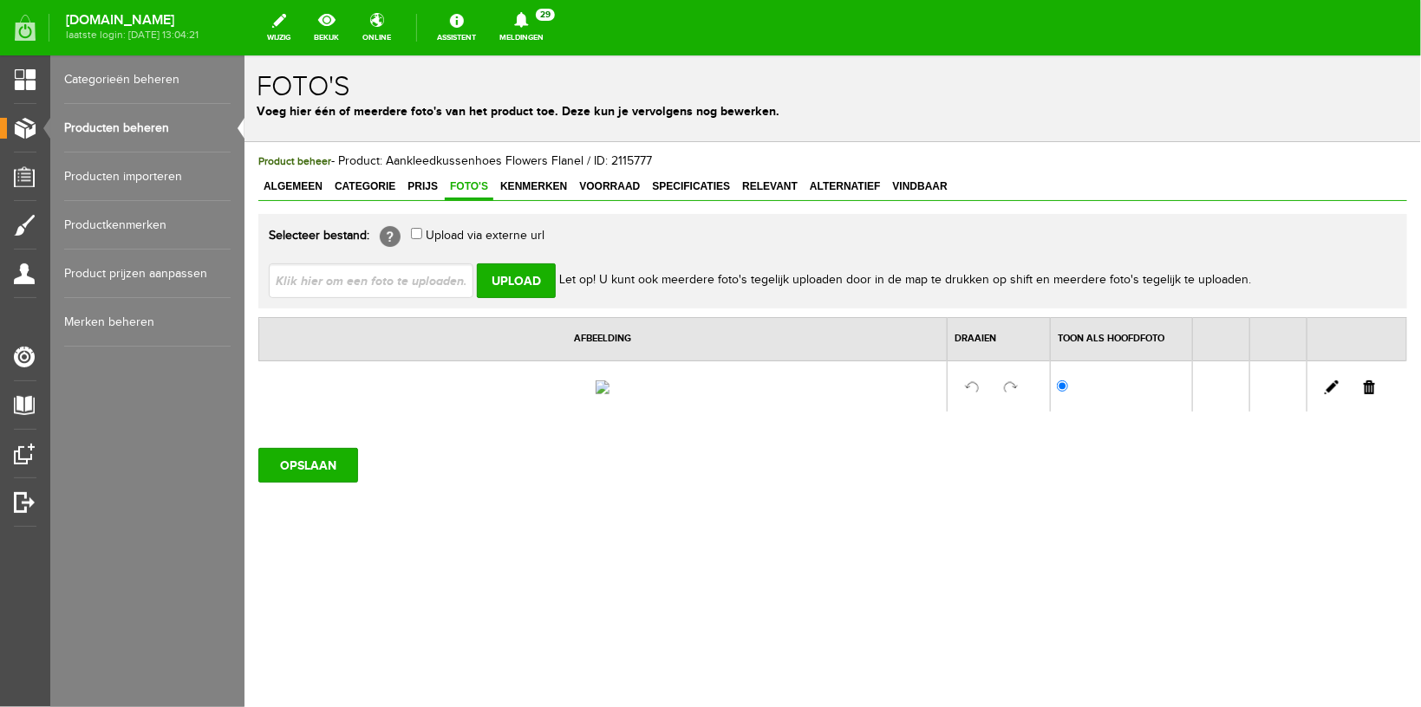
click at [1366, 394] on link at bounding box center [1368, 387] width 11 height 14
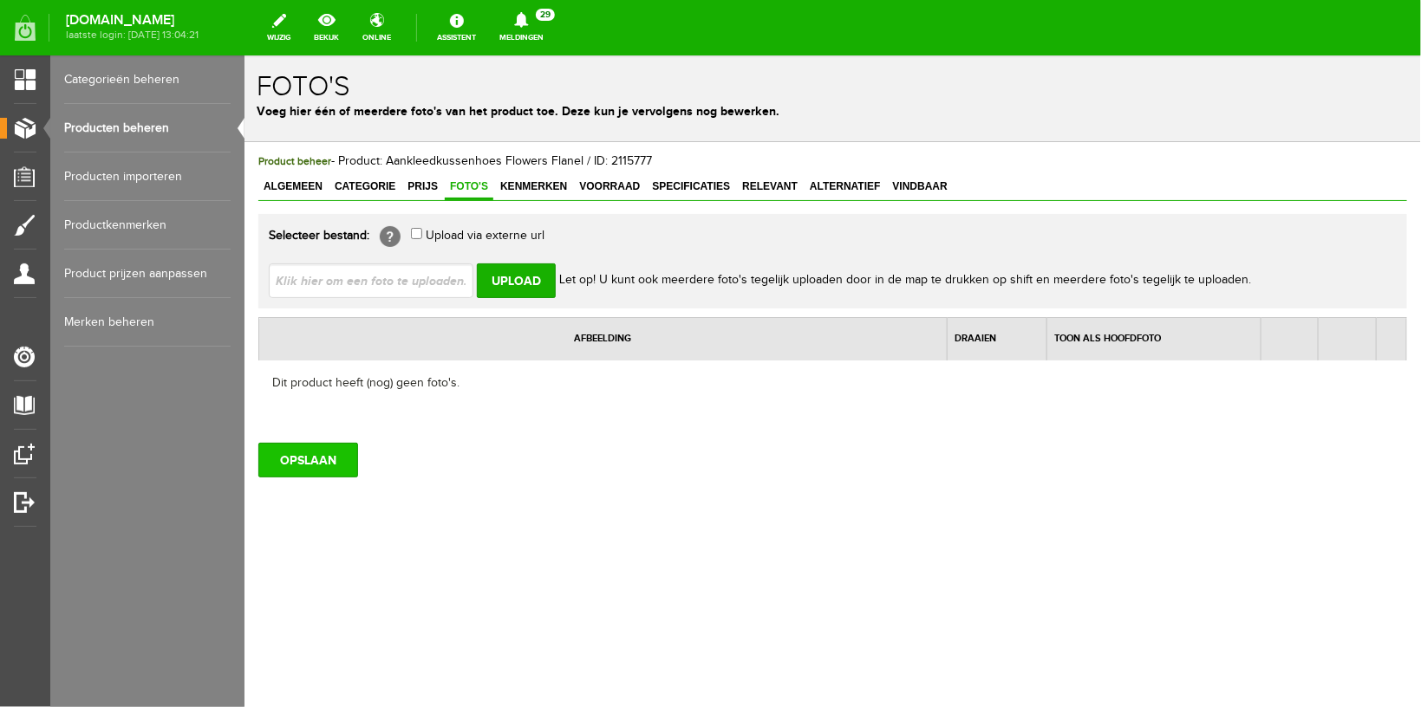
click at [314, 468] on input "OPSLAAN" at bounding box center [307, 459] width 100 height 35
click at [297, 464] on input "OPSLAAN" at bounding box center [307, 459] width 100 height 35
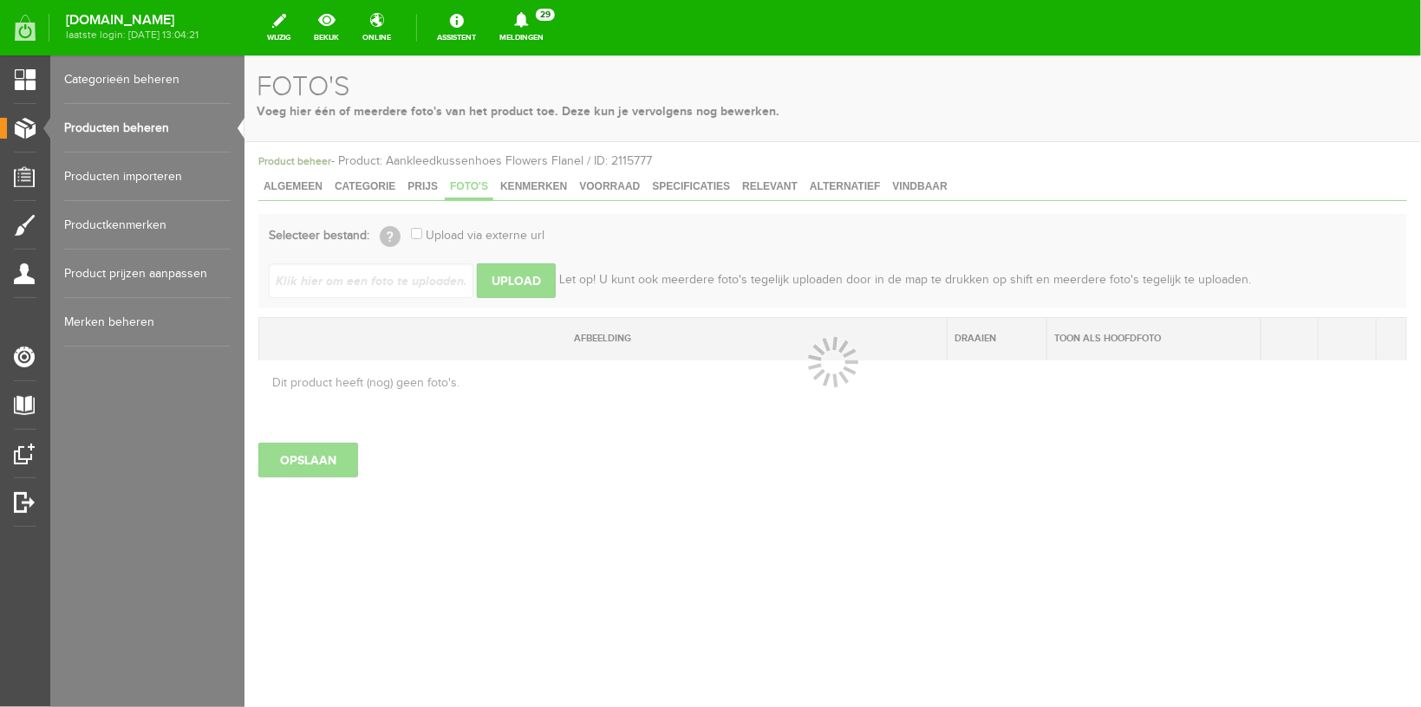
click at [105, 120] on link "Producten beheren" at bounding box center [147, 128] width 166 height 49
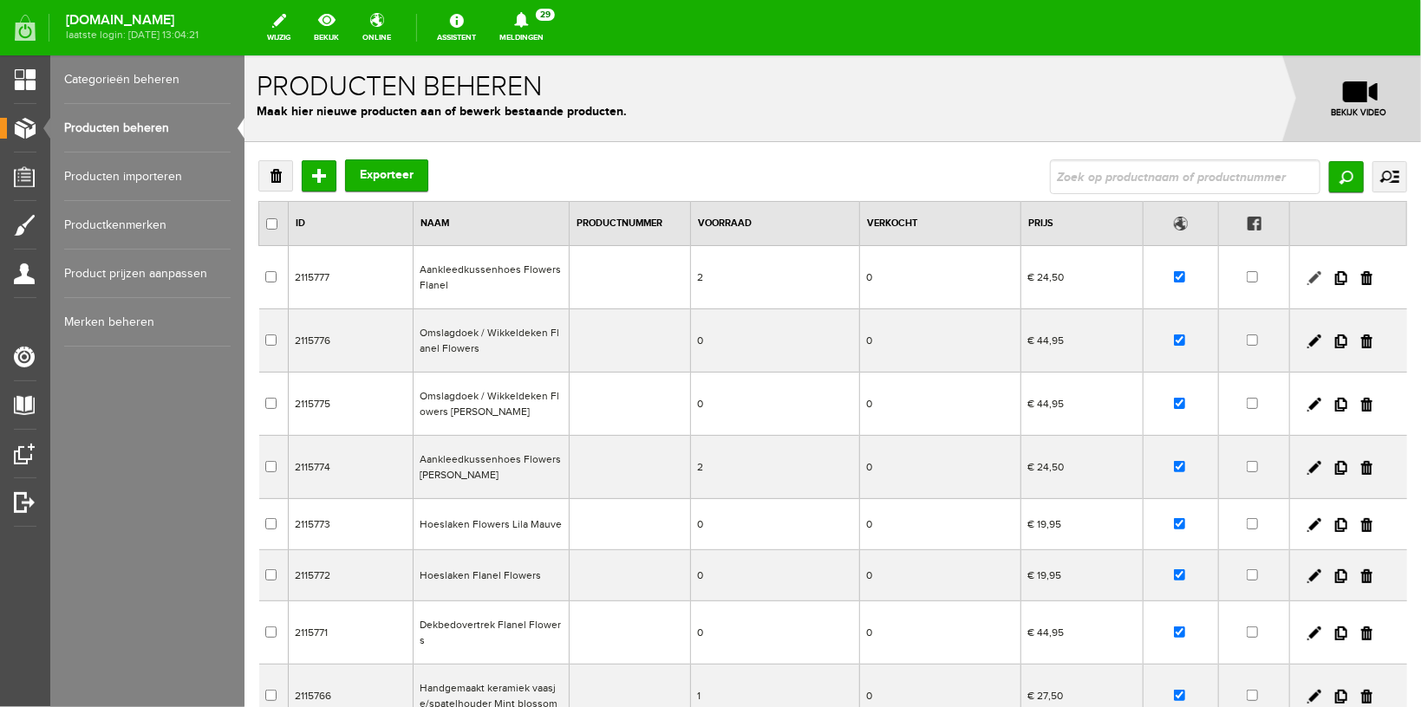
click at [1306, 278] on link at bounding box center [1313, 277] width 14 height 14
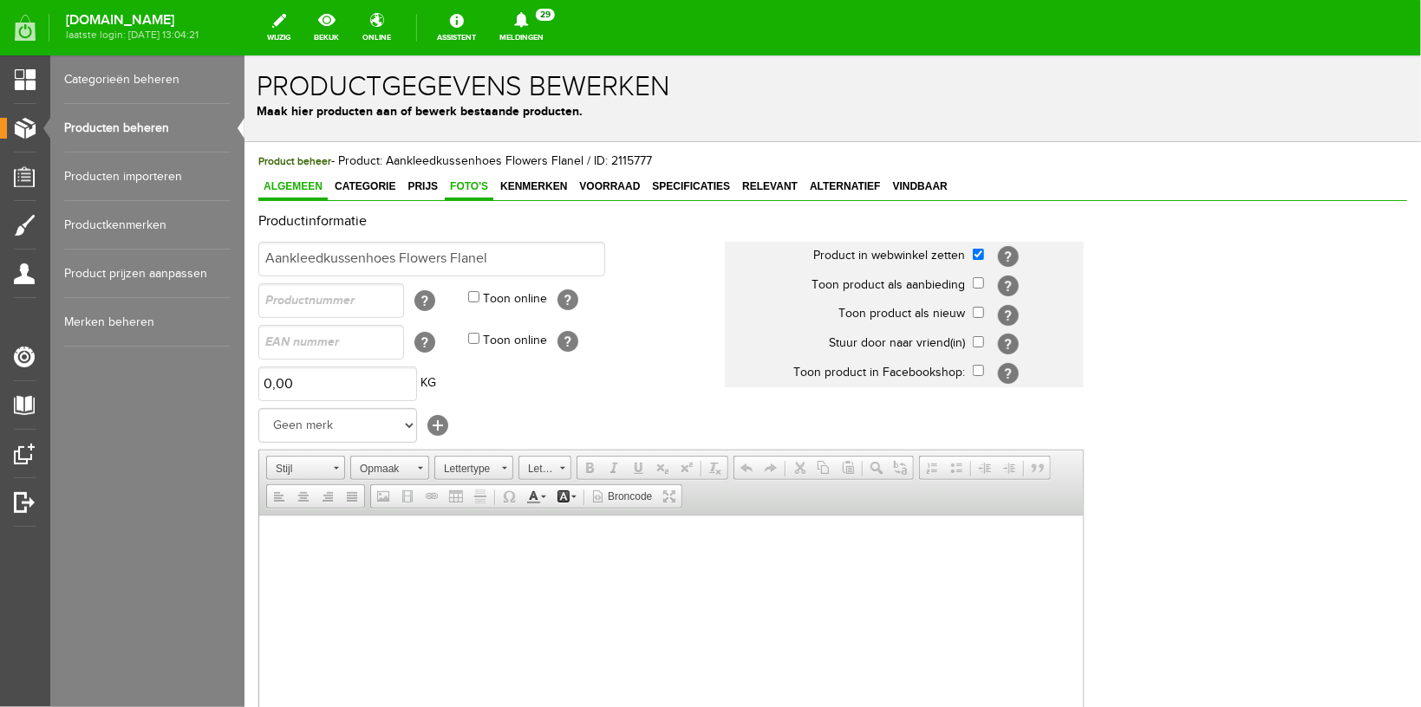
click at [468, 185] on span "Foto's" at bounding box center [468, 185] width 49 height 12
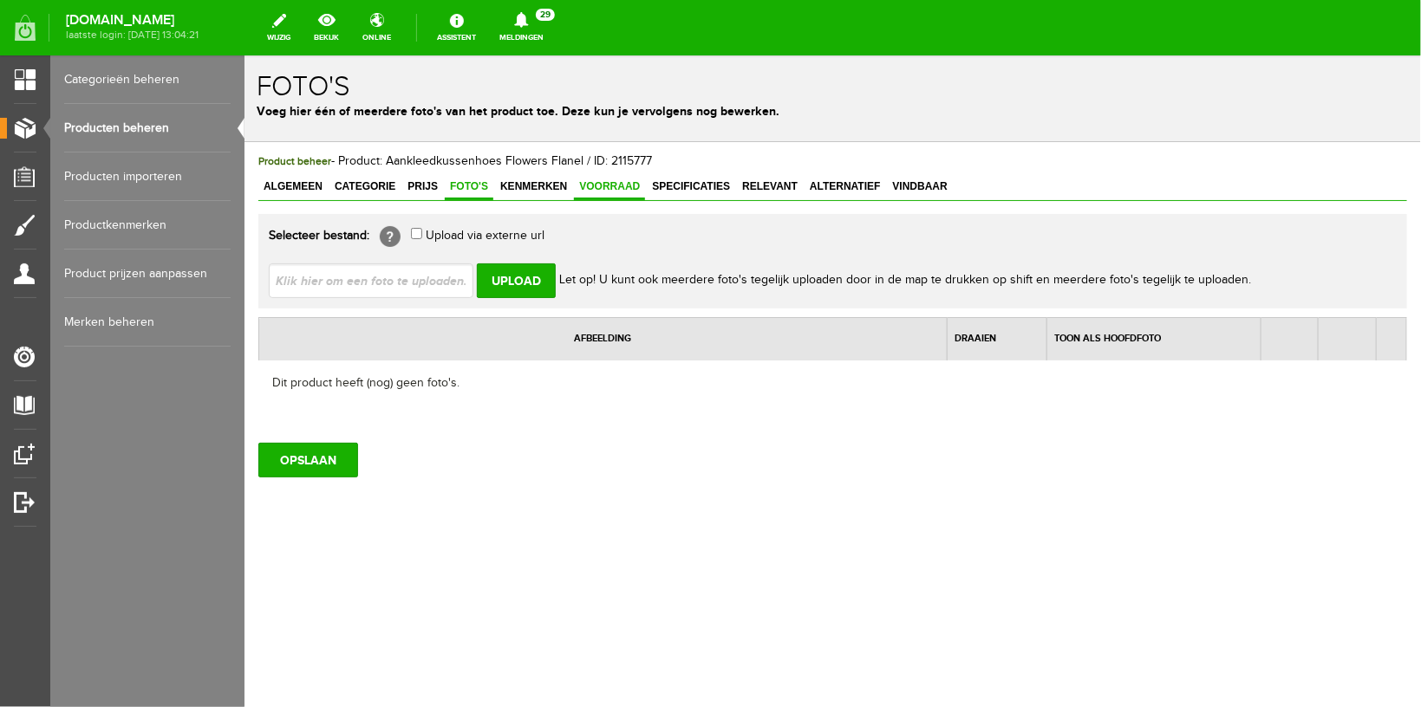
click at [616, 185] on span "Voorraad" at bounding box center [608, 185] width 71 height 12
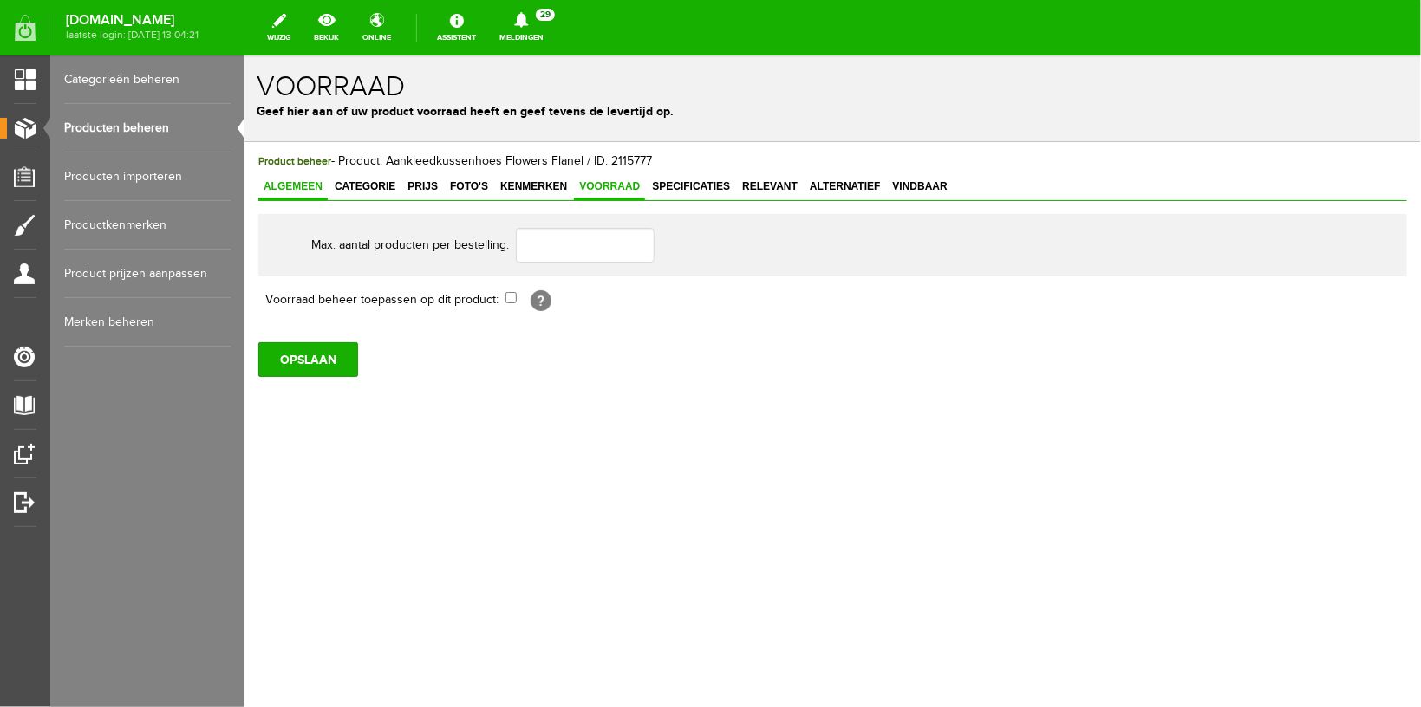
click at [304, 192] on link "Algemeen" at bounding box center [291, 186] width 69 height 25
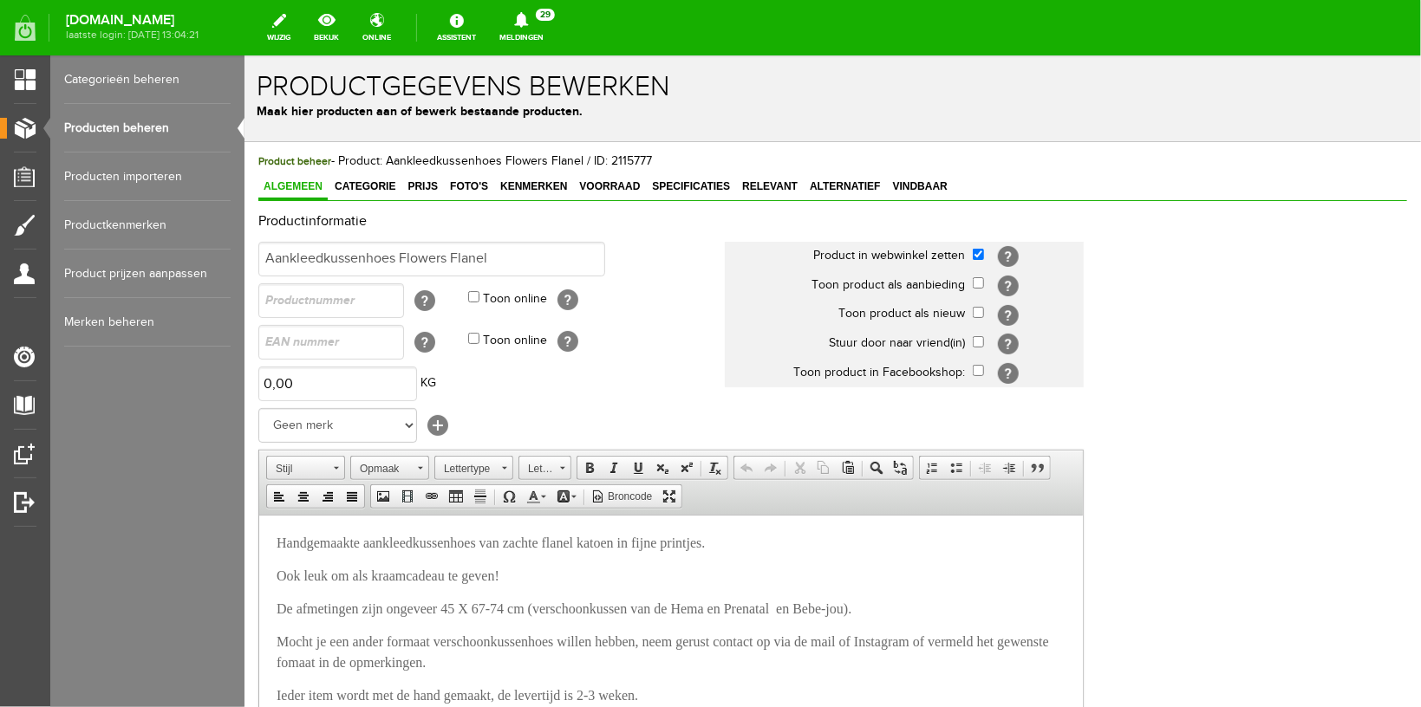
click at [138, 128] on link "Producten beheren" at bounding box center [147, 128] width 166 height 49
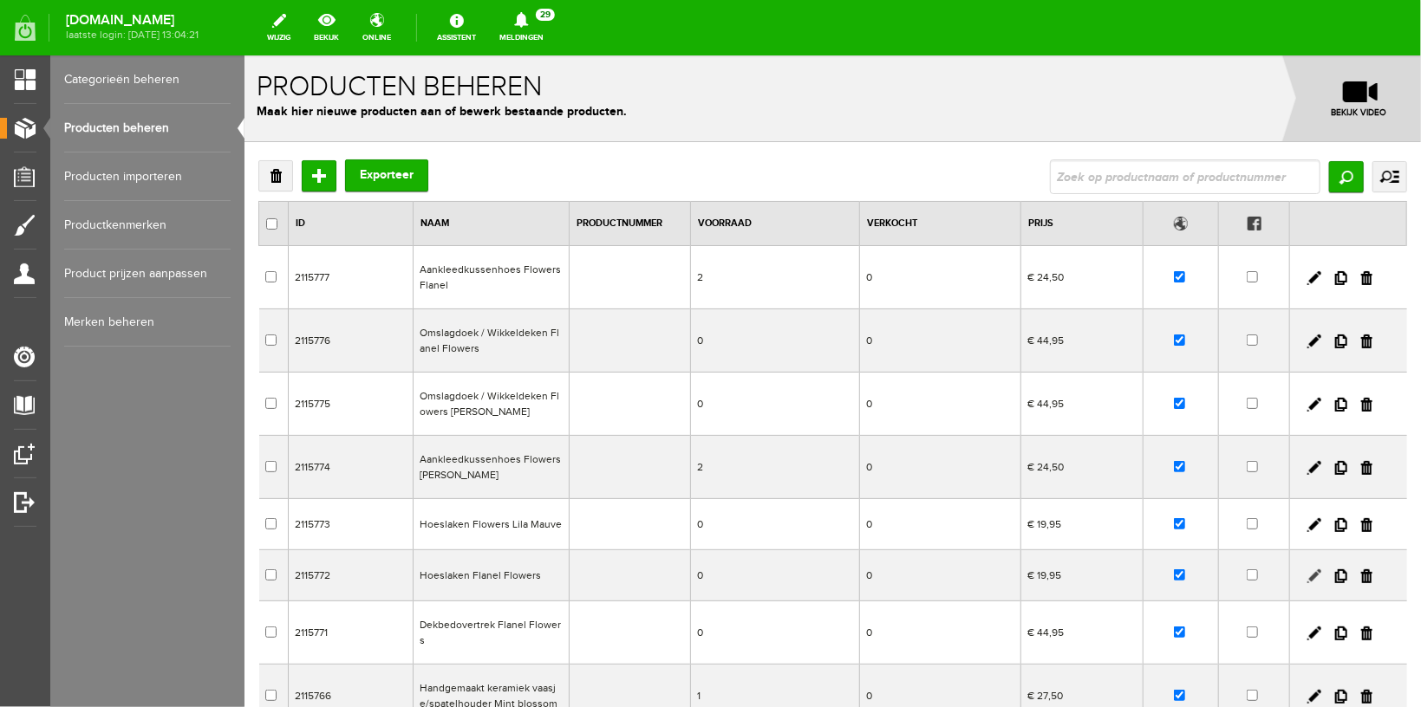
click at [1306, 574] on link at bounding box center [1313, 576] width 14 height 14
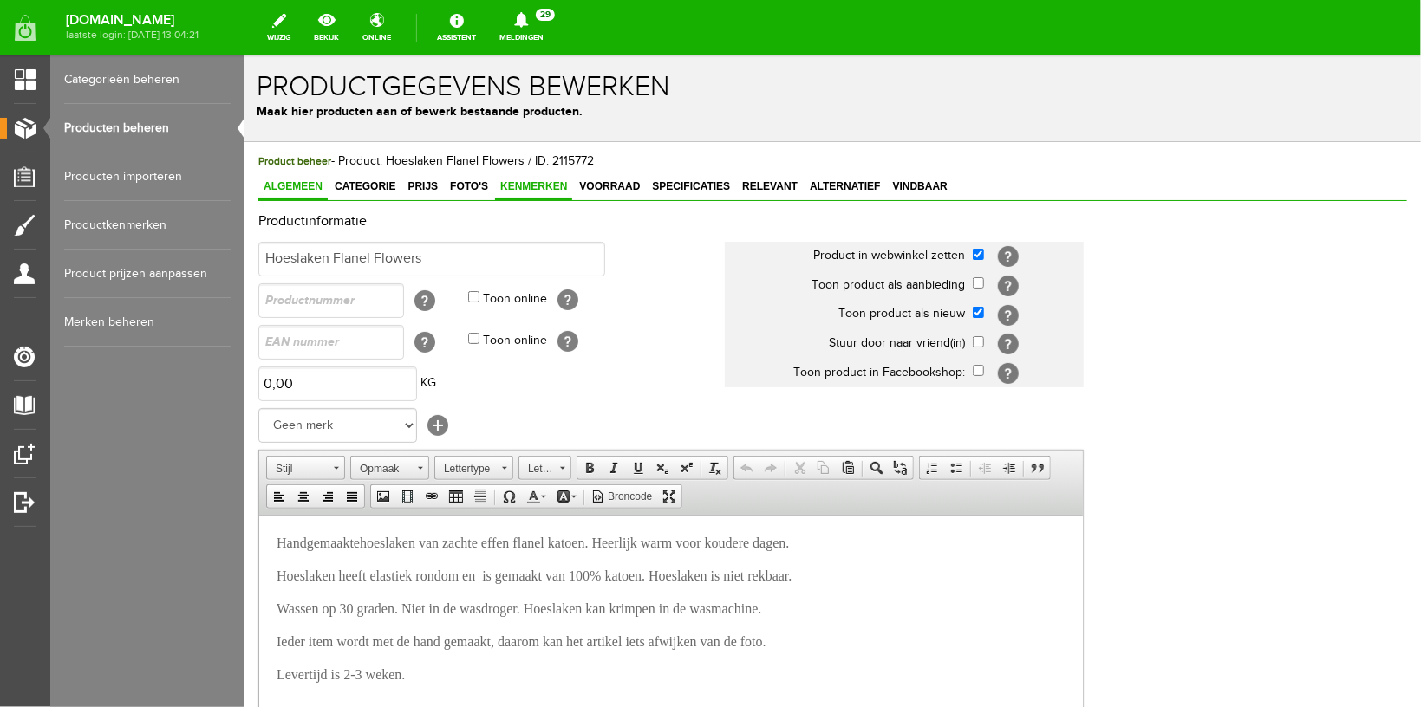
click at [518, 177] on link "Kenmerken" at bounding box center [532, 186] width 77 height 25
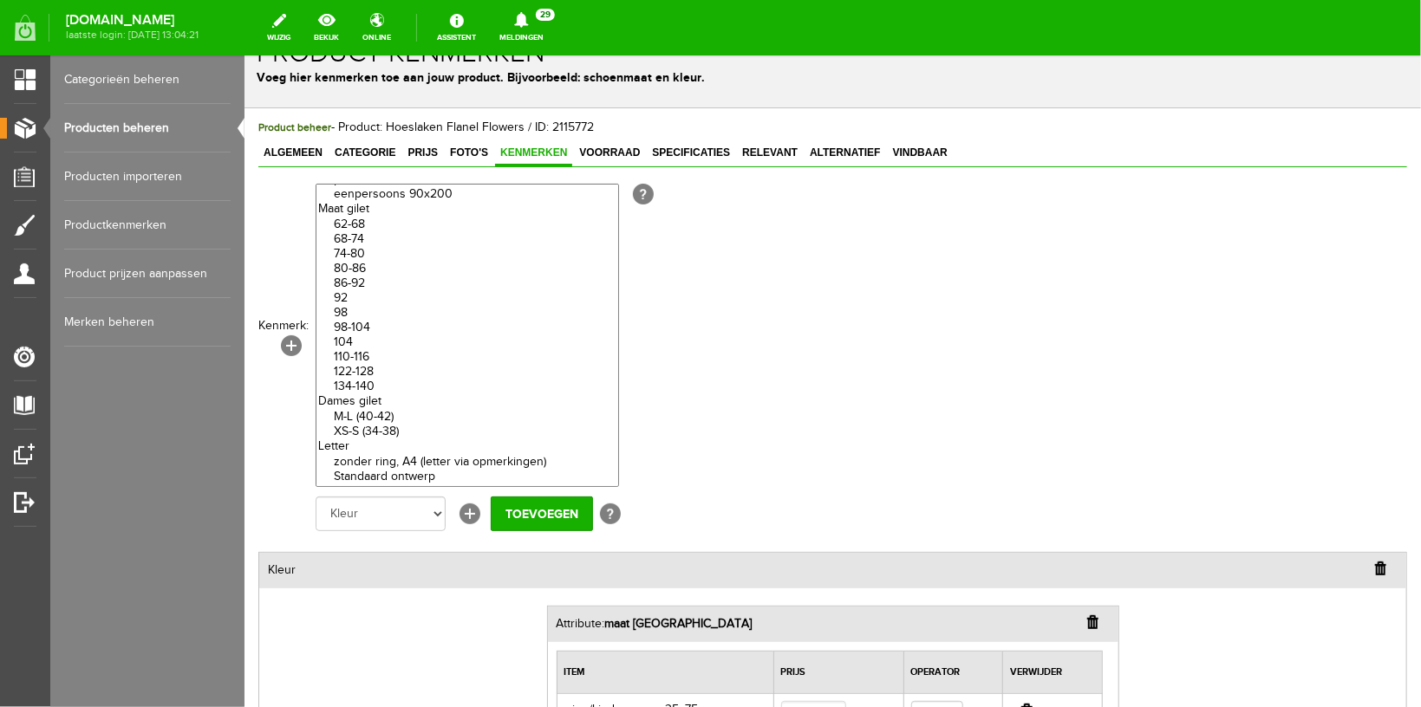
scroll to position [698, 0]
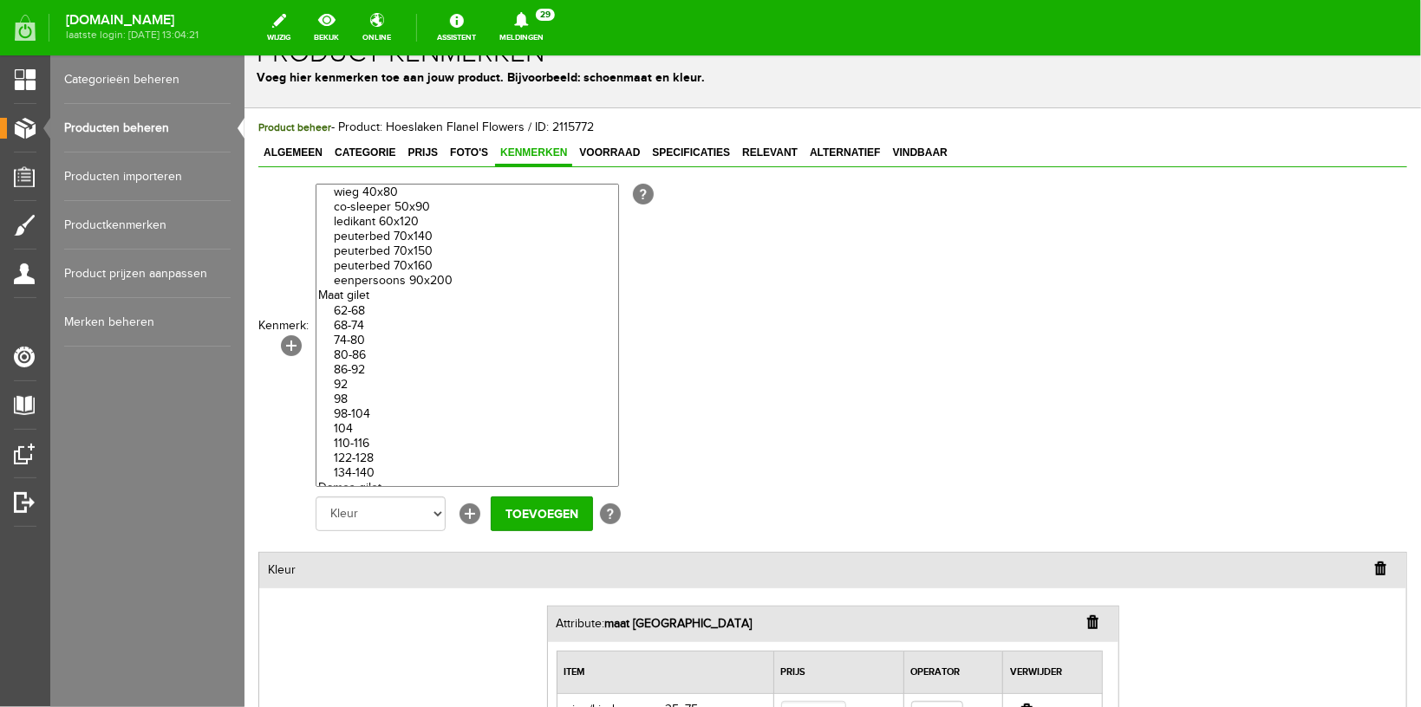
select select "85429|337160"
click at [383, 288] on option "eenpersoons 90x200" at bounding box center [467, 280] width 302 height 15
click at [545, 518] on input "Toevoegen" at bounding box center [541, 513] width 102 height 35
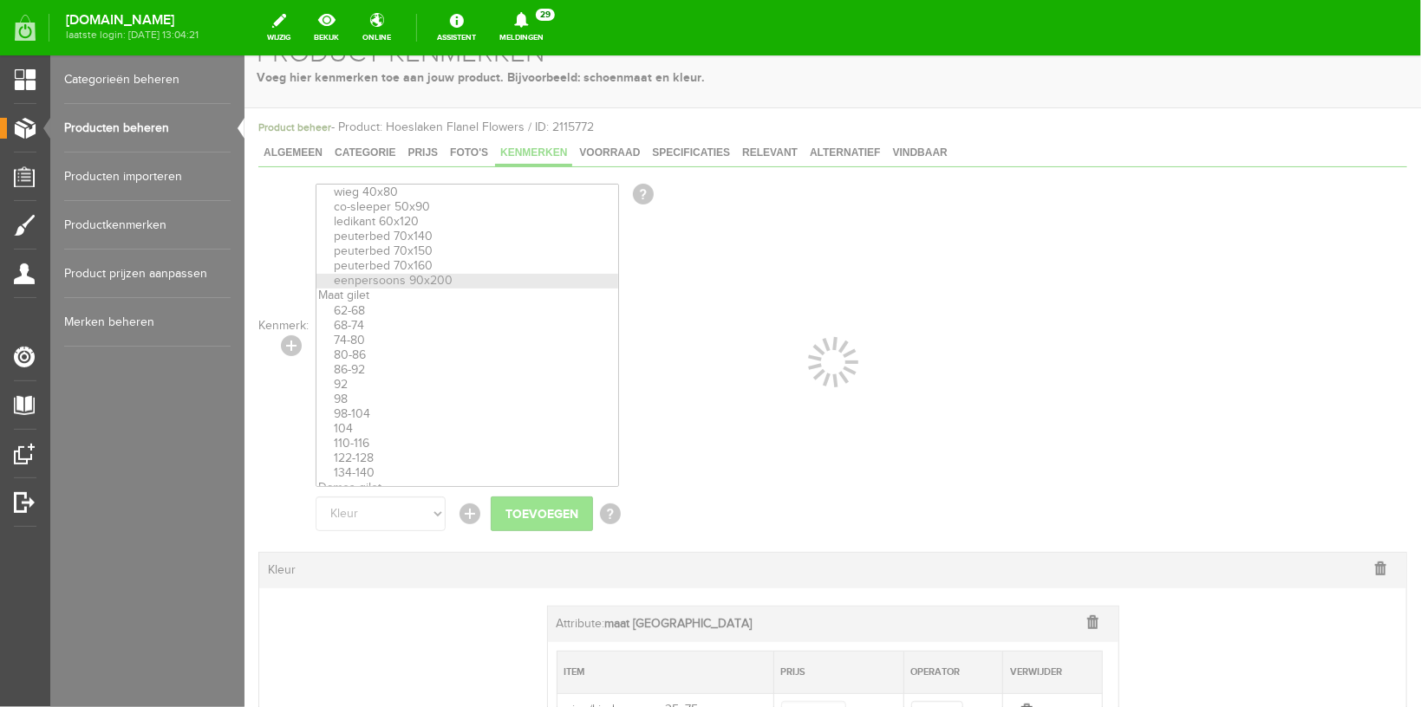
select select
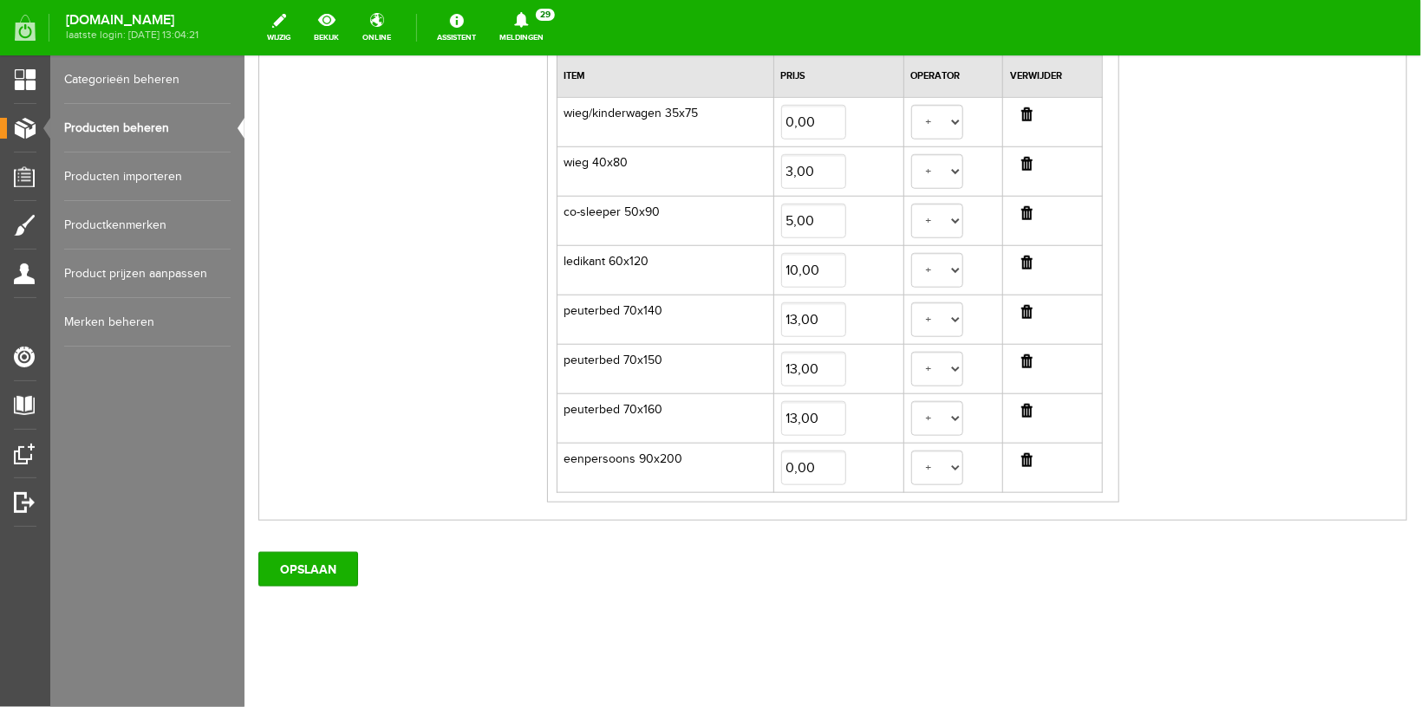
scroll to position [634, 0]
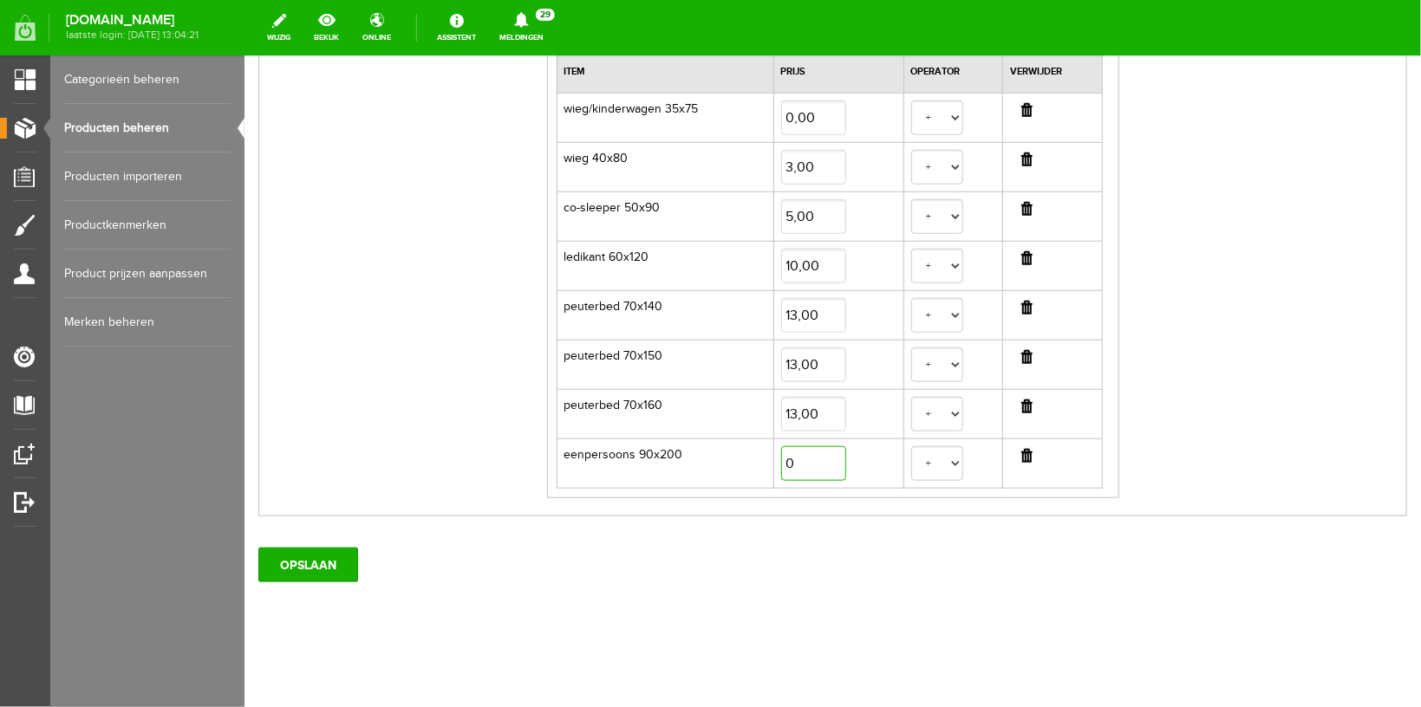
click at [780, 456] on input "0" at bounding box center [812, 463] width 65 height 35
type input "15,00"
click at [309, 561] on input "OPSLAAN" at bounding box center [307, 564] width 100 height 35
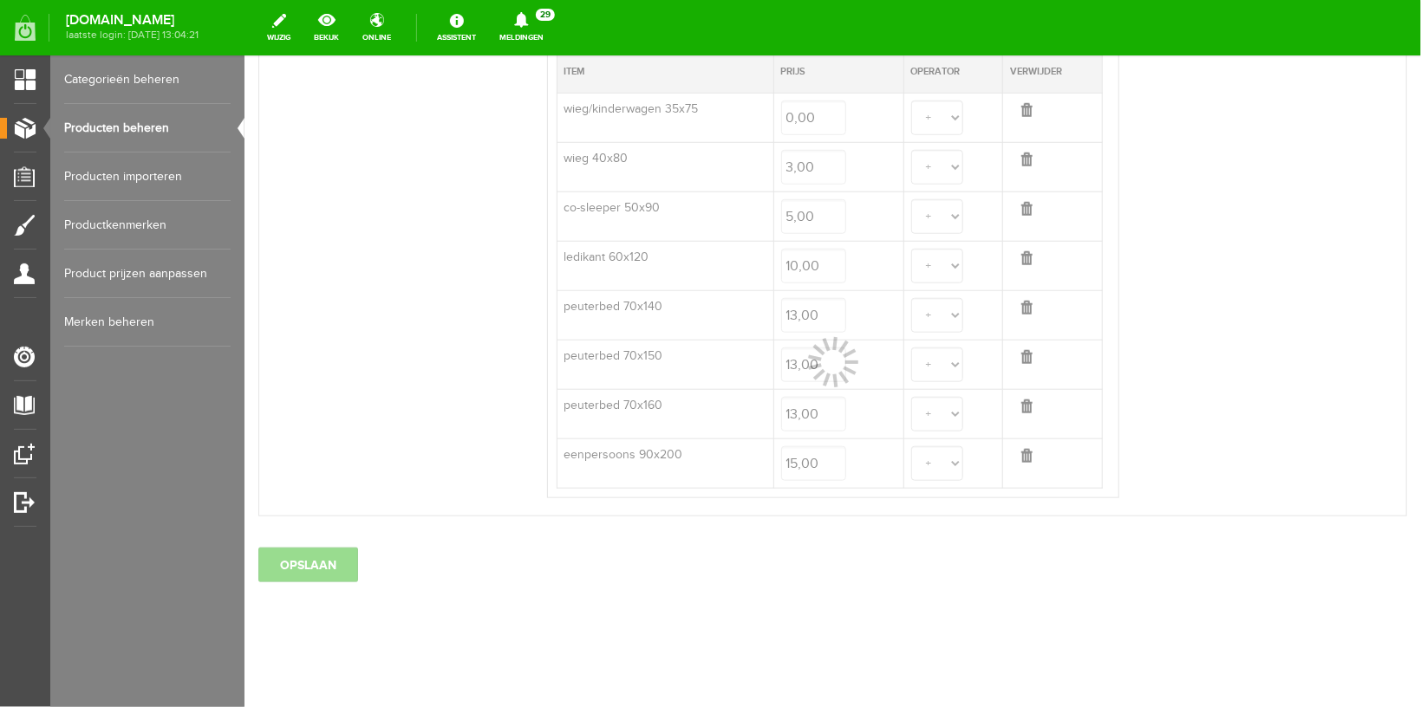
select select
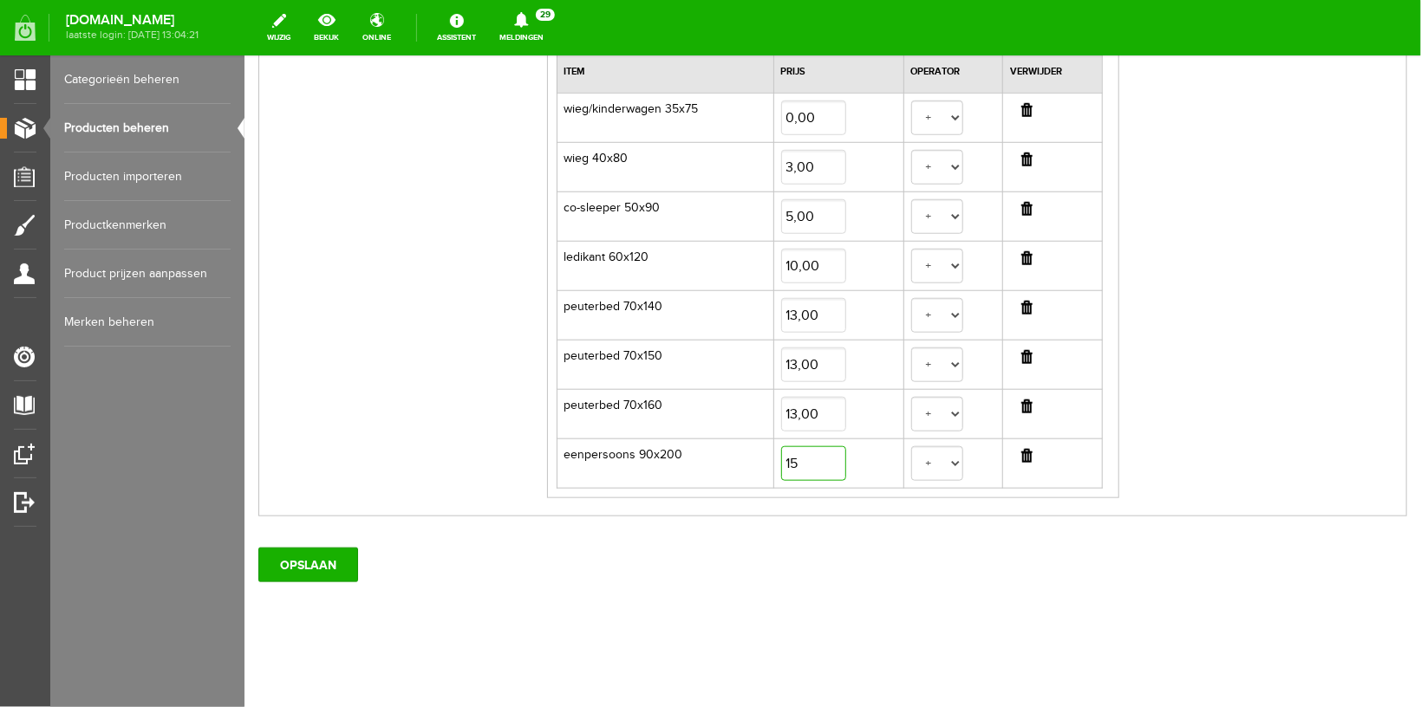
click at [780, 456] on input "15" at bounding box center [812, 463] width 65 height 35
type input "17,00"
click at [270, 563] on input "OPSLAAN" at bounding box center [307, 564] width 100 height 35
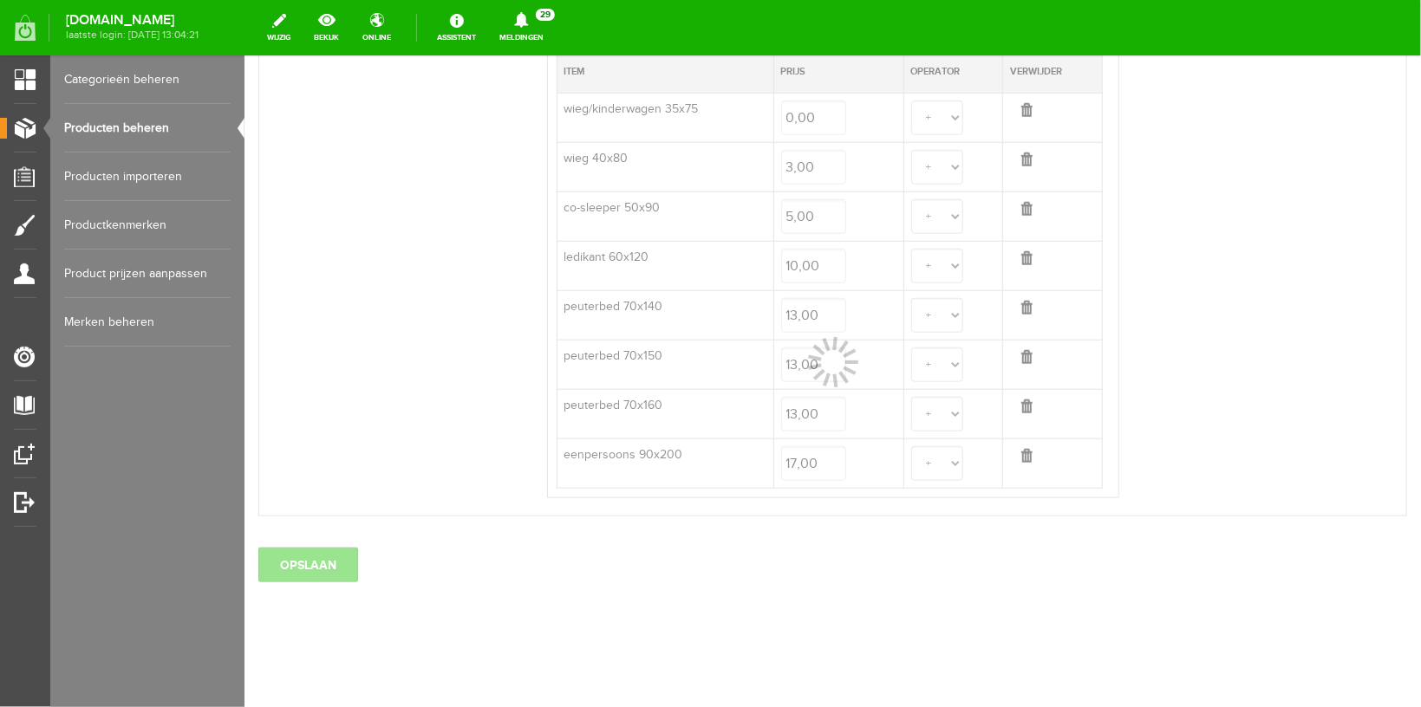
select select
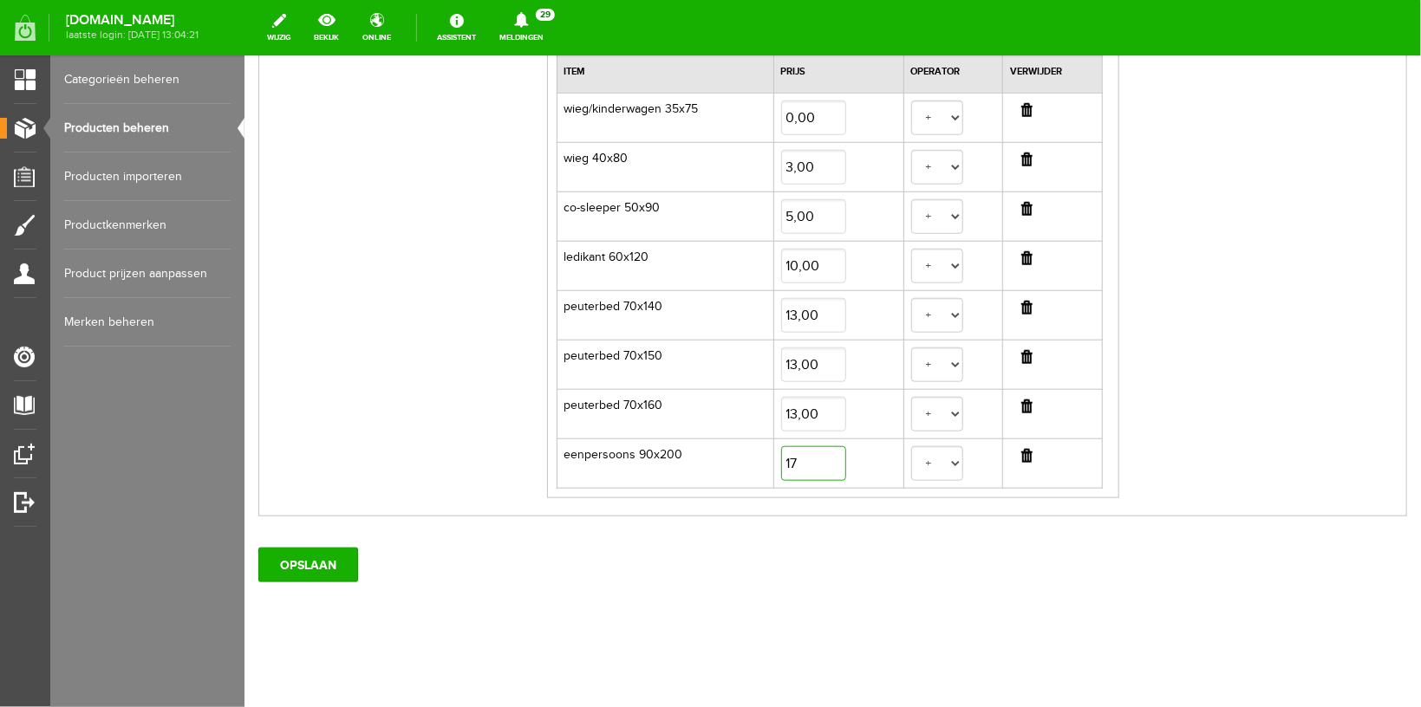
click at [781, 455] on input "17" at bounding box center [812, 463] width 65 height 35
type input "18,00"
click at [307, 562] on input "OPSLAAN" at bounding box center [307, 564] width 100 height 35
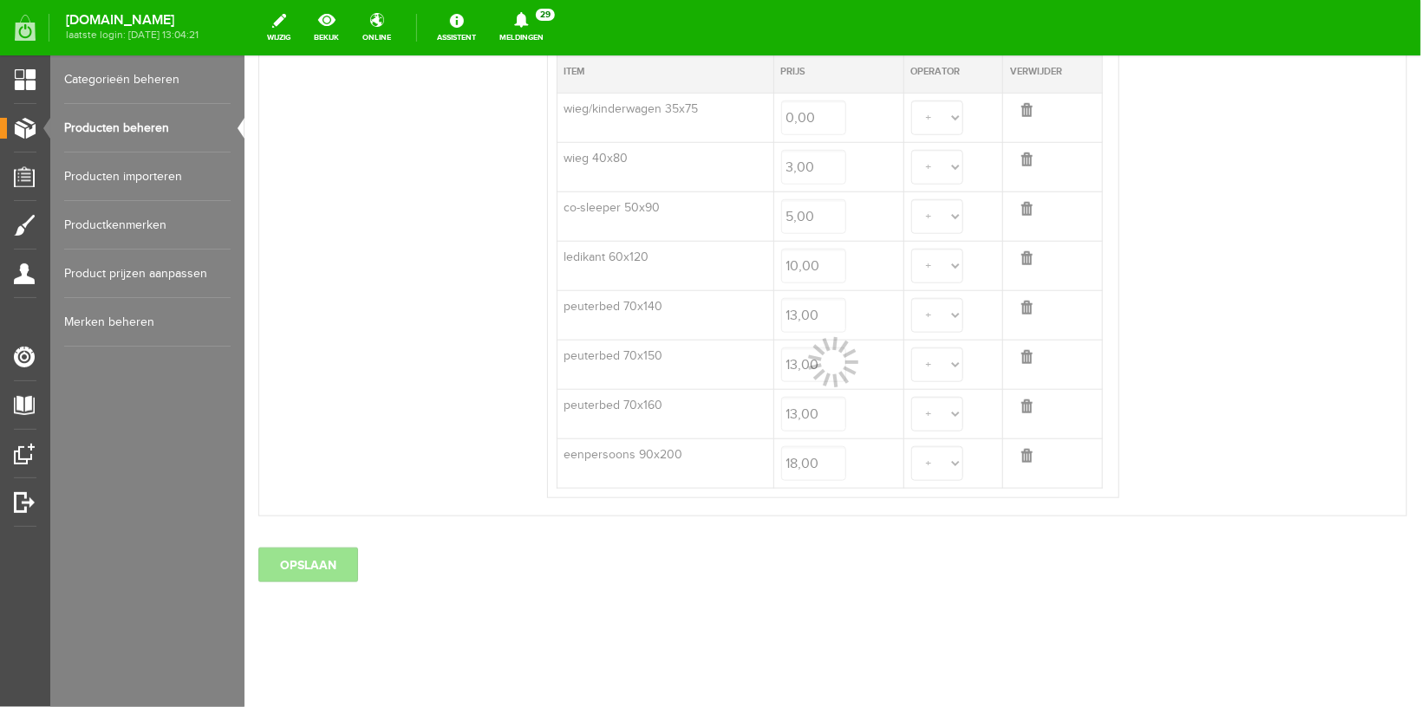
select select
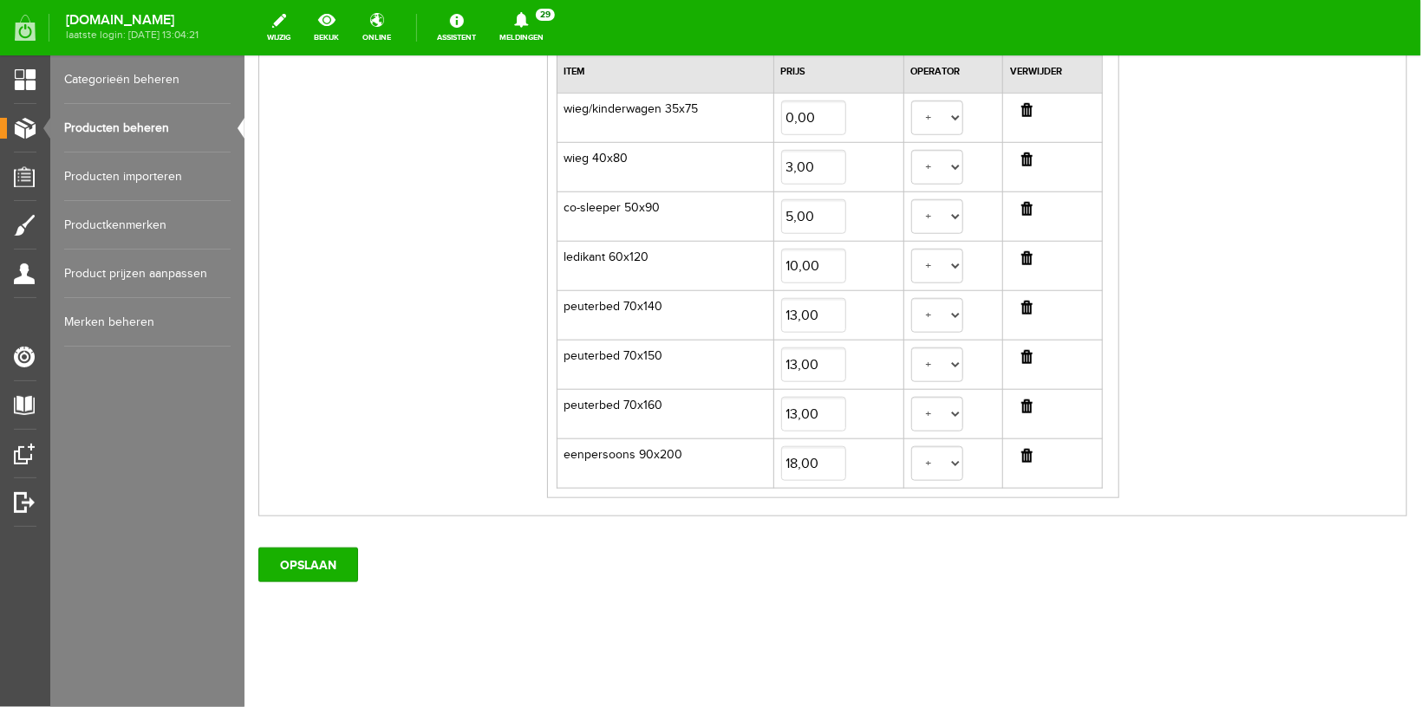
click at [103, 123] on link "Producten beheren" at bounding box center [147, 128] width 166 height 49
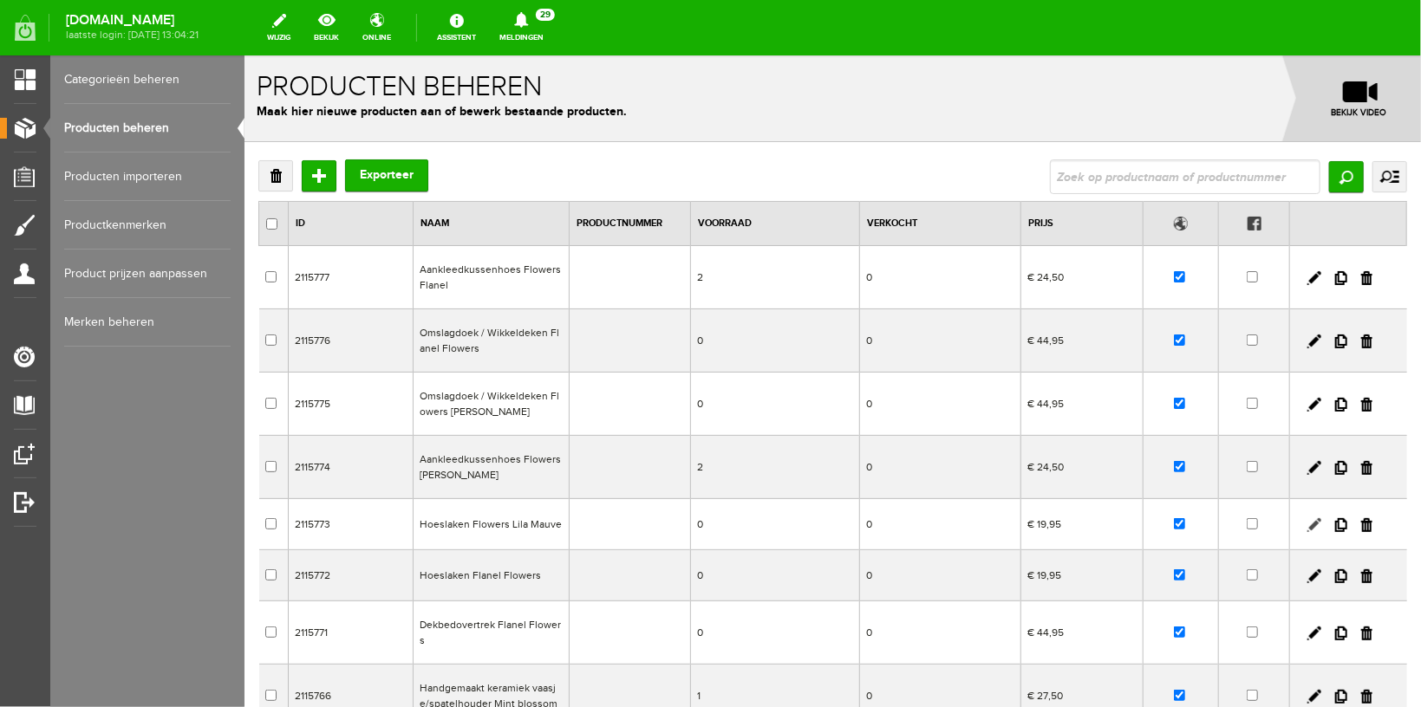
click at [1306, 521] on link at bounding box center [1313, 524] width 14 height 14
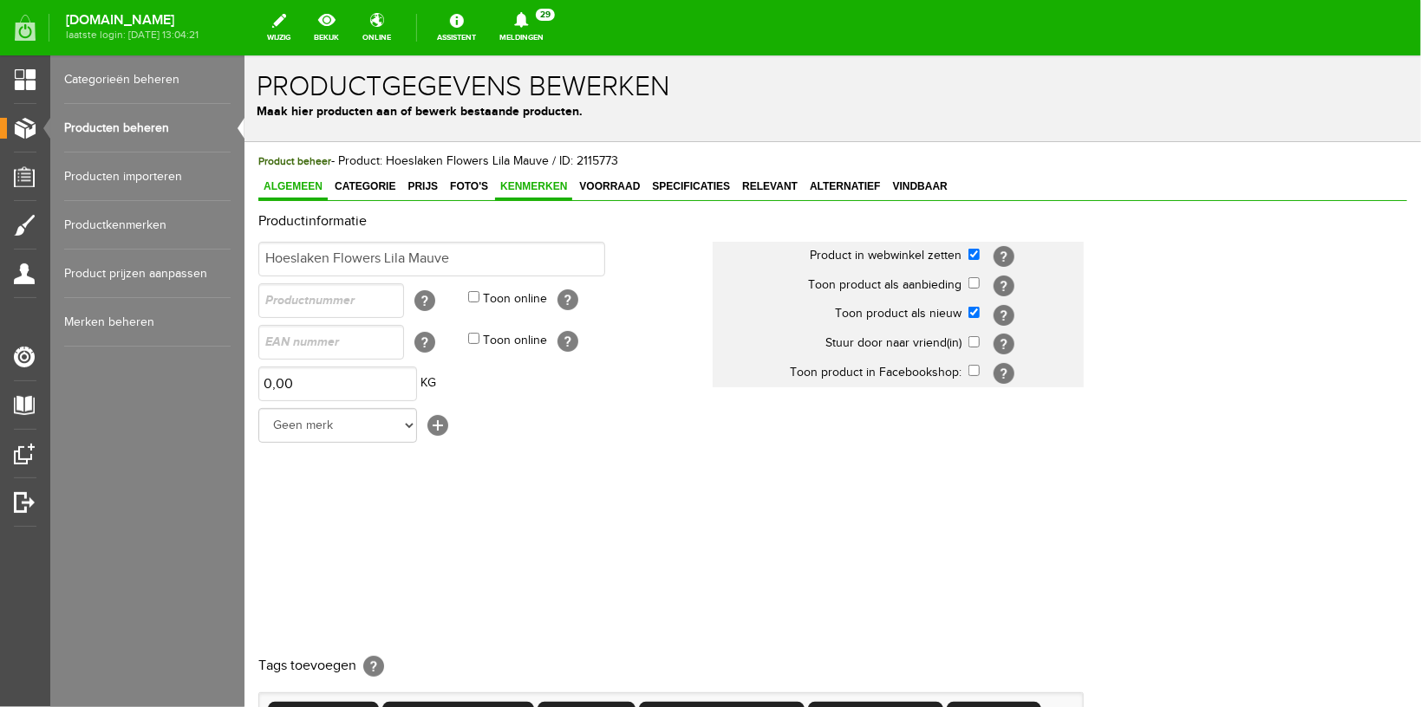
click at [508, 190] on span "Kenmerken" at bounding box center [532, 185] width 77 height 12
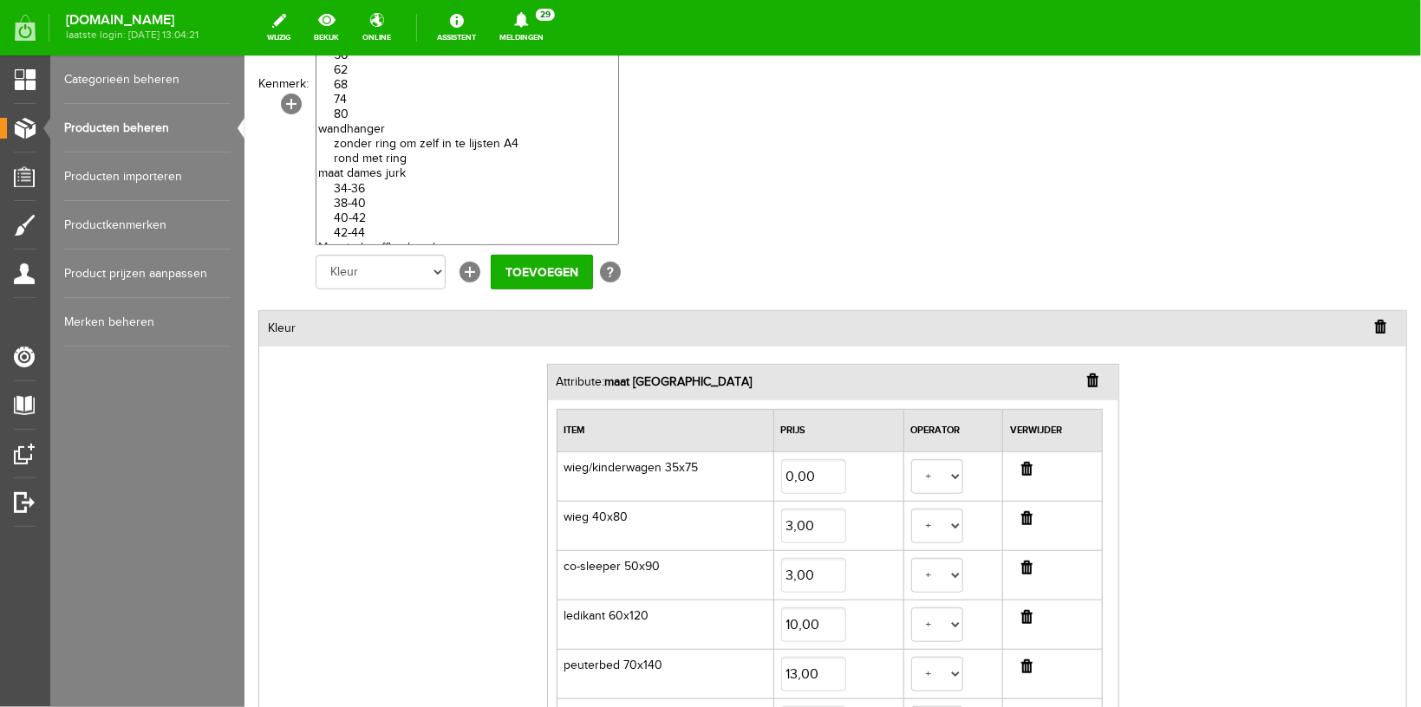
scroll to position [551, 0]
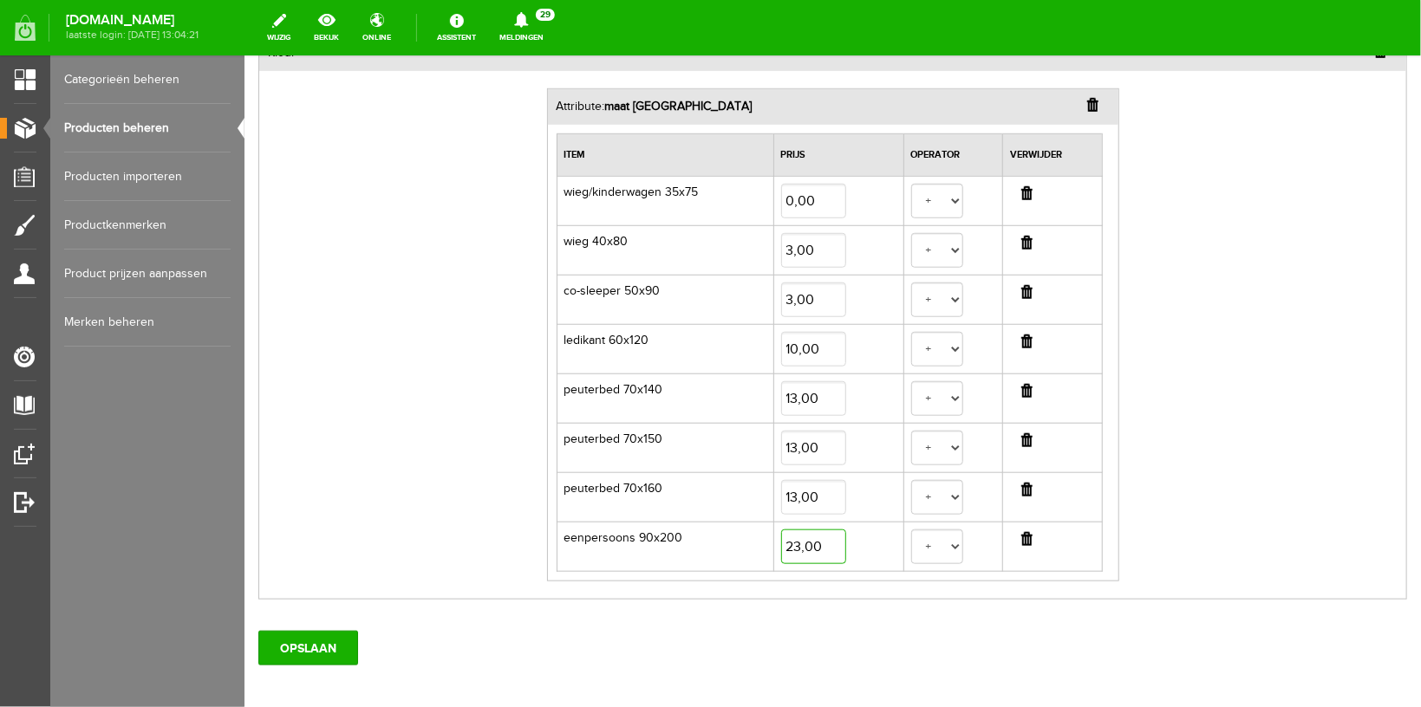
click at [785, 540] on input "23,00" at bounding box center [812, 546] width 65 height 35
type input "18,00"
click at [748, 636] on div "OPSLAAN" at bounding box center [831, 640] width 1148 height 49
click at [321, 635] on input "OPSLAAN" at bounding box center [307, 647] width 100 height 35
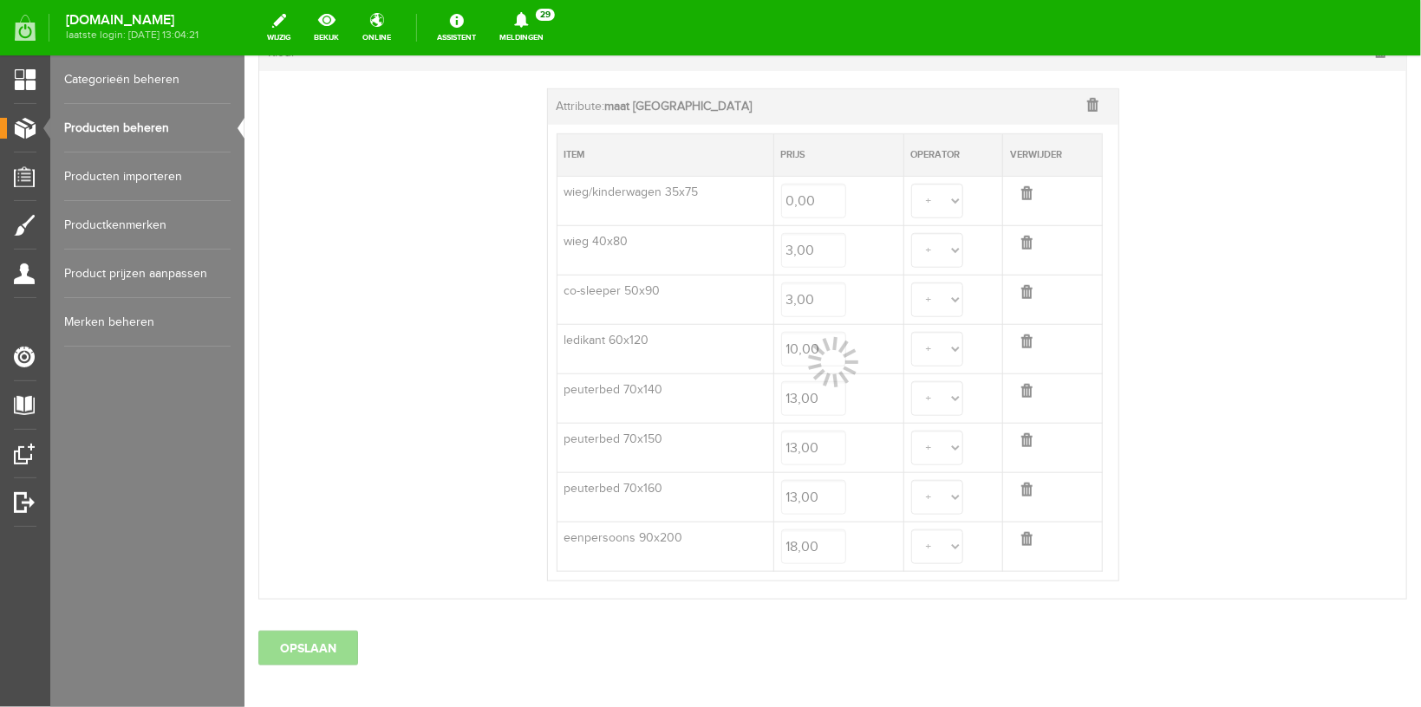
select select
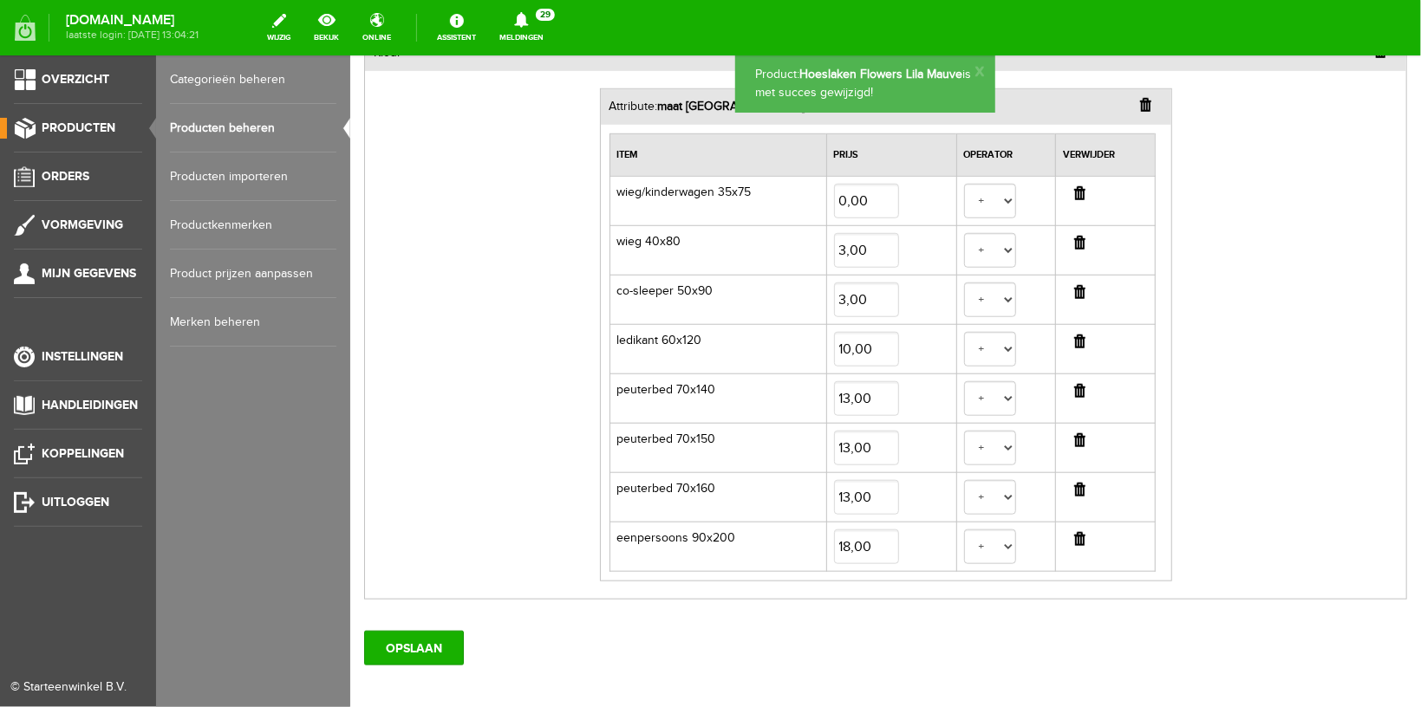
click at [191, 121] on link "Producten beheren" at bounding box center [253, 128] width 166 height 49
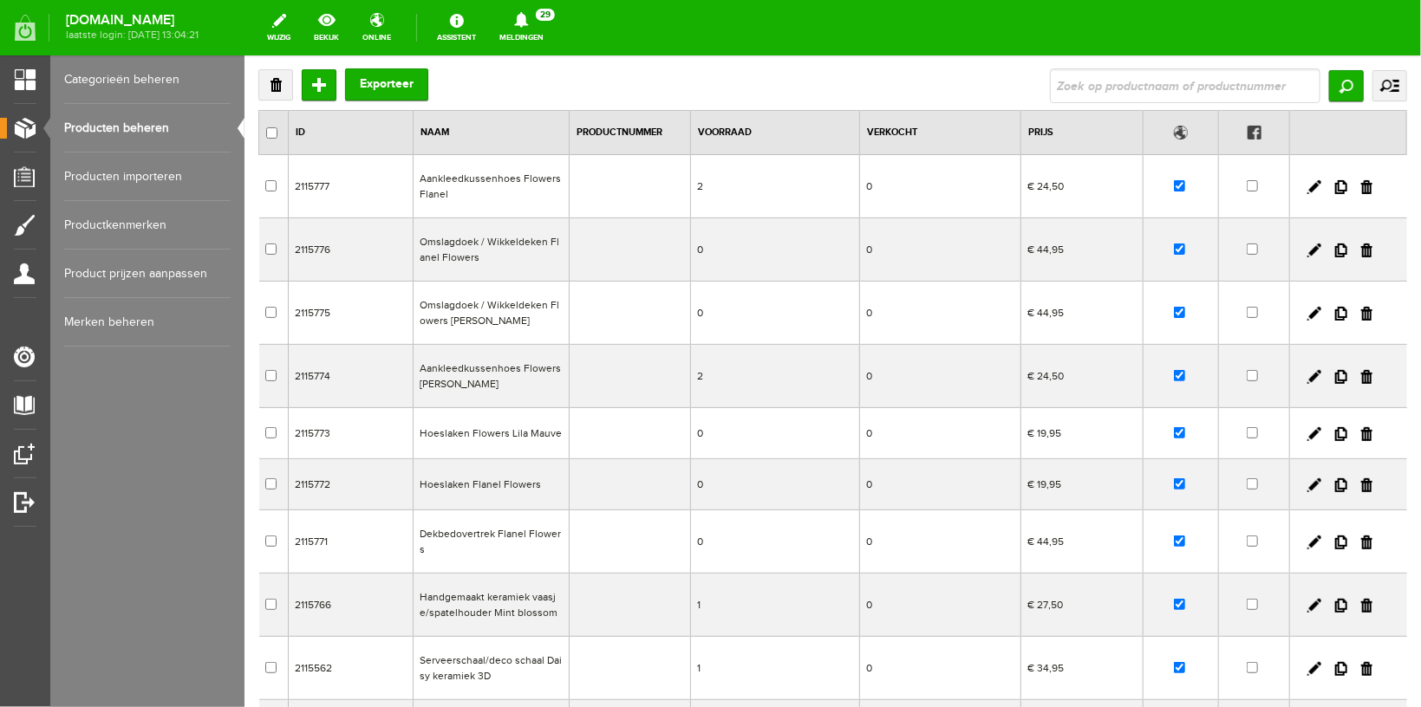
scroll to position [92, 0]
click at [1306, 187] on link at bounding box center [1313, 186] width 14 height 14
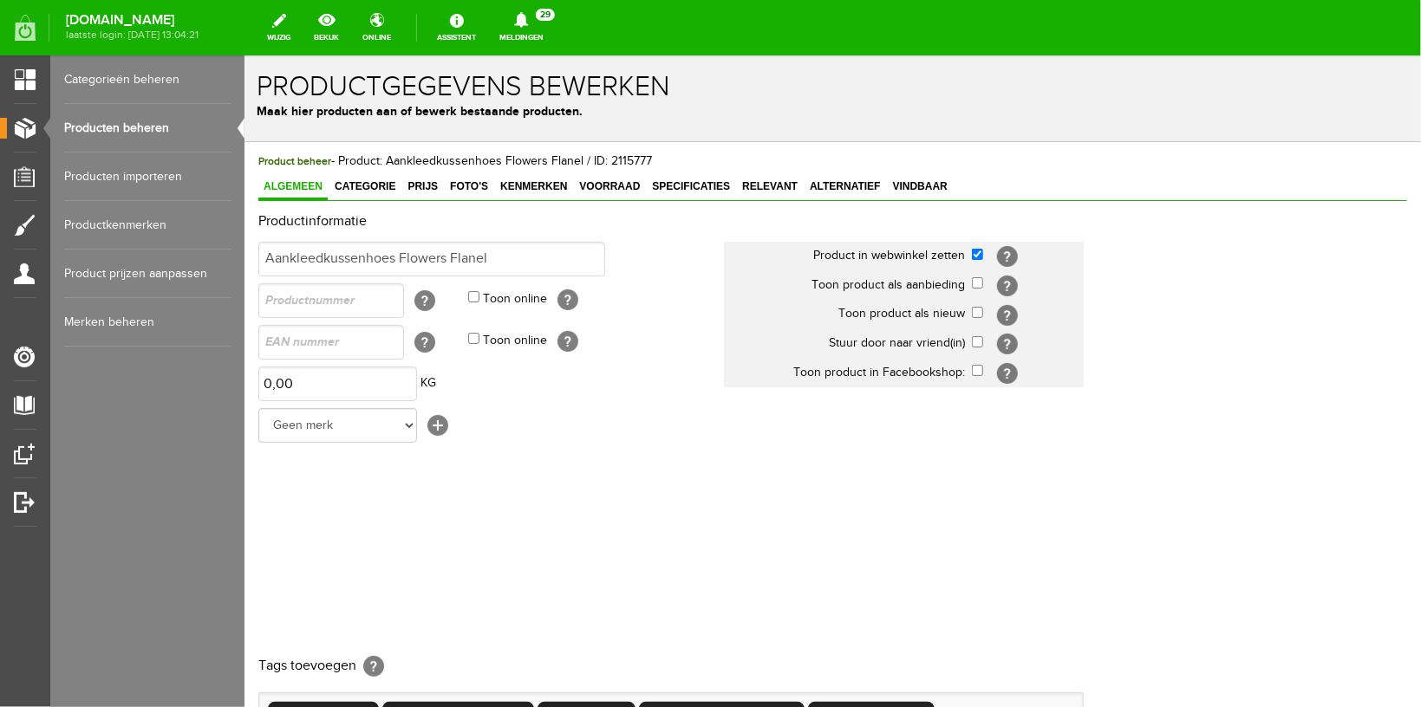
scroll to position [0, 0]
click at [608, 185] on span "Voorraad" at bounding box center [608, 185] width 71 height 12
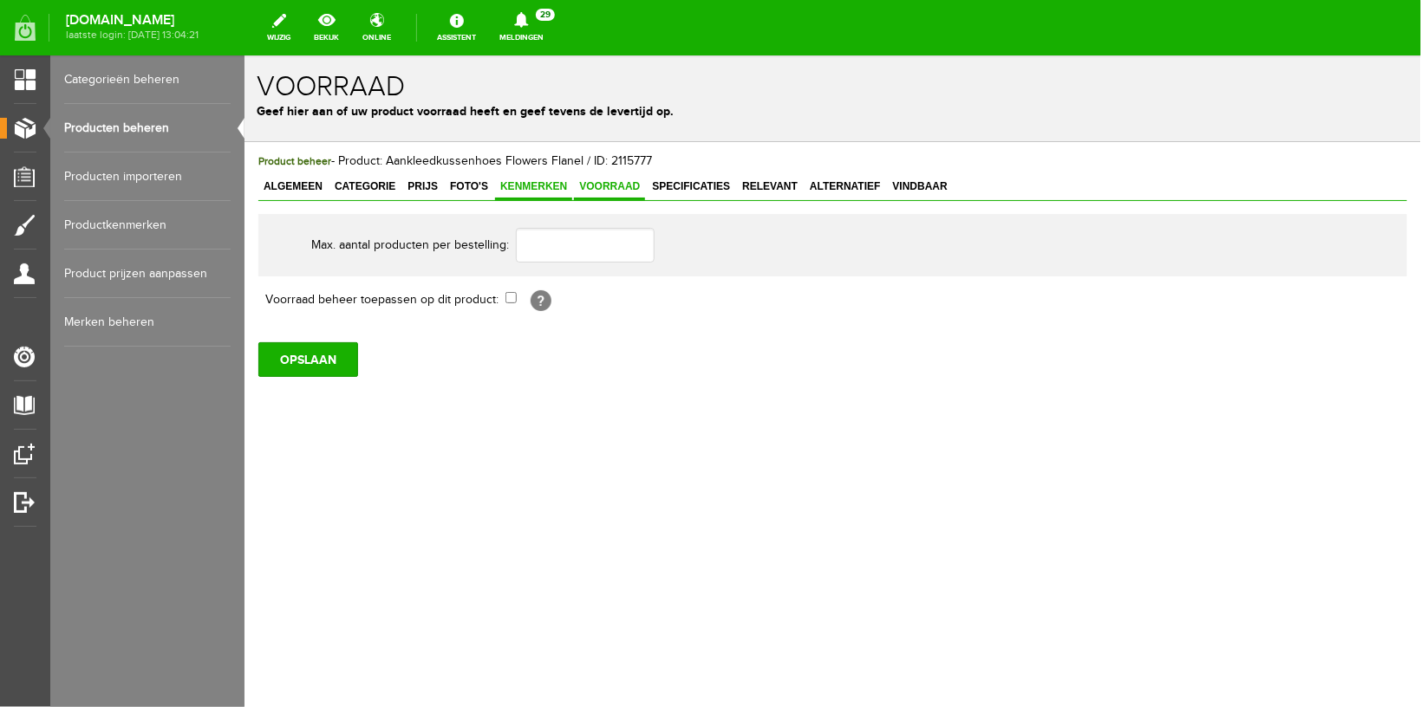
click at [538, 181] on span "Kenmerken" at bounding box center [532, 185] width 77 height 12
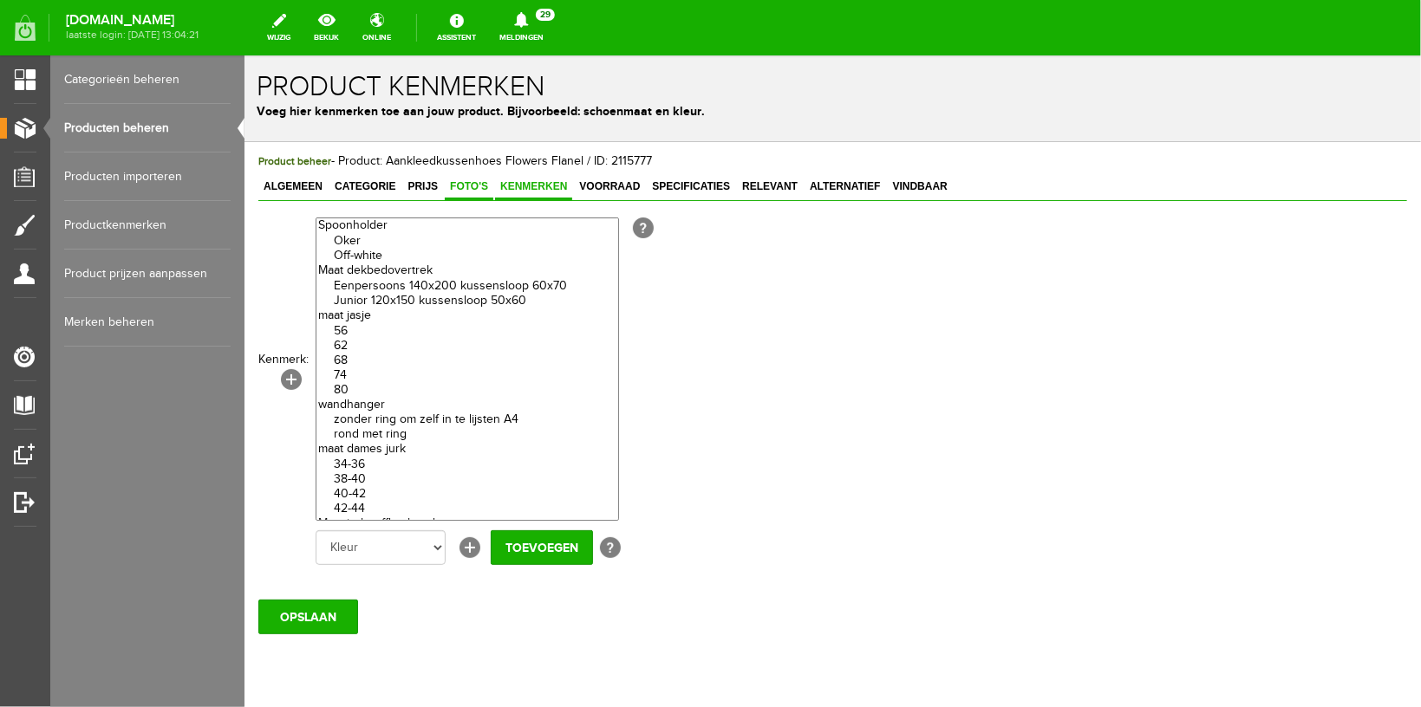
click at [455, 180] on span "Foto's" at bounding box center [468, 185] width 49 height 12
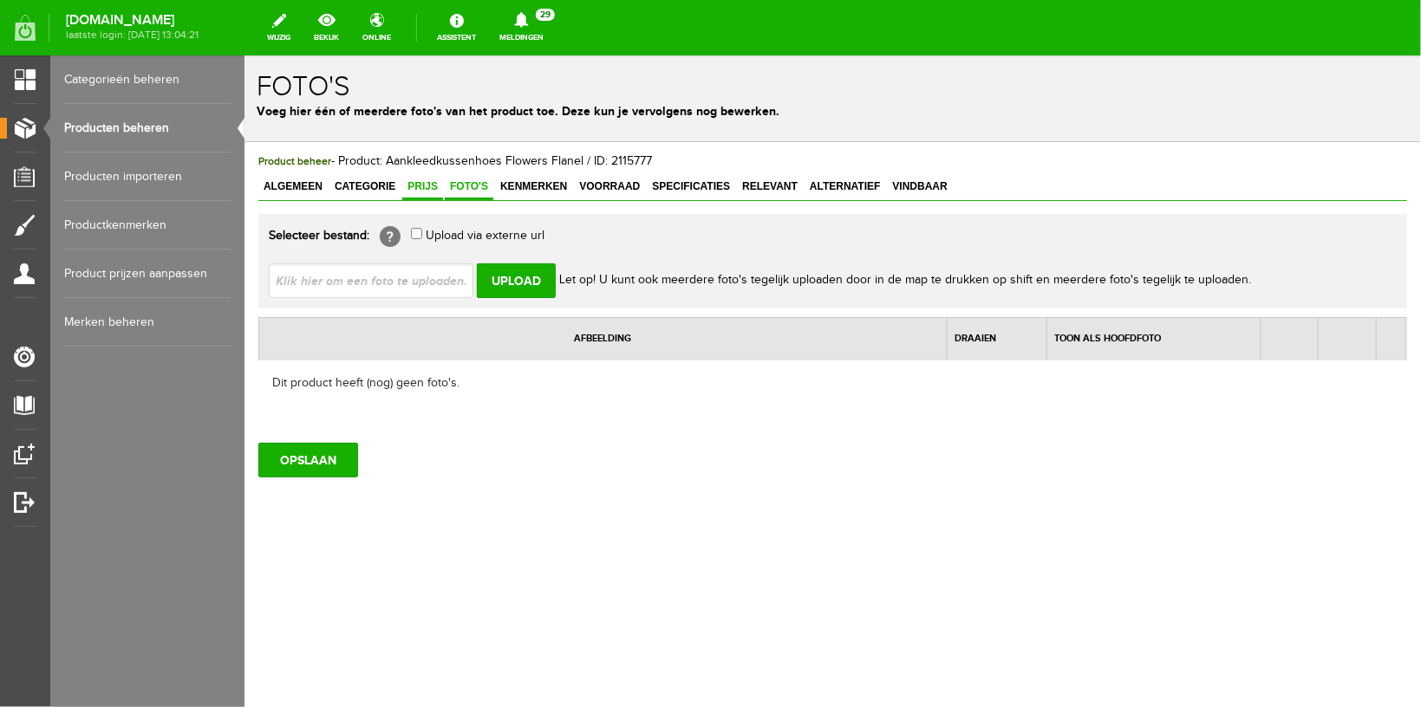
click at [409, 179] on link "Prijs" at bounding box center [421, 186] width 41 height 25
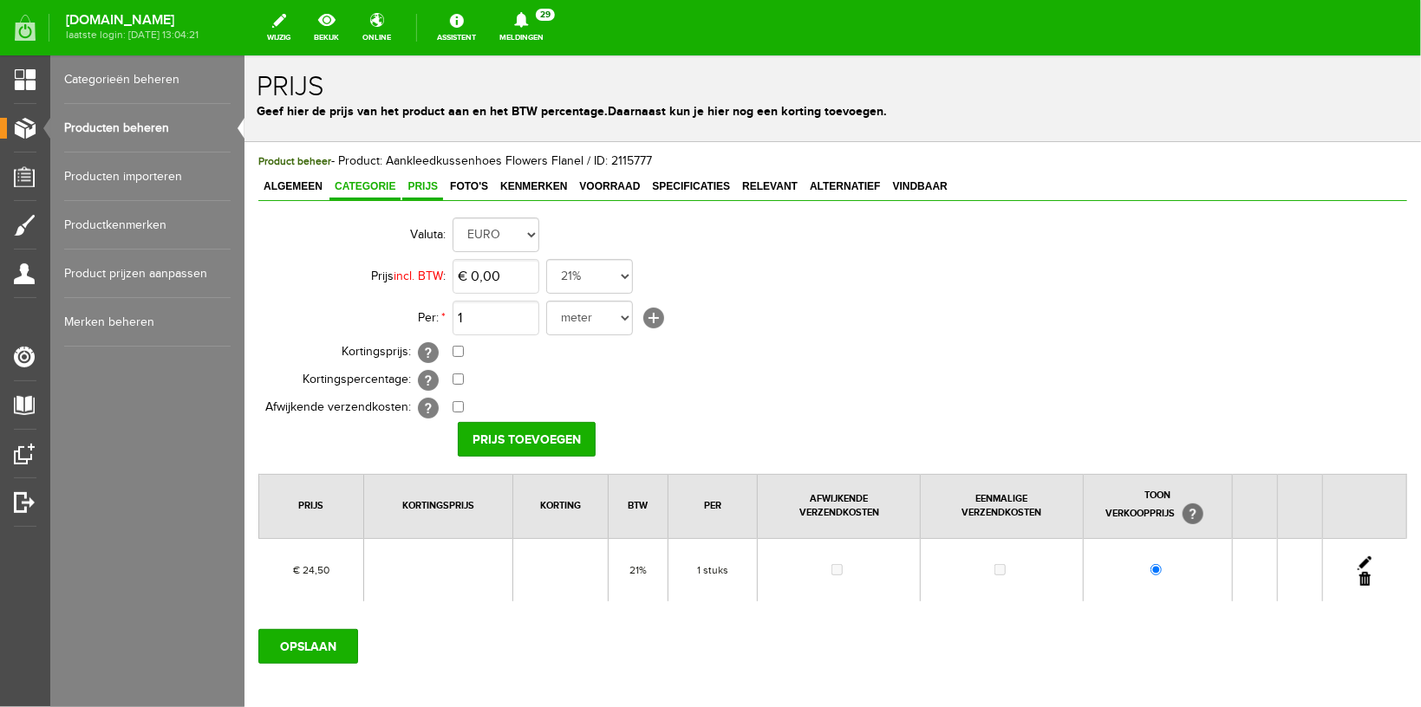
click at [374, 178] on link "Categorie" at bounding box center [364, 186] width 71 height 25
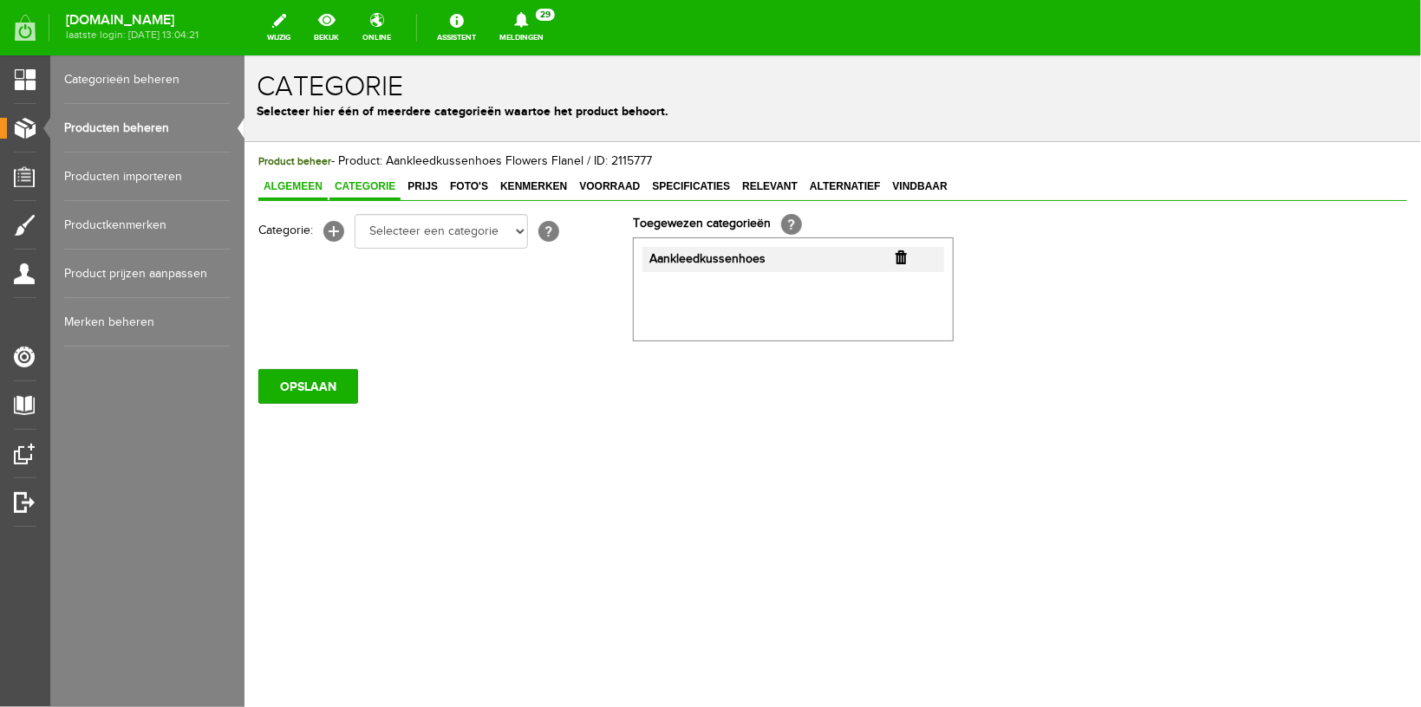
click at [274, 185] on span "Algemeen" at bounding box center [291, 185] width 69 height 12
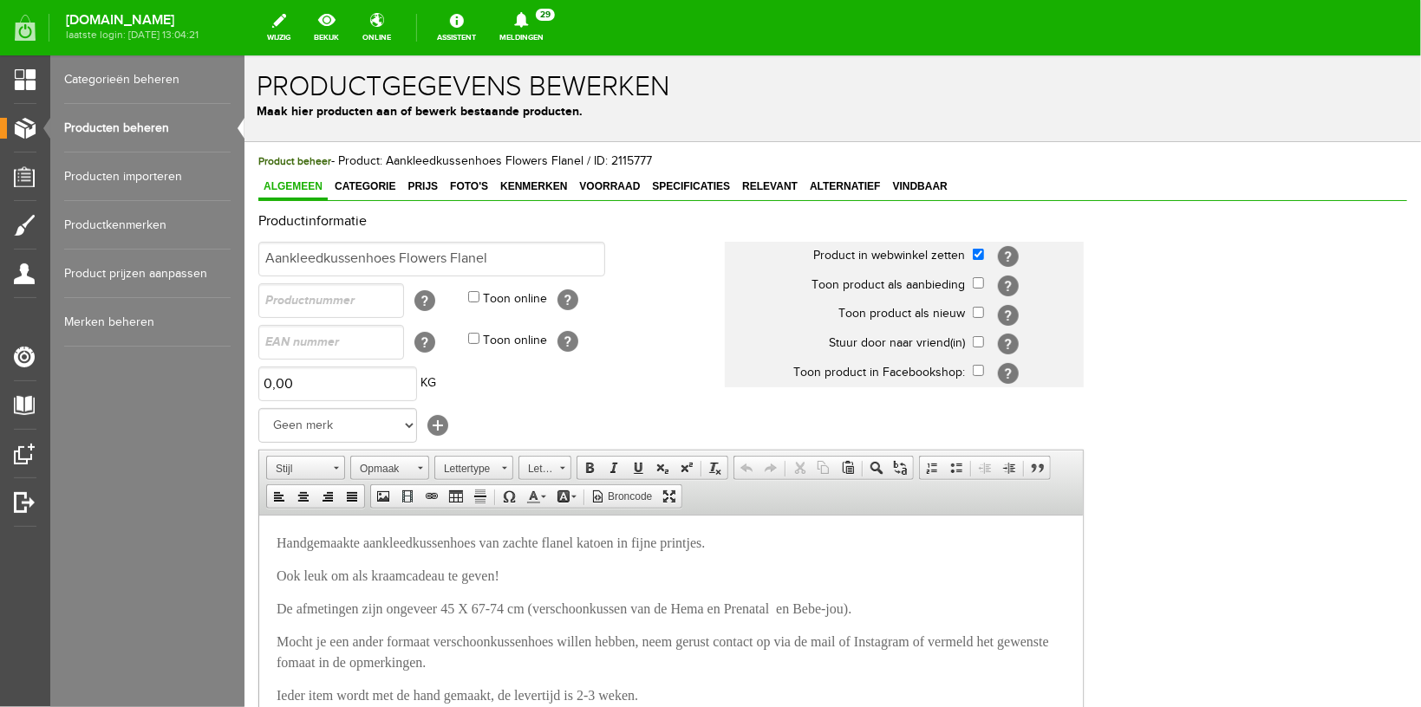
click at [106, 121] on link "Producten beheren" at bounding box center [147, 128] width 166 height 49
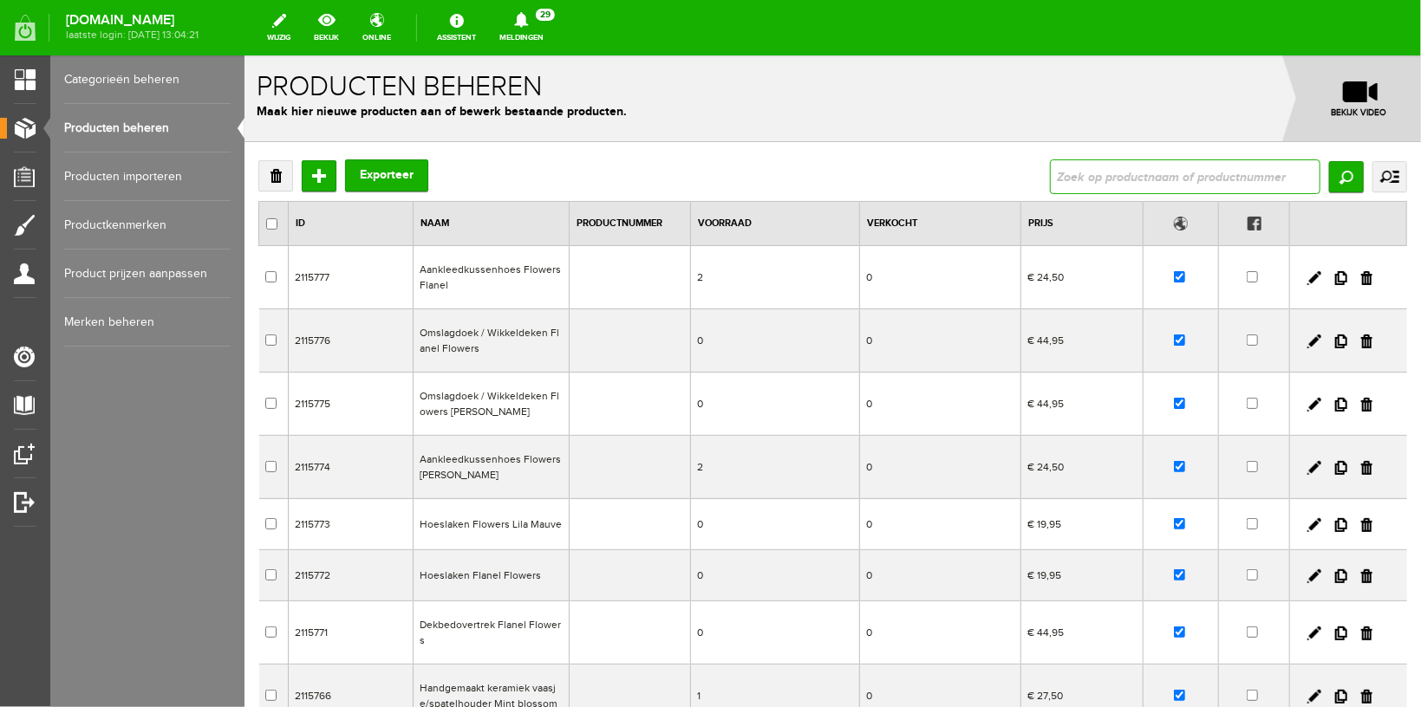
click at [1090, 187] on input "text" at bounding box center [1184, 176] width 270 height 35
type input "xxl"
click at [1337, 185] on input "Zoeken" at bounding box center [1345, 175] width 35 height 31
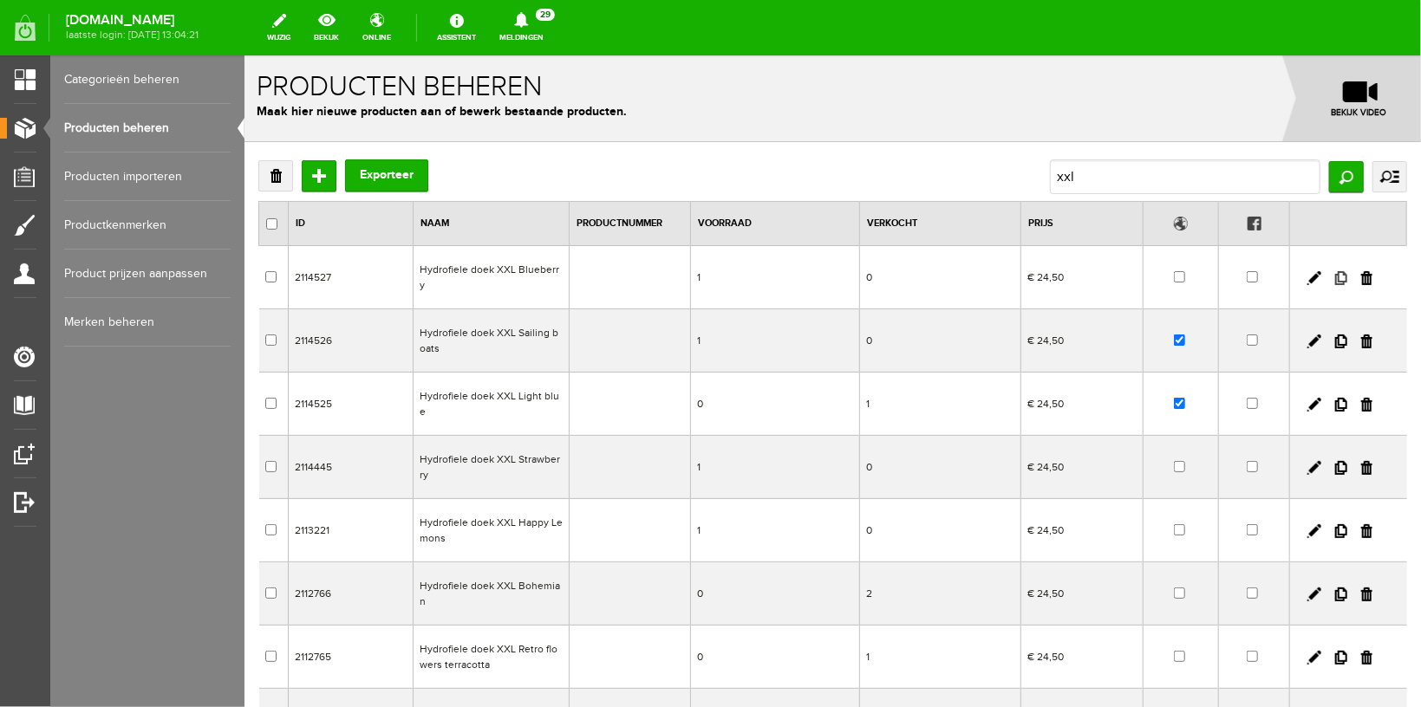
click at [1334, 270] on link at bounding box center [1340, 277] width 12 height 14
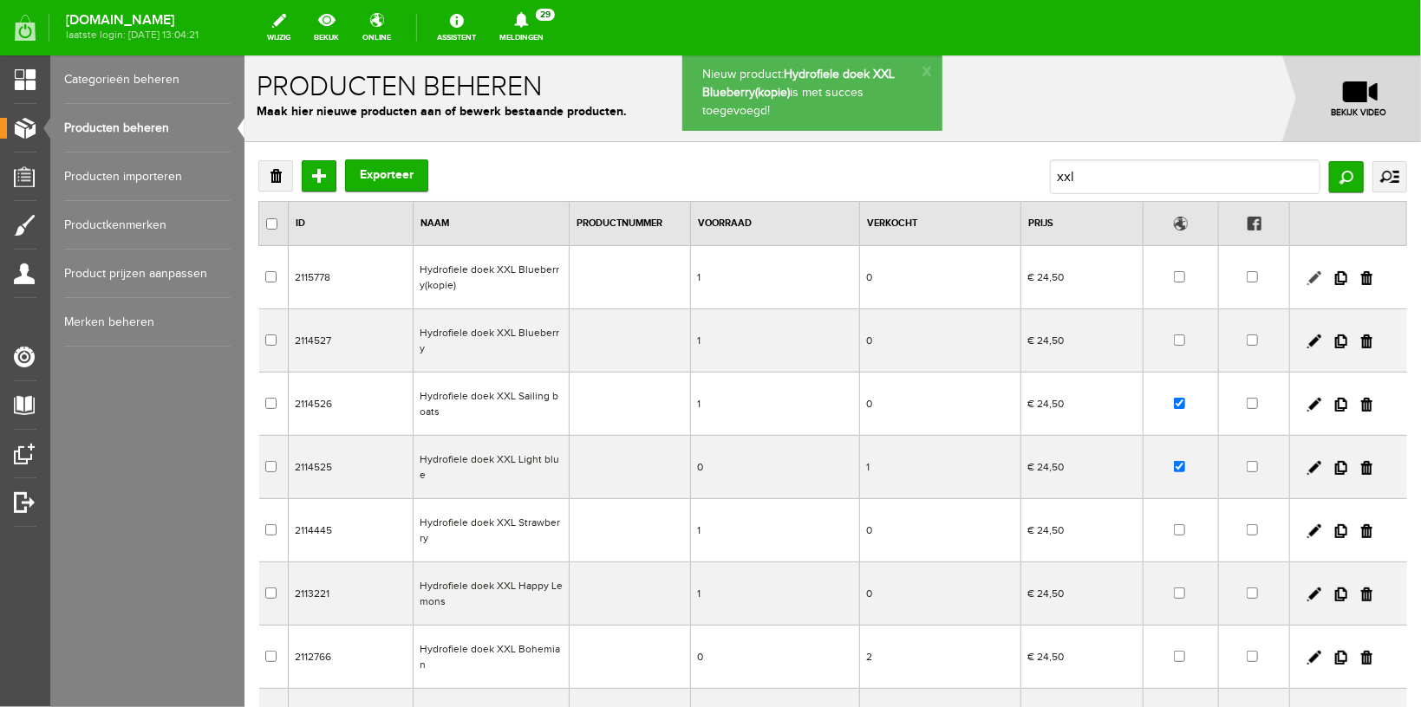
click at [1306, 278] on link at bounding box center [1313, 277] width 14 height 14
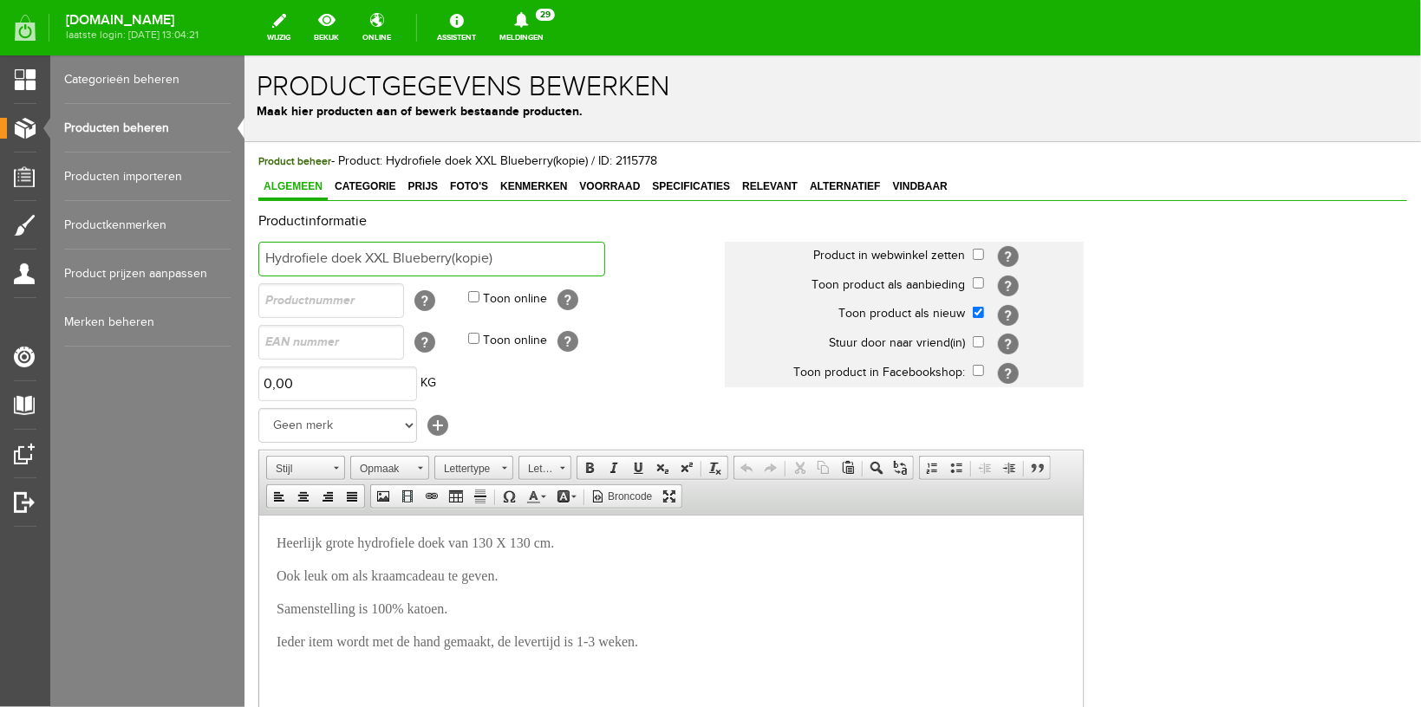
drag, startPoint x: 394, startPoint y: 256, endPoint x: 532, endPoint y: 256, distance: 138.7
click at [532, 256] on input "Hydrofiele doek XXL Blueberry(kopie)" at bounding box center [430, 258] width 347 height 35
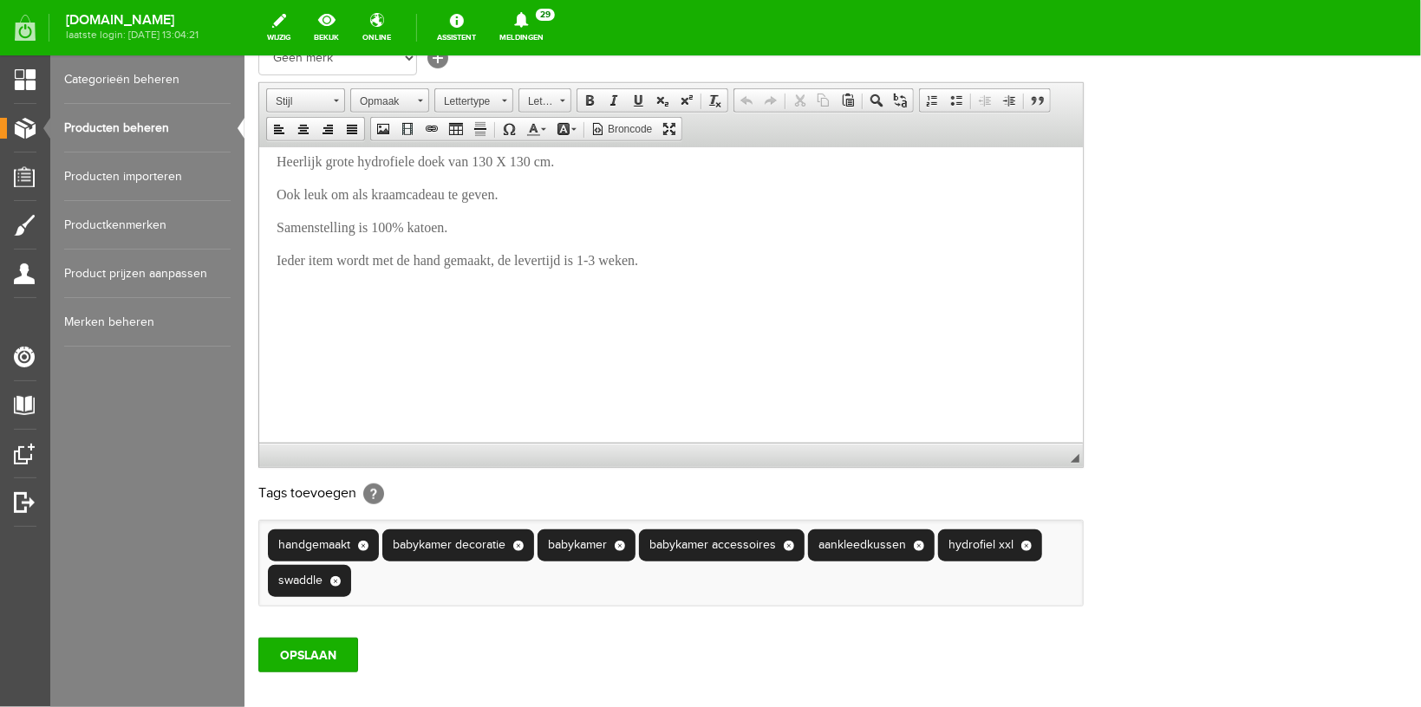
scroll to position [17, 0]
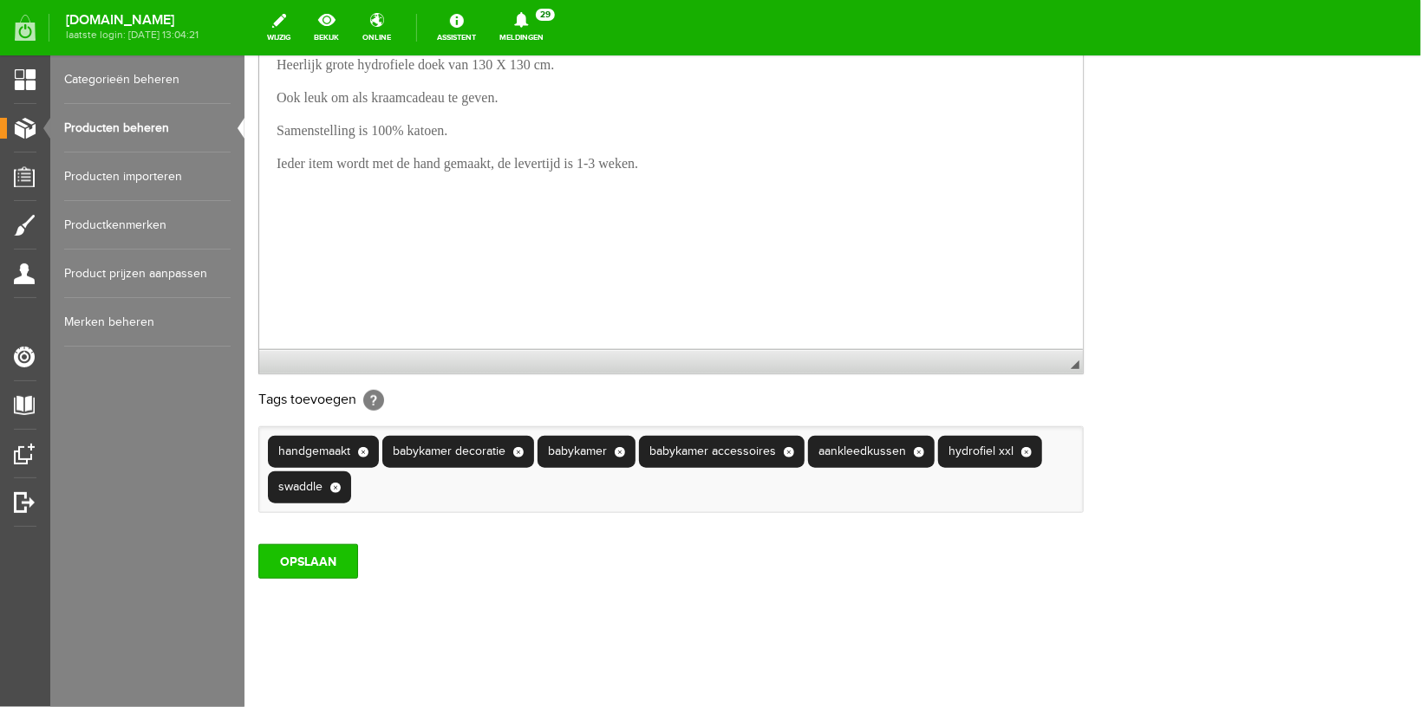
click at [298, 550] on input "OPSLAAN" at bounding box center [307, 560] width 100 height 35
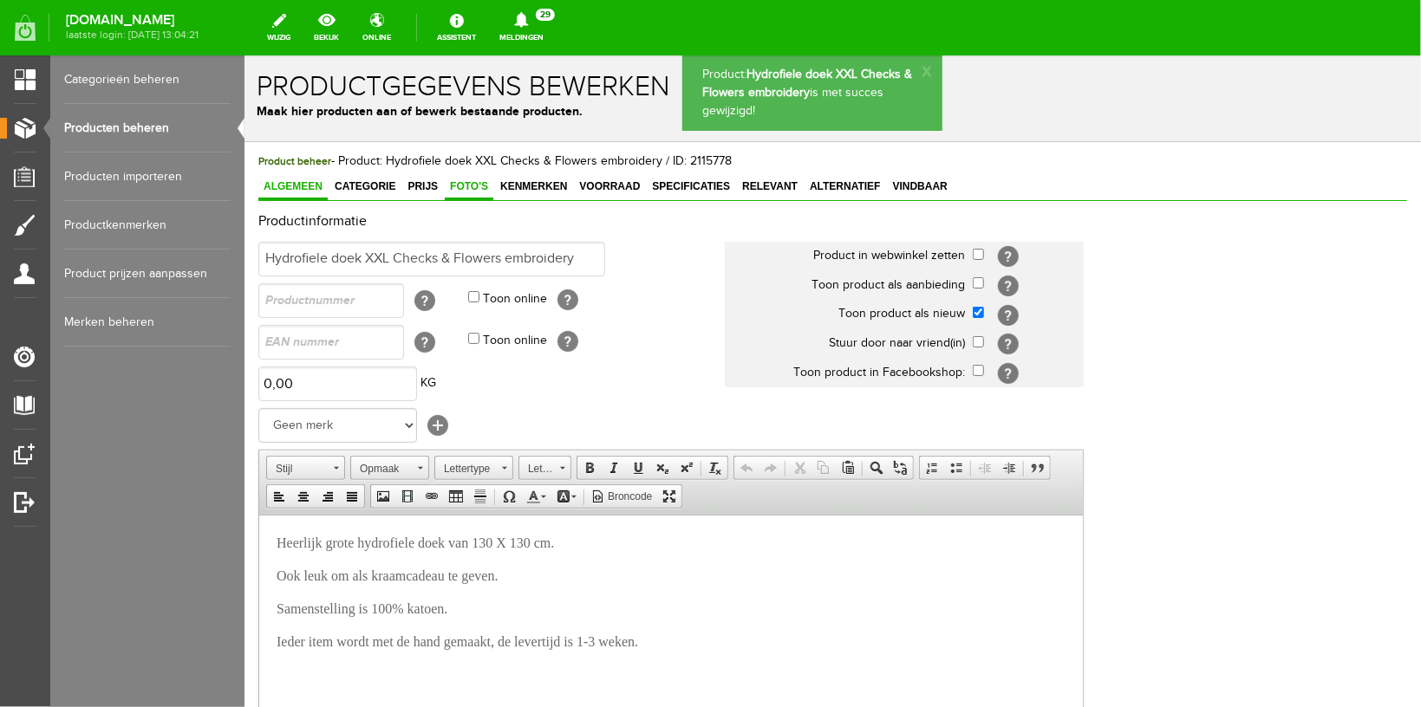
scroll to position [0, 0]
click at [468, 185] on span "Foto's" at bounding box center [468, 185] width 49 height 12
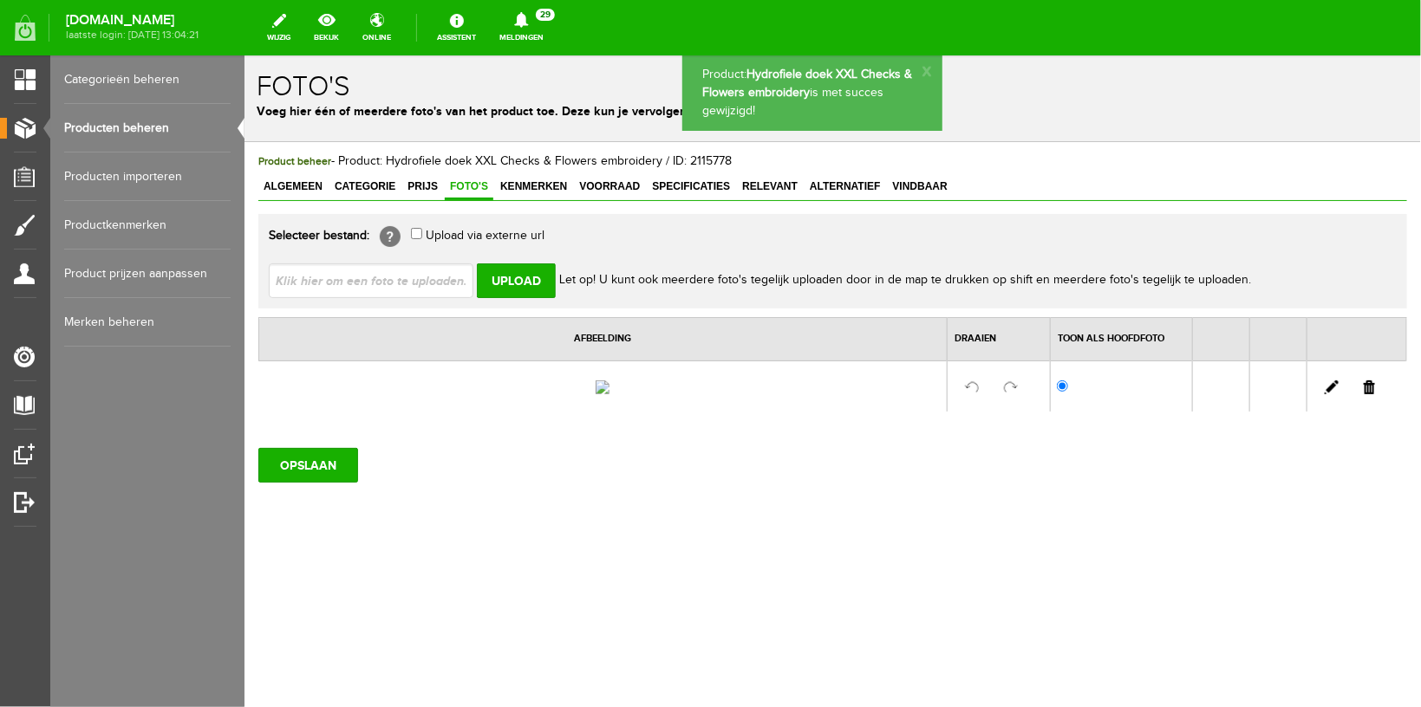
click at [1374, 394] on link at bounding box center [1368, 387] width 11 height 14
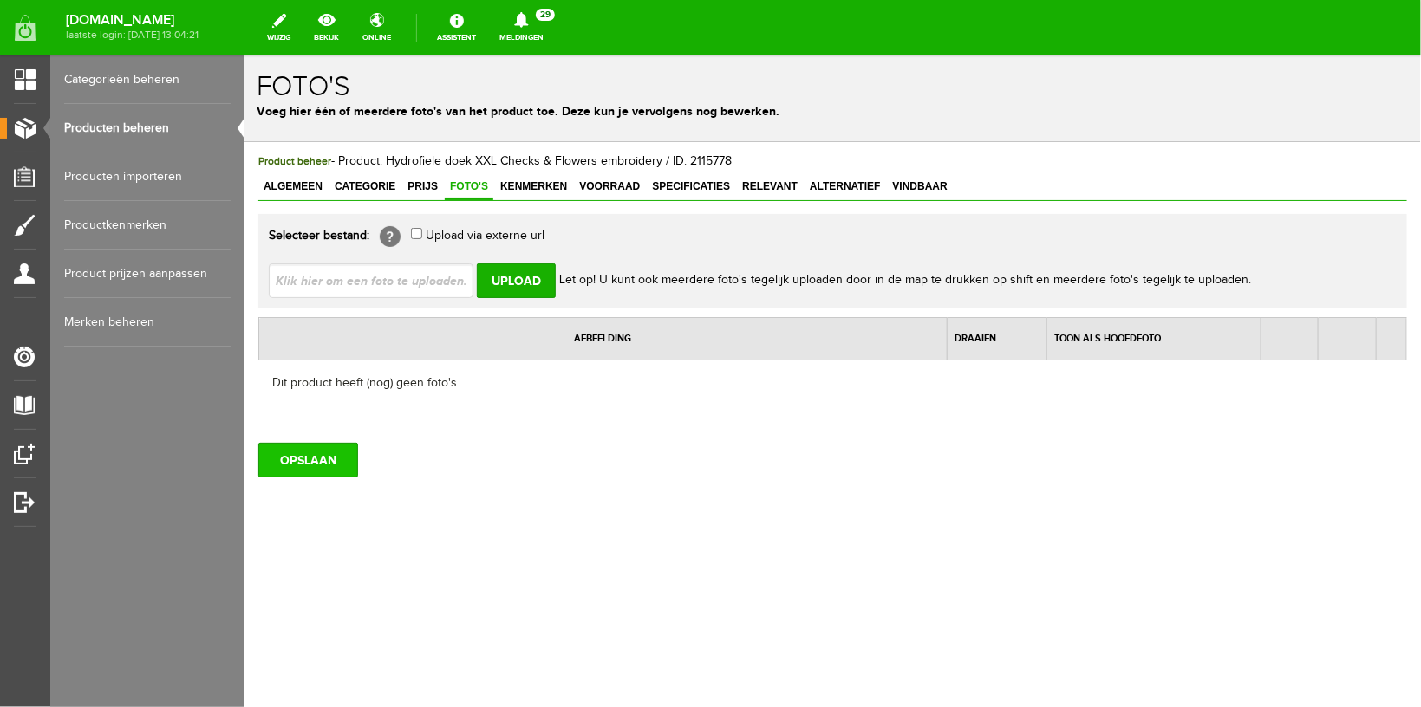
click at [317, 453] on input "OPSLAAN" at bounding box center [307, 459] width 100 height 35
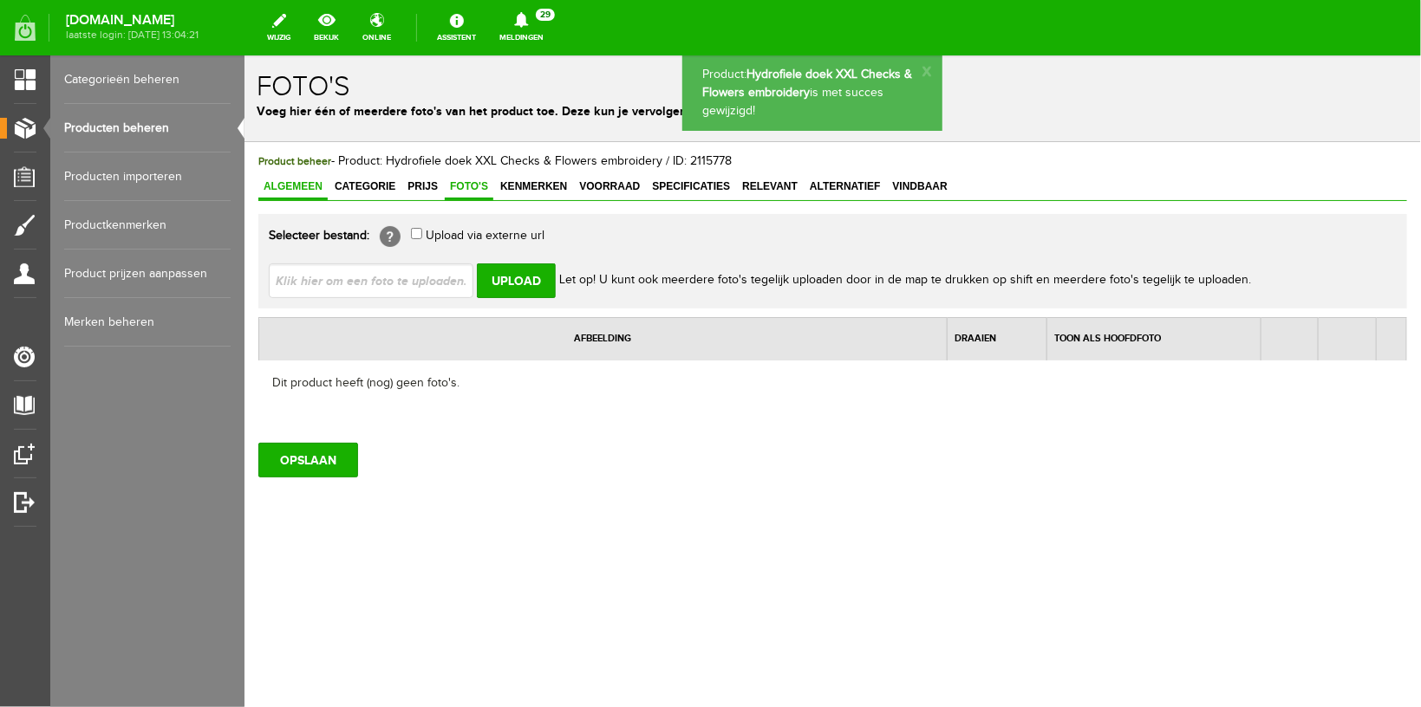
click at [310, 192] on link "Algemeen" at bounding box center [291, 186] width 69 height 25
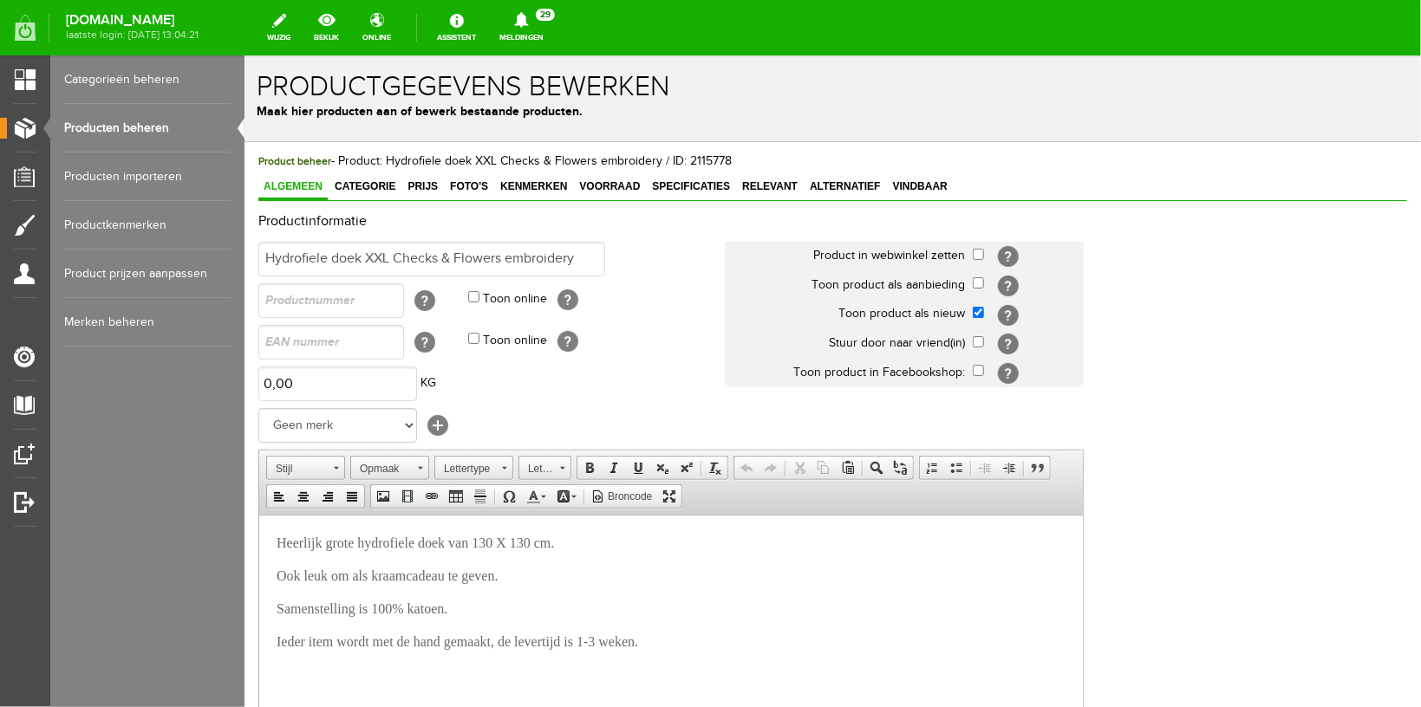
click at [163, 139] on link "Producten beheren" at bounding box center [147, 128] width 166 height 49
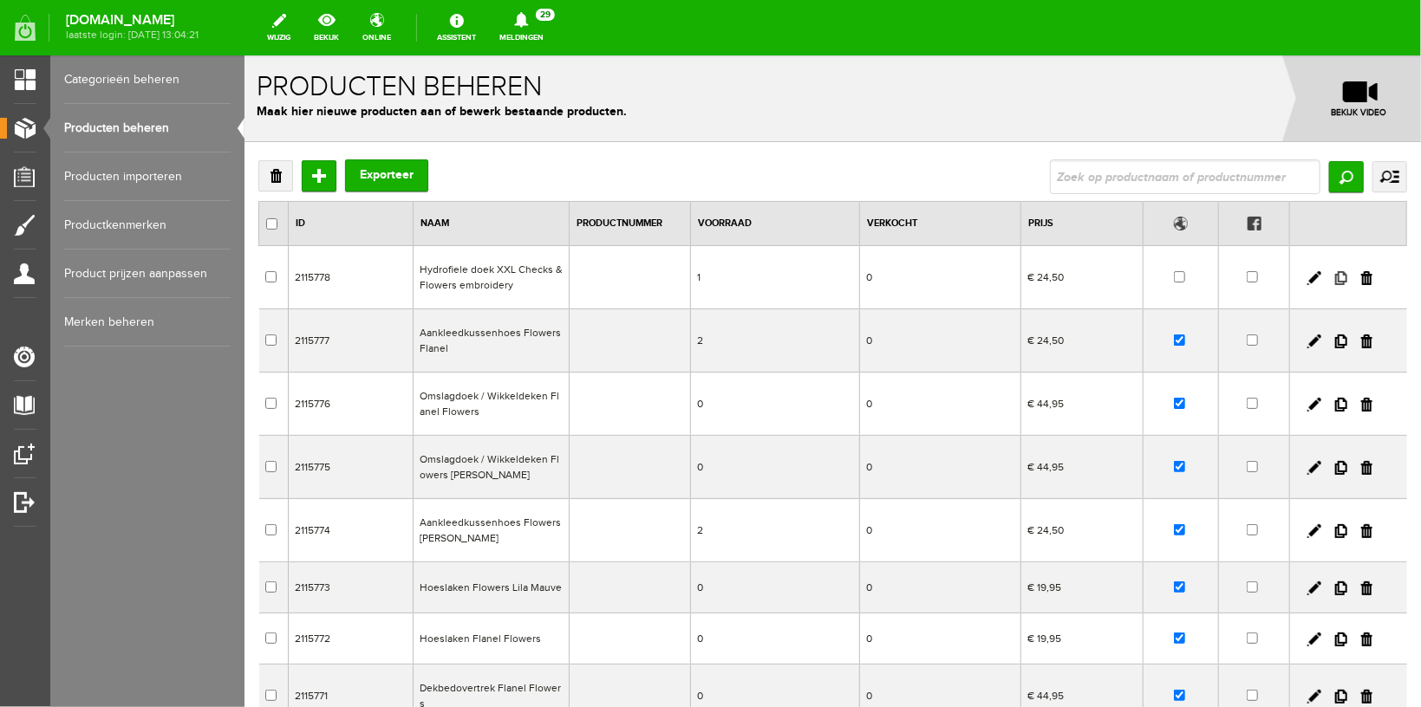
click at [1334, 279] on link at bounding box center [1340, 277] width 12 height 14
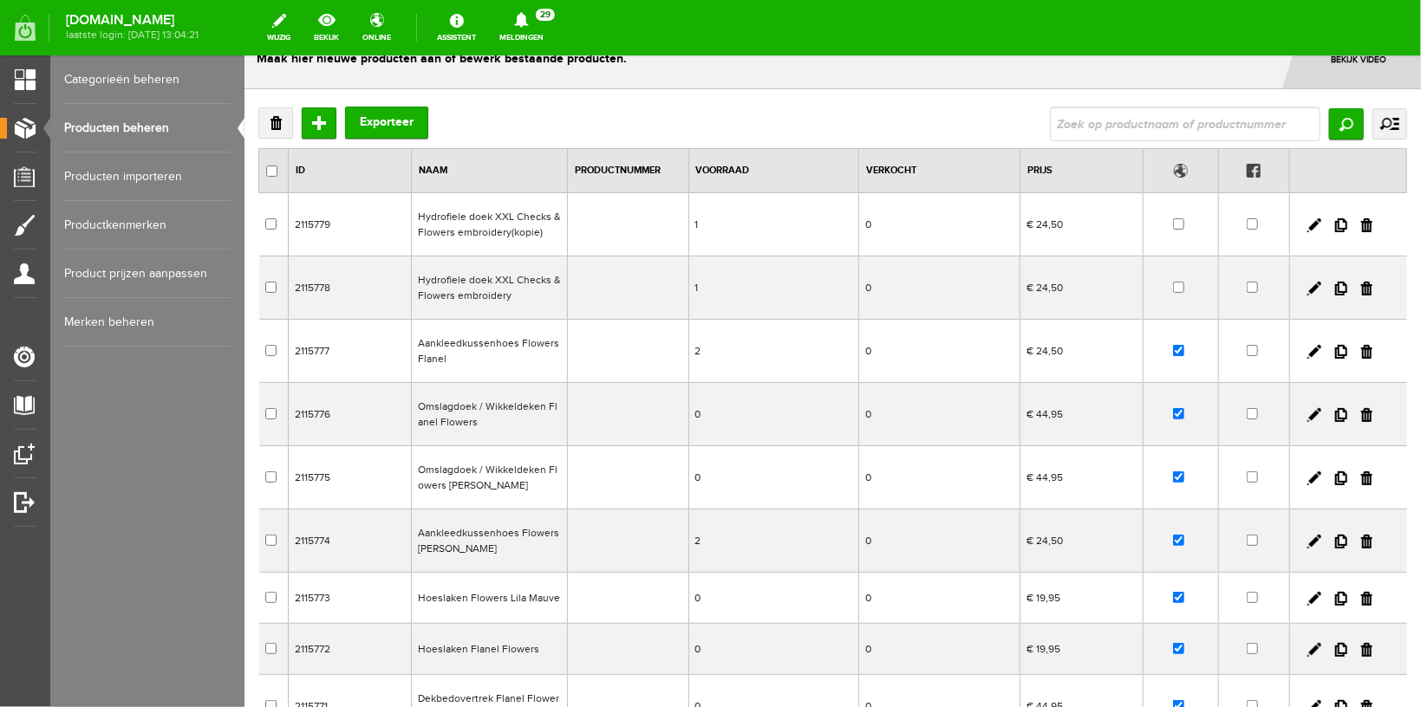
scroll to position [92, 0]
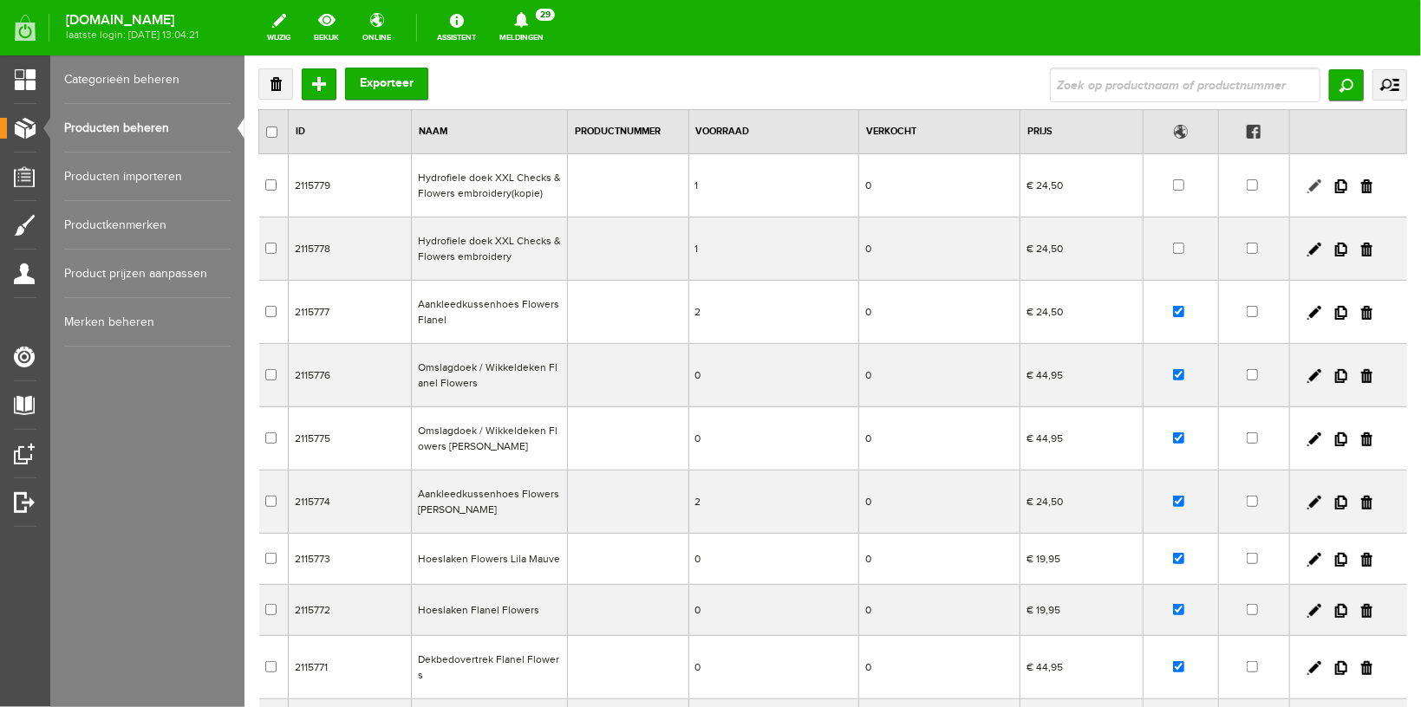
click at [1306, 192] on link at bounding box center [1313, 186] width 14 height 14
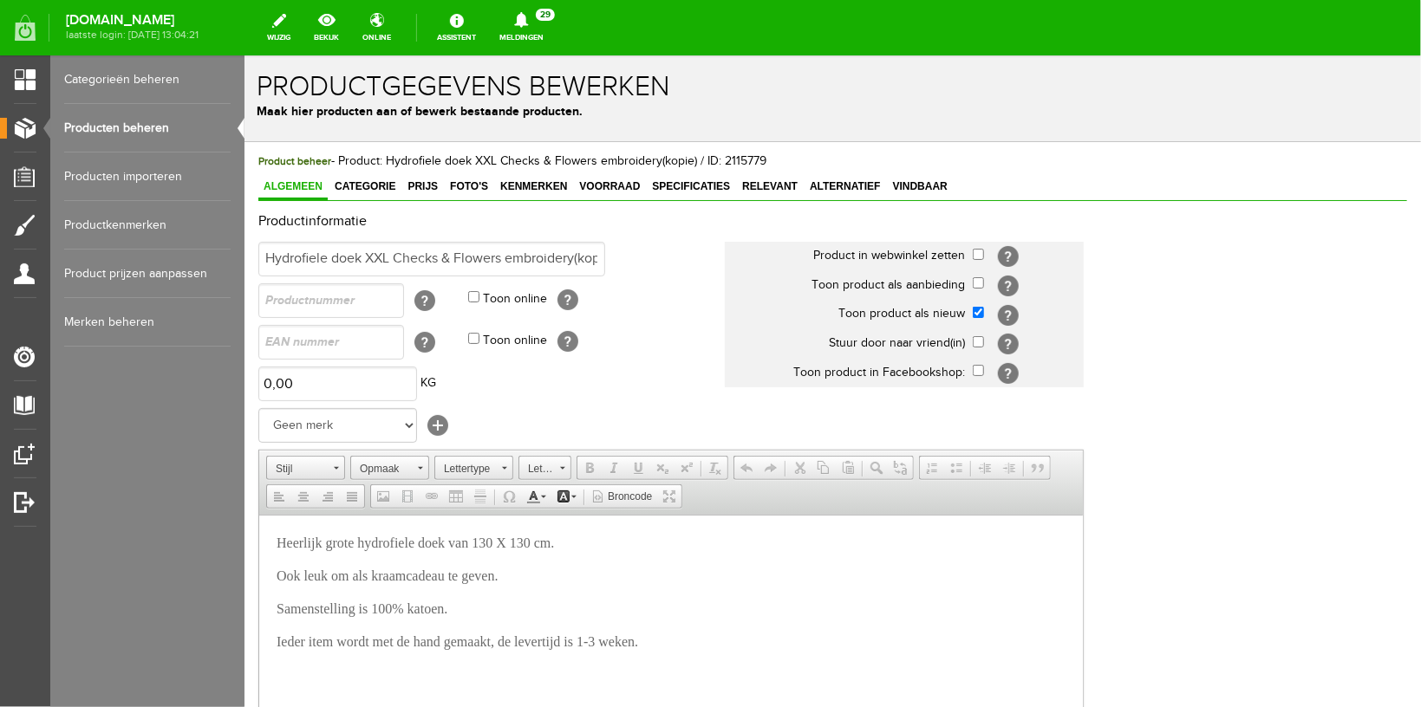
scroll to position [0, 0]
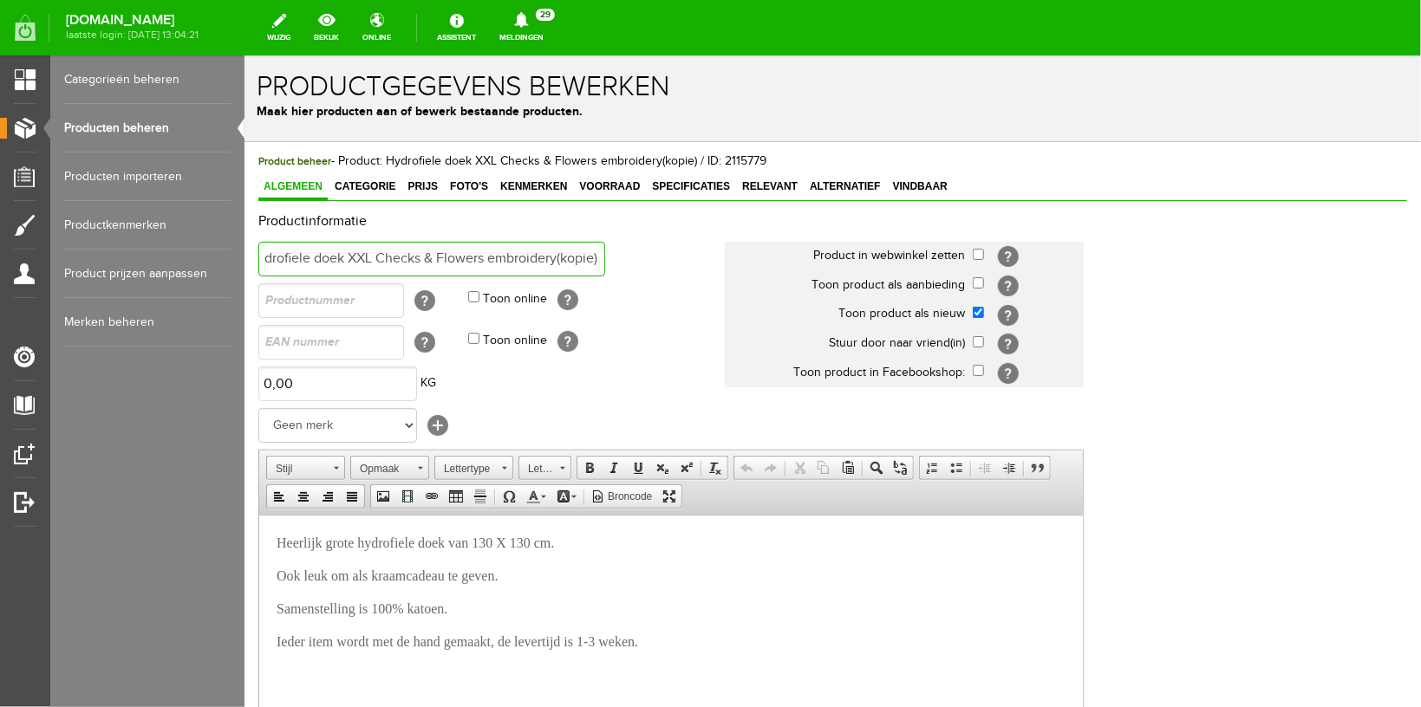
drag, startPoint x: 574, startPoint y: 257, endPoint x: 702, endPoint y: 271, distance: 129.1
click at [604, 271] on input "Hydrofiele doek XXL Checks & Flowers embroidery(kopie)" at bounding box center [430, 258] width 347 height 35
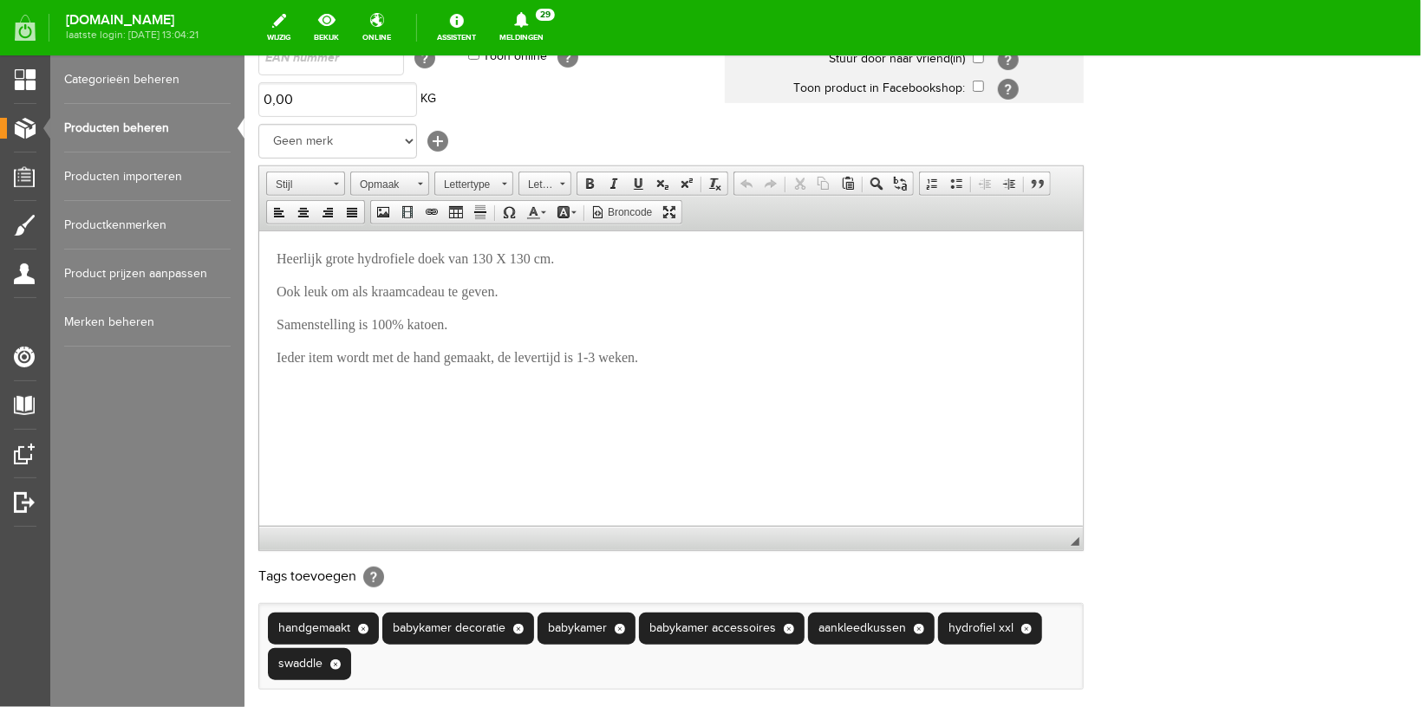
scroll to position [502, 0]
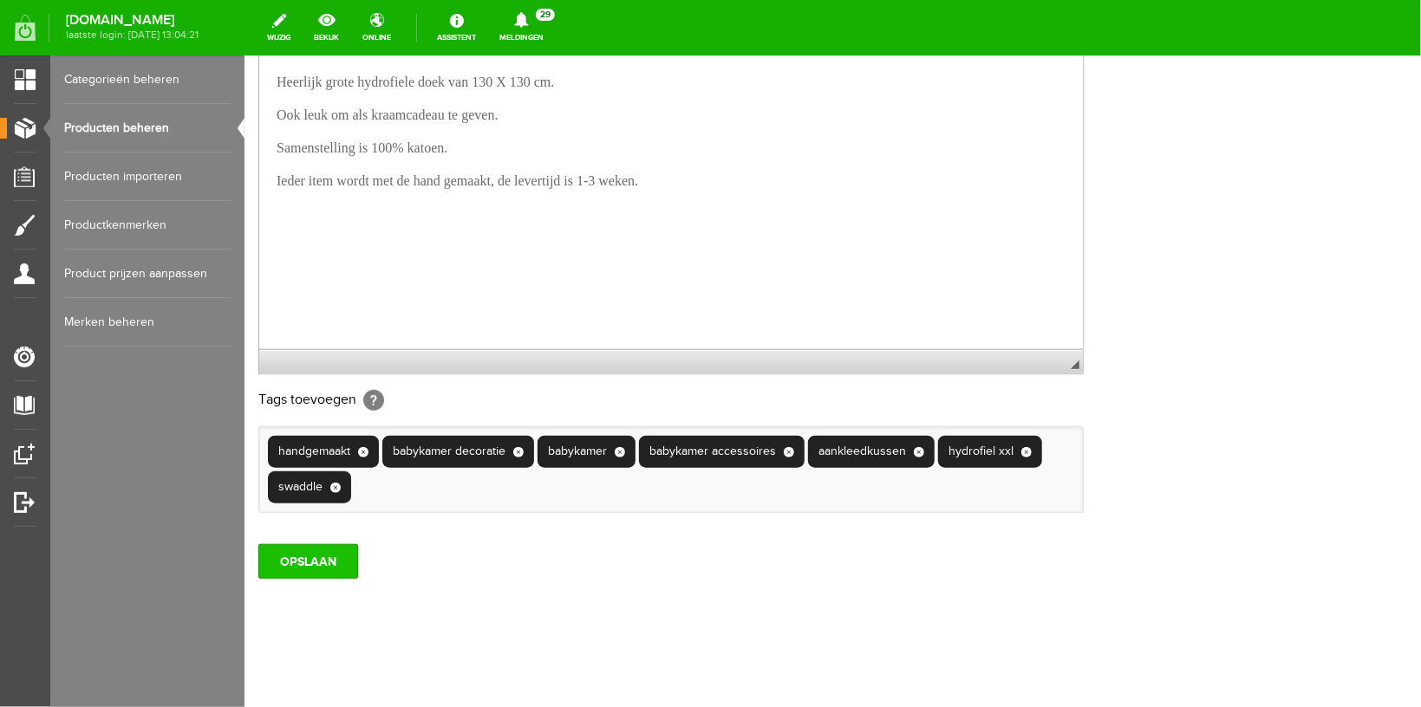
type input "Hydrofiele doek XXL Checks & Flowers embroidery Mauve"
click at [297, 550] on input "OPSLAAN" at bounding box center [307, 560] width 100 height 35
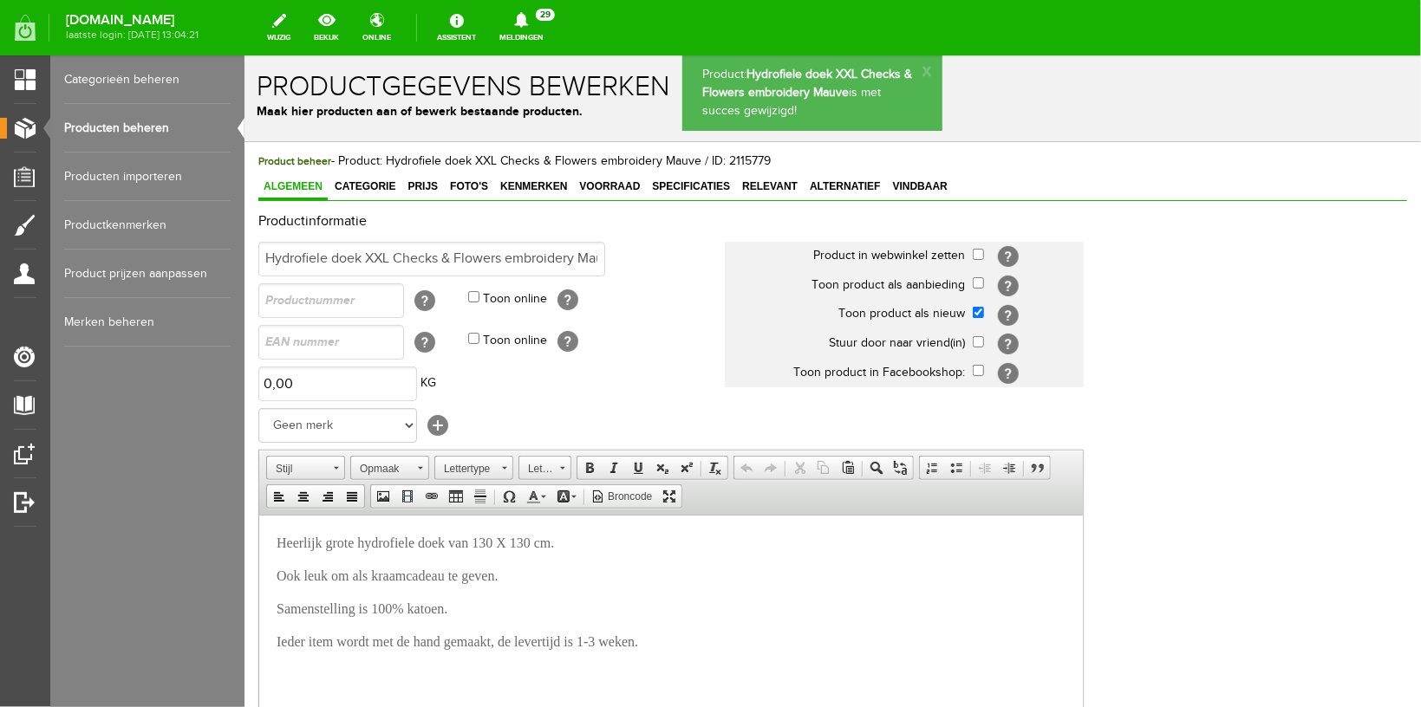
scroll to position [0, 0]
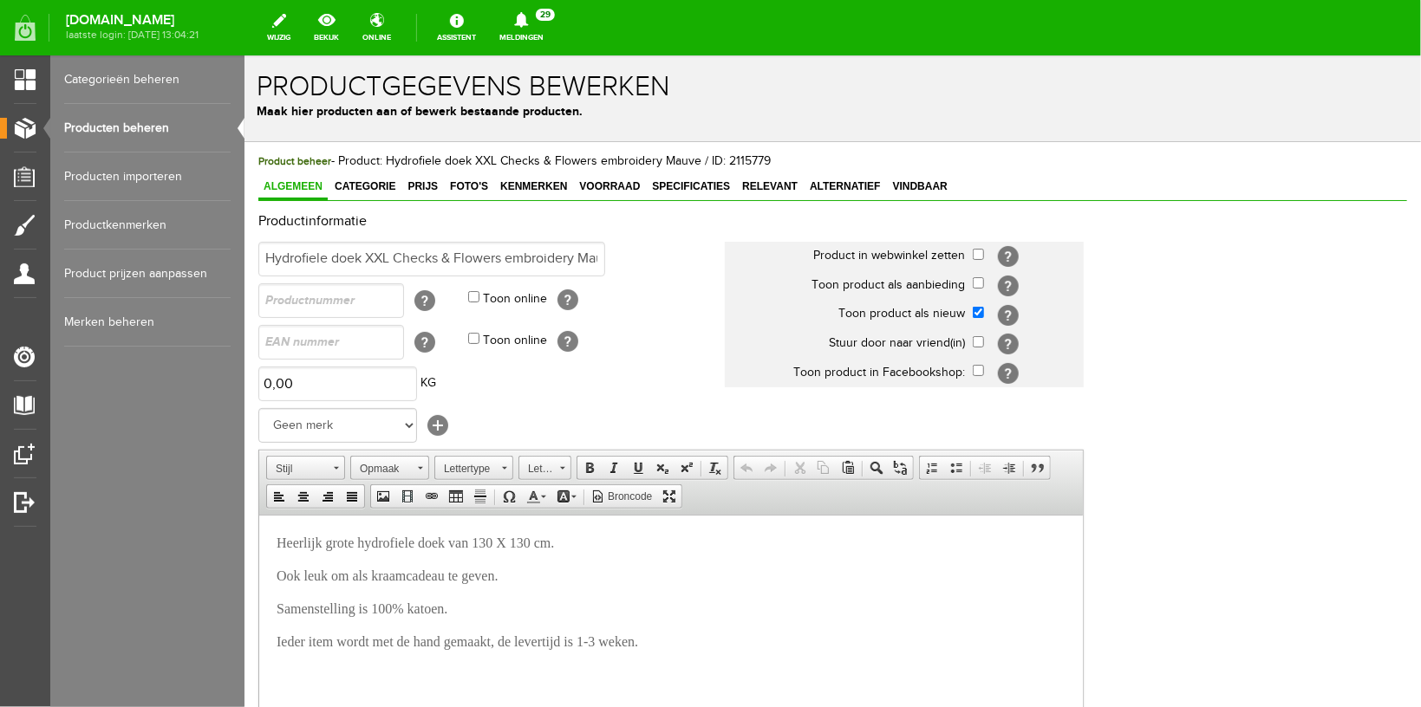
click at [160, 137] on link "Producten beheren" at bounding box center [147, 128] width 166 height 49
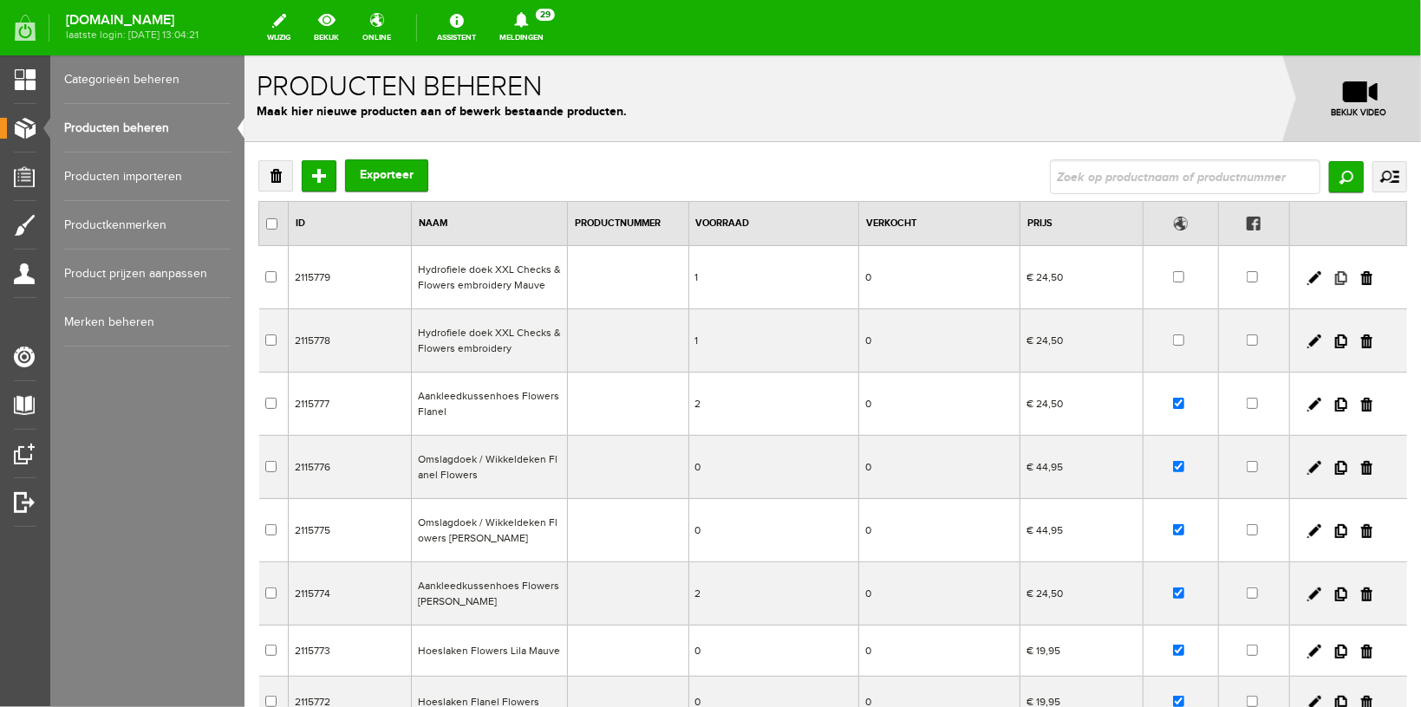
click at [1334, 274] on link at bounding box center [1340, 277] width 12 height 14
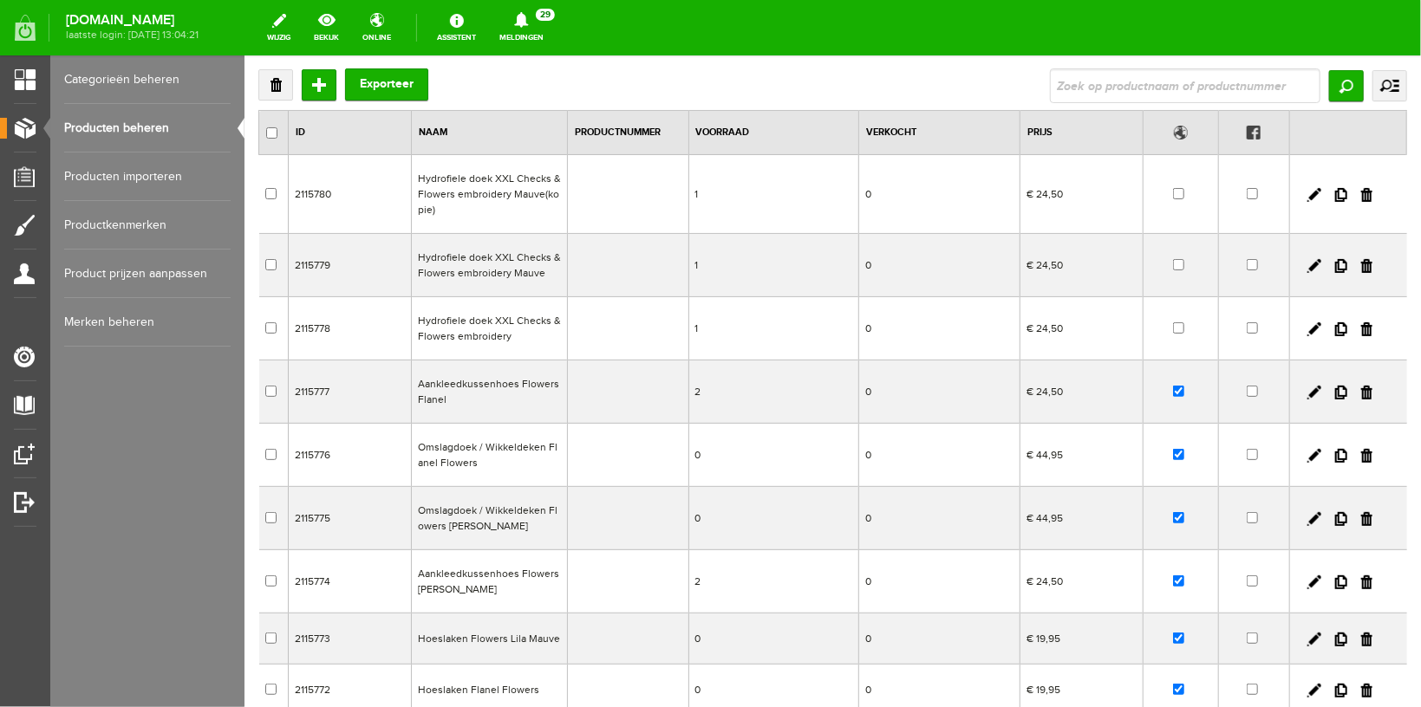
scroll to position [92, 0]
